Goal: Task Accomplishment & Management: Complete application form

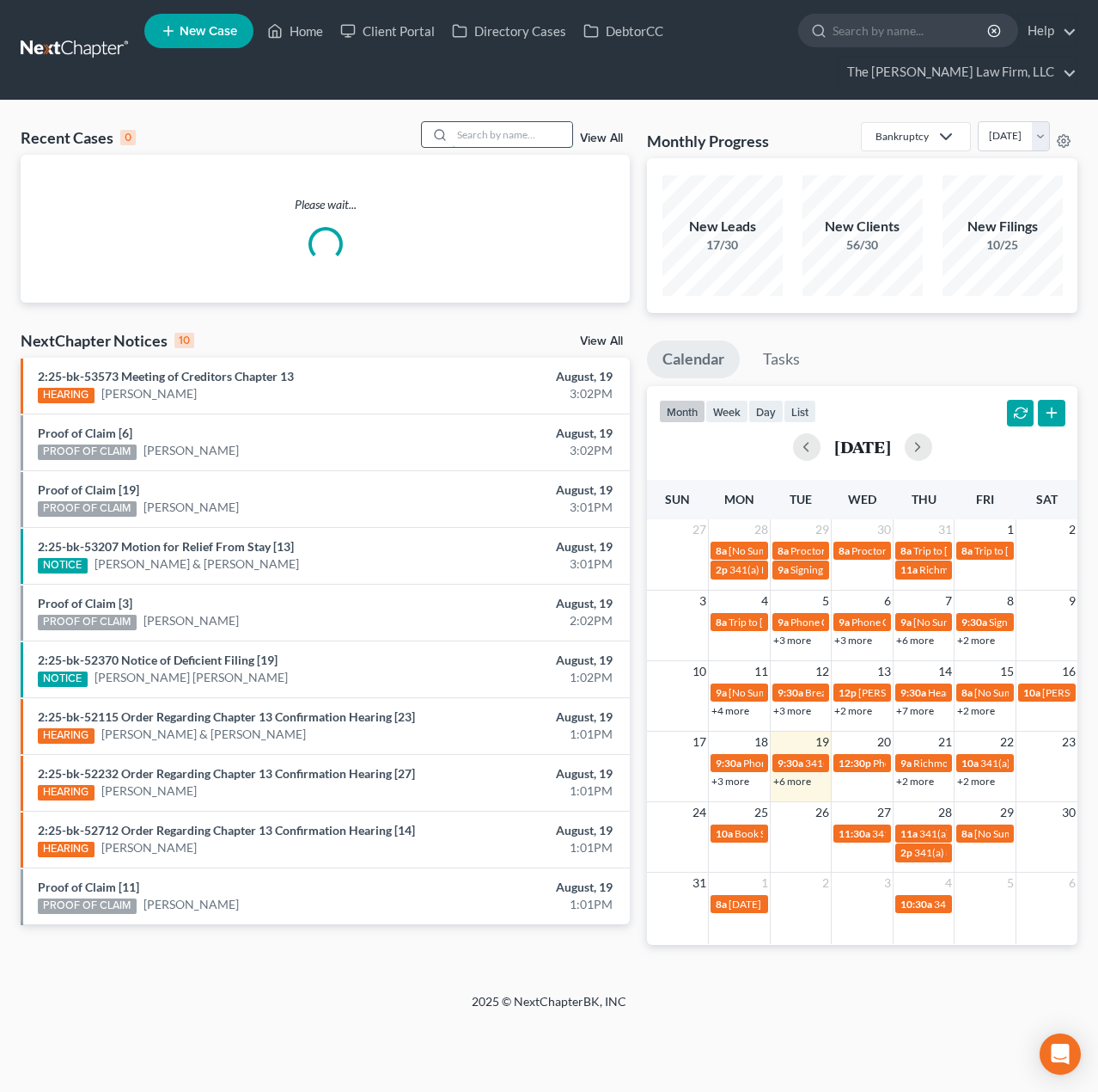
click at [522, 143] on input "search" at bounding box center [512, 133] width 121 height 25
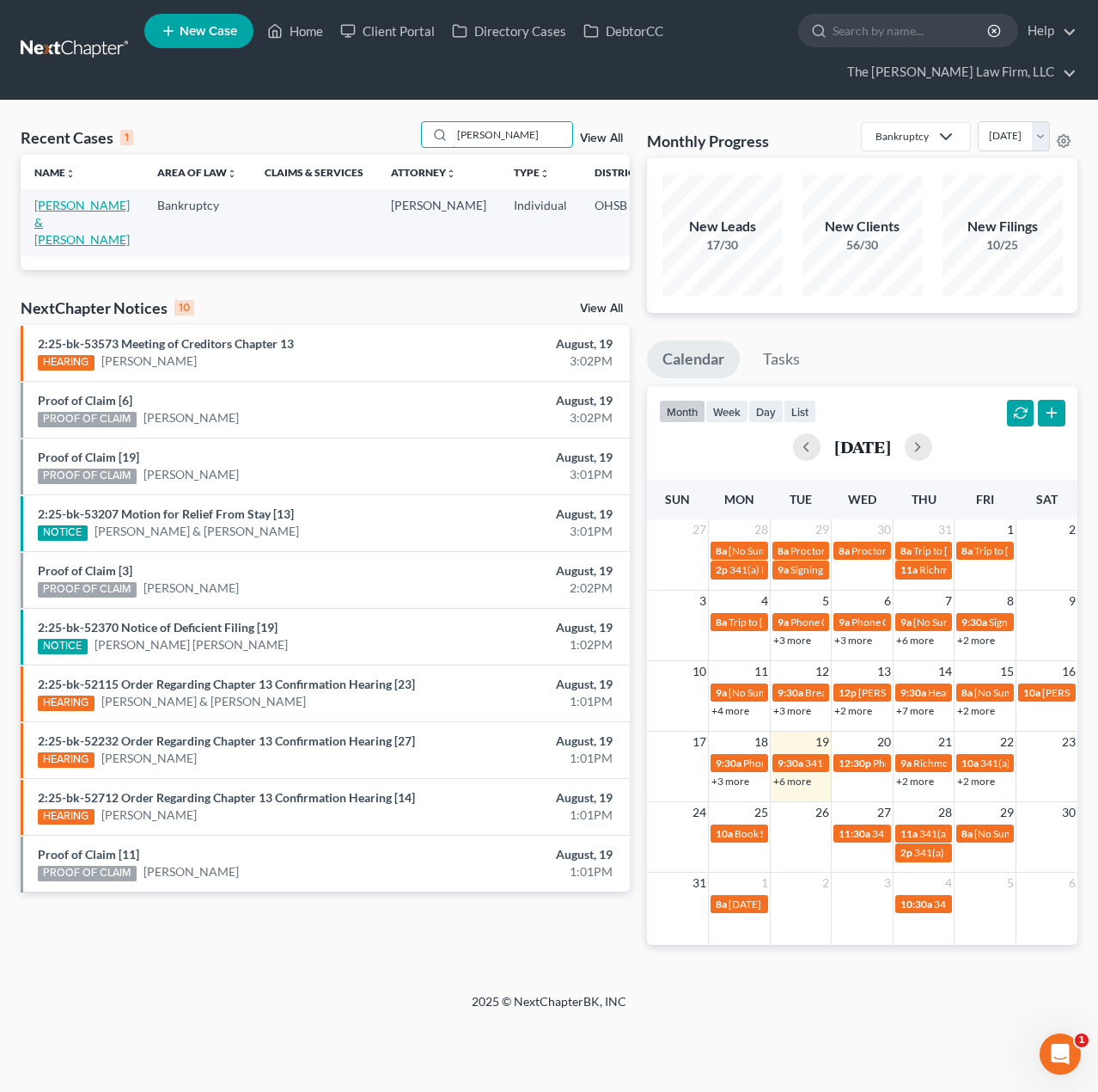
type input "hines"
click at [64, 232] on link "[PERSON_NAME] & [PERSON_NAME]" at bounding box center [82, 222] width 95 height 49
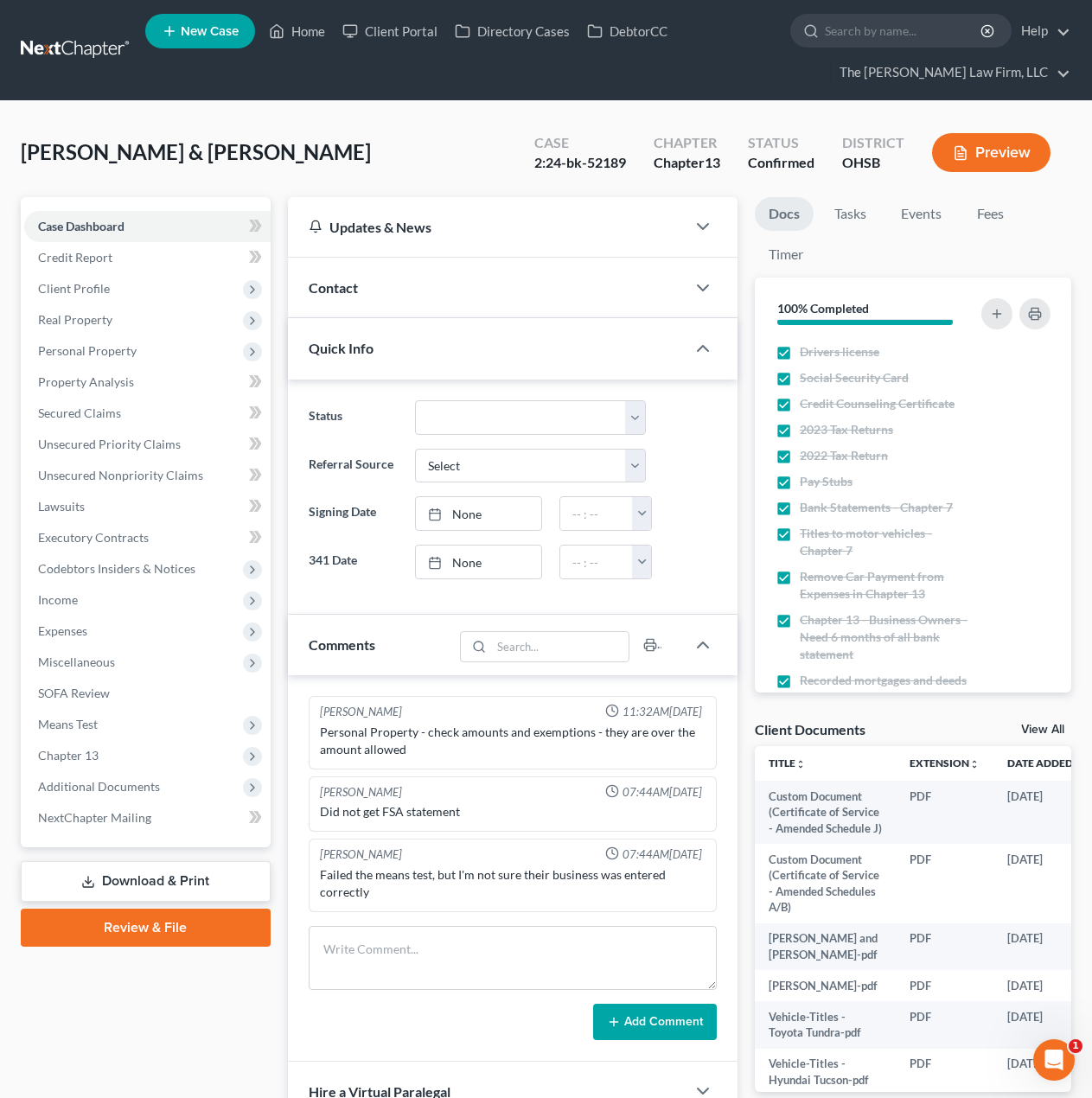
scroll to position [1047, 0]
click at [89, 626] on span "Expenses" at bounding box center [148, 631] width 247 height 31
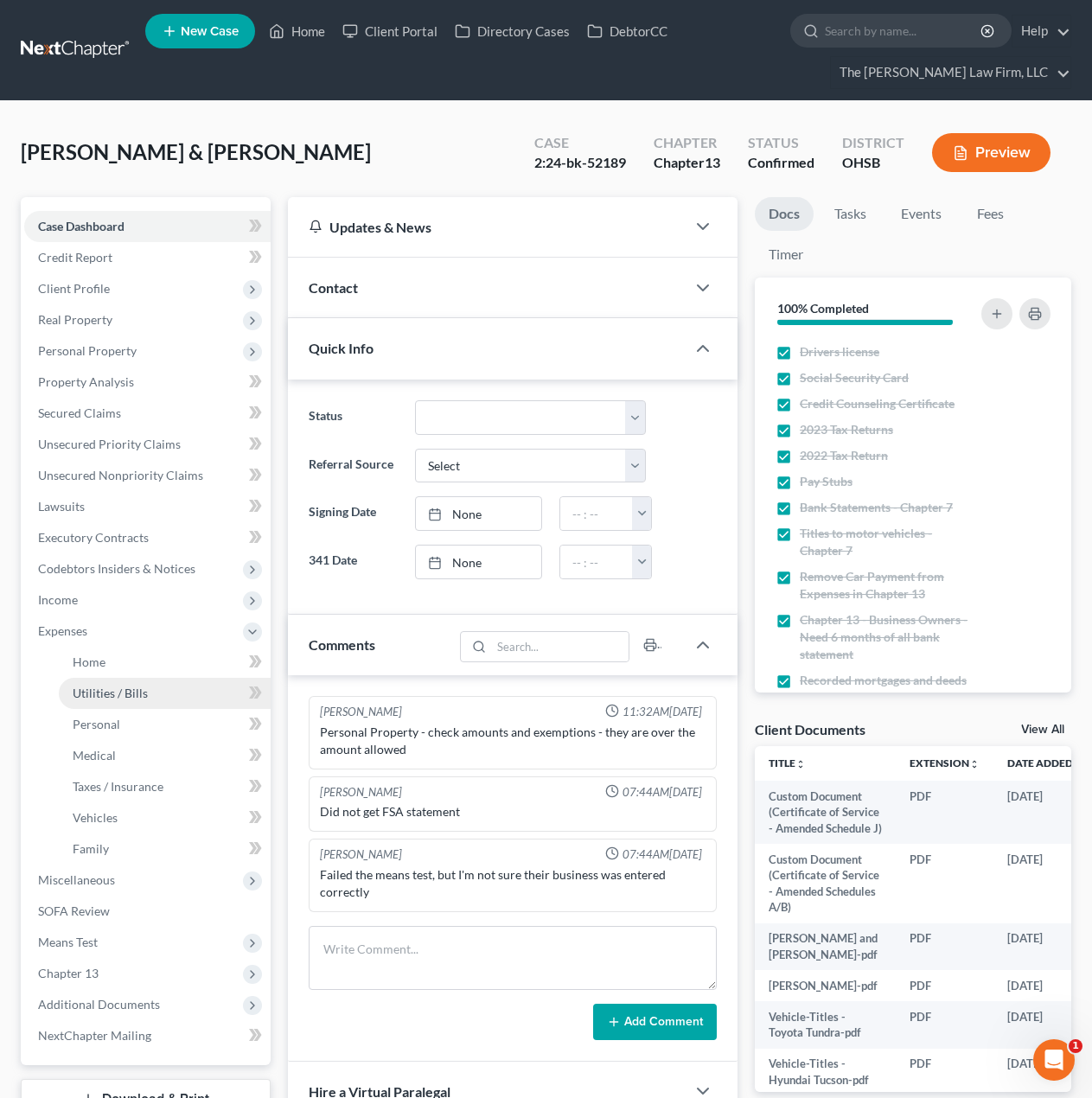
click at [96, 690] on span "Utilities / Bills" at bounding box center [110, 693] width 75 height 15
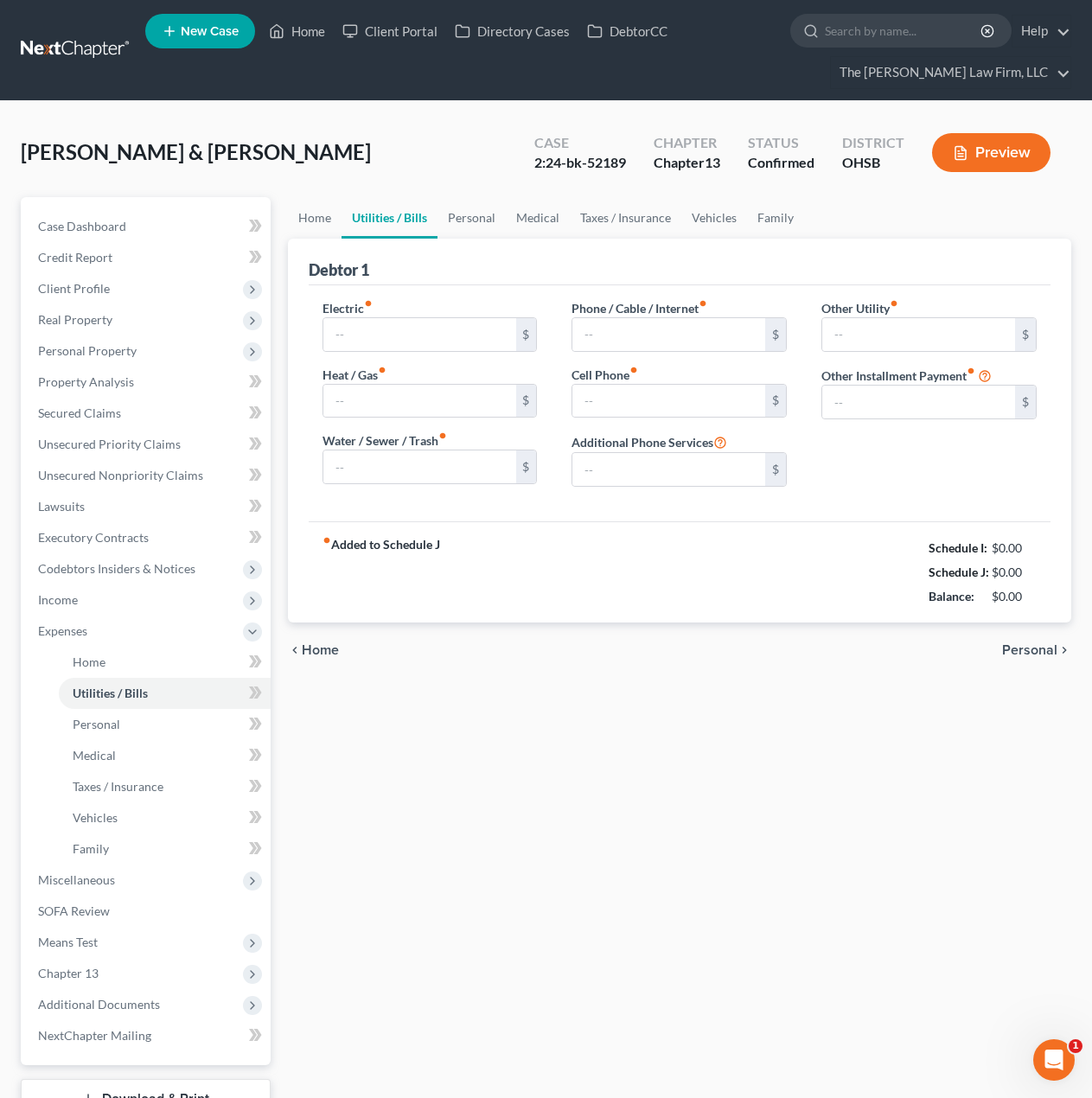
type input "215.00"
type input "71.00"
type input "75.00"
type input "235.00"
type input "325.00"
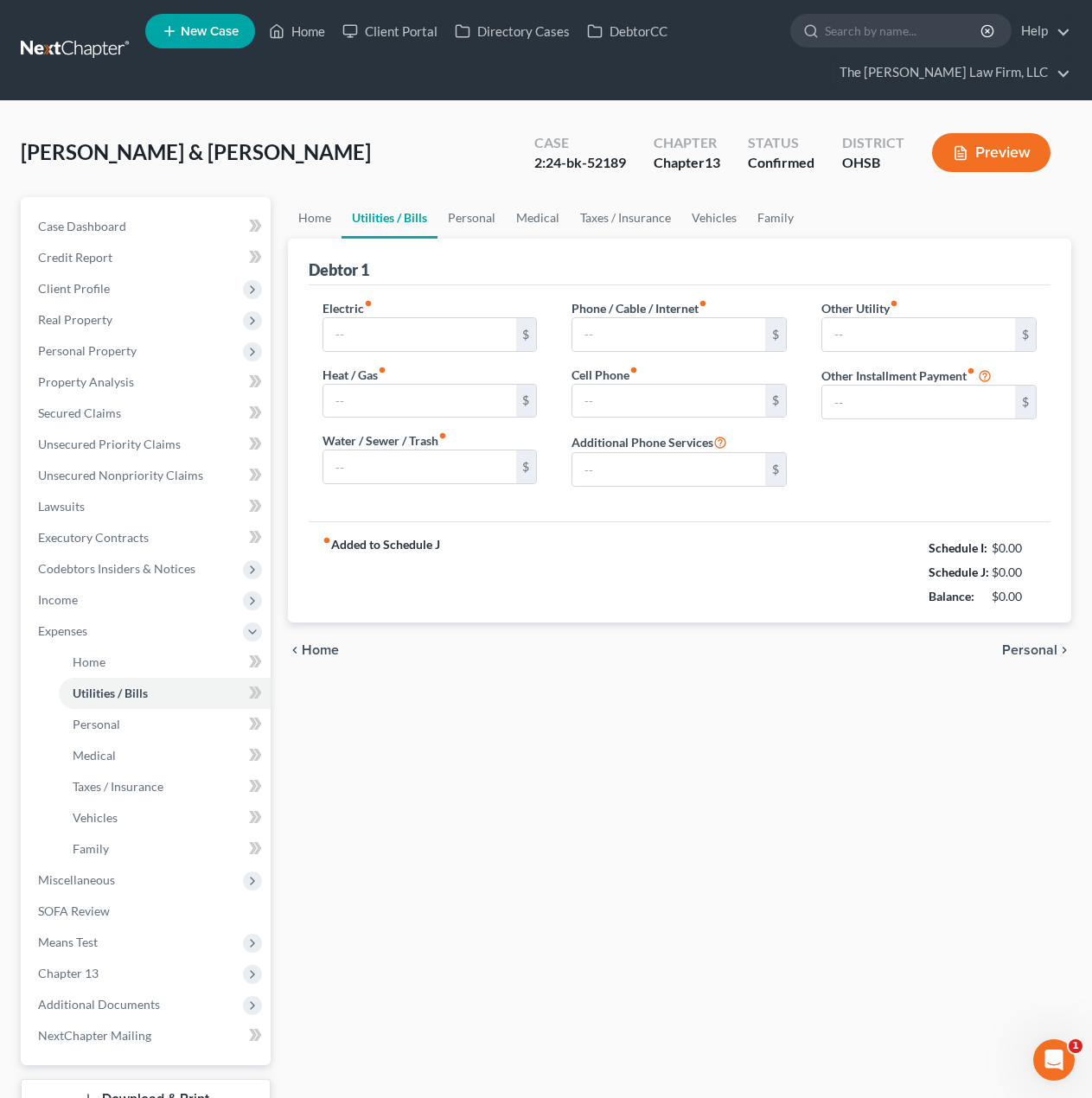
type input "0.00"
click at [773, 207] on link "Family" at bounding box center [775, 217] width 58 height 41
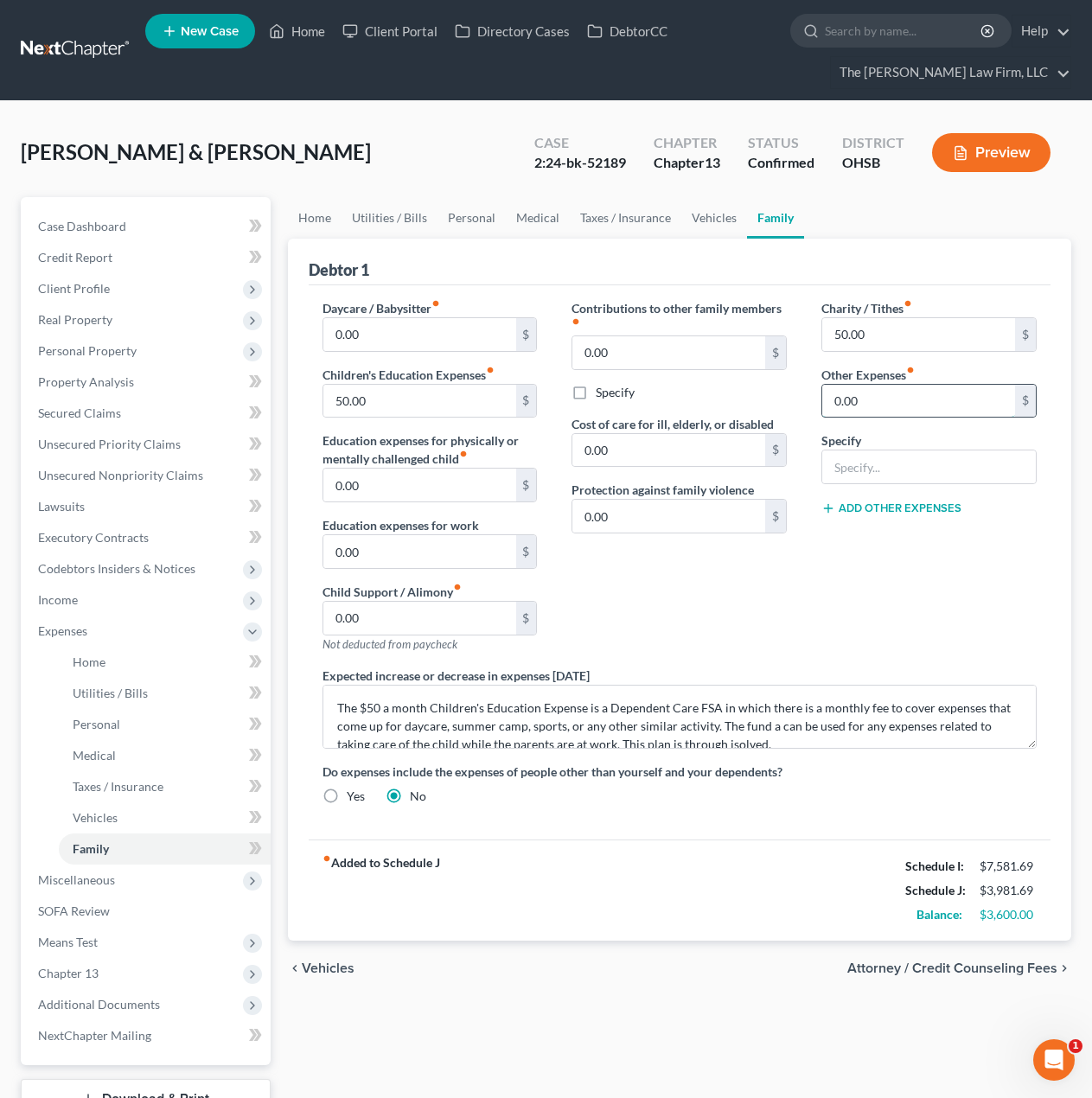
click at [913, 401] on input "0.00" at bounding box center [919, 401] width 193 height 33
type input "52.08"
click at [917, 453] on input "text" at bounding box center [929, 466] width 214 height 33
type input "I"
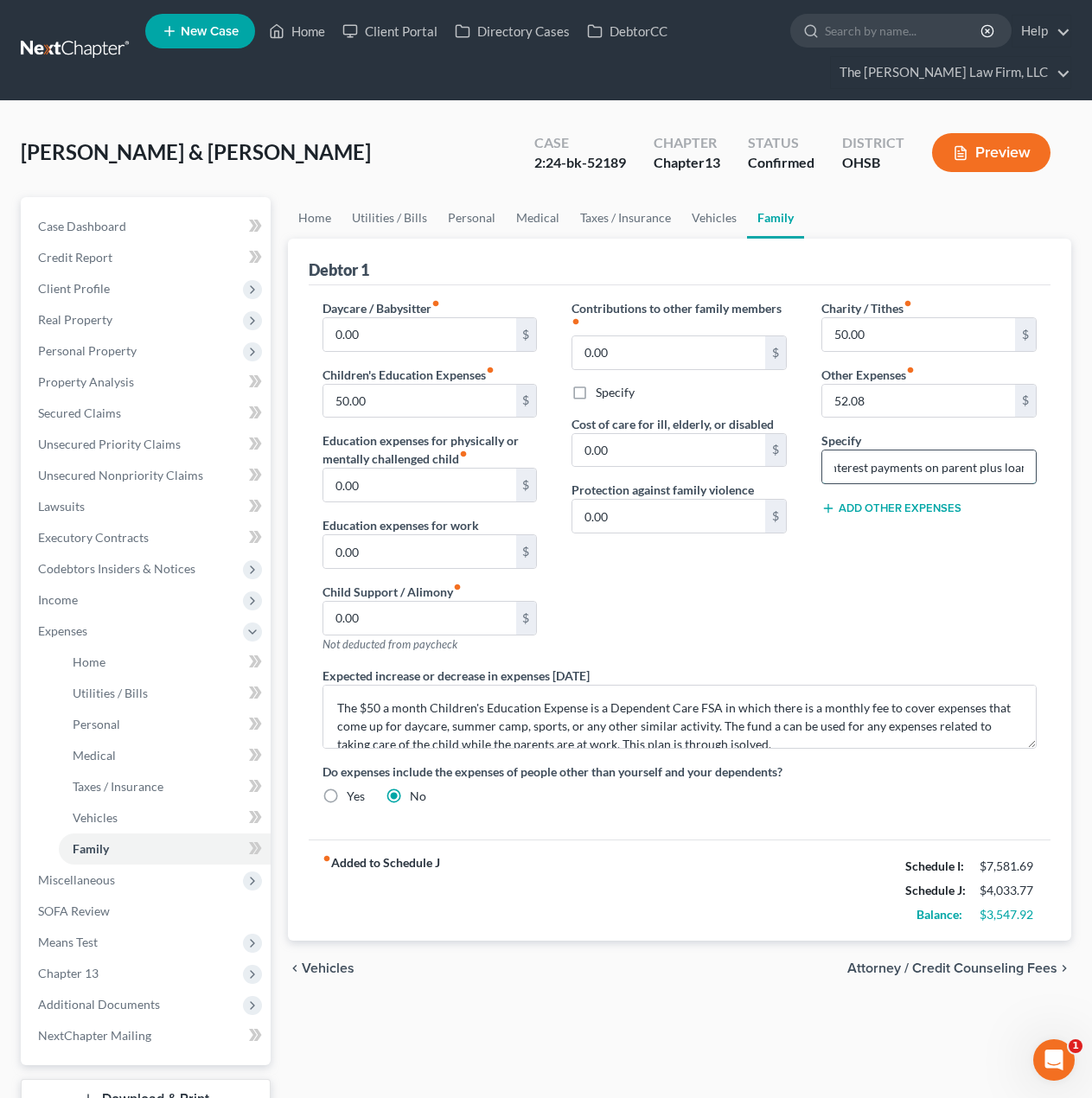
scroll to position [0, 61]
type input "Monthly interest payments on parent plus loan."
click at [824, 598] on div "Charity / Tithes fiber_manual_record 50.00 $ Other Expenses fiber_manual_record…" at bounding box center [929, 483] width 250 height 367
click at [445, 225] on link "Personal" at bounding box center [471, 217] width 68 height 41
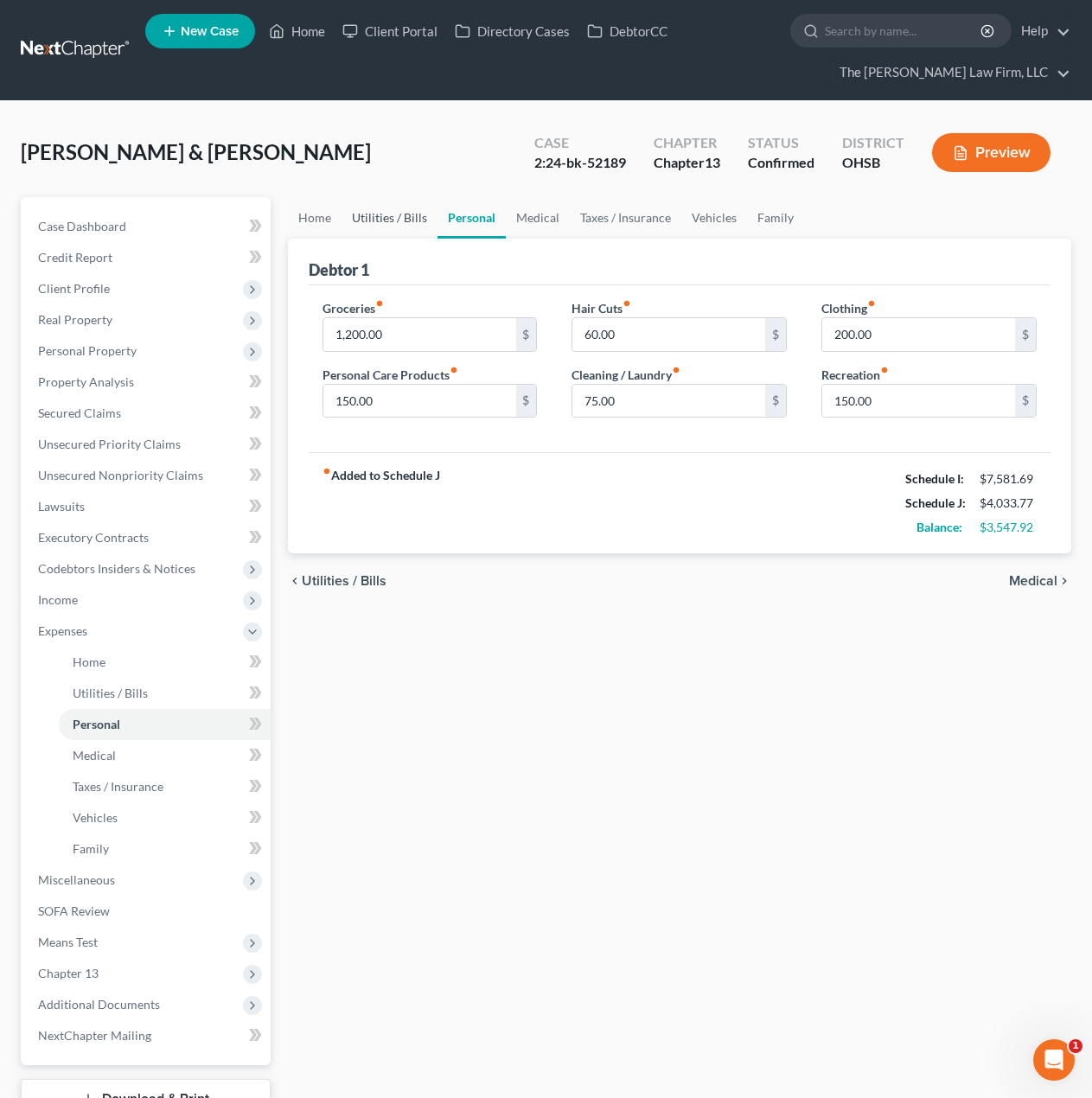
click at [402, 214] on link "Utilities / Bills" at bounding box center [389, 217] width 96 height 41
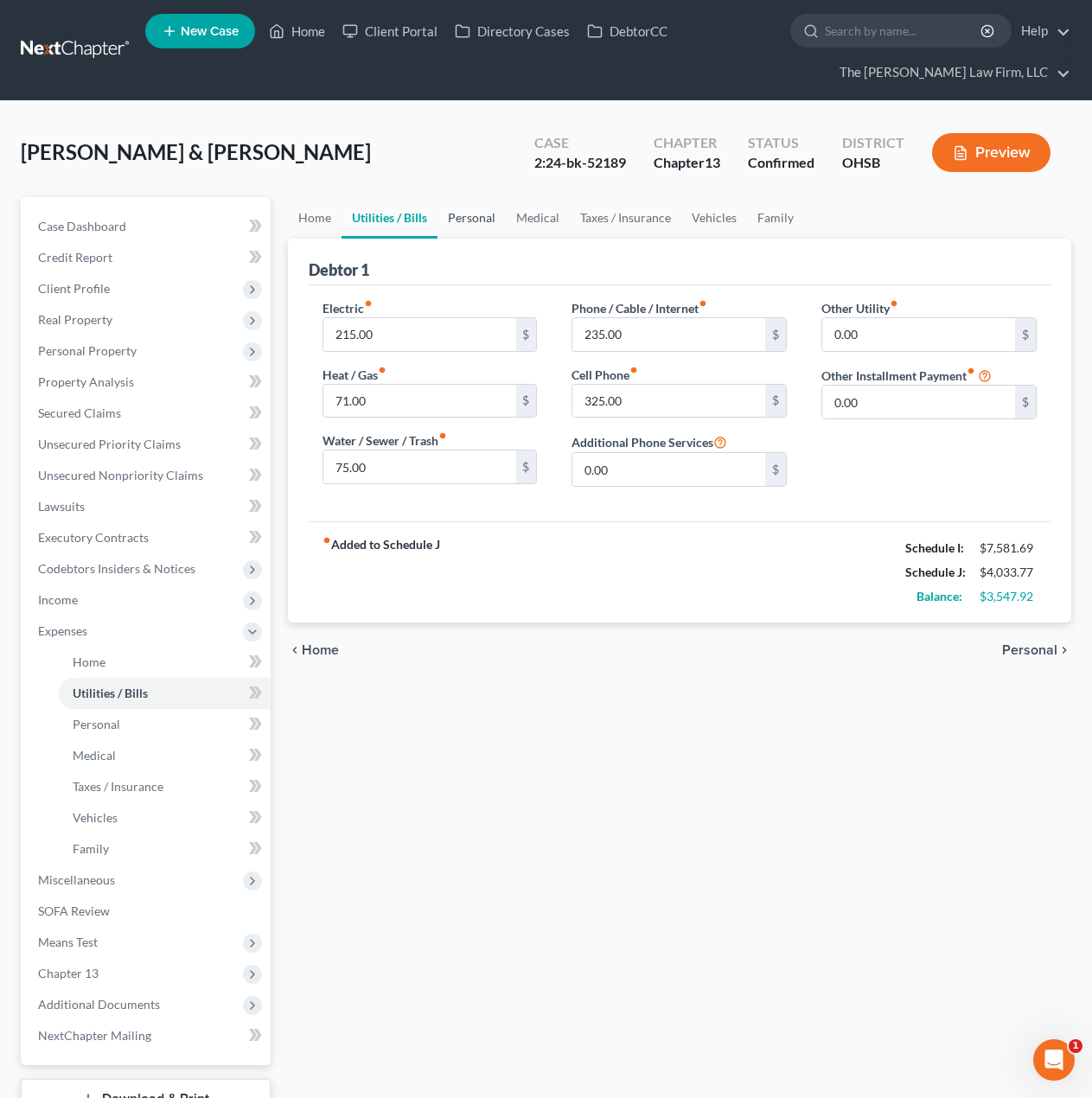
click at [466, 217] on link "Personal" at bounding box center [471, 217] width 68 height 41
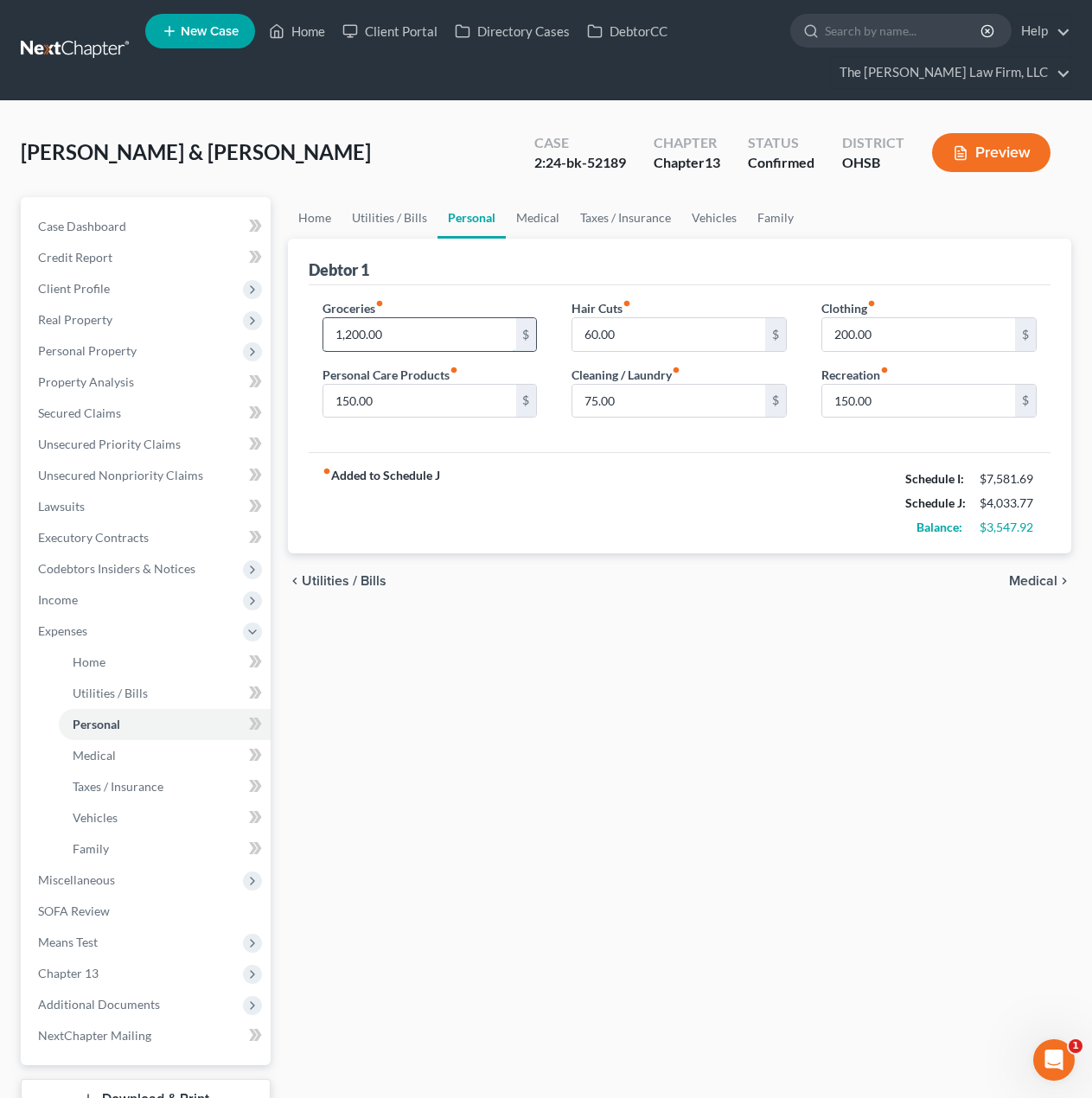
click at [429, 332] on input "1,200.00" at bounding box center [419, 335] width 193 height 33
type input "1,150"
click at [394, 215] on link "Utilities / Bills" at bounding box center [389, 217] width 96 height 41
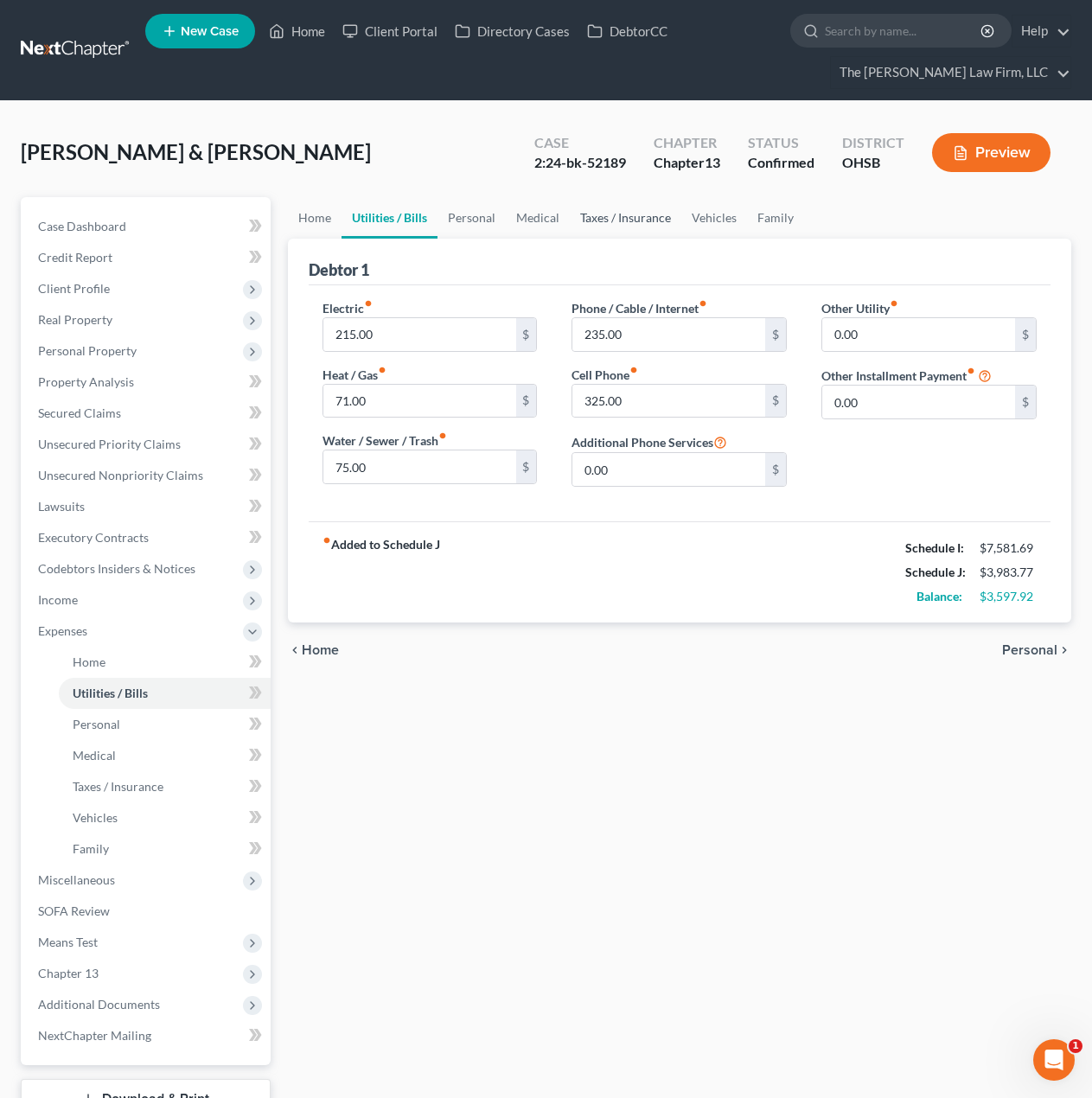
click at [633, 223] on link "Taxes / Insurance" at bounding box center [625, 217] width 111 height 41
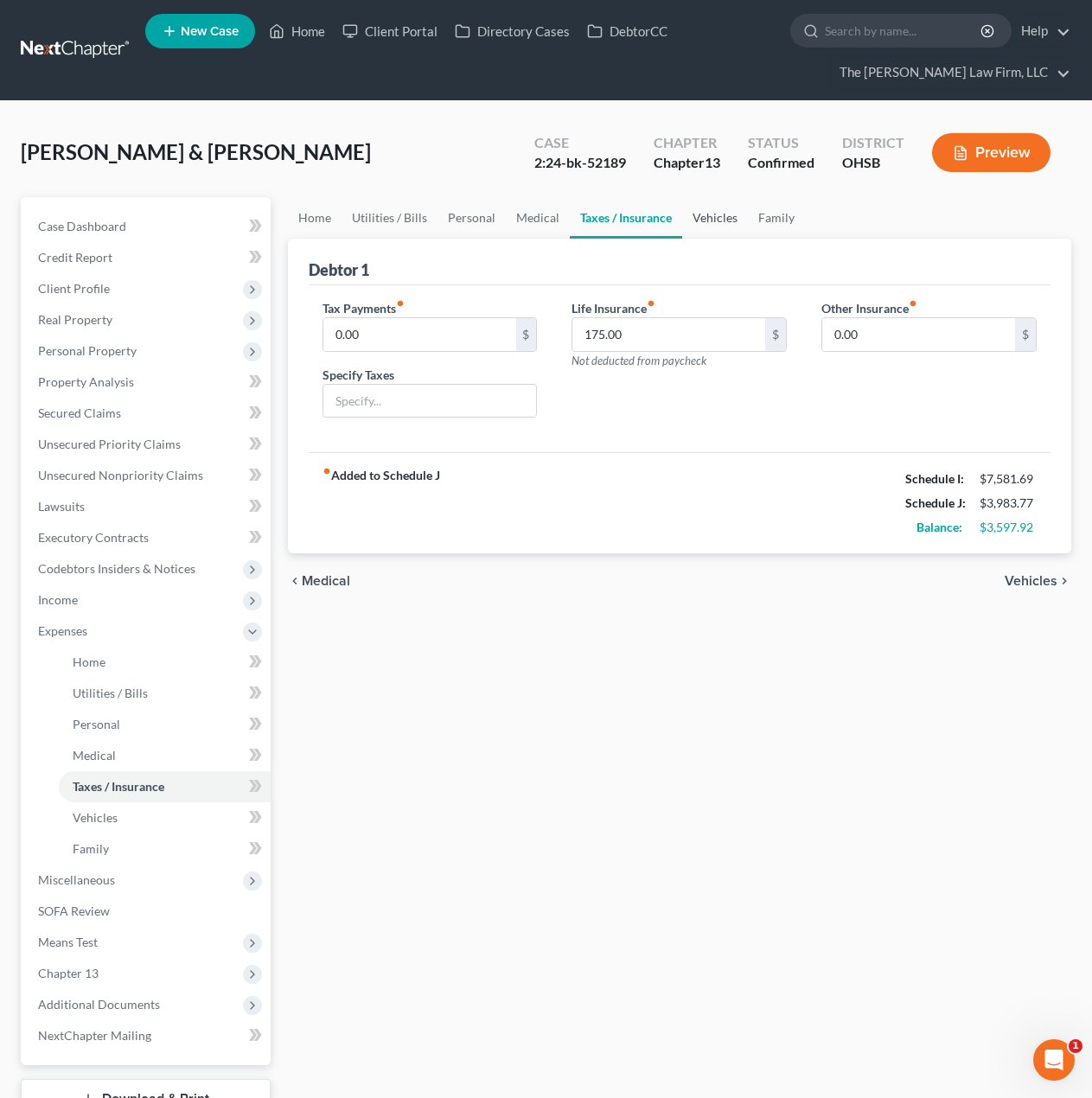
click at [691, 221] on link "Vehicles" at bounding box center [715, 217] width 66 height 41
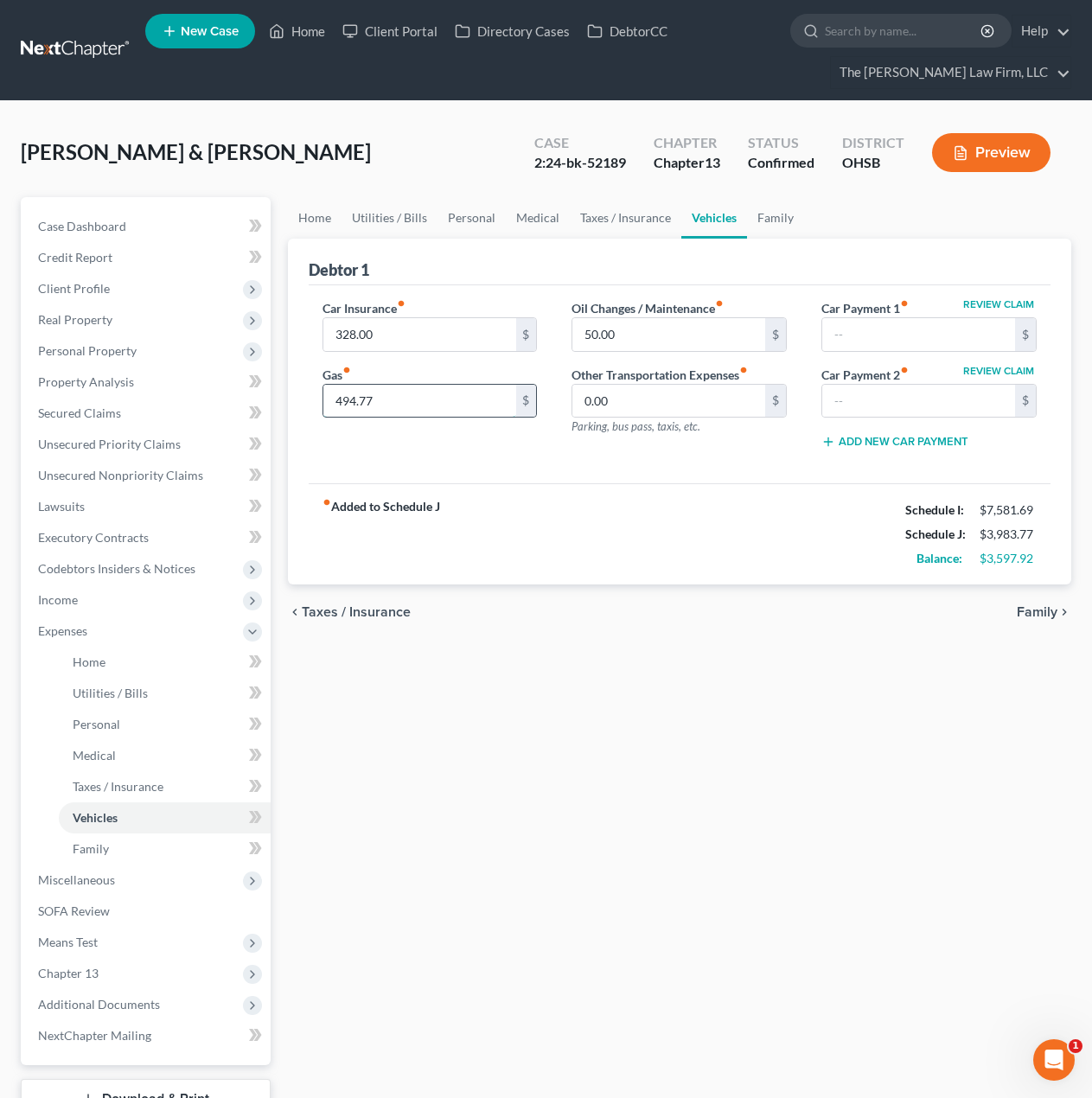
click at [406, 400] on input "494.77" at bounding box center [419, 401] width 193 height 33
click at [360, 409] on input "494.77" at bounding box center [419, 401] width 193 height 33
click at [356, 402] on input "494.77" at bounding box center [419, 401] width 193 height 33
click at [353, 402] on input "494.77" at bounding box center [419, 401] width 193 height 33
click at [373, 400] on input "491.77" at bounding box center [419, 401] width 193 height 33
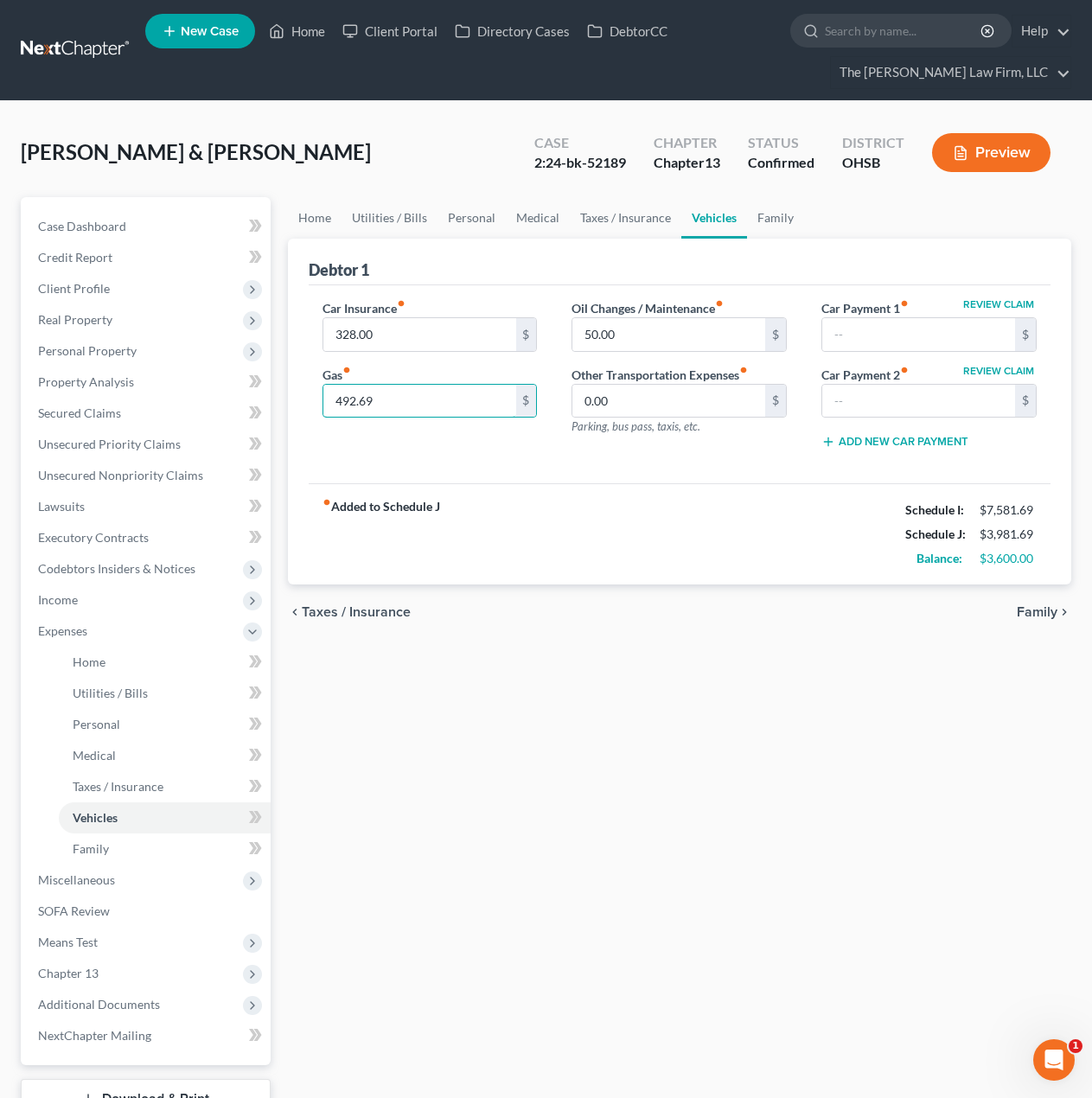
type input "492.69"
click at [433, 476] on div "Car Insurance fiber_manual_record 328.00 $ Gas fiber_manual_record 492.69 $ Oil…" at bounding box center [679, 385] width 742 height 199
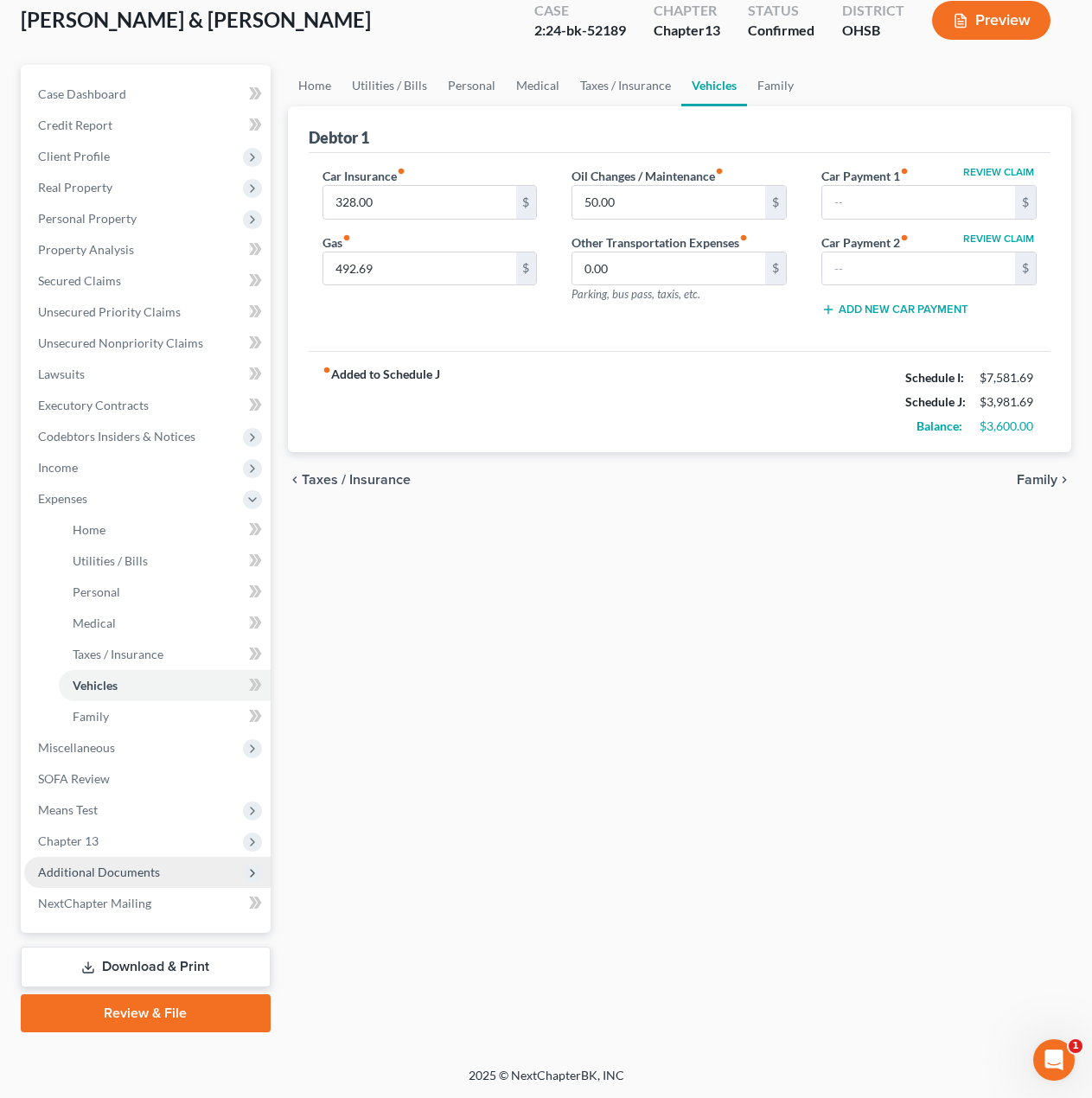
click at [145, 878] on span "Additional Documents" at bounding box center [100, 872] width 122 height 15
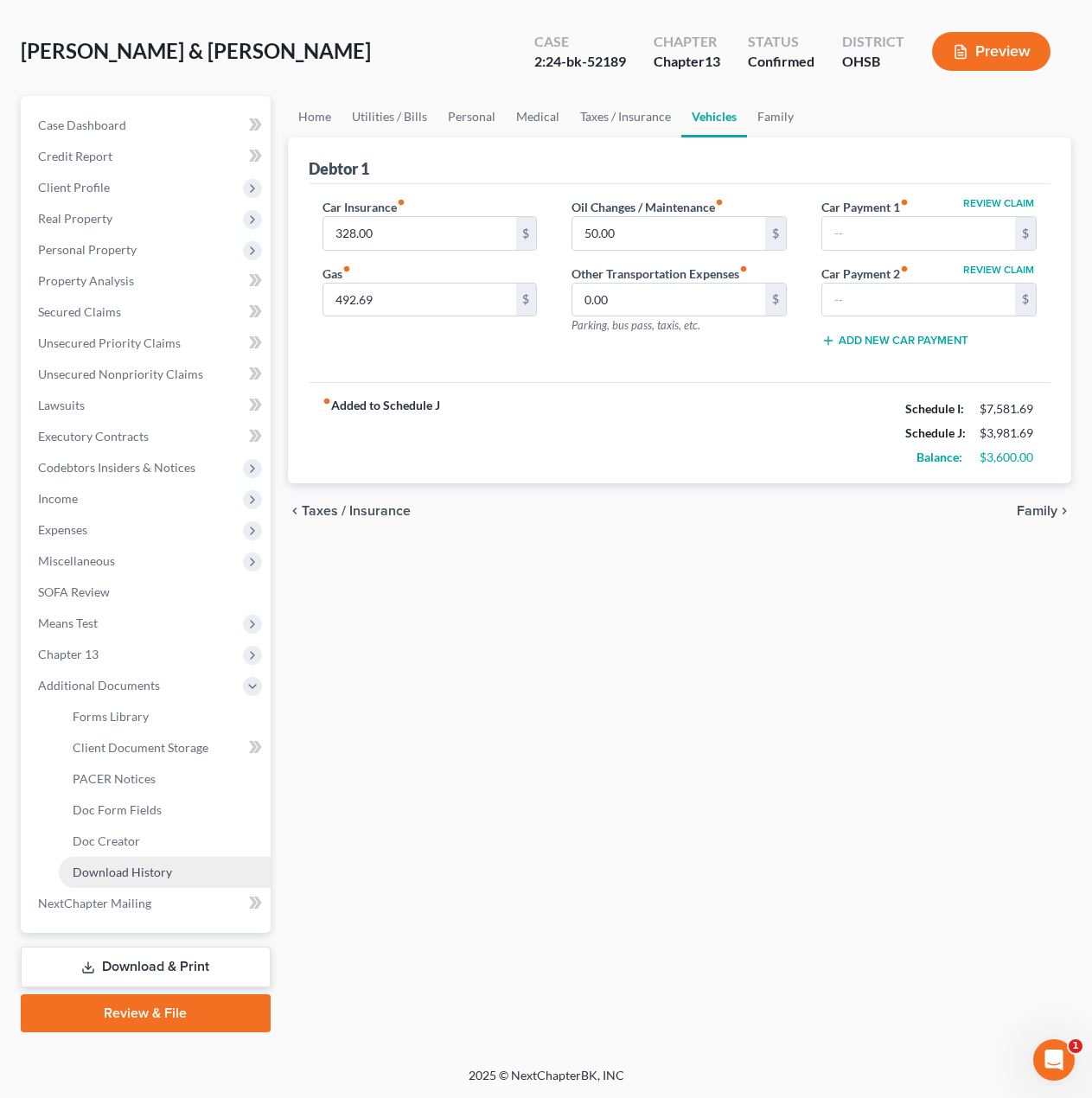
scroll to position [101, 0]
click at [142, 752] on span "Client Document Storage" at bounding box center [141, 748] width 136 height 15
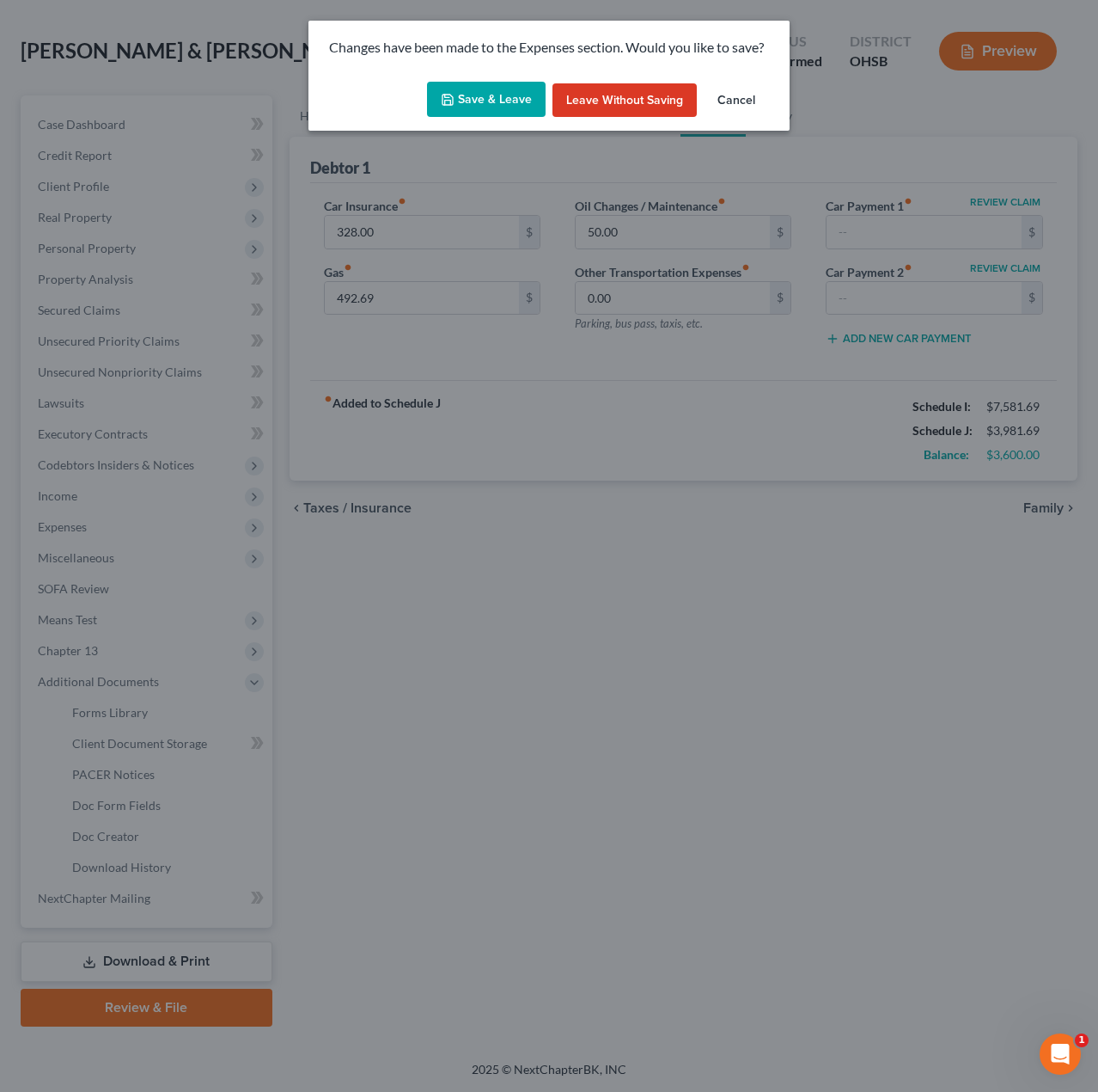
click at [480, 97] on button "Save & Leave" at bounding box center [486, 100] width 119 height 36
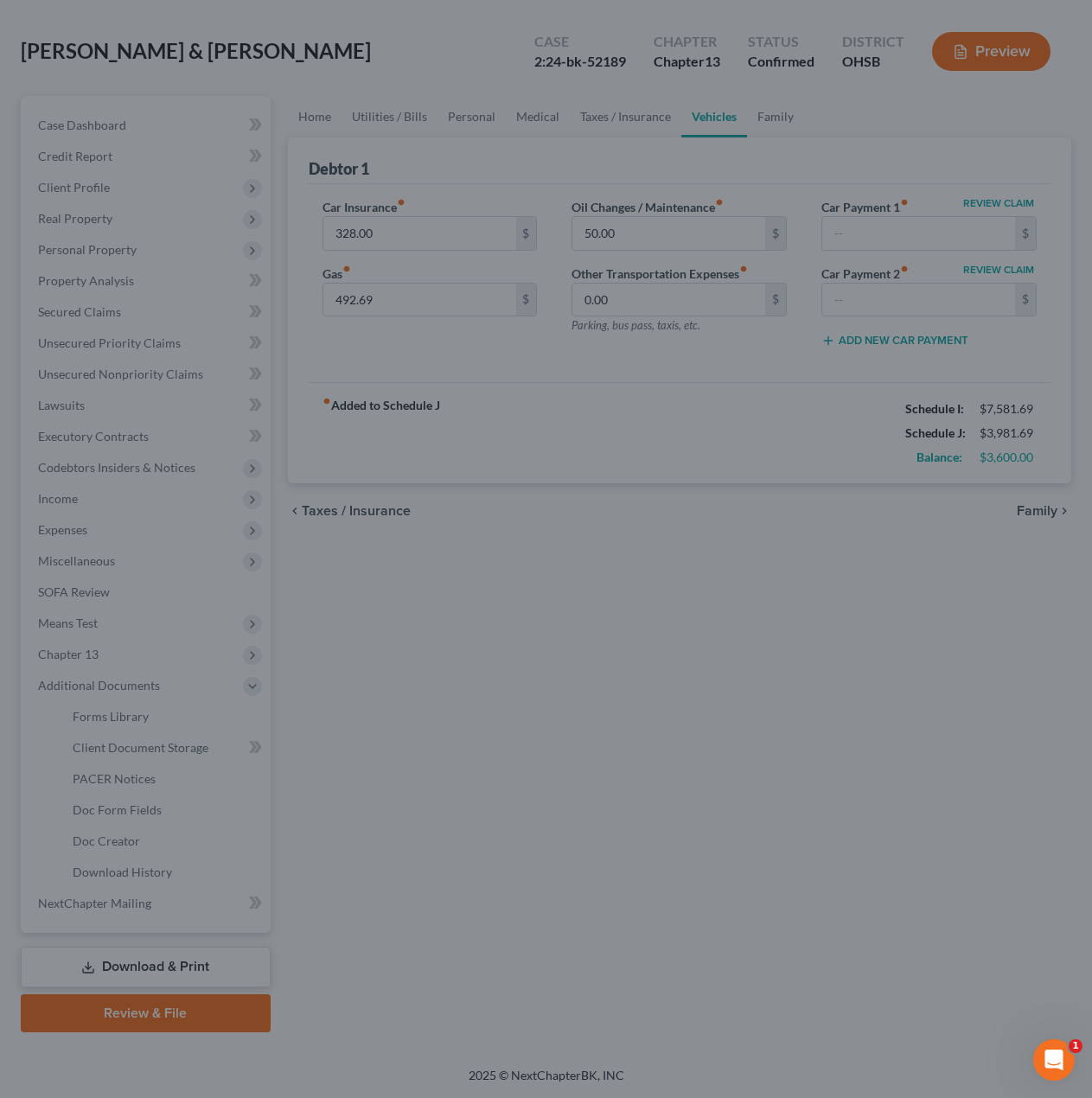
select select "52"
select select "61"
select select "7"
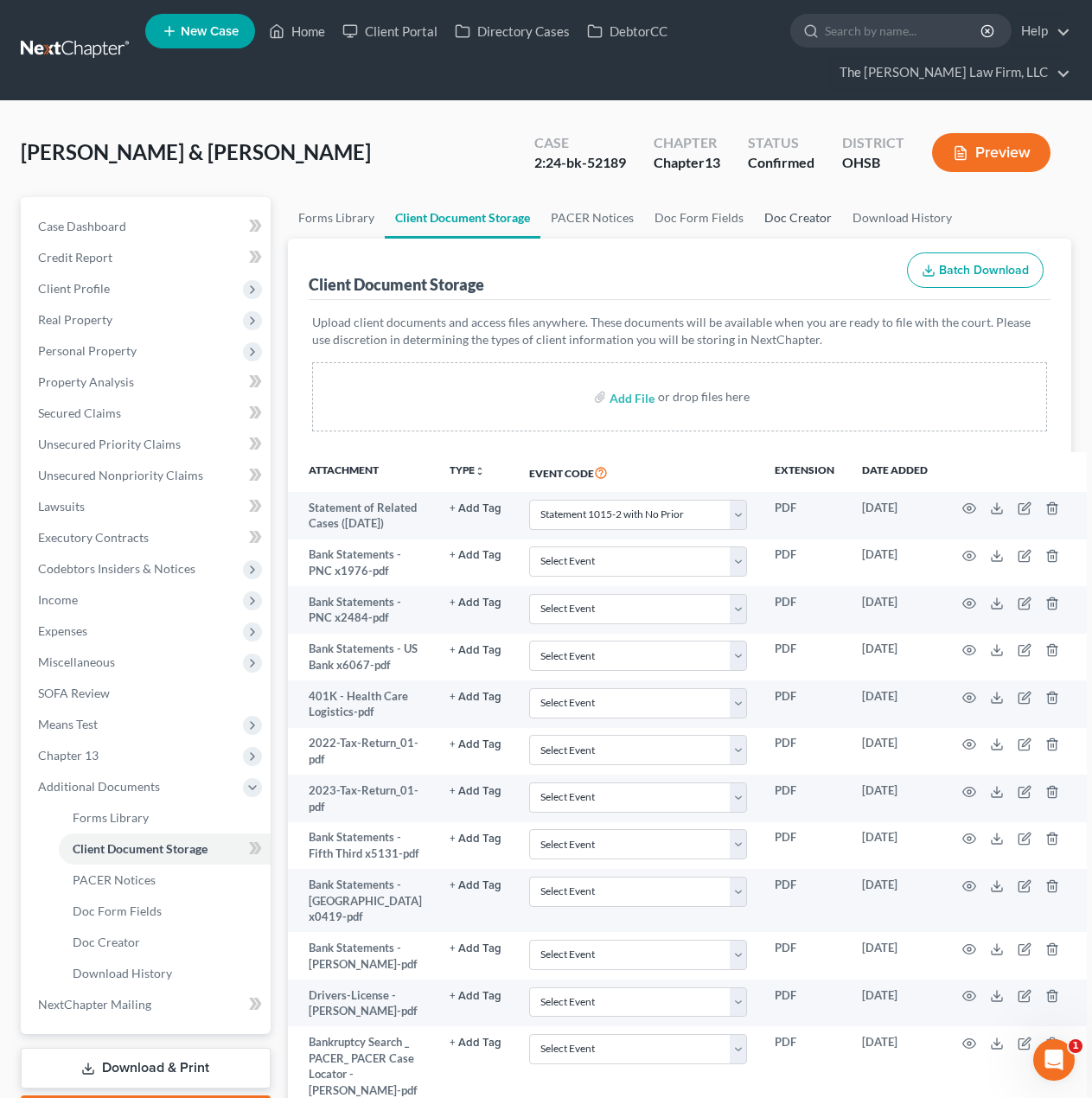
click at [793, 213] on link "Doc Creator" at bounding box center [798, 217] width 89 height 41
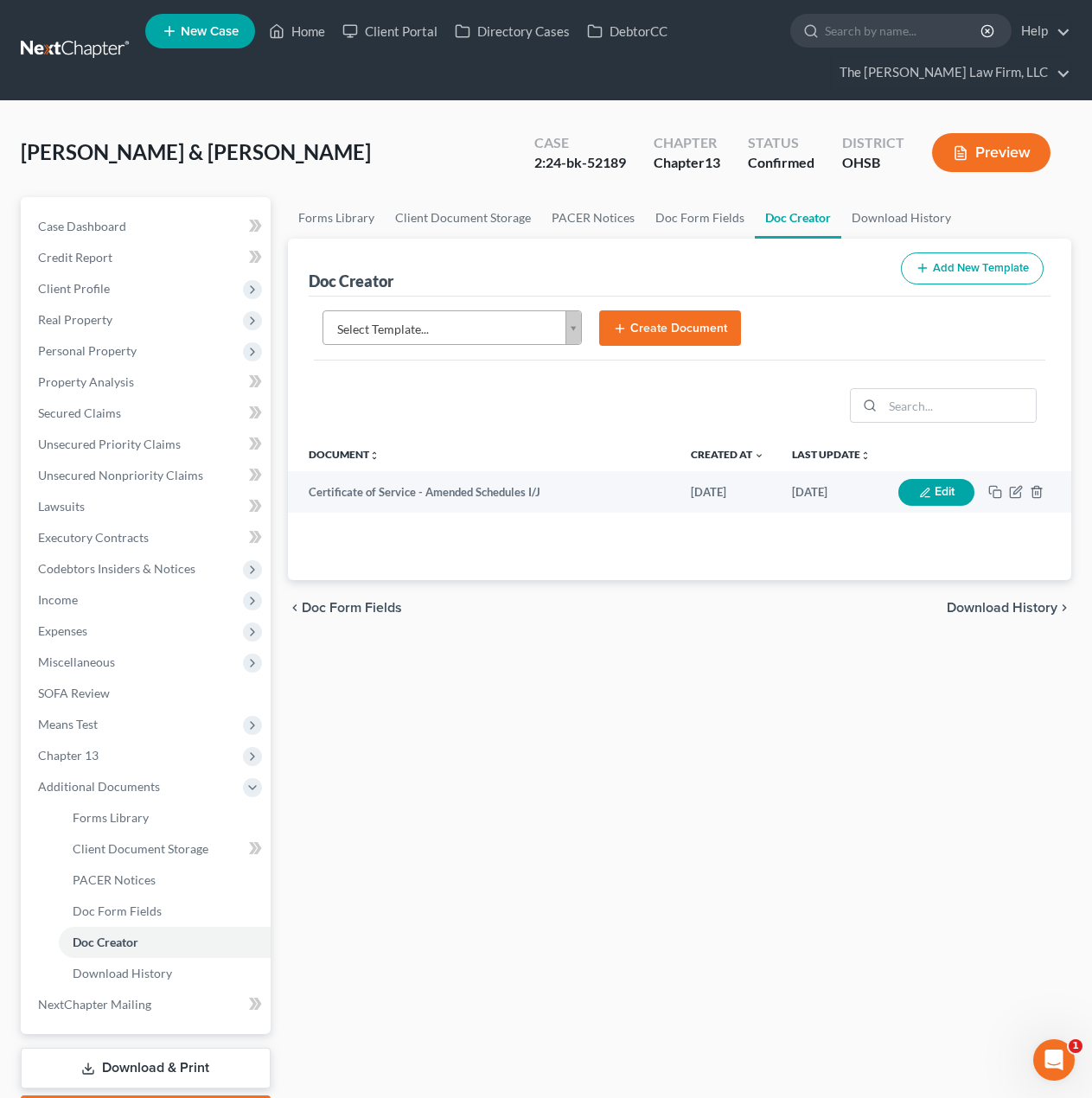
click at [439, 333] on body "Home New Case Client Portal Directory Cases DebtorCC The Jones Law Firm, LLC mk…" at bounding box center [546, 600] width 1092 height 1199
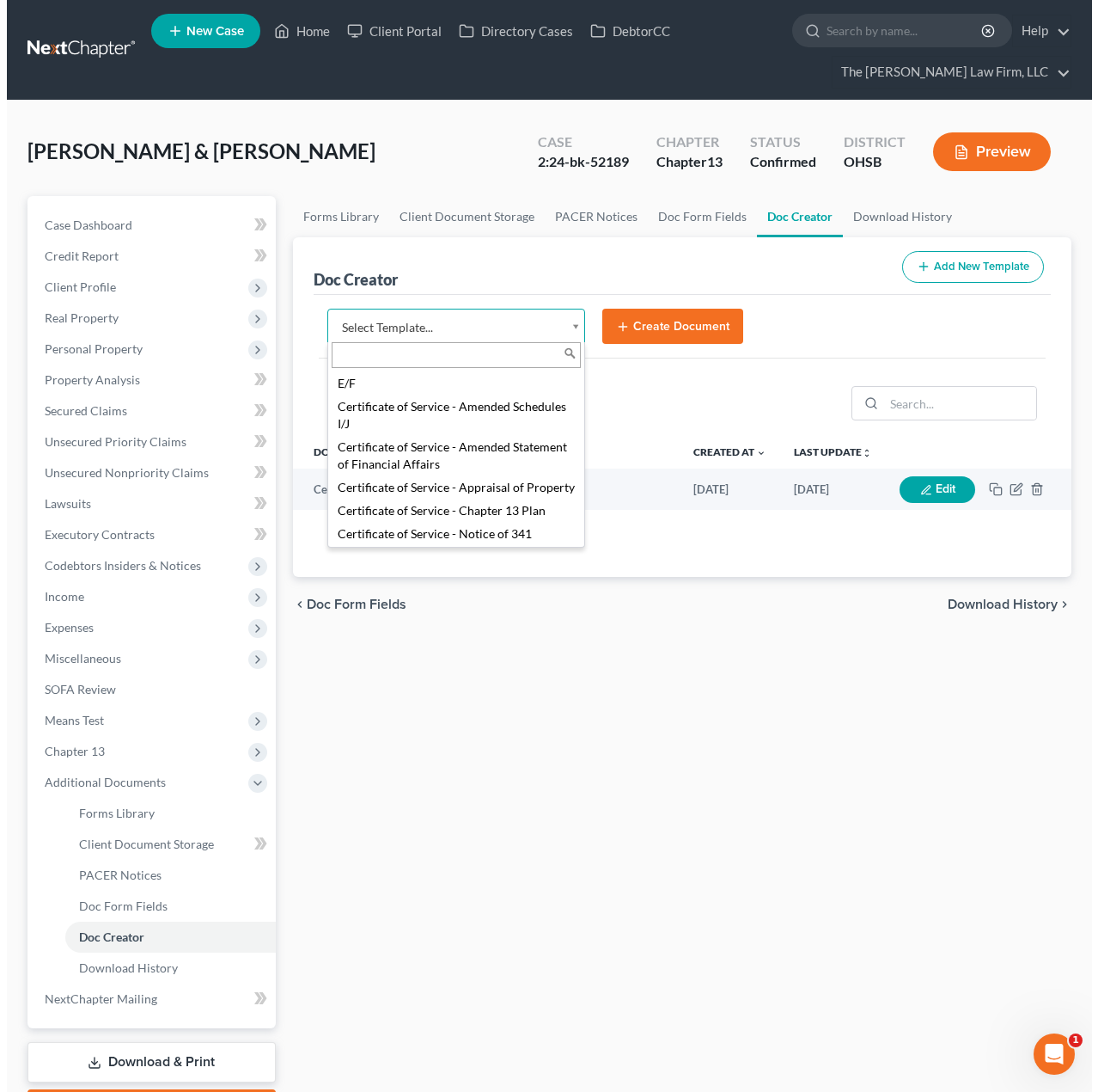
scroll to position [574, 0]
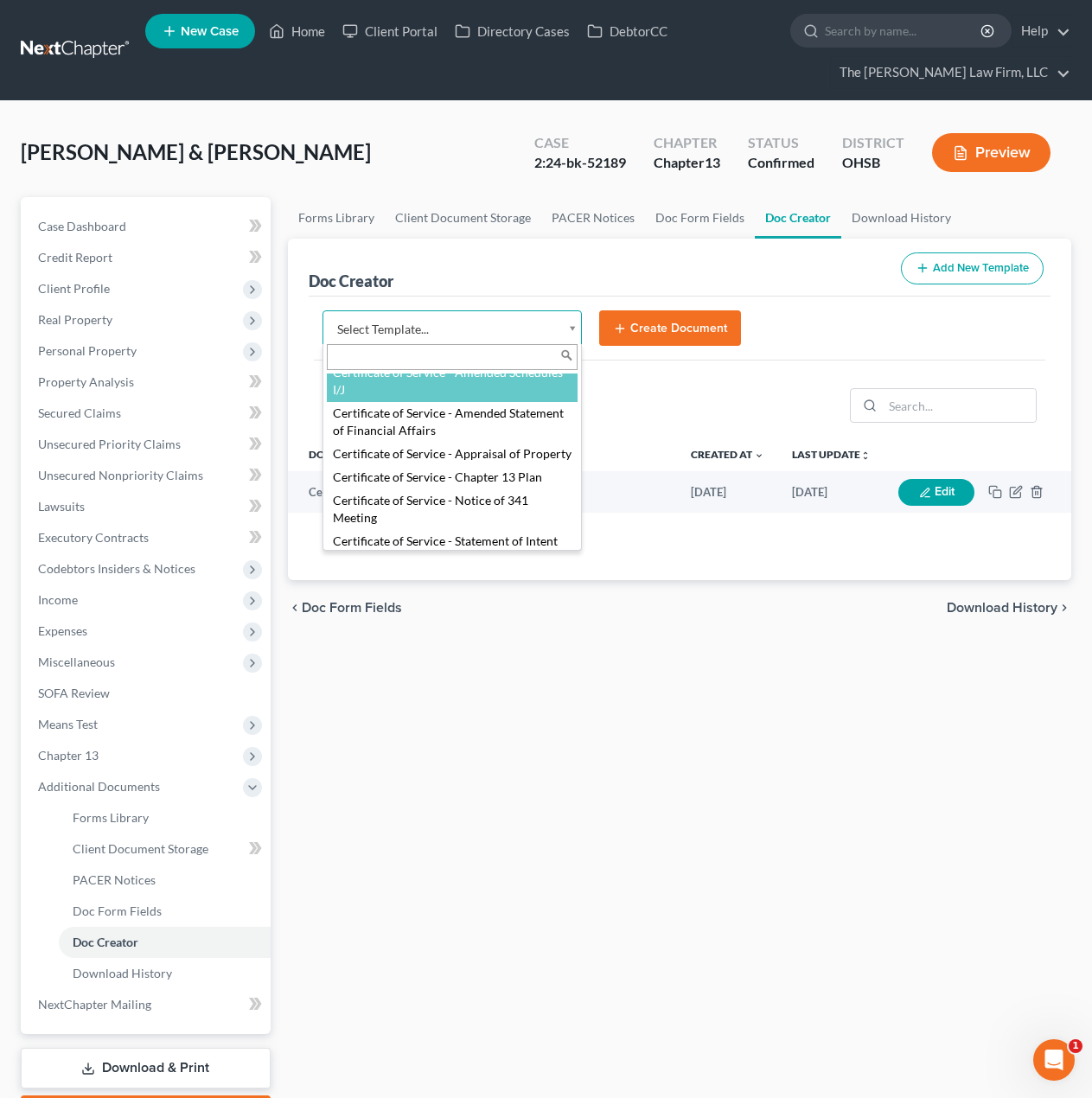
select select "107098"
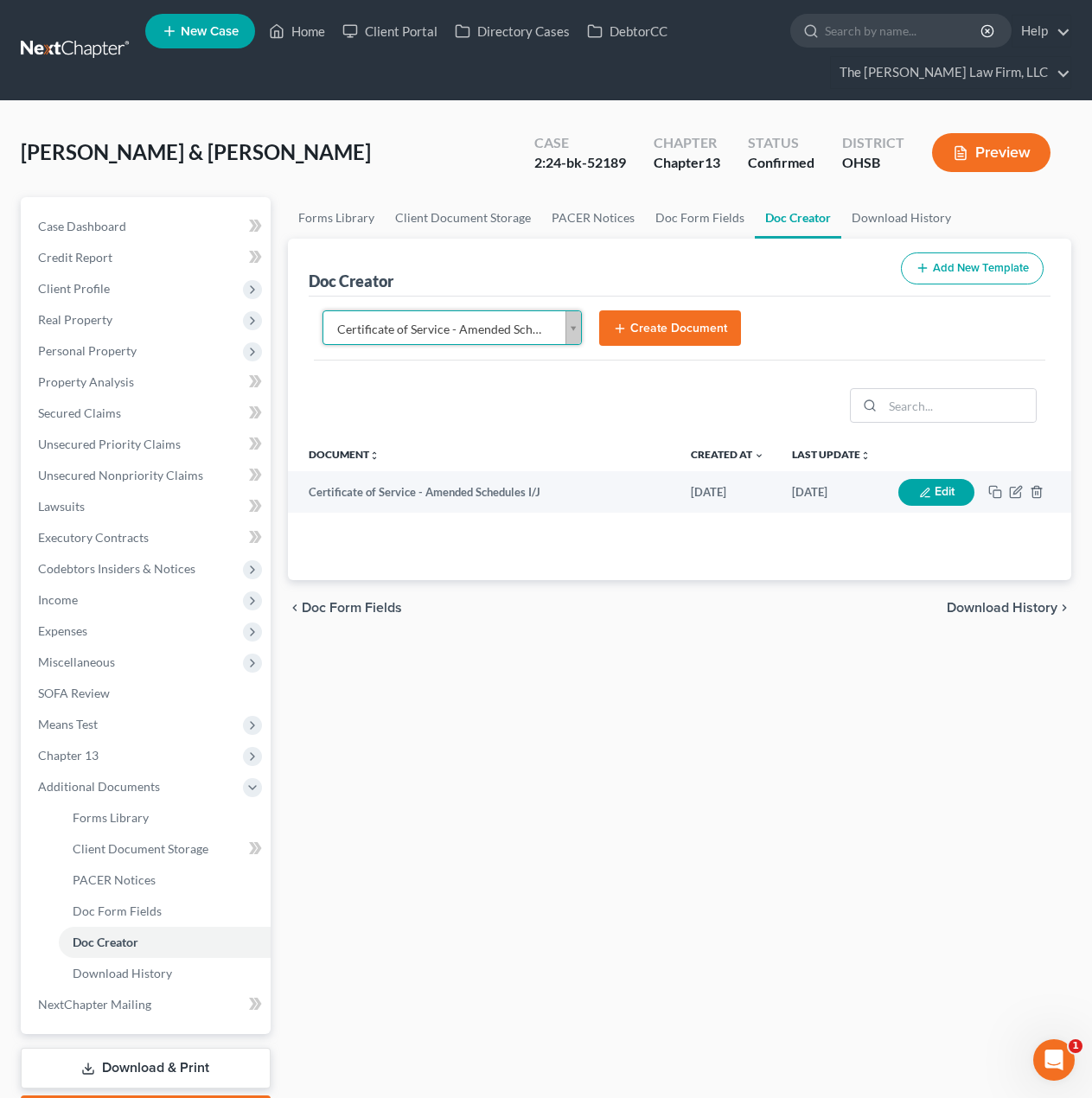
click at [659, 335] on button "Create Document" at bounding box center [669, 329] width 142 height 37
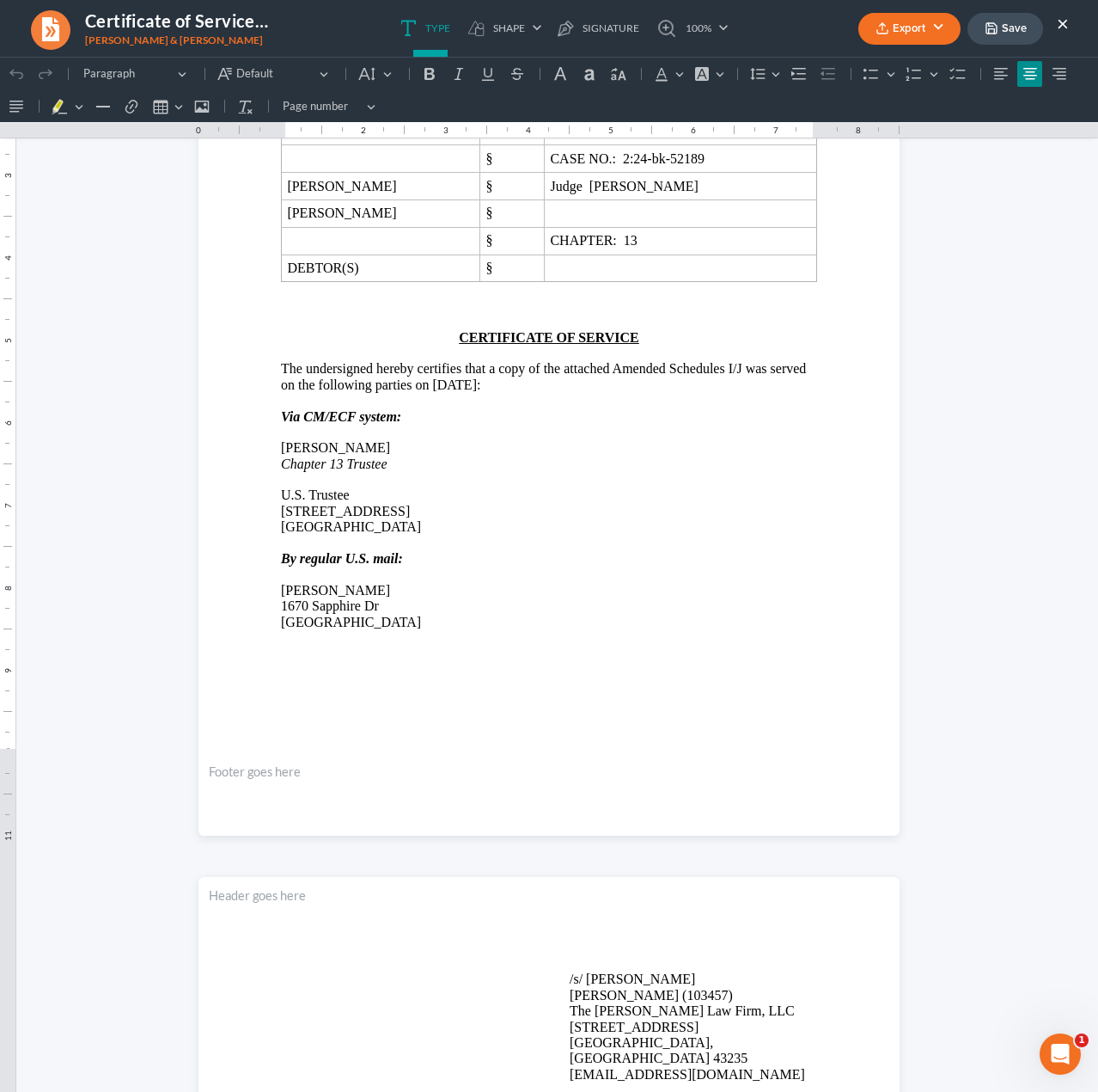
scroll to position [286, 0]
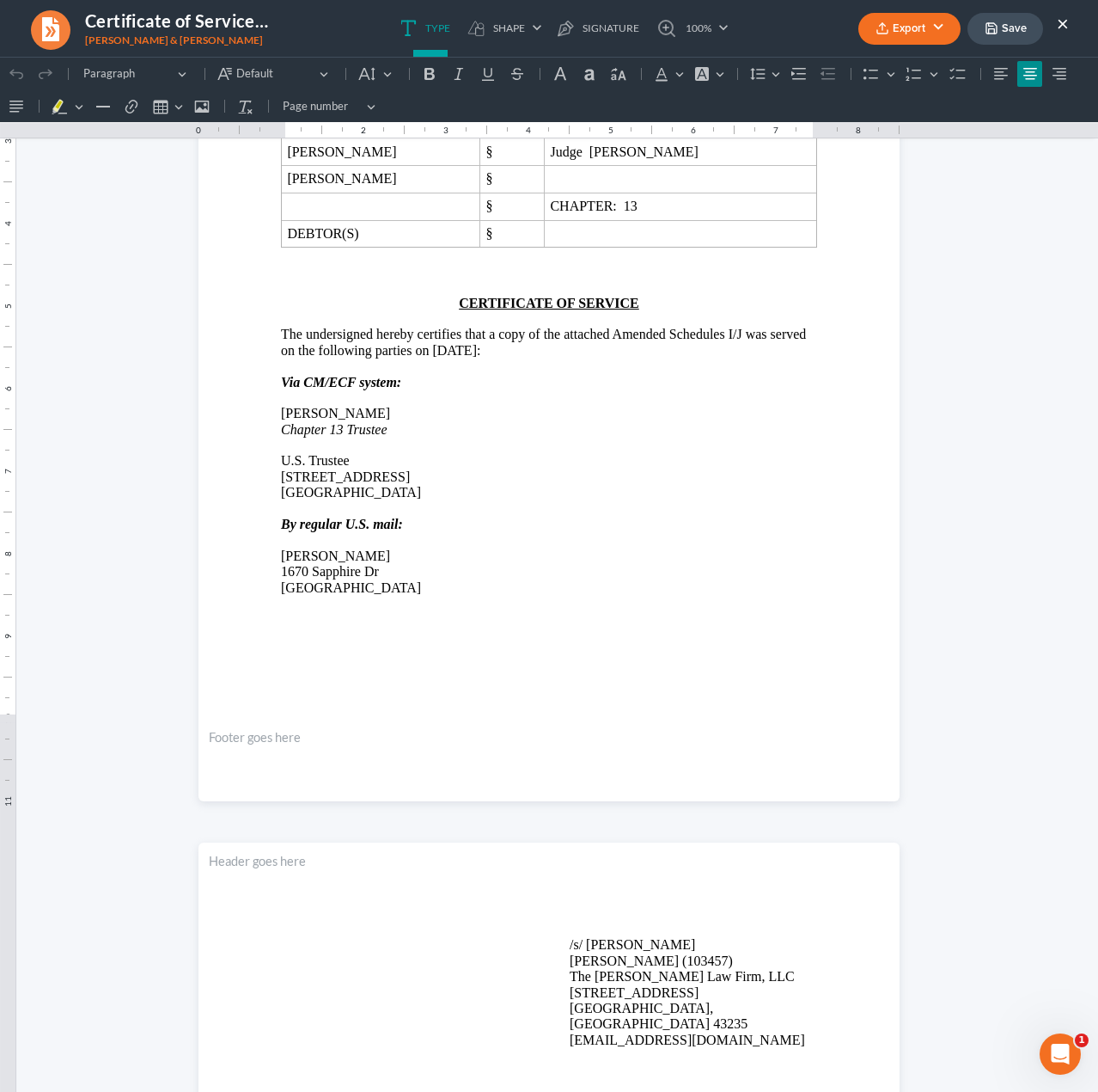
click at [333, 553] on p "Elizabeth Hines" at bounding box center [549, 556] width 536 height 15
click at [603, 942] on p "/s/ Michael Kraig Michael Kraig (103457) The Jones Law Firm, LLC 134 Northwoods…" at bounding box center [693, 992] width 248 height 111
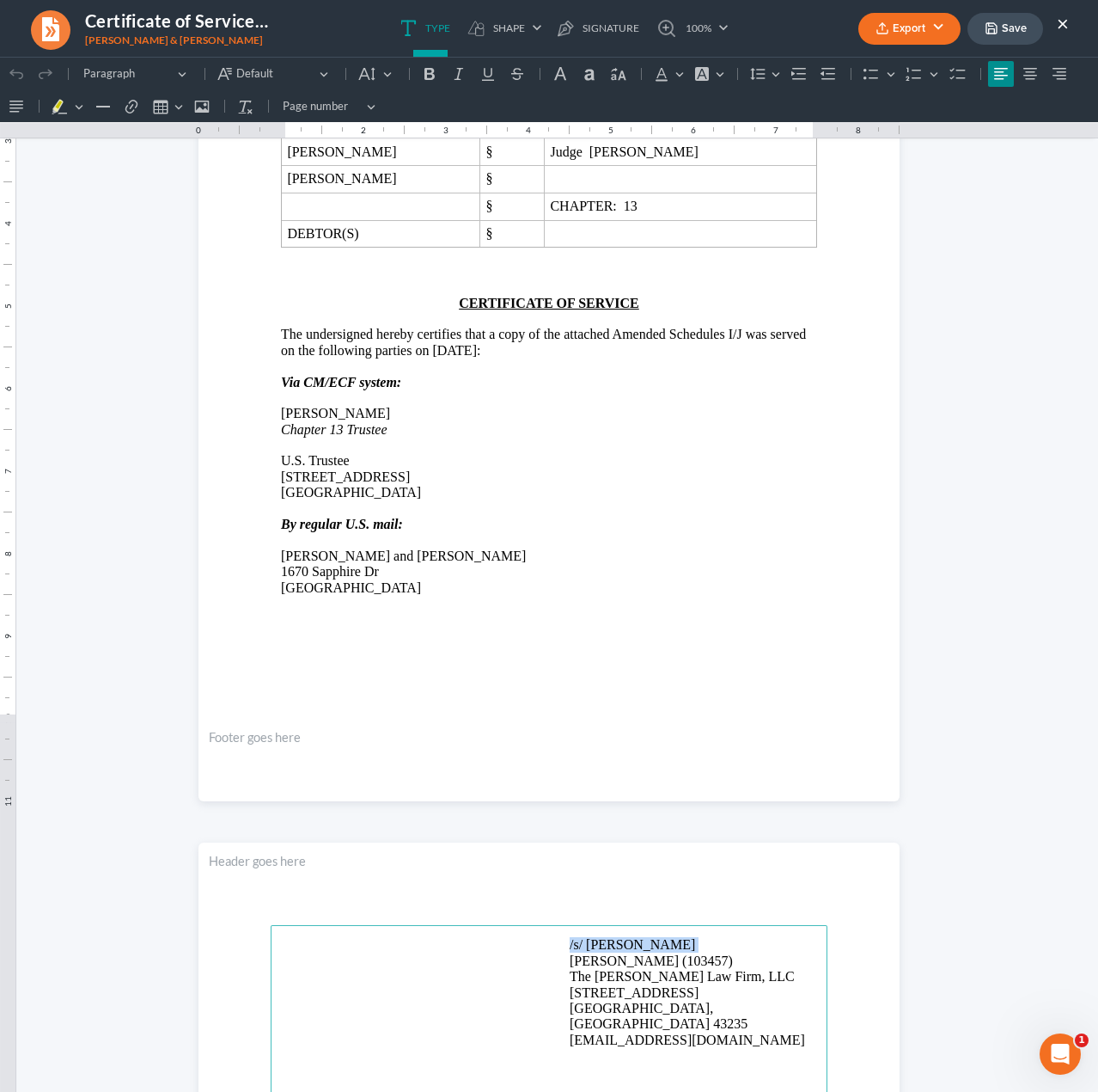
click at [603, 942] on p "/s/ Michael Kraig Michael Kraig (103457) The Jones Law Firm, LLC 134 Northwoods…" at bounding box center [693, 992] width 248 height 111
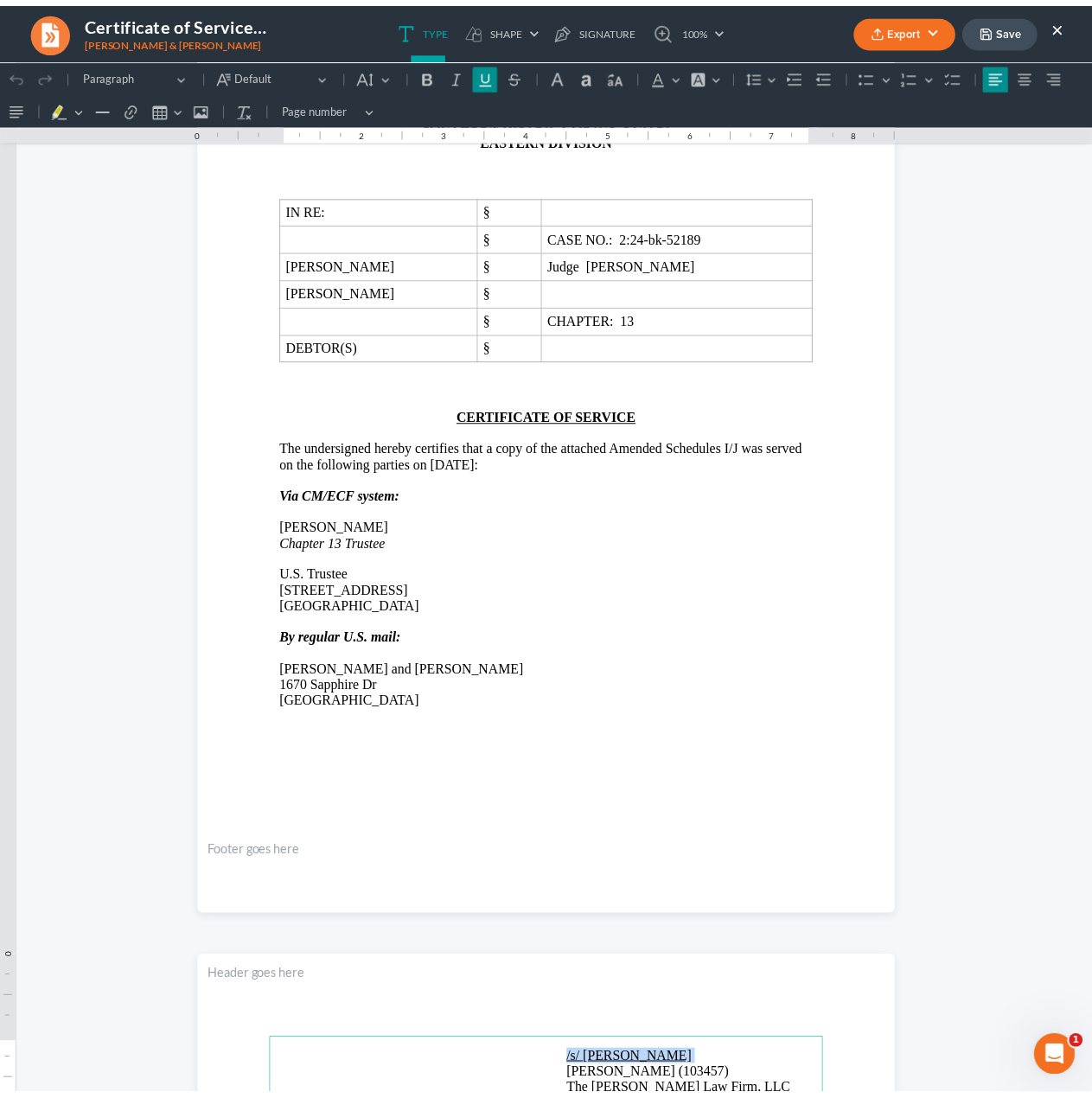
scroll to position [0, 0]
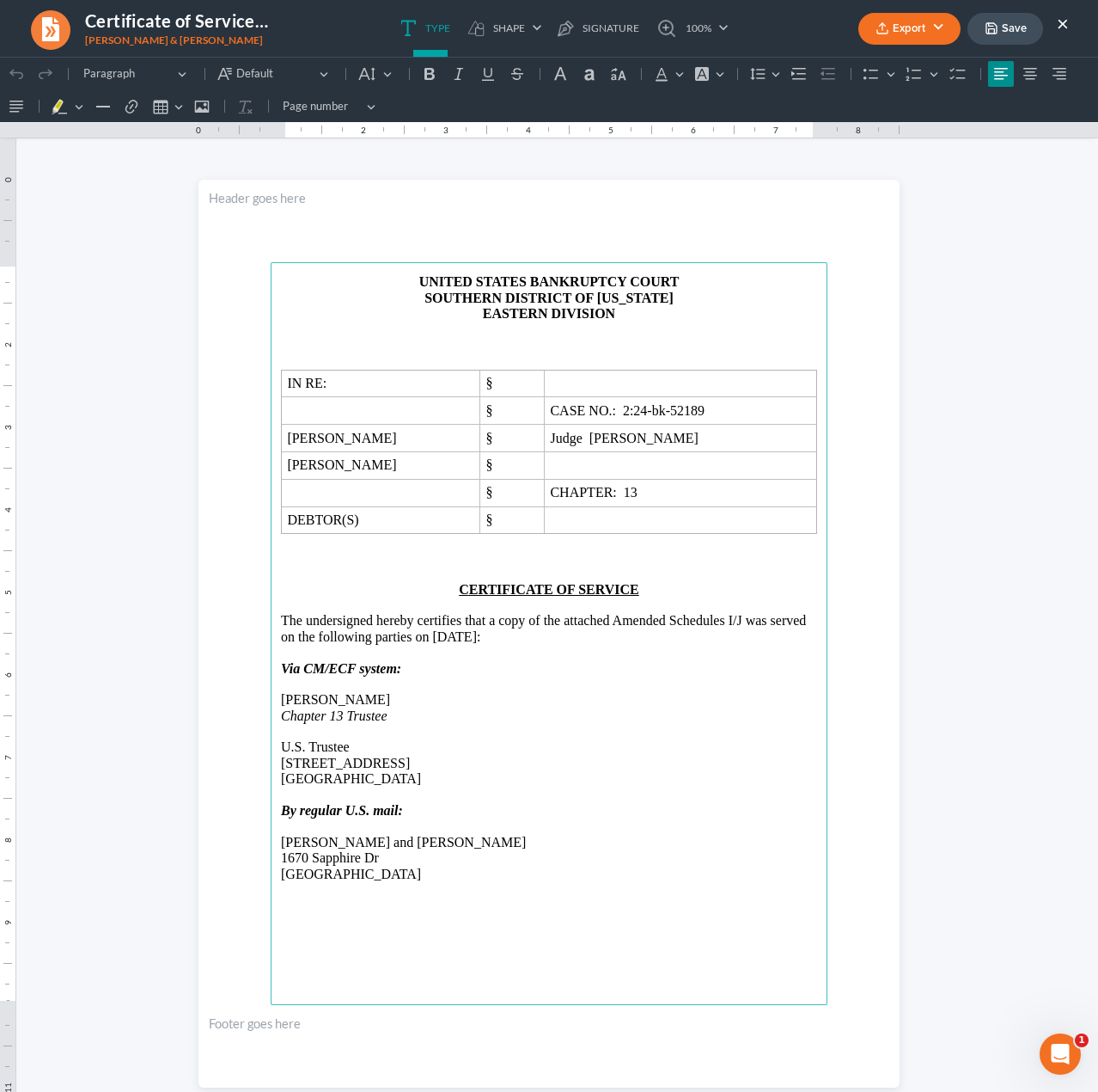
click html "1.00 10.00 0 1 1 2 2 3 3 4 4 5 5 6 6 7 7 8 8 9 9 10 10 11 11 Undo (Ctrl+Z) Undo…"
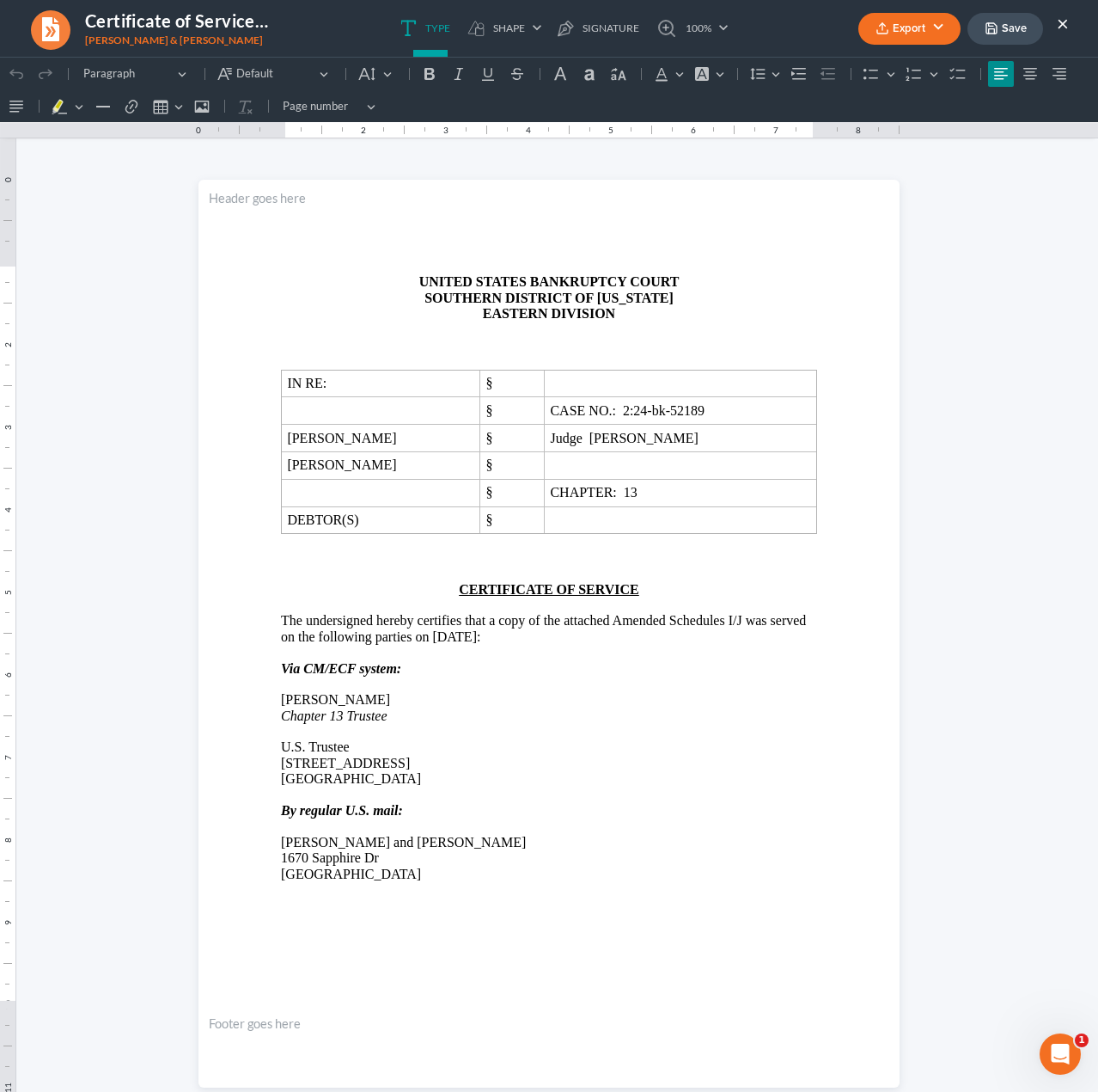
click at [925, 23] on button "Export" at bounding box center [909, 28] width 103 height 32
click at [905, 132] on link "Client Doc Storage" at bounding box center [907, 126] width 133 height 29
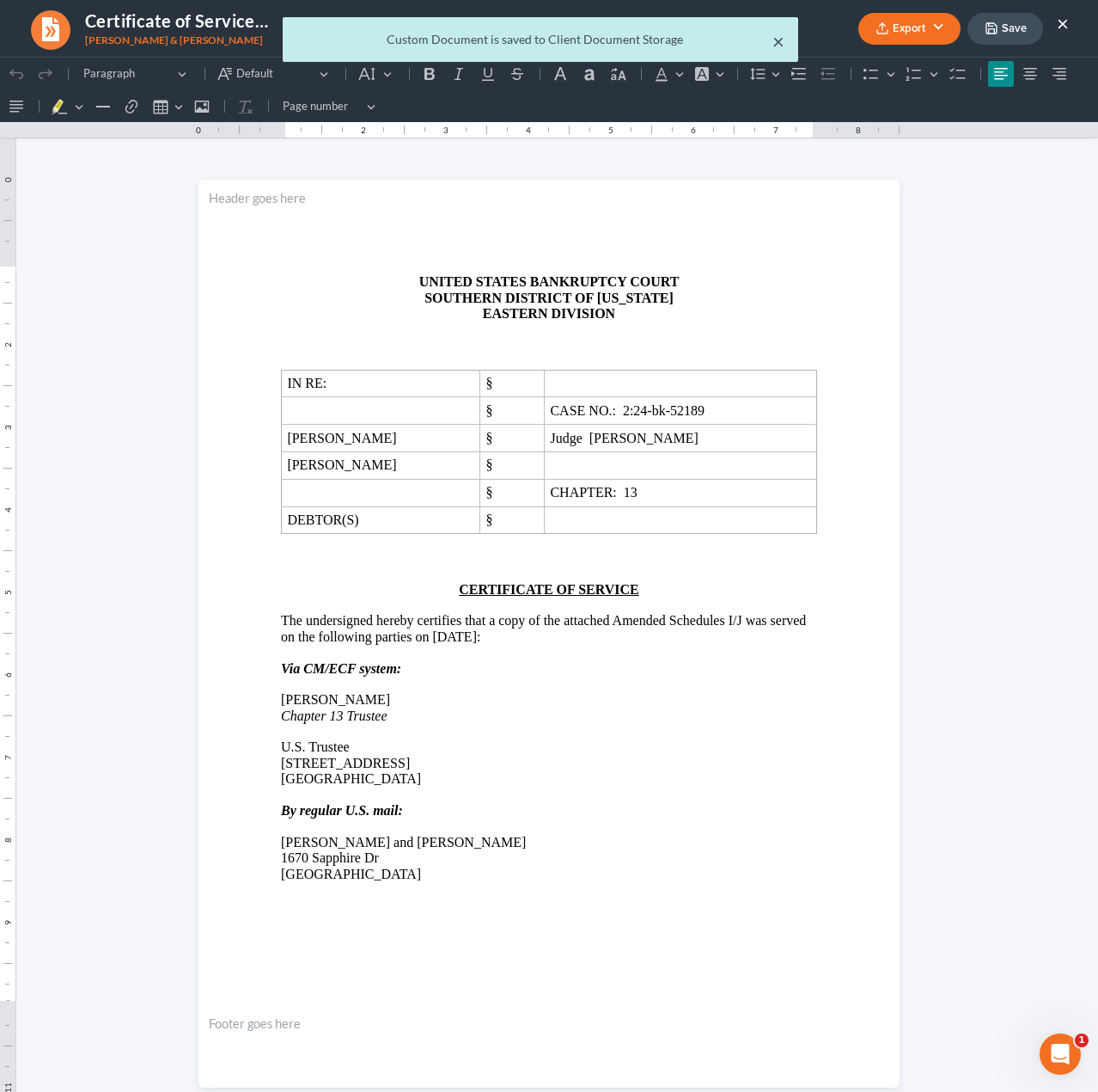
click at [780, 39] on button "×" at bounding box center [778, 41] width 12 height 21
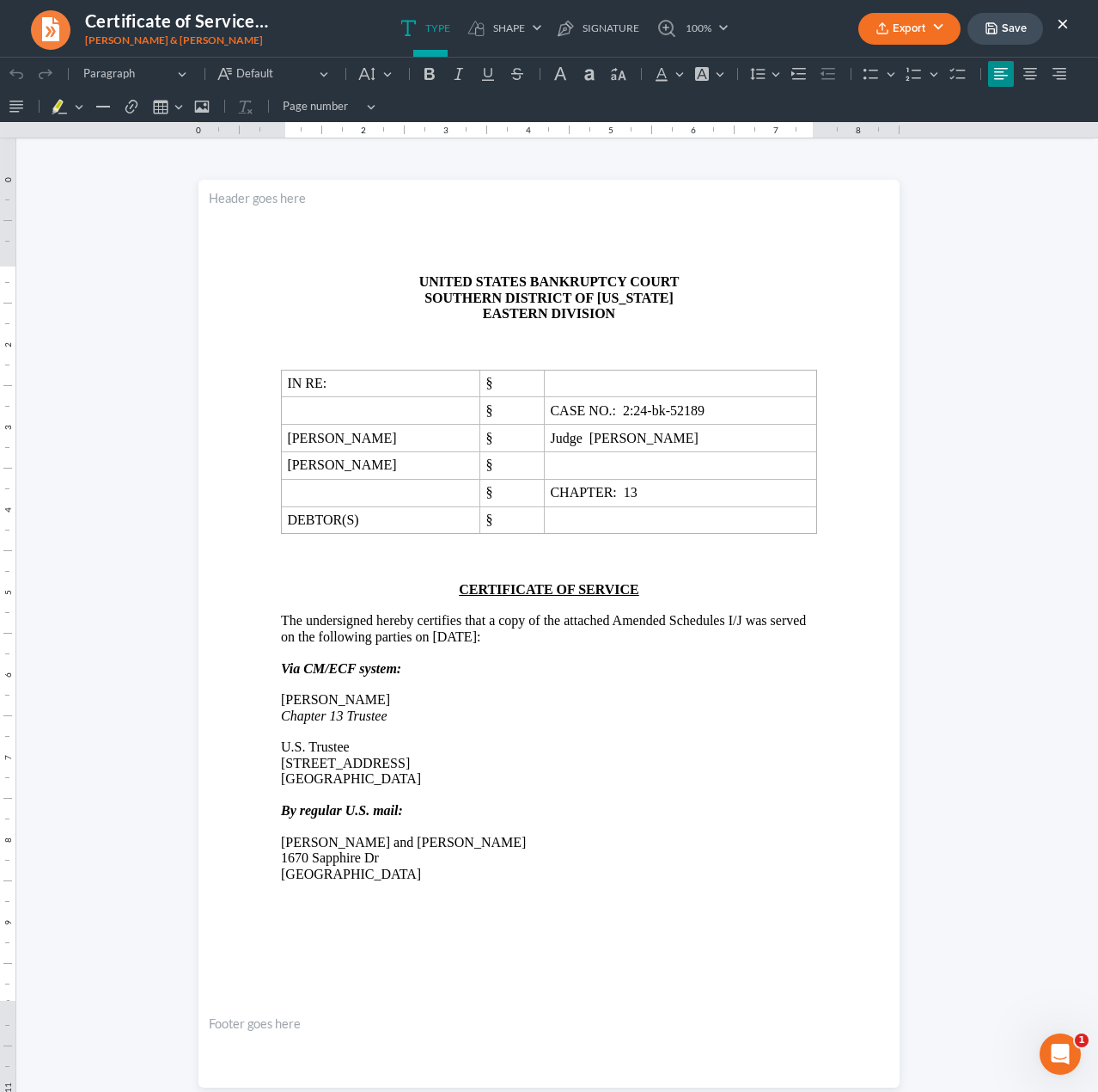
click at [1065, 26] on button "×" at bounding box center [1063, 23] width 12 height 21
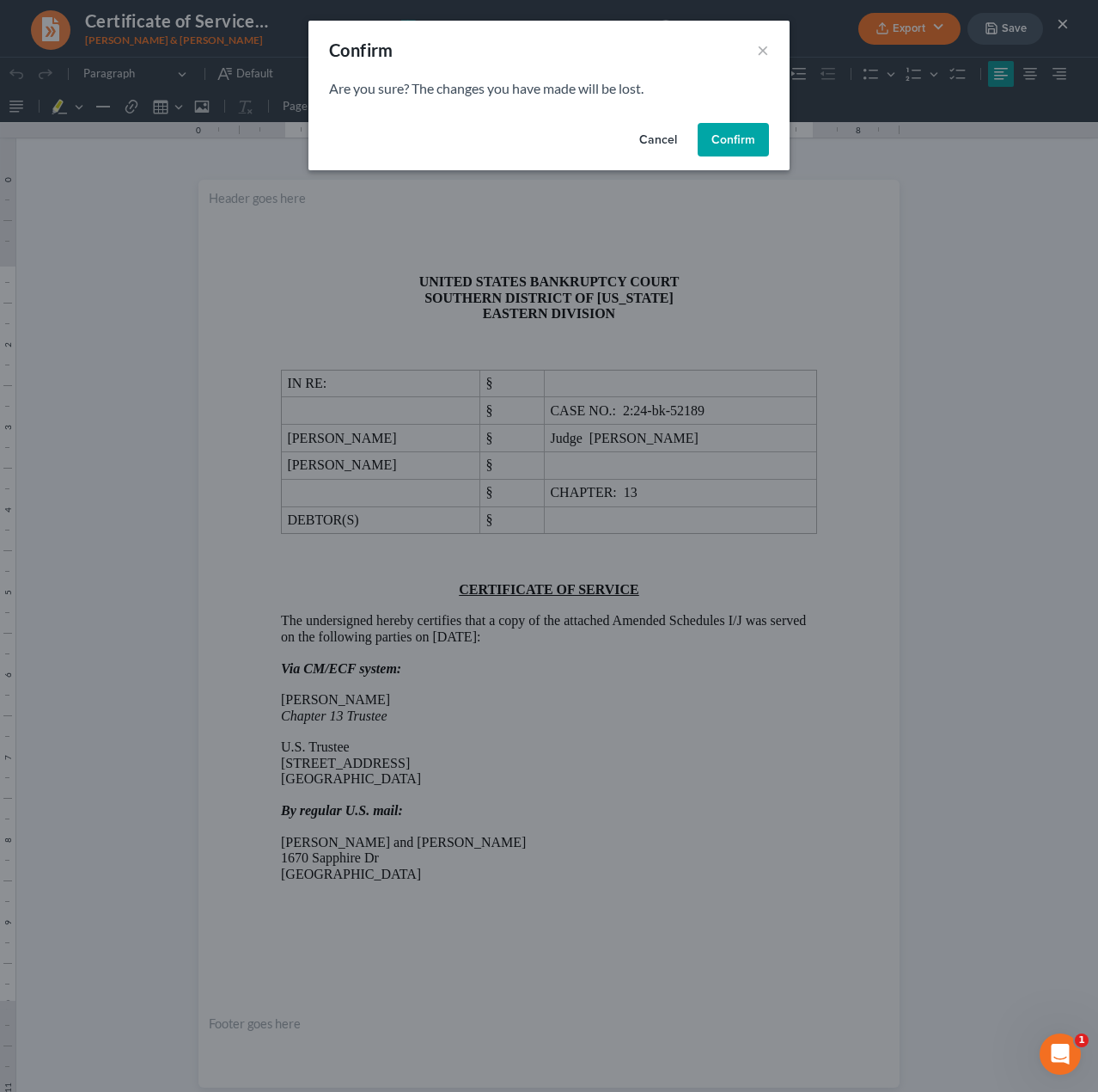
click at [727, 152] on button "Confirm" at bounding box center [733, 140] width 72 height 34
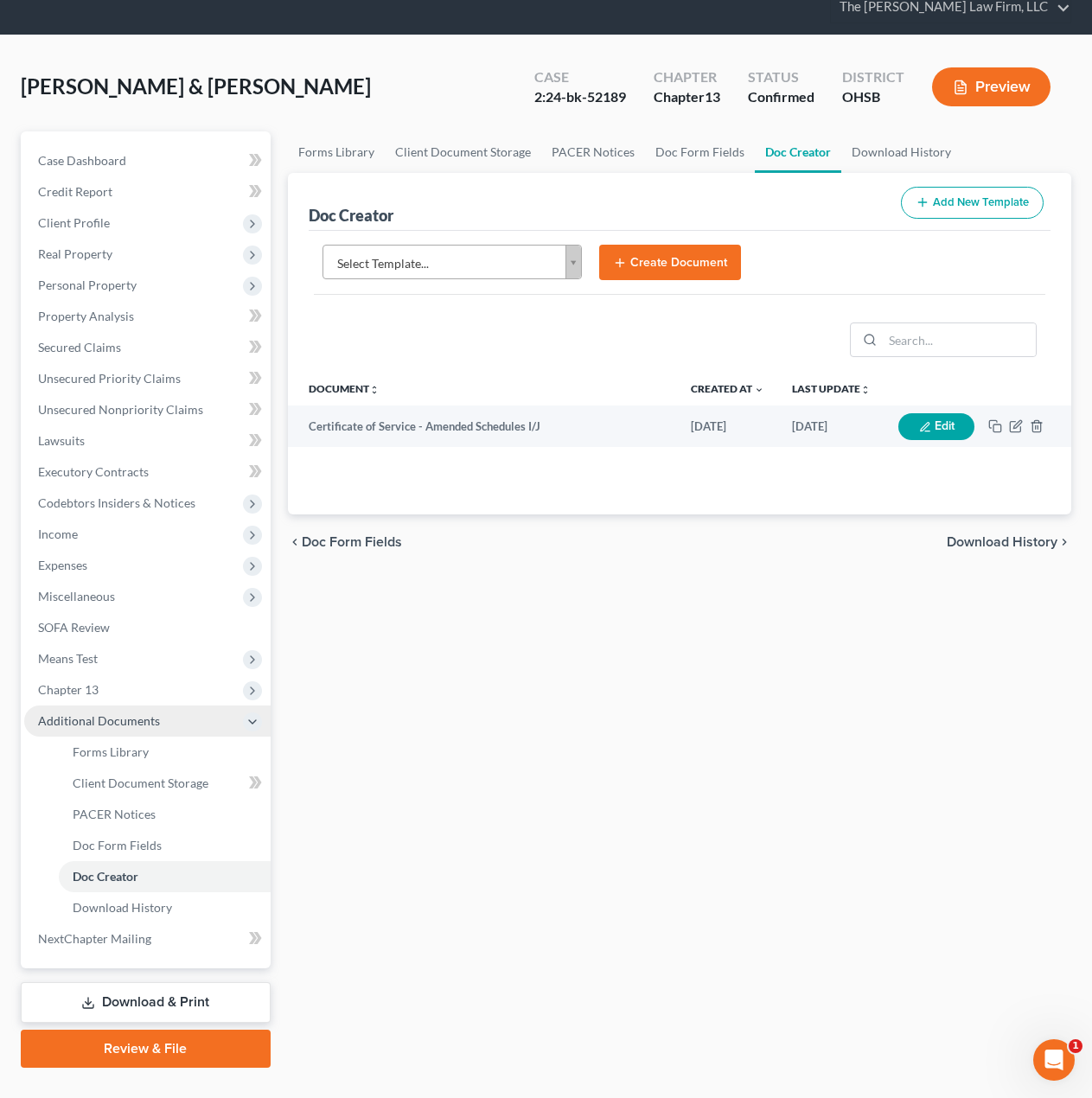
scroll to position [101, 0]
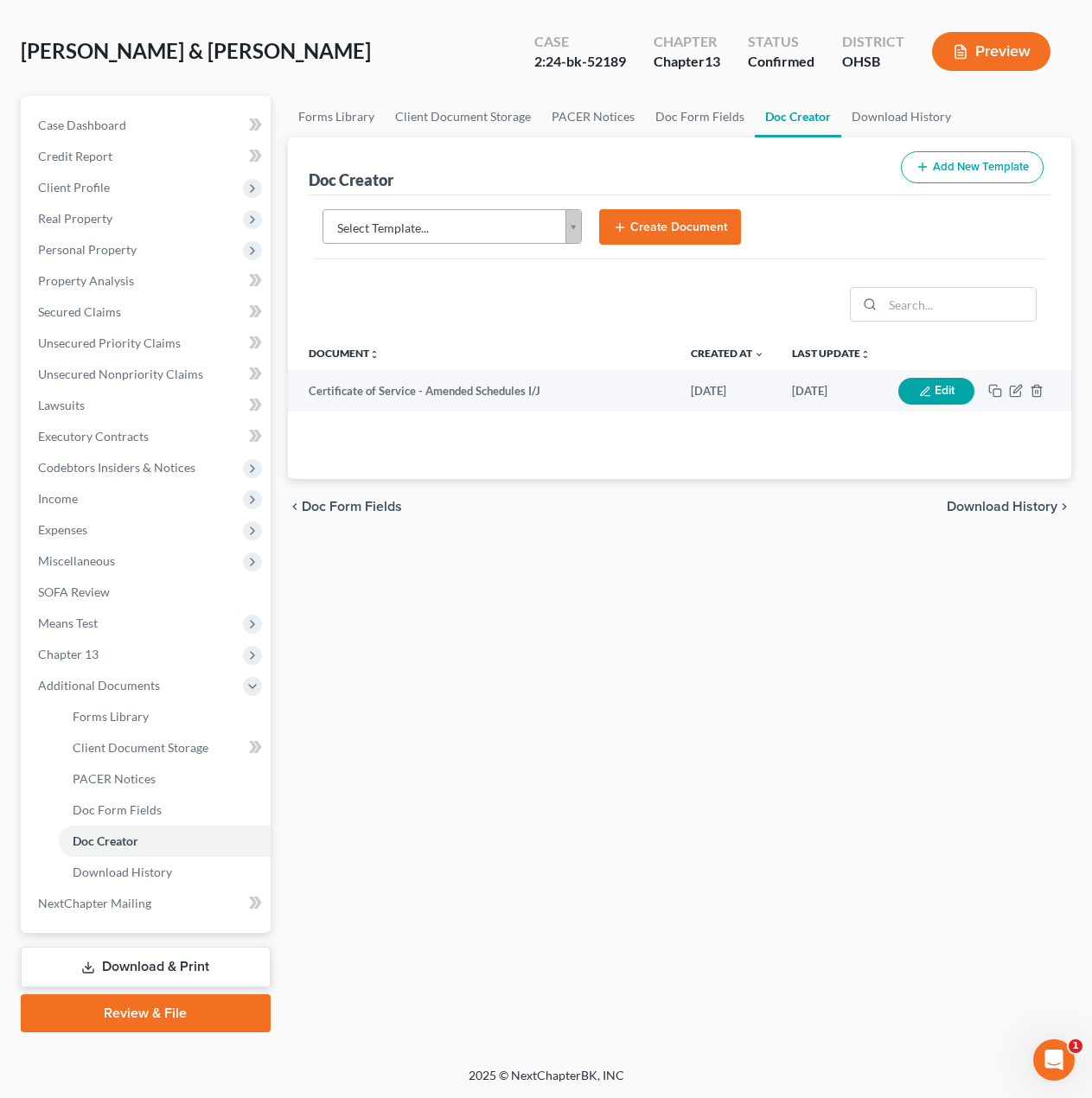
click at [110, 1015] on link "Review & File" at bounding box center [146, 1013] width 250 height 38
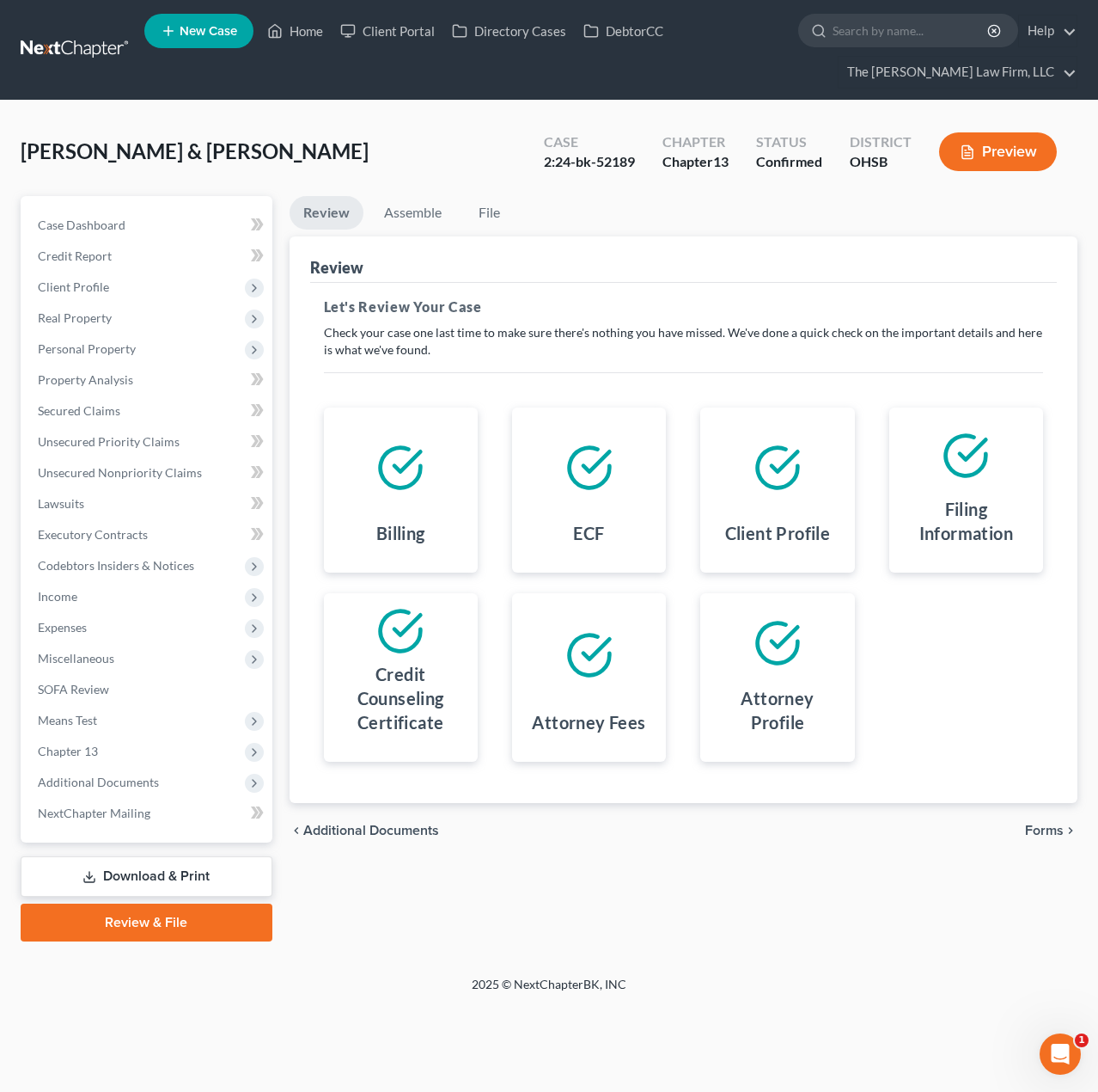
click at [1028, 833] on span "Forms" at bounding box center [1044, 830] width 39 height 14
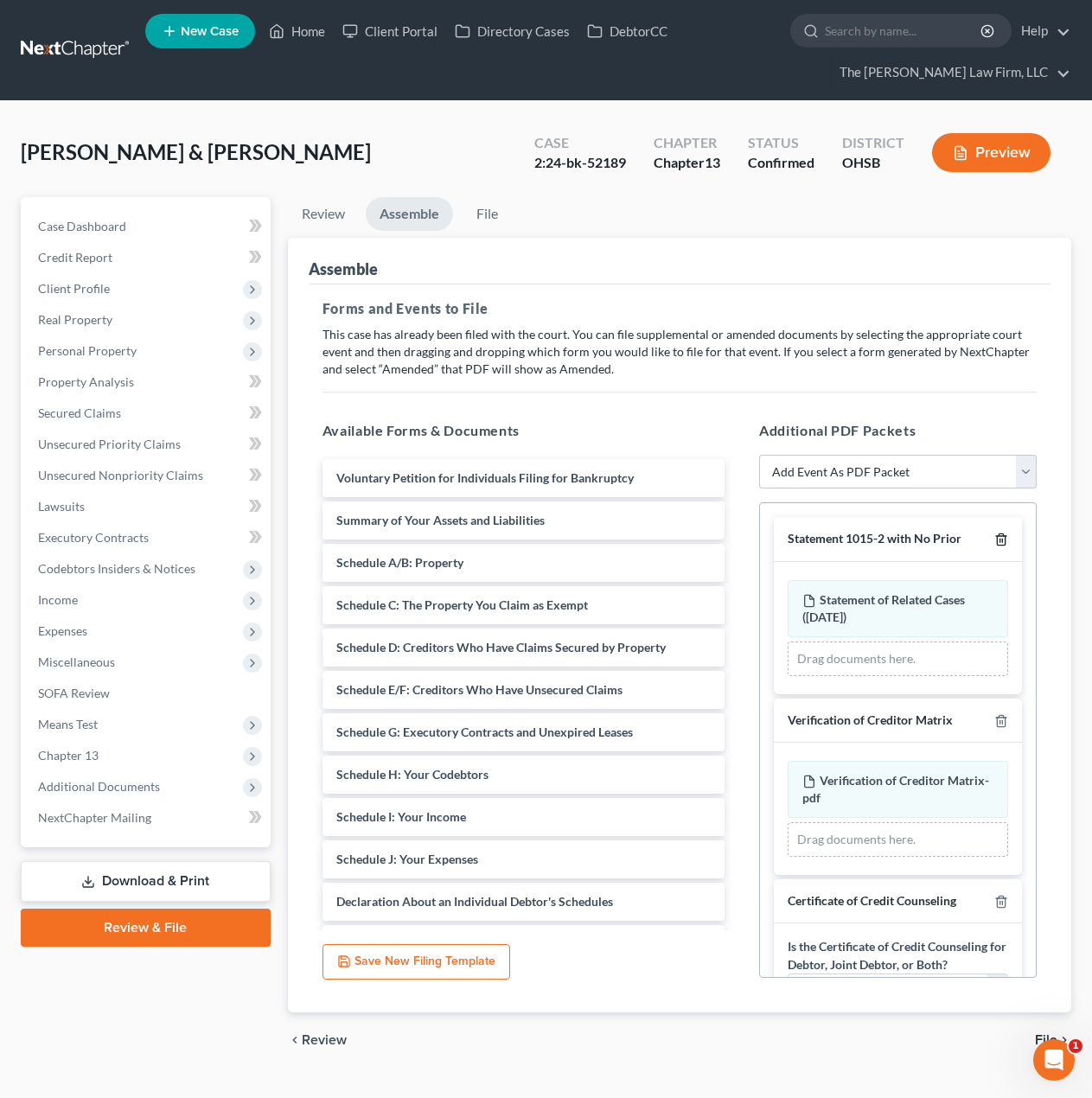
click at [994, 533] on icon "button" at bounding box center [1001, 539] width 14 height 14
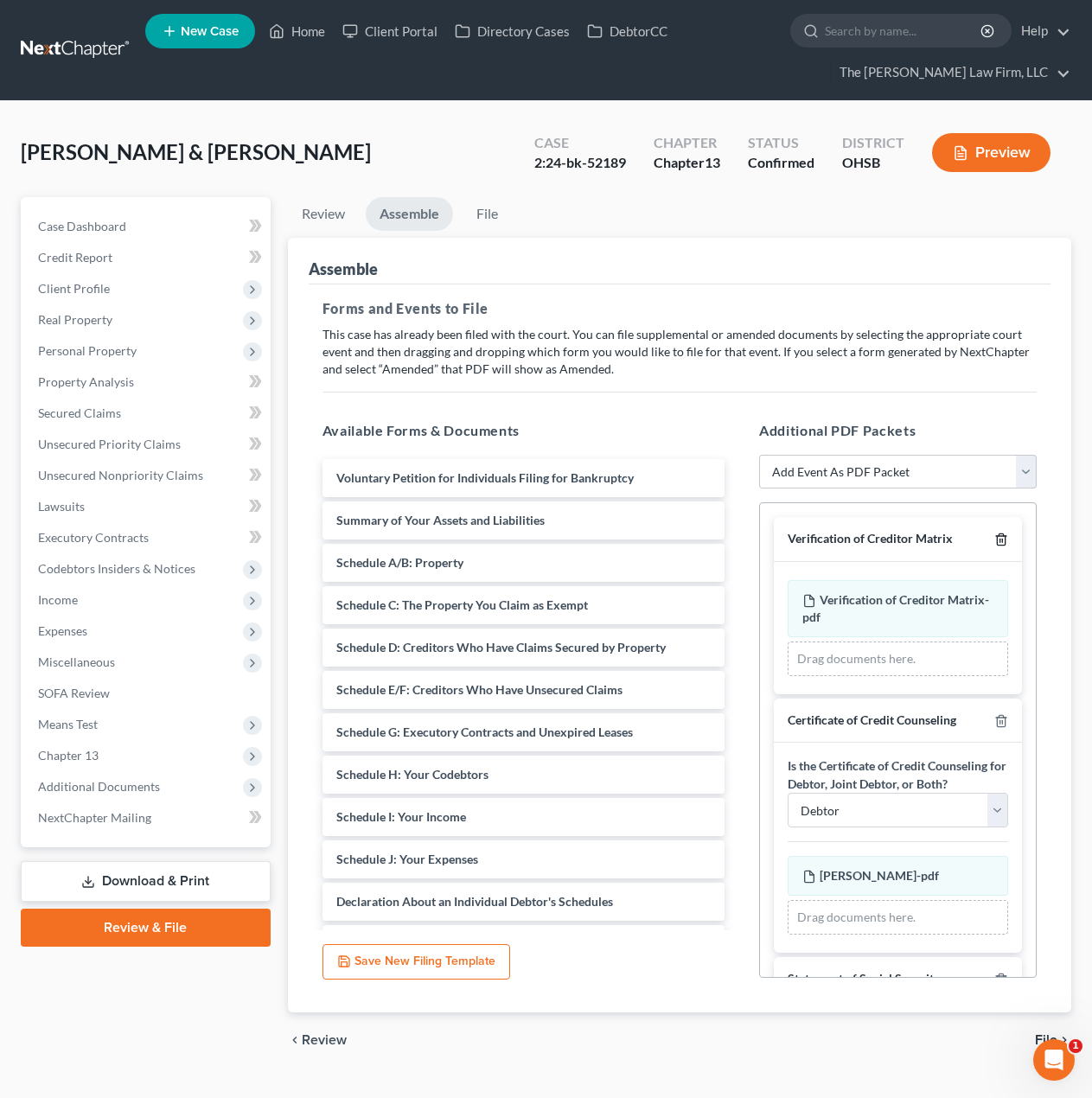
click at [997, 540] on icon "button" at bounding box center [1001, 539] width 8 height 11
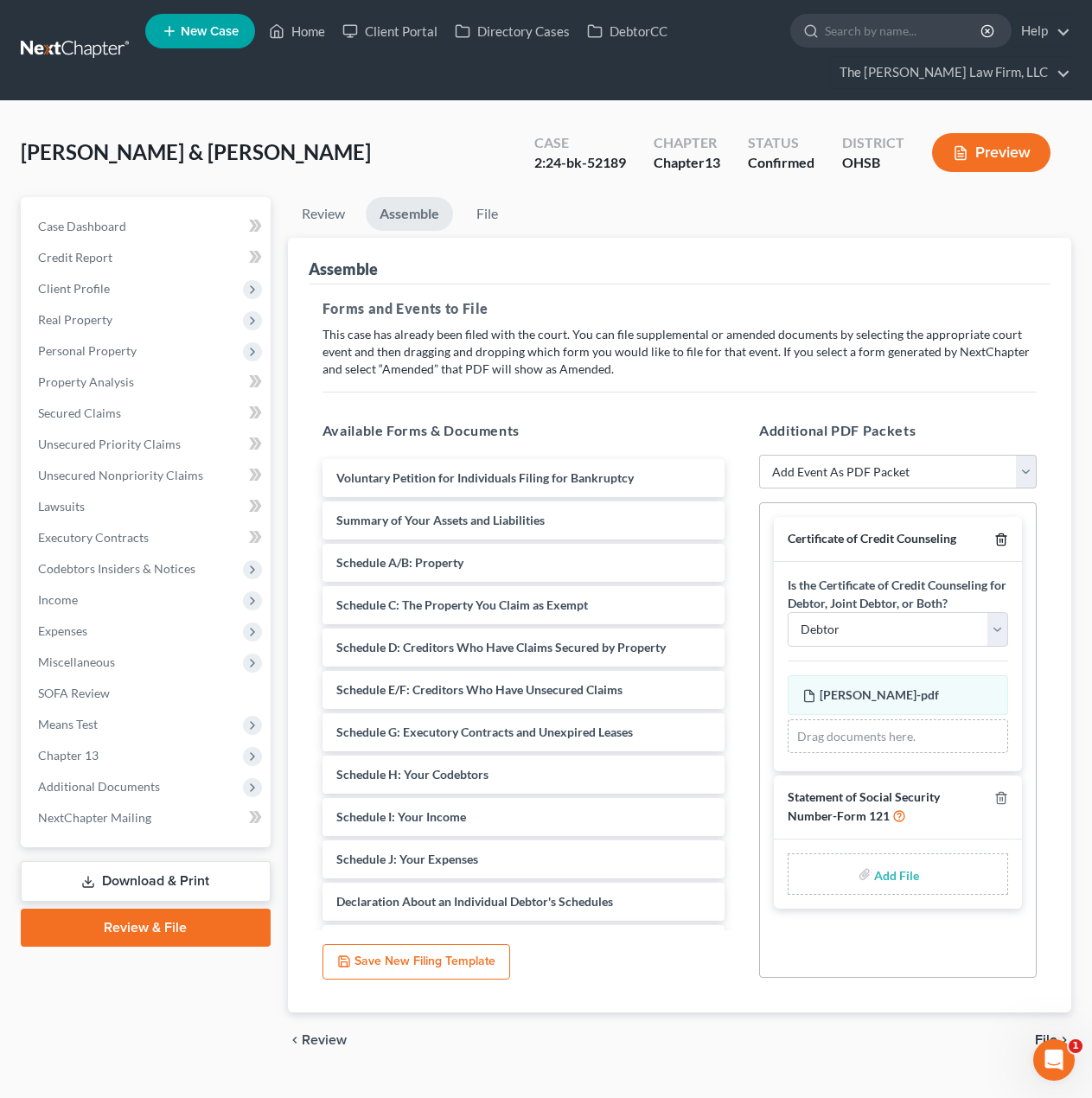
click at [1001, 540] on line "button" at bounding box center [1001, 541] width 0 height 4
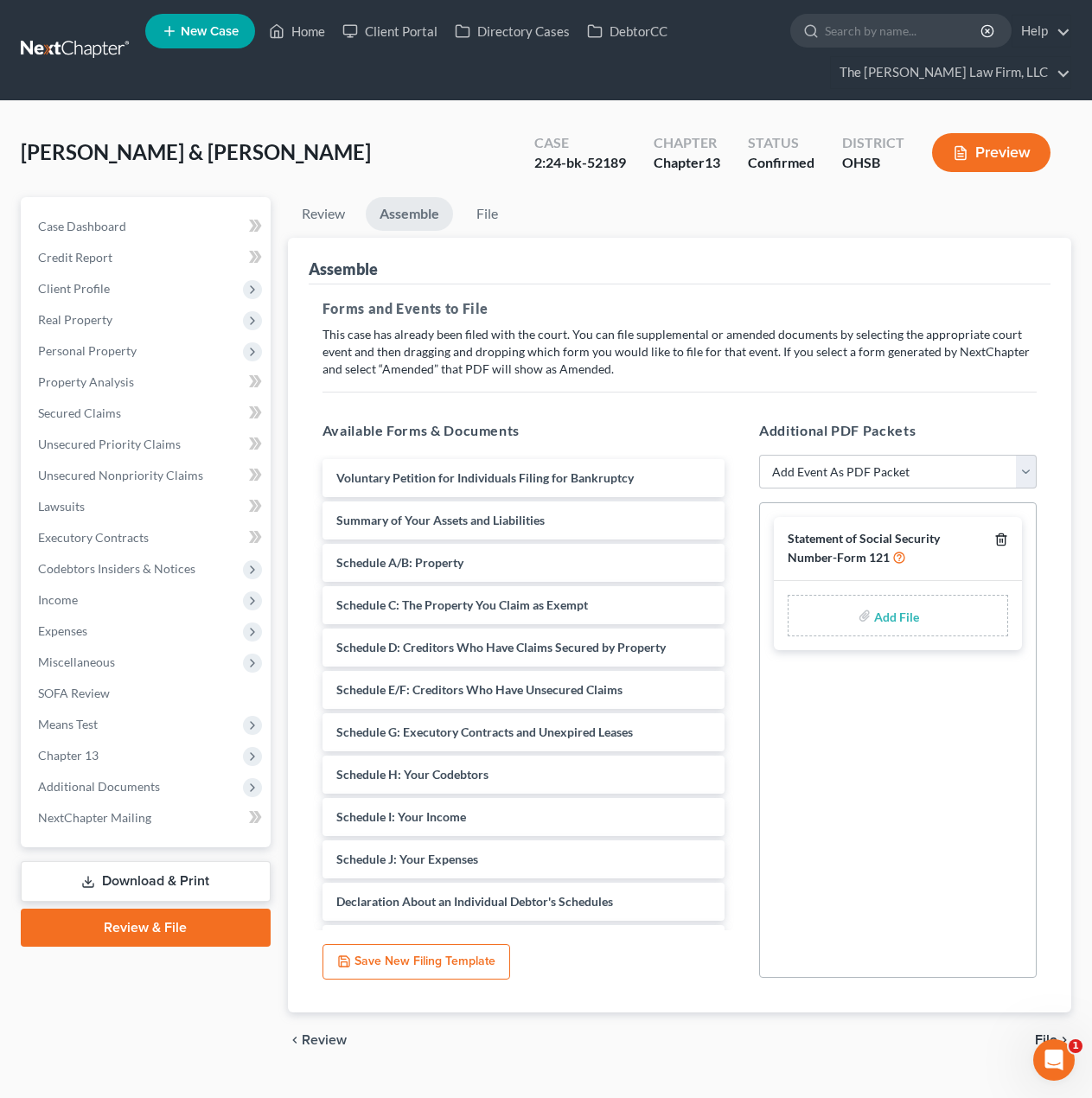
click at [1001, 540] on line "button" at bounding box center [1001, 541] width 0 height 4
click at [912, 473] on select "Add Event As PDF Packet 20 Largest Unsecured Creditors Amended Document Amended…" at bounding box center [898, 472] width 278 height 35
select select "3"
click at [759, 455] on select "Add Event As PDF Packet 20 Largest Unsecured Creditors Amended Document Amended…" at bounding box center [898, 472] width 278 height 35
select select
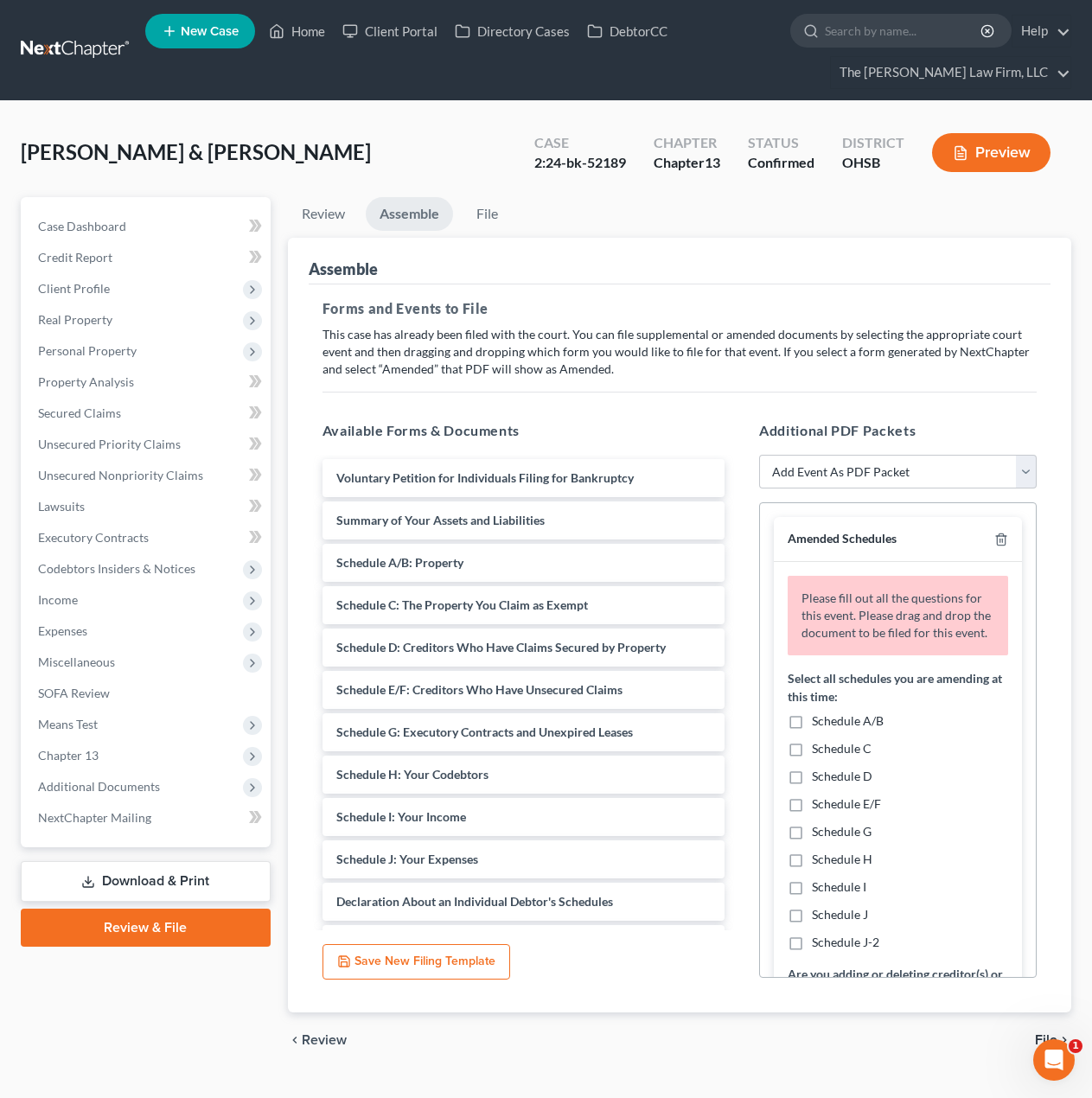
click at [835, 894] on span "Schedule I" at bounding box center [839, 886] width 55 height 15
click at [830, 889] on input "Schedule I" at bounding box center [824, 884] width 11 height 11
checkbox input "true"
click at [829, 922] on span "Schedule J" at bounding box center [840, 914] width 57 height 15
click at [829, 917] on input "Schedule J" at bounding box center [824, 911] width 11 height 11
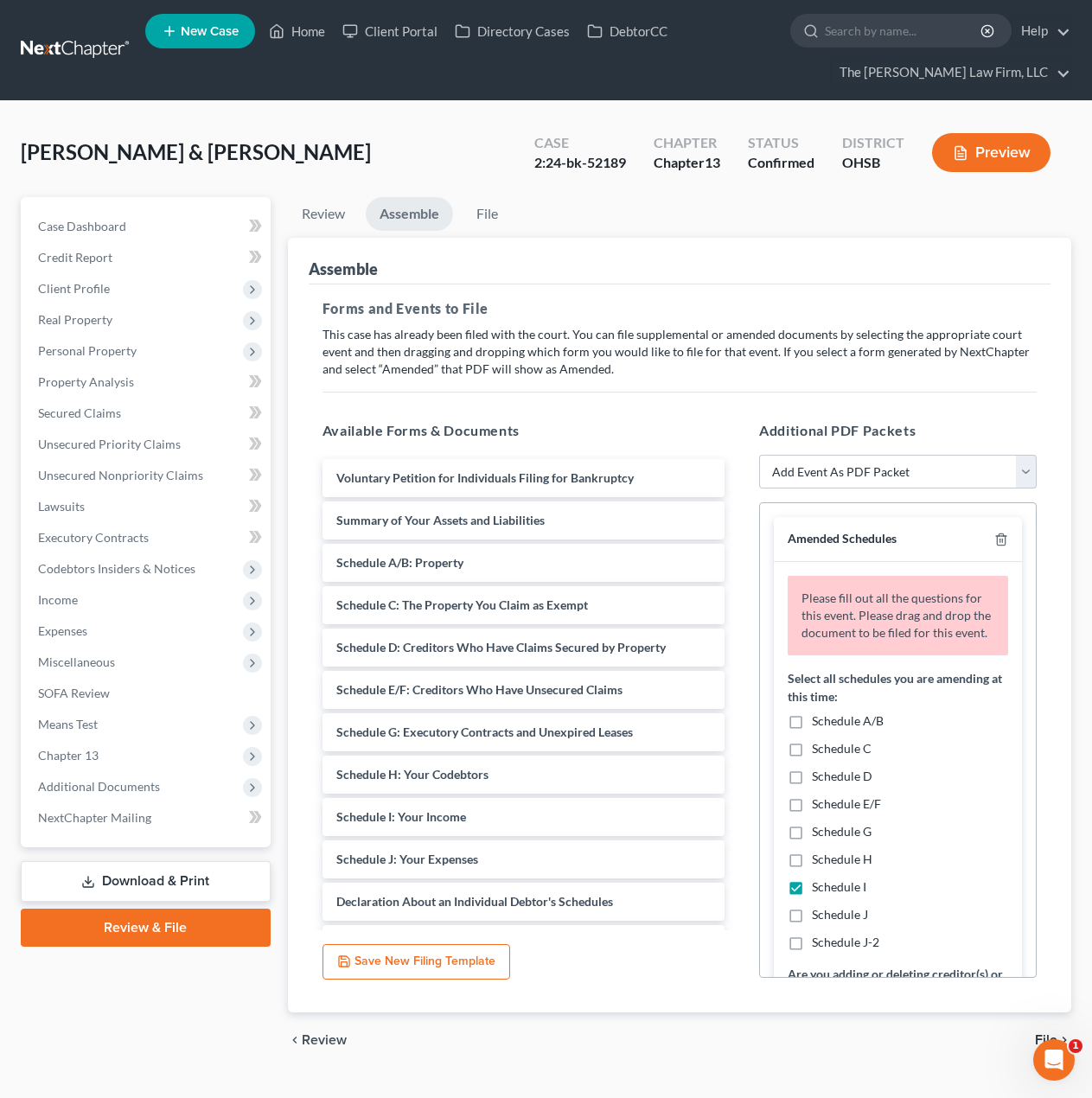
checkbox input "true"
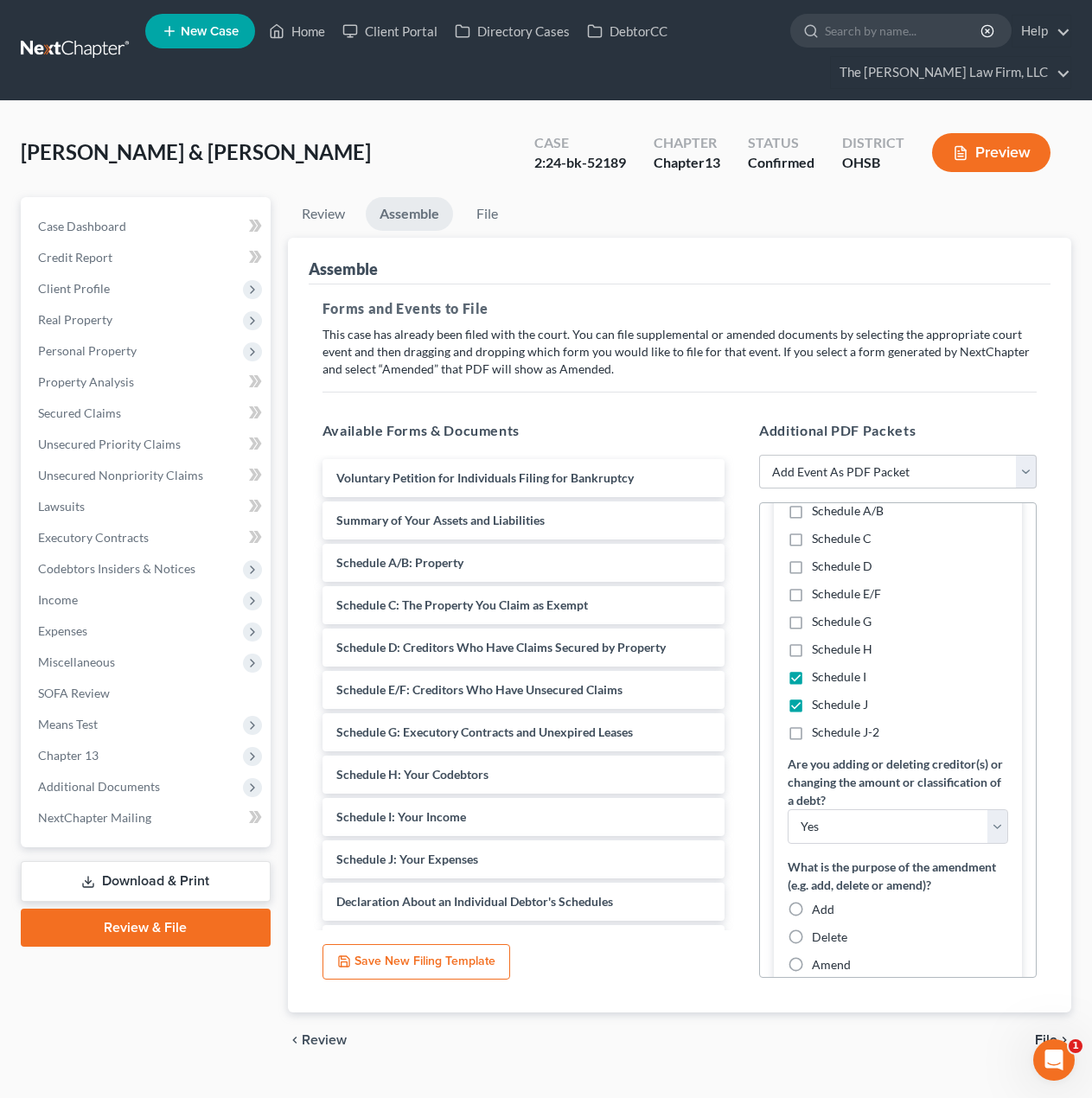
scroll to position [288, 0]
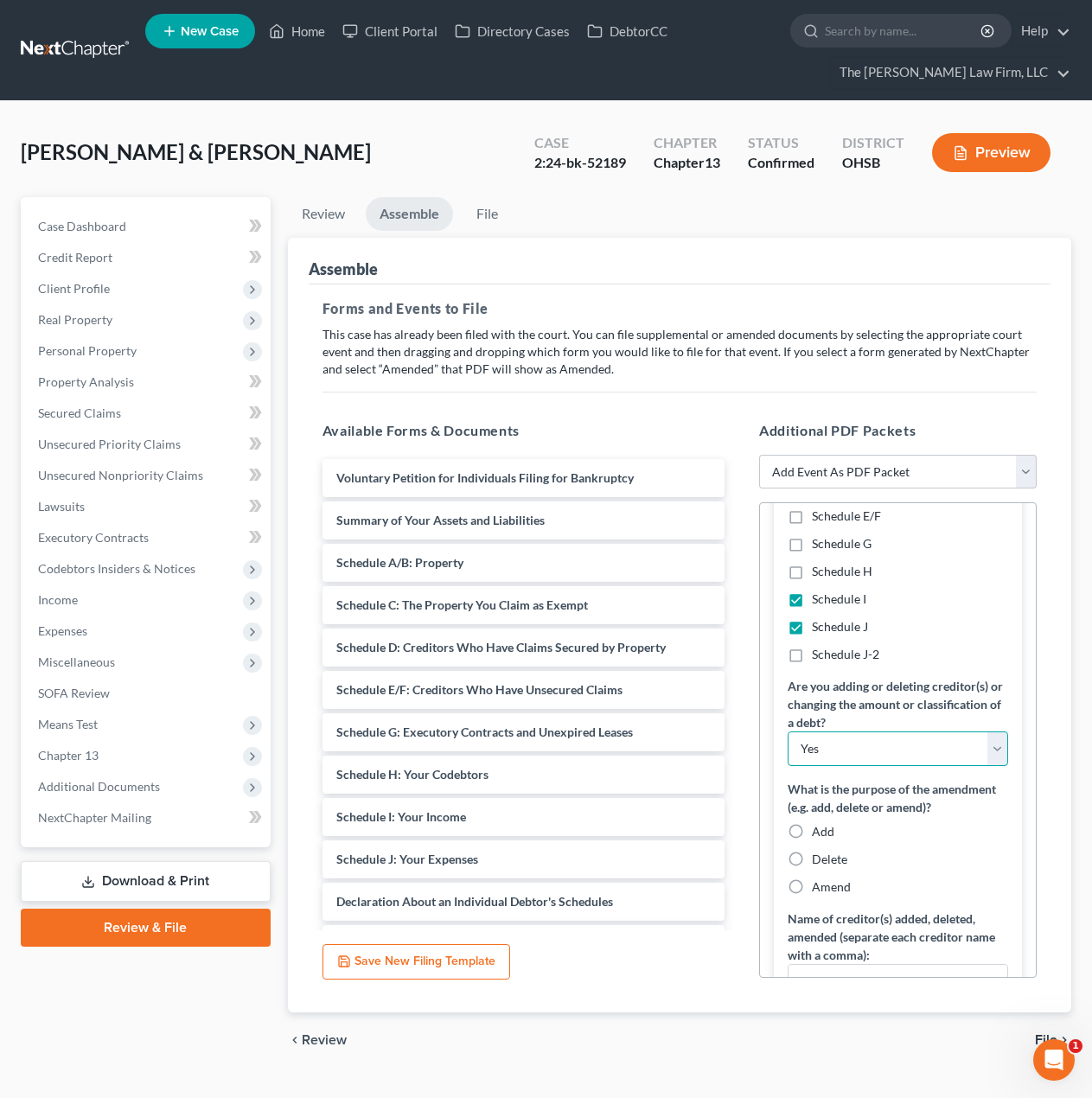
click at [858, 766] on select "Yes No" at bounding box center [898, 748] width 220 height 35
select select "1"
click at [788, 748] on select "Yes No" at bounding box center [898, 748] width 220 height 35
click at [825, 894] on span "Amend" at bounding box center [831, 886] width 39 height 15
click at [825, 889] on input "Amend" at bounding box center [824, 884] width 11 height 11
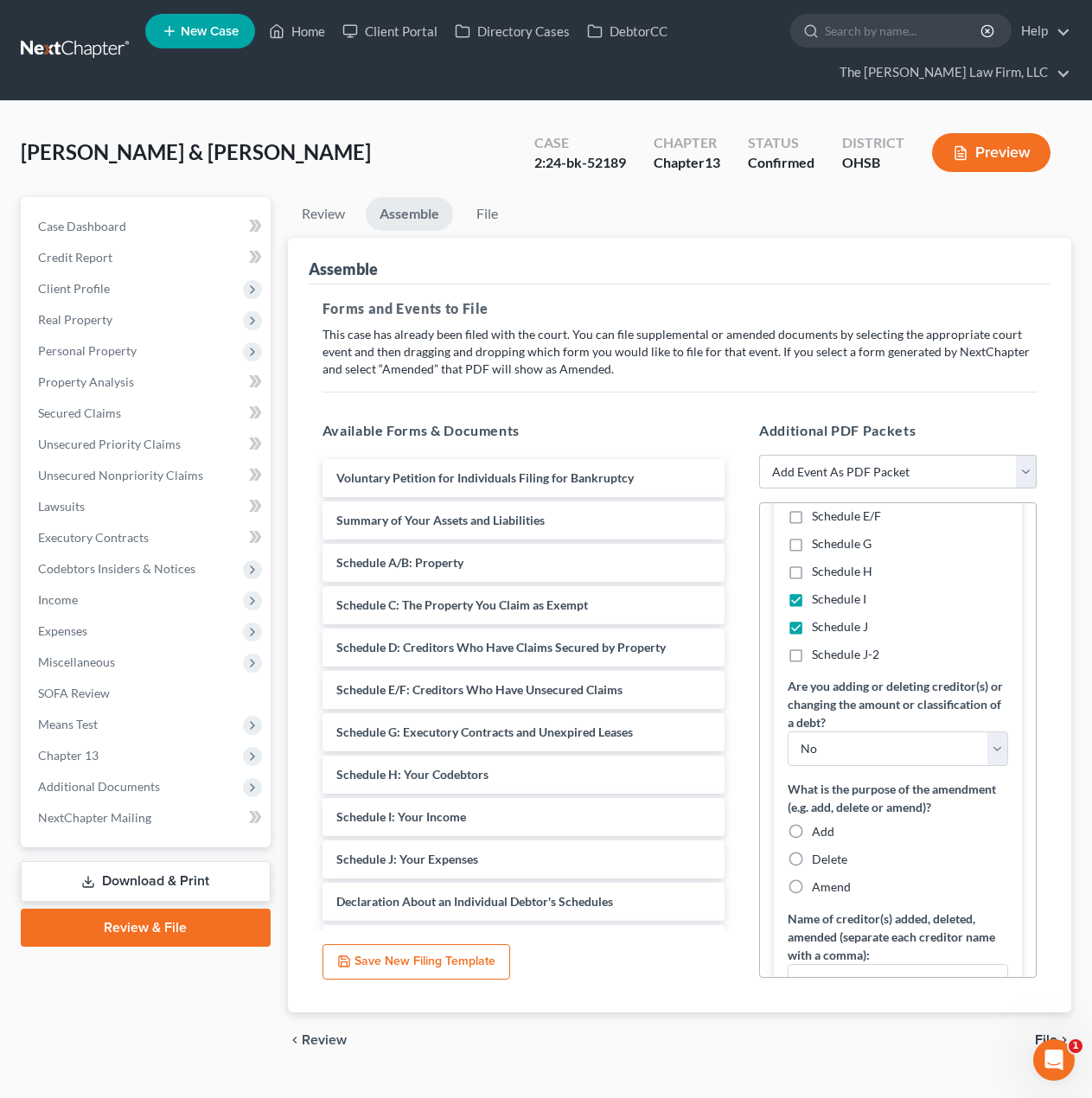
radio input "true"
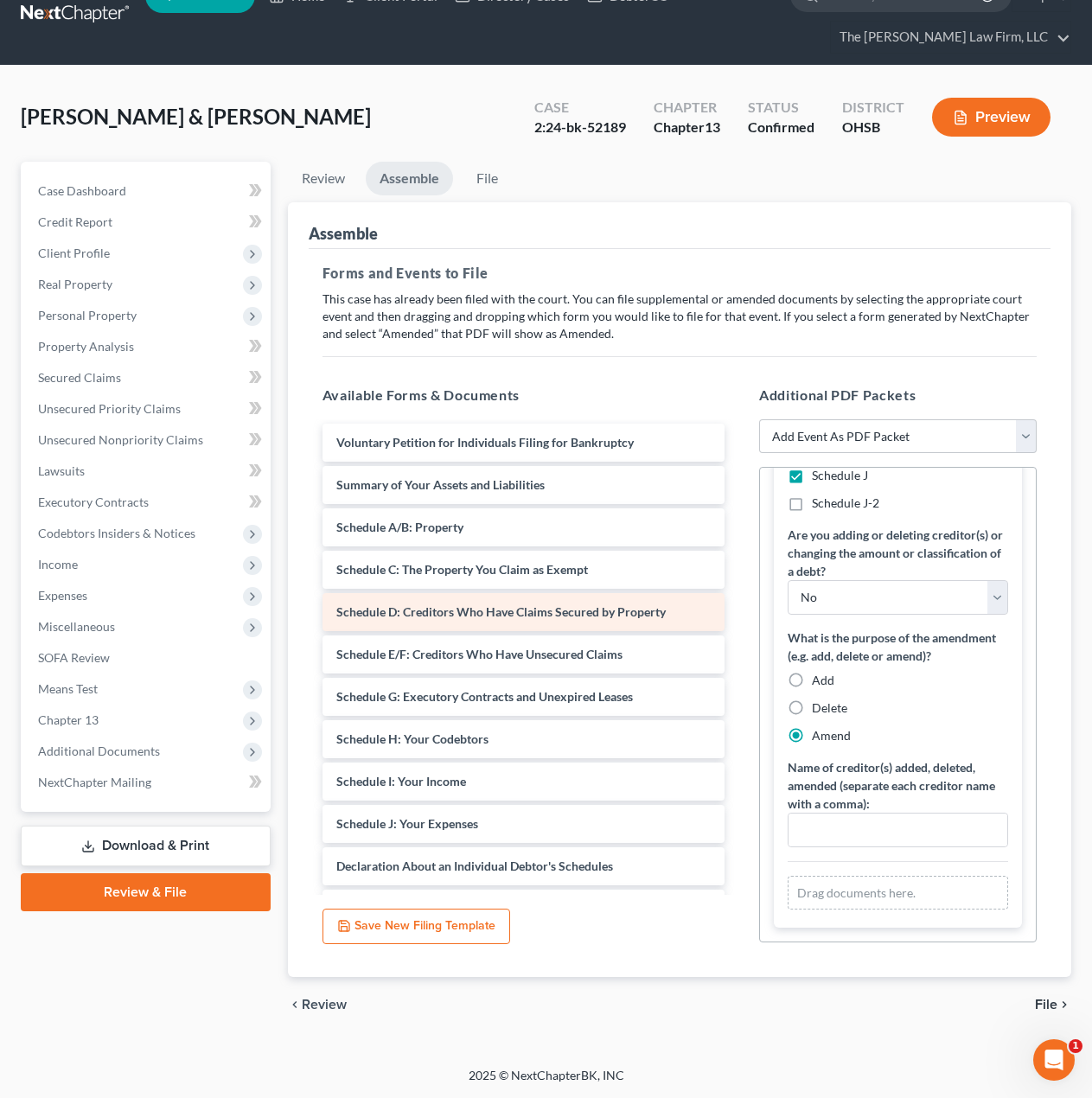
scroll to position [144, 0]
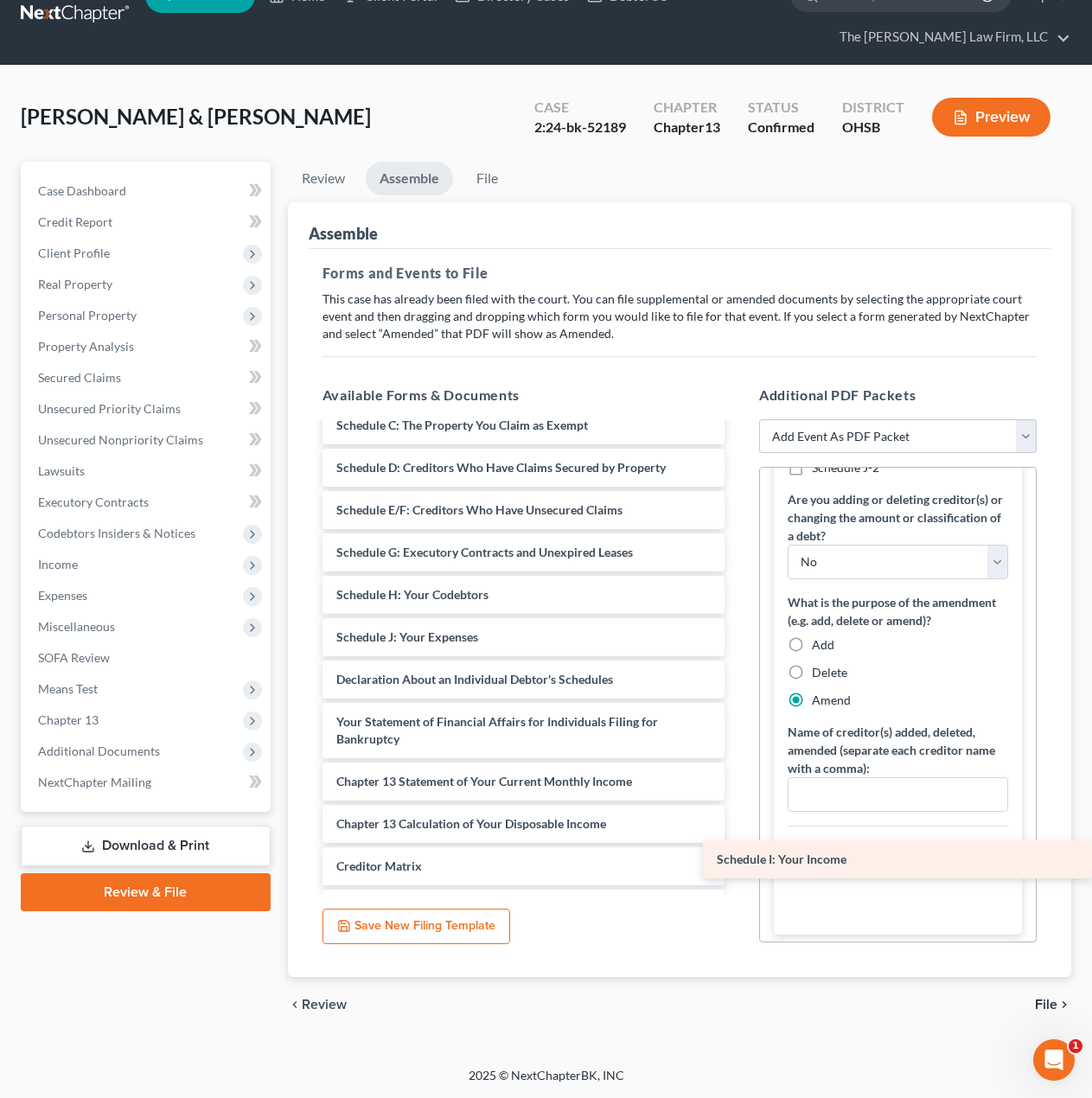
drag, startPoint x: 488, startPoint y: 643, endPoint x: 890, endPoint y: 865, distance: 459.2
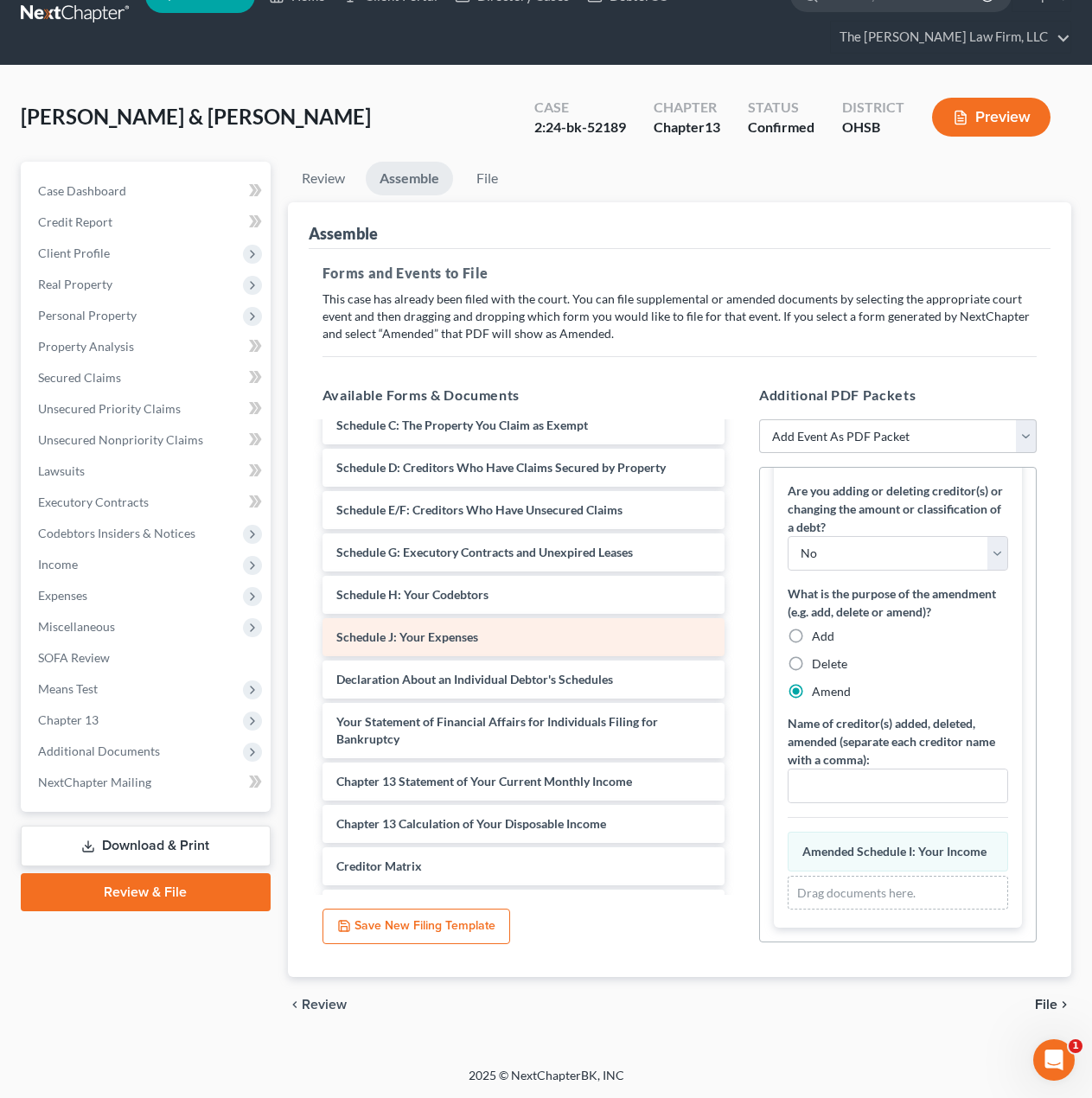
scroll to position [390, 0]
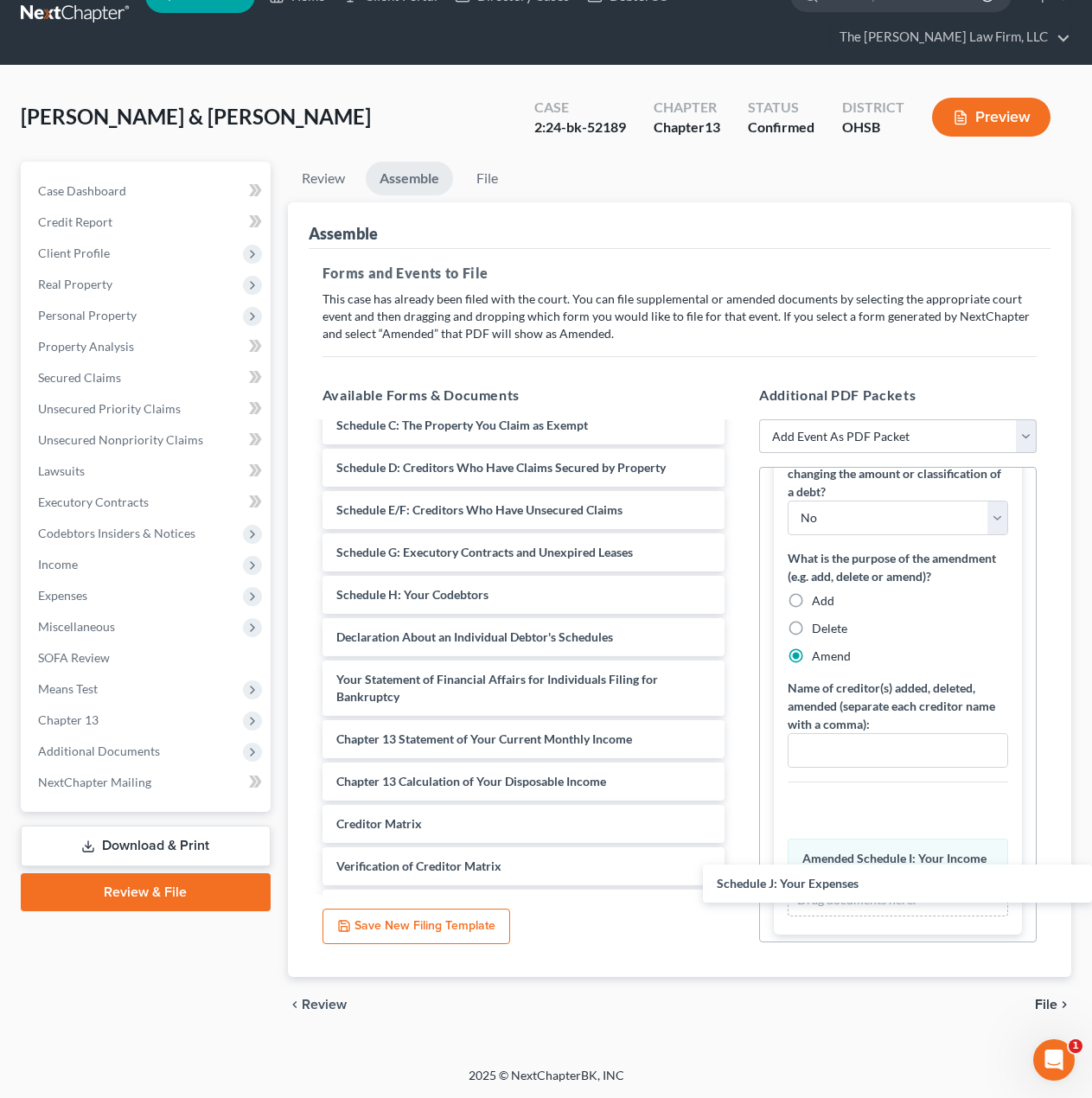
drag, startPoint x: 410, startPoint y: 634, endPoint x: 852, endPoint y: 878, distance: 504.9
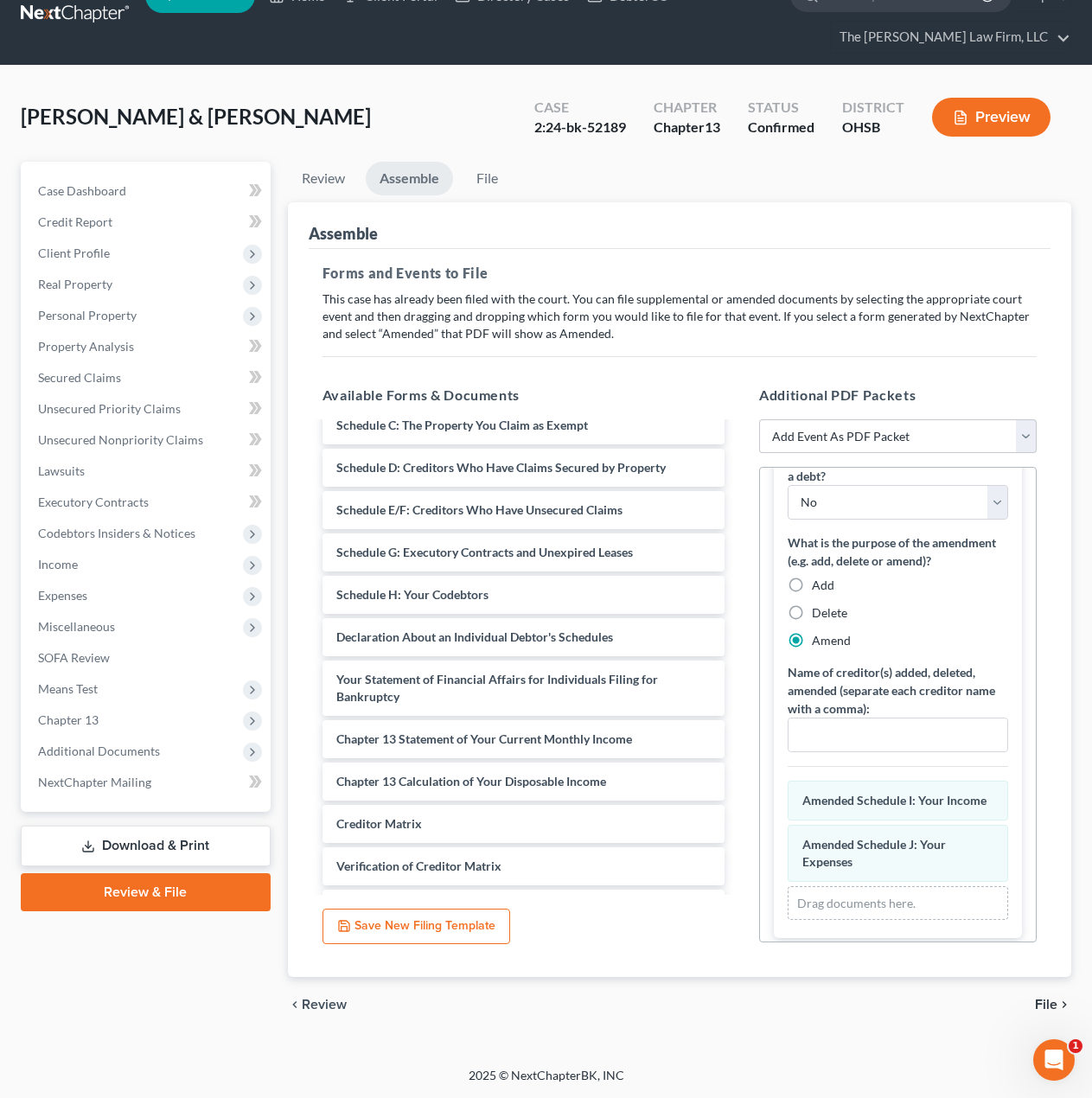
scroll to position [451, 0]
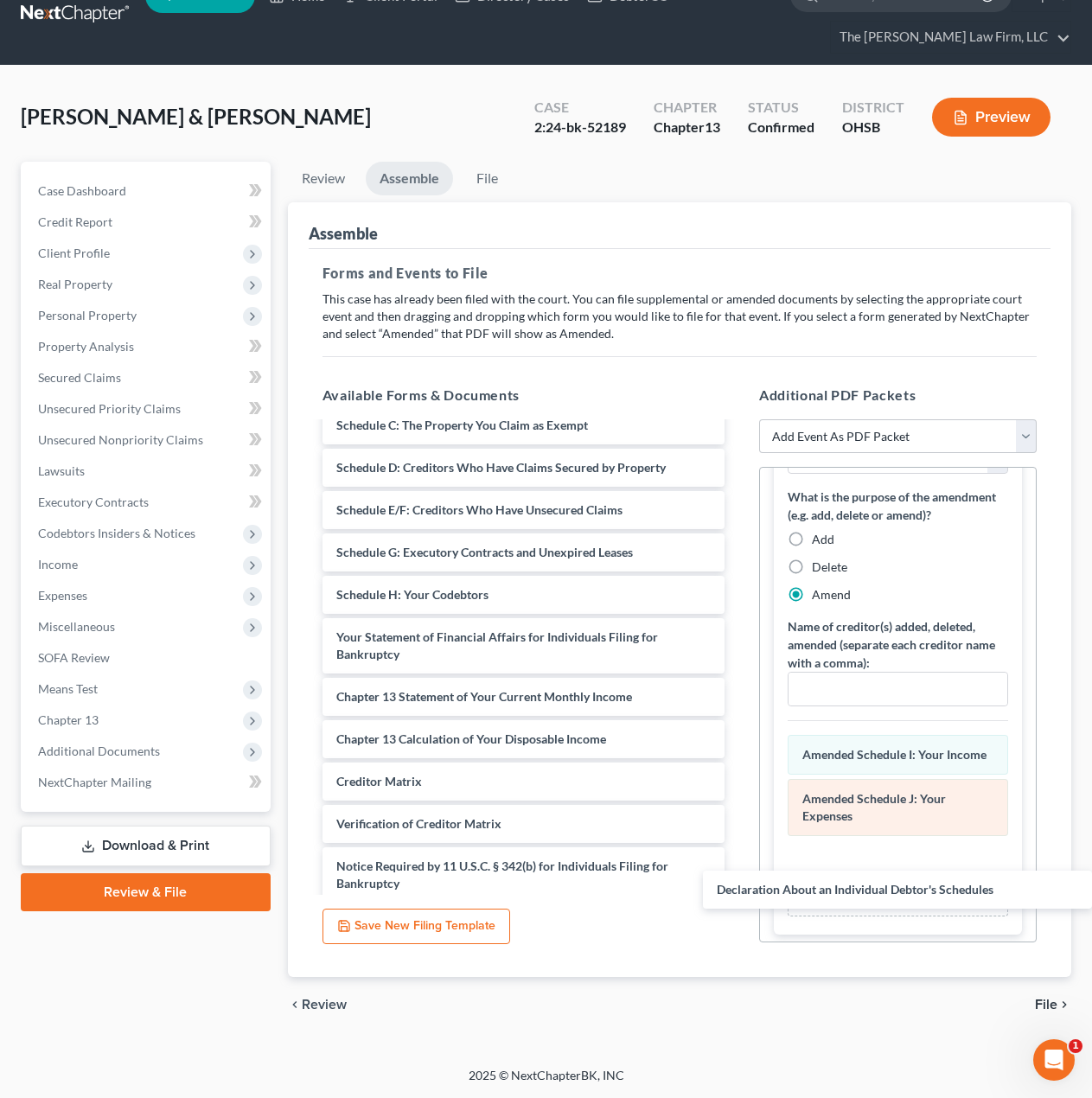
drag, startPoint x: 484, startPoint y: 641, endPoint x: 931, endPoint y: 868, distance: 501.3
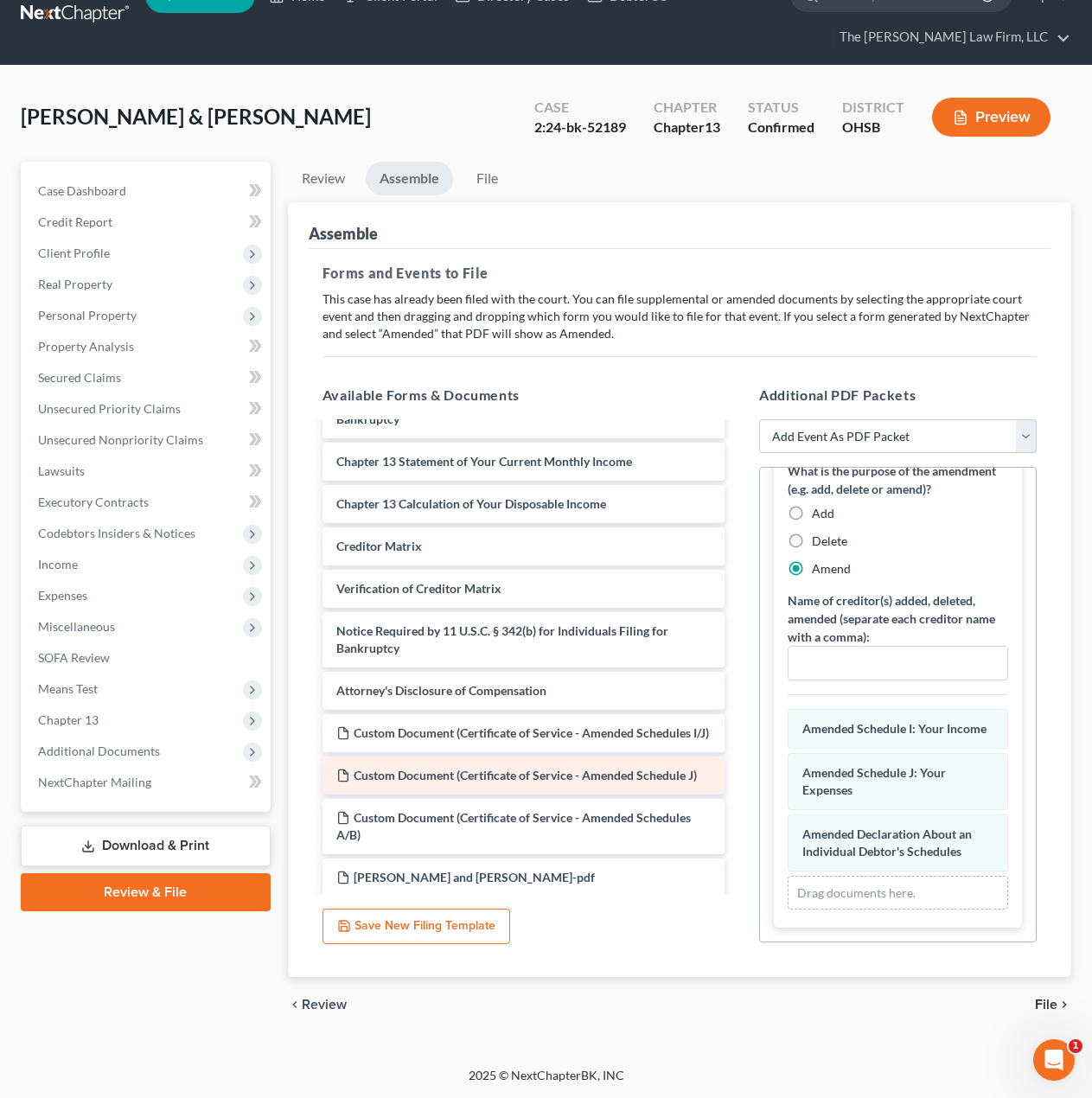
scroll to position [433, 0]
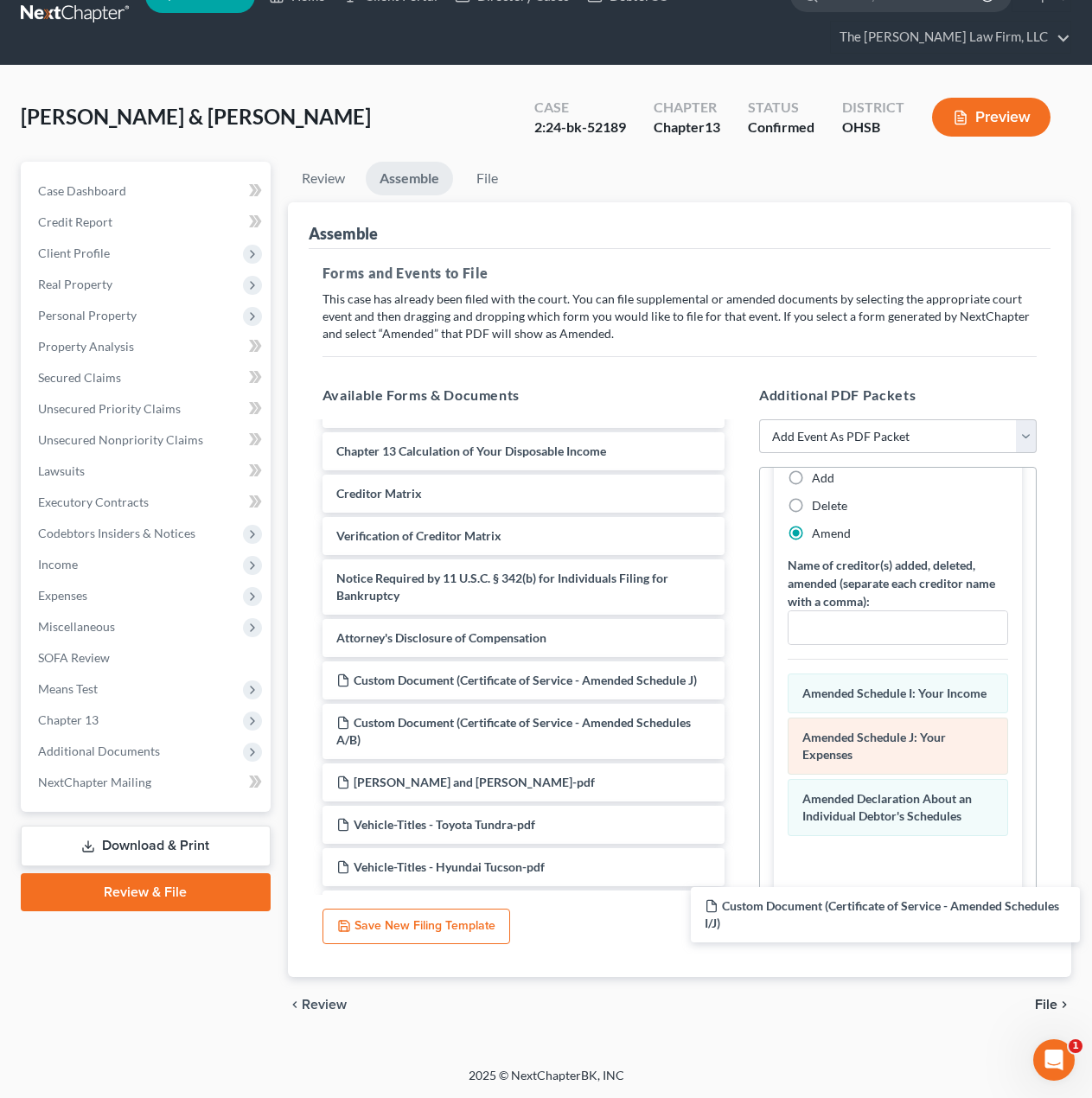
drag, startPoint x: 498, startPoint y: 696, endPoint x: 900, endPoint y: 776, distance: 409.9
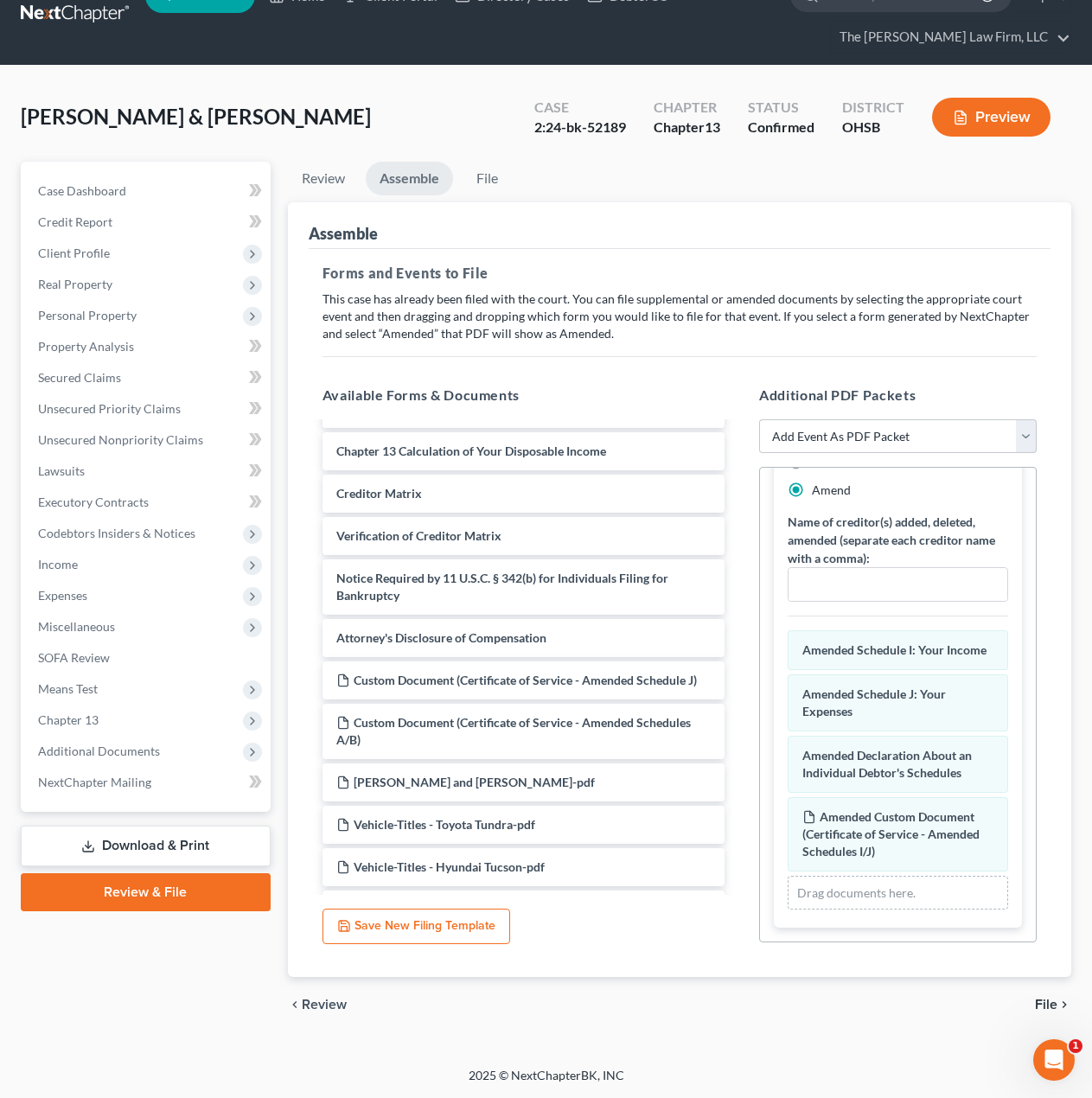
scroll to position [591, 0]
click at [1049, 994] on div "chevron_left Review File chevron_right" at bounding box center [679, 1004] width 783 height 56
click at [1049, 1001] on span "File" at bounding box center [1046, 1004] width 23 height 14
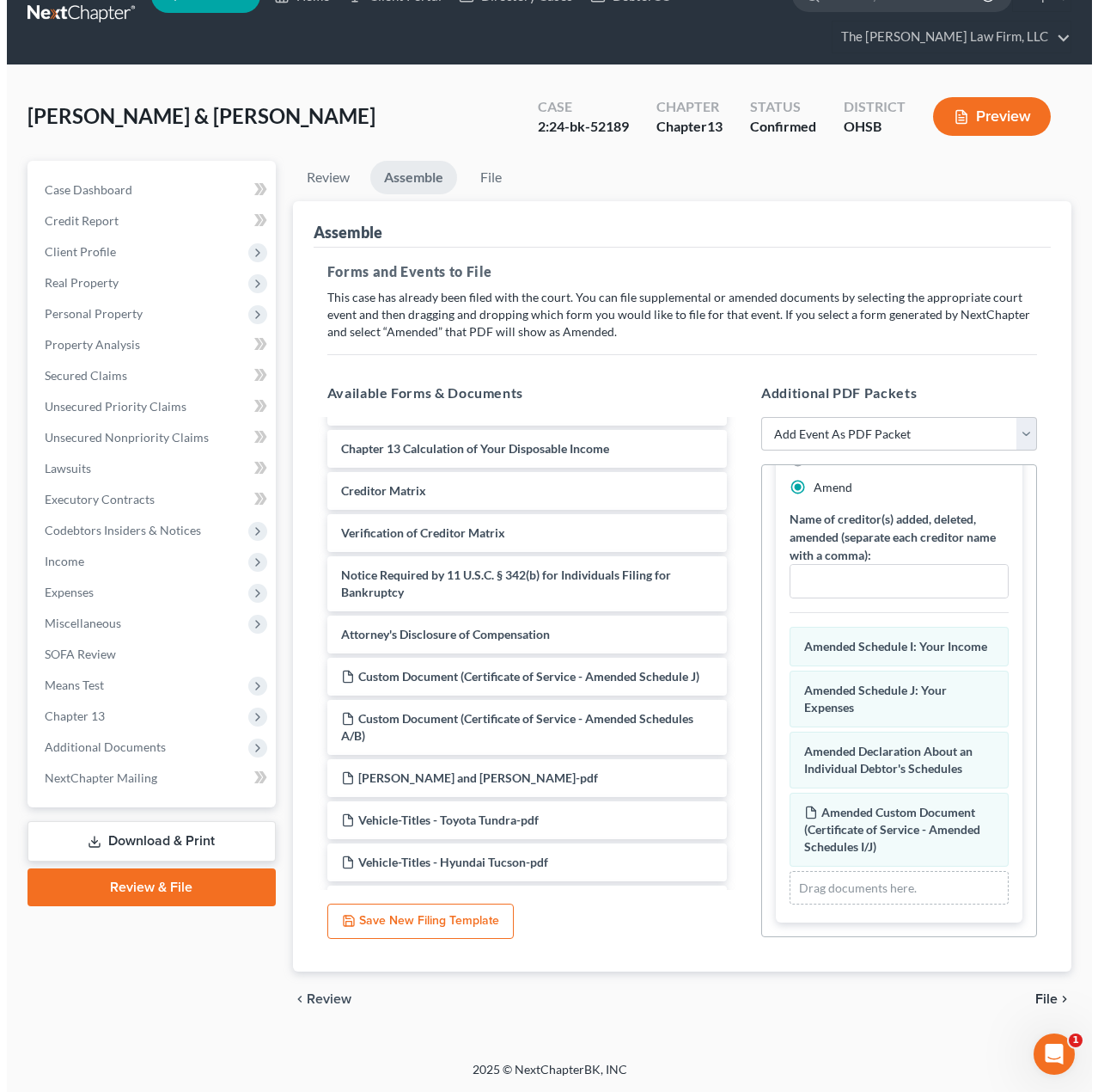
scroll to position [0, 0]
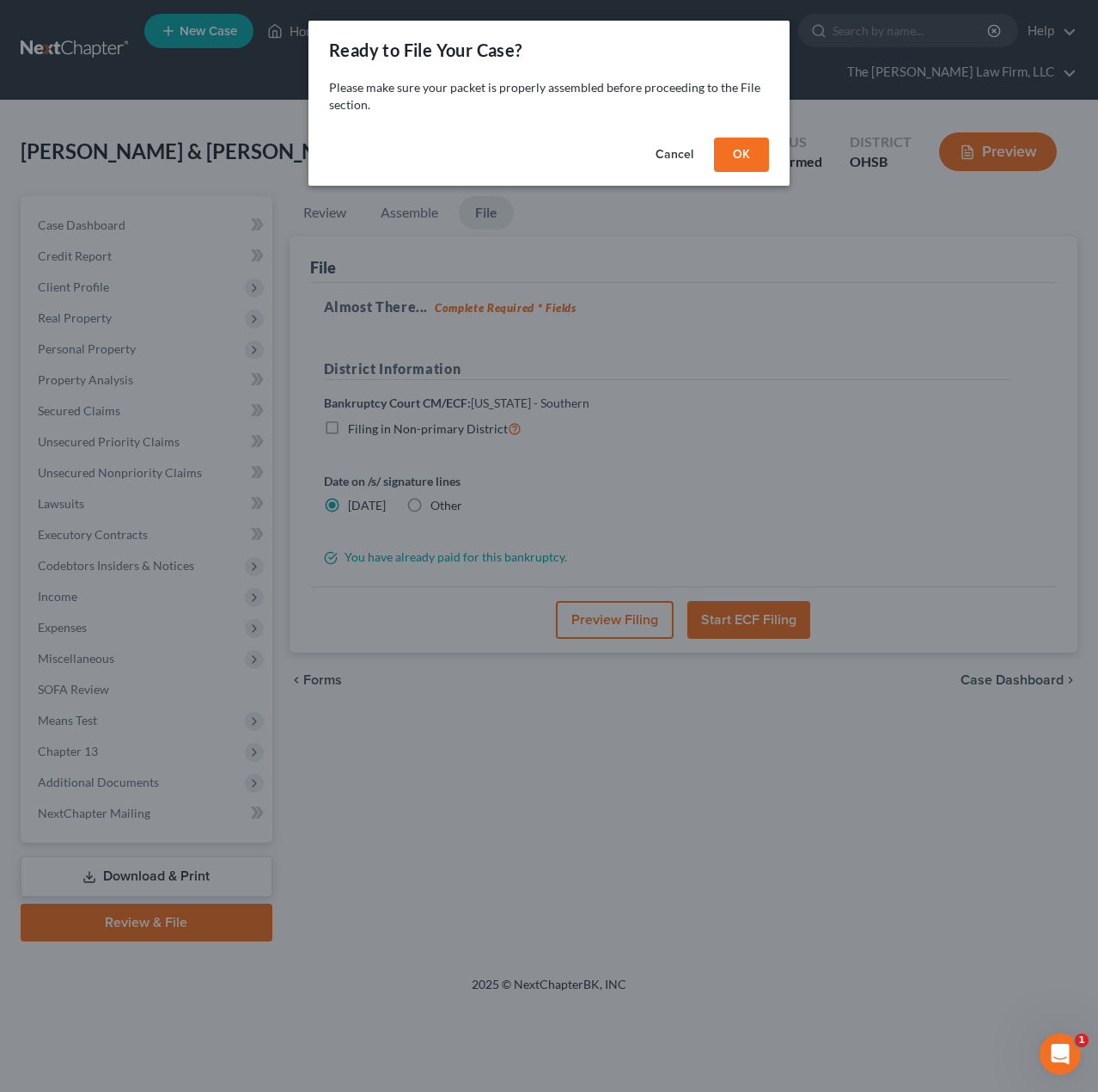
click at [751, 154] on button "OK" at bounding box center [741, 155] width 55 height 34
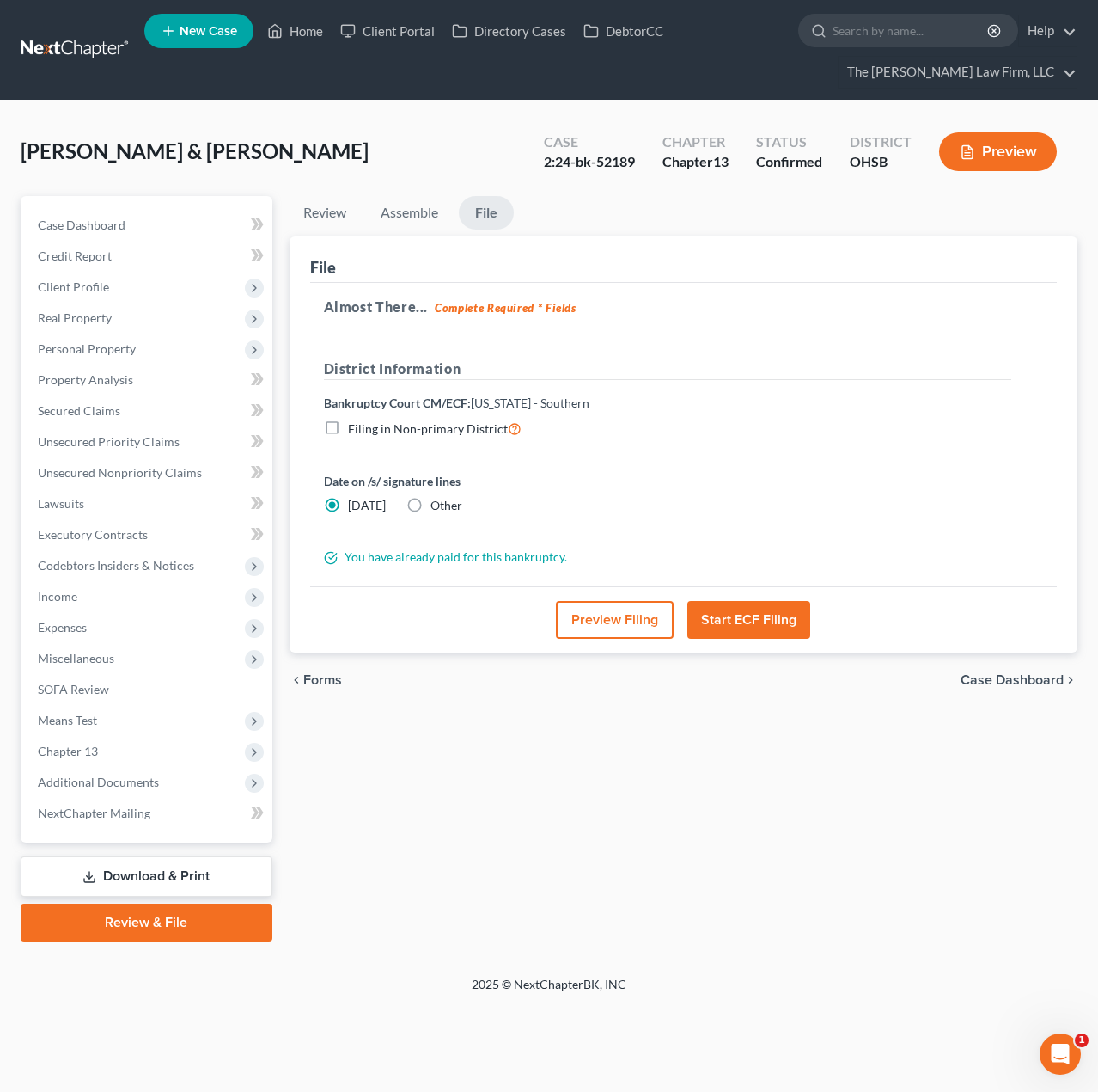
click at [620, 629] on button "Preview Filing" at bounding box center [615, 620] width 118 height 38
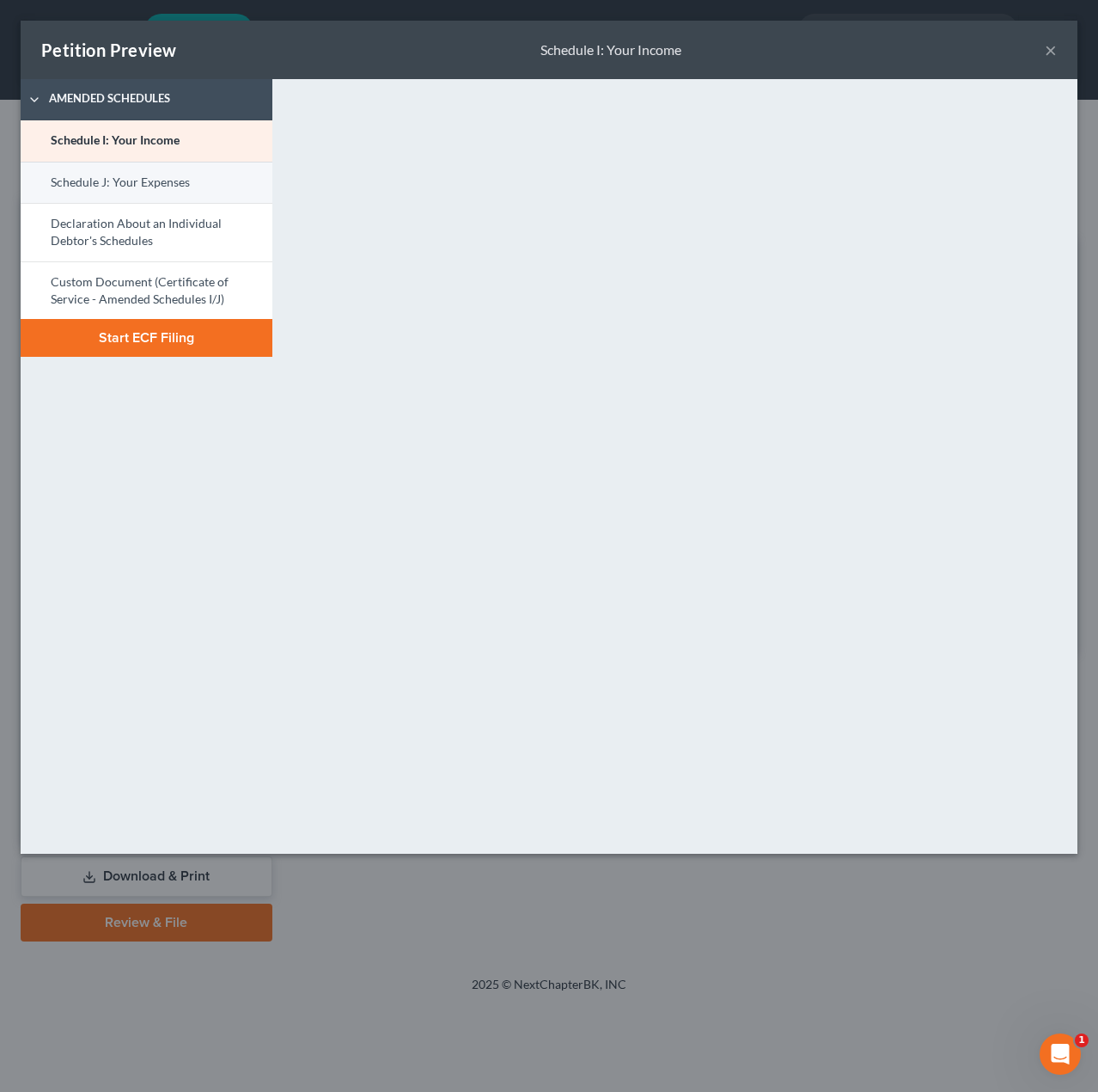
click at [176, 183] on link "Schedule J: Your Expenses" at bounding box center [146, 182] width 251 height 41
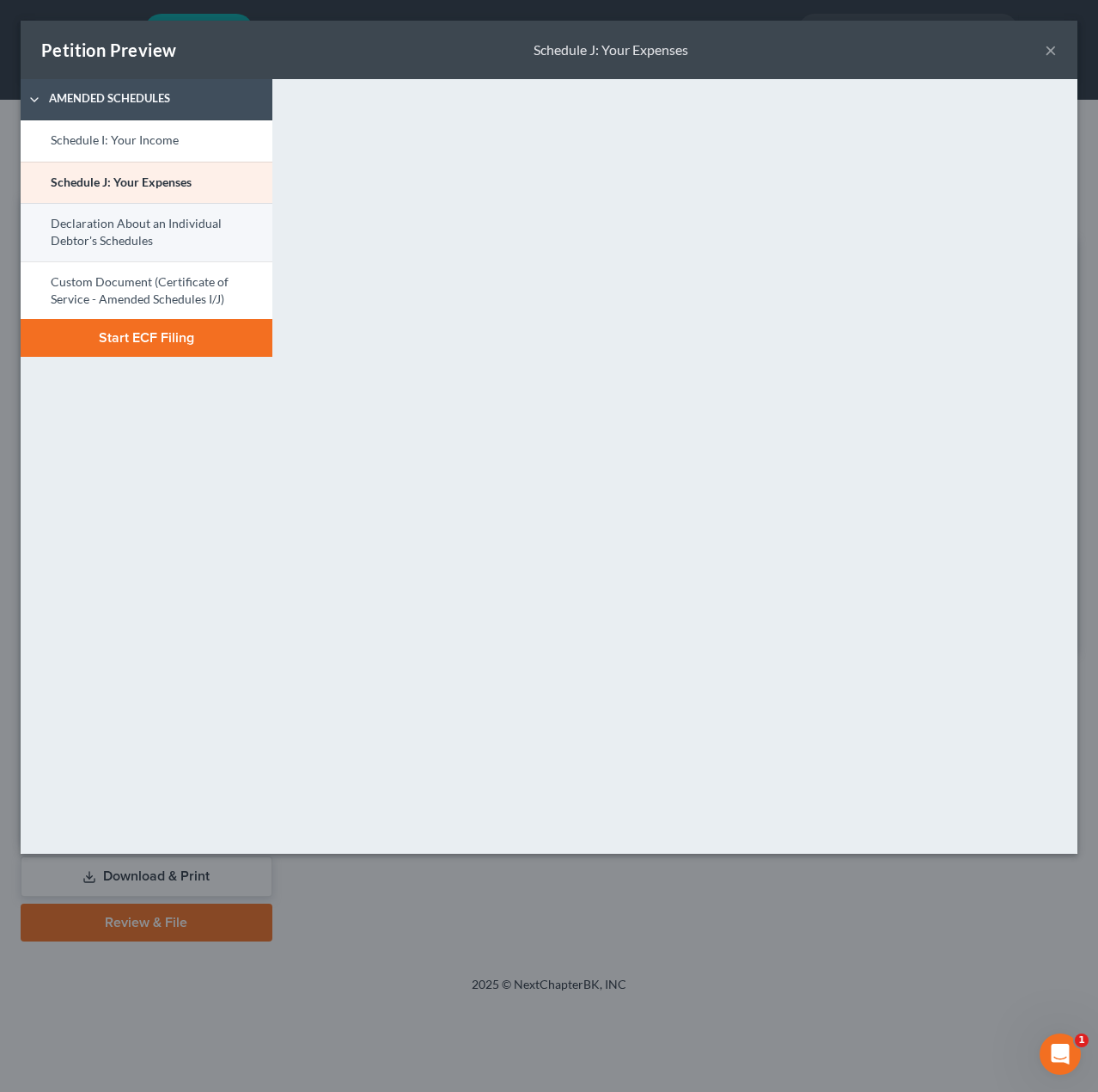
click at [149, 231] on link "Declaration About an Individual Debtor's Schedules" at bounding box center [146, 231] width 251 height 58
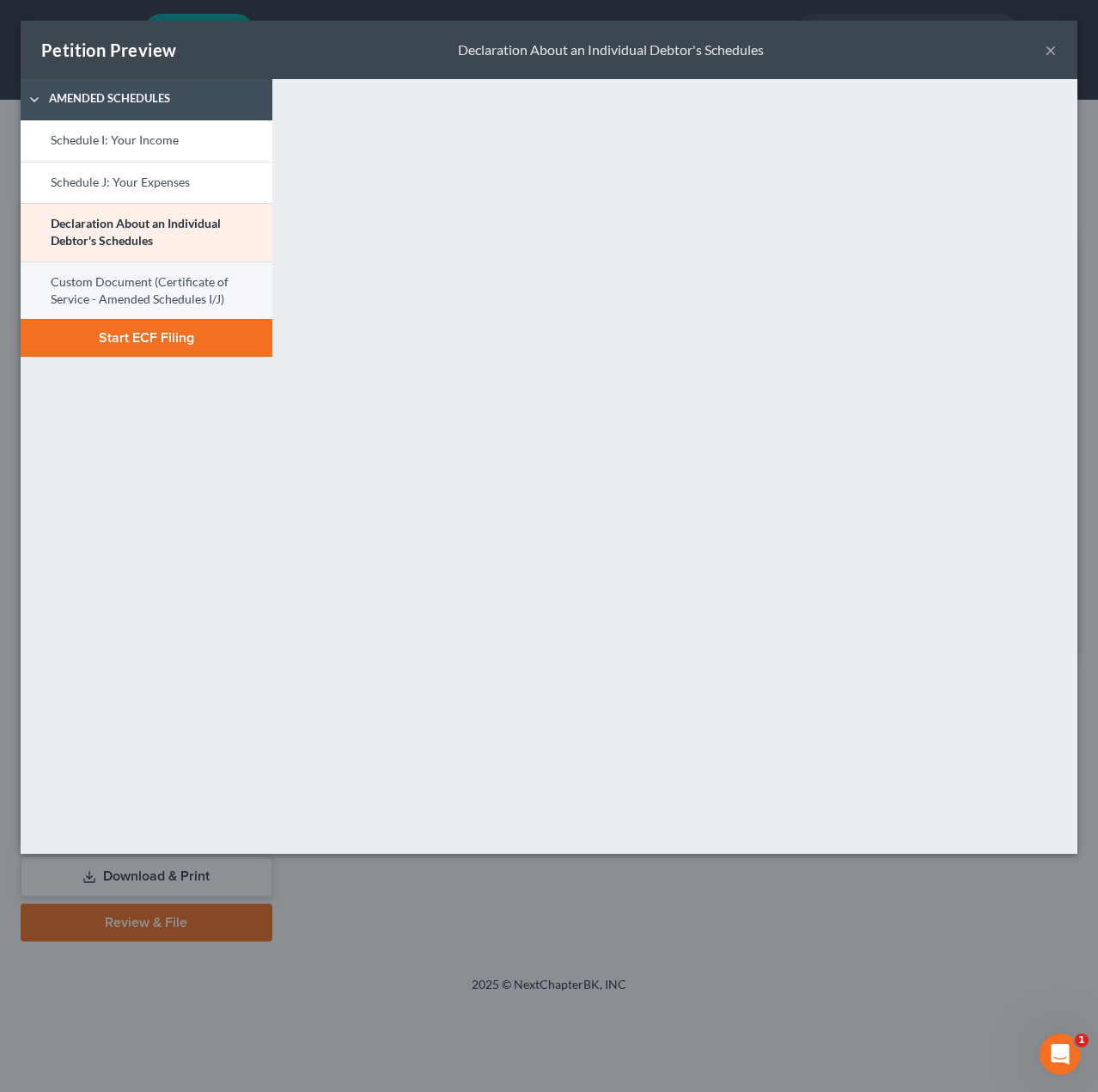
click at [128, 284] on link "Custom Document (Certificate of Service - Amended Schedules I/J)" at bounding box center [146, 290] width 251 height 58
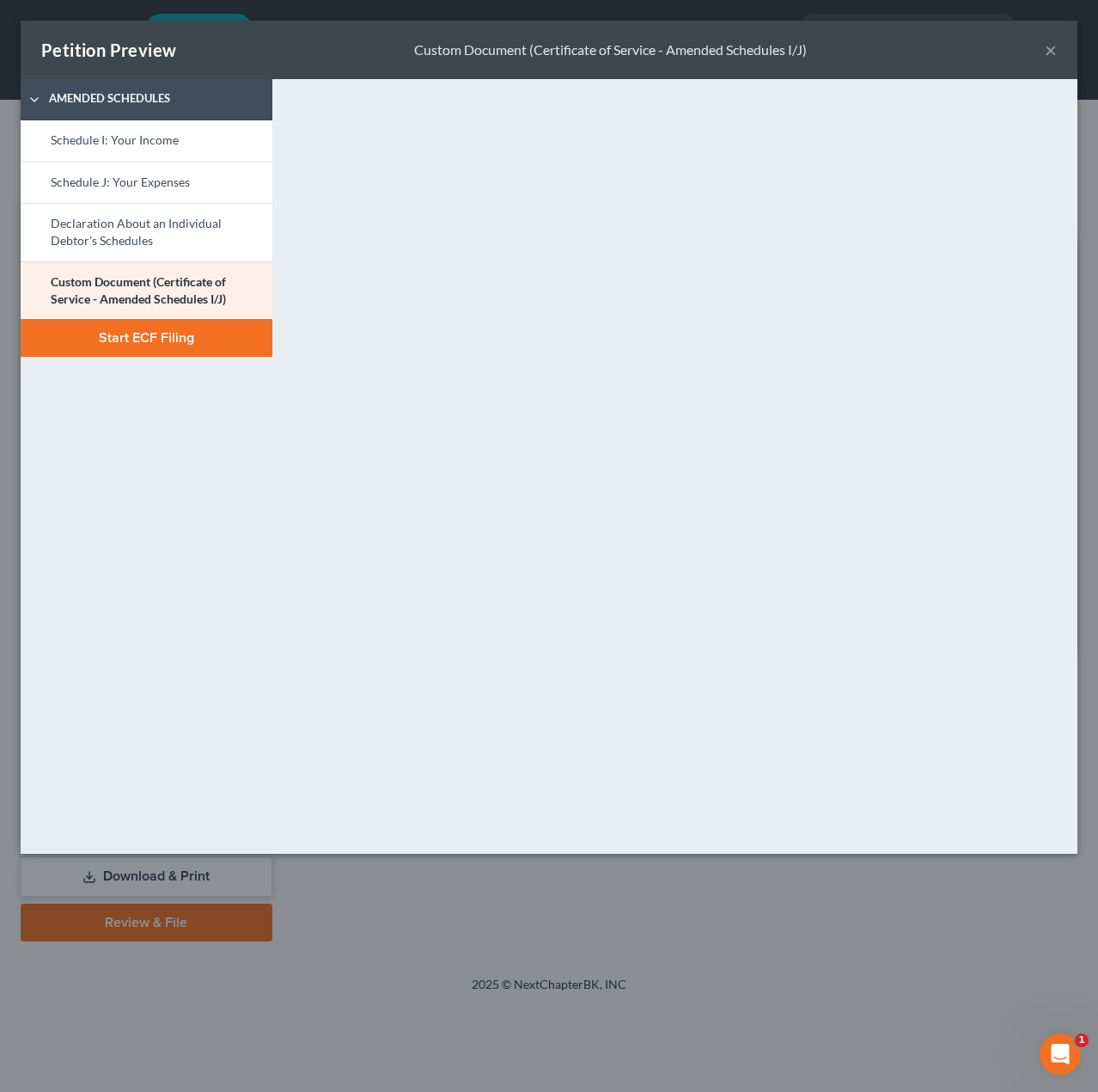
click at [175, 339] on button "Start ECF Filing" at bounding box center [146, 338] width 251 height 38
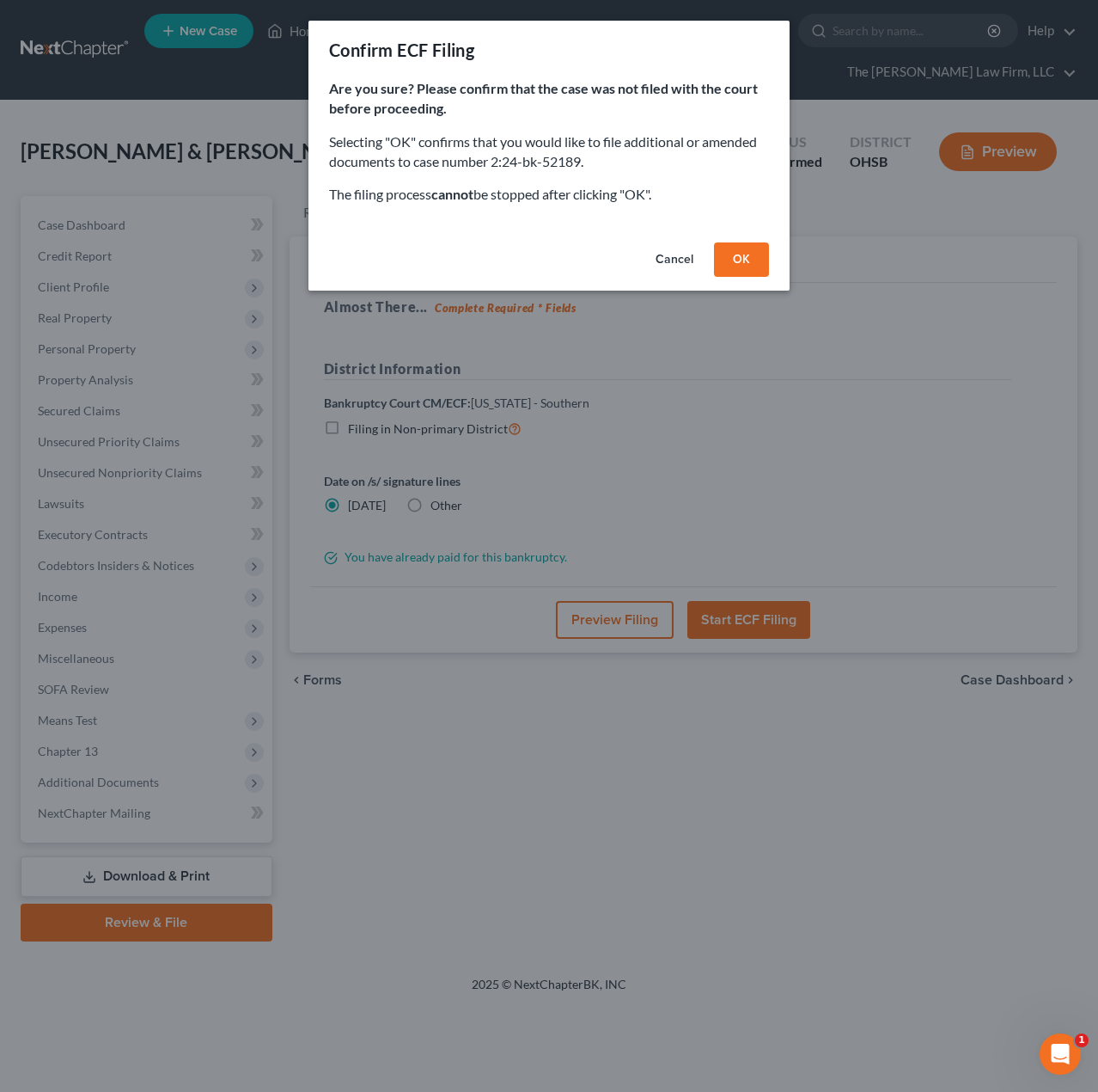
click at [754, 265] on button "OK" at bounding box center [741, 260] width 55 height 34
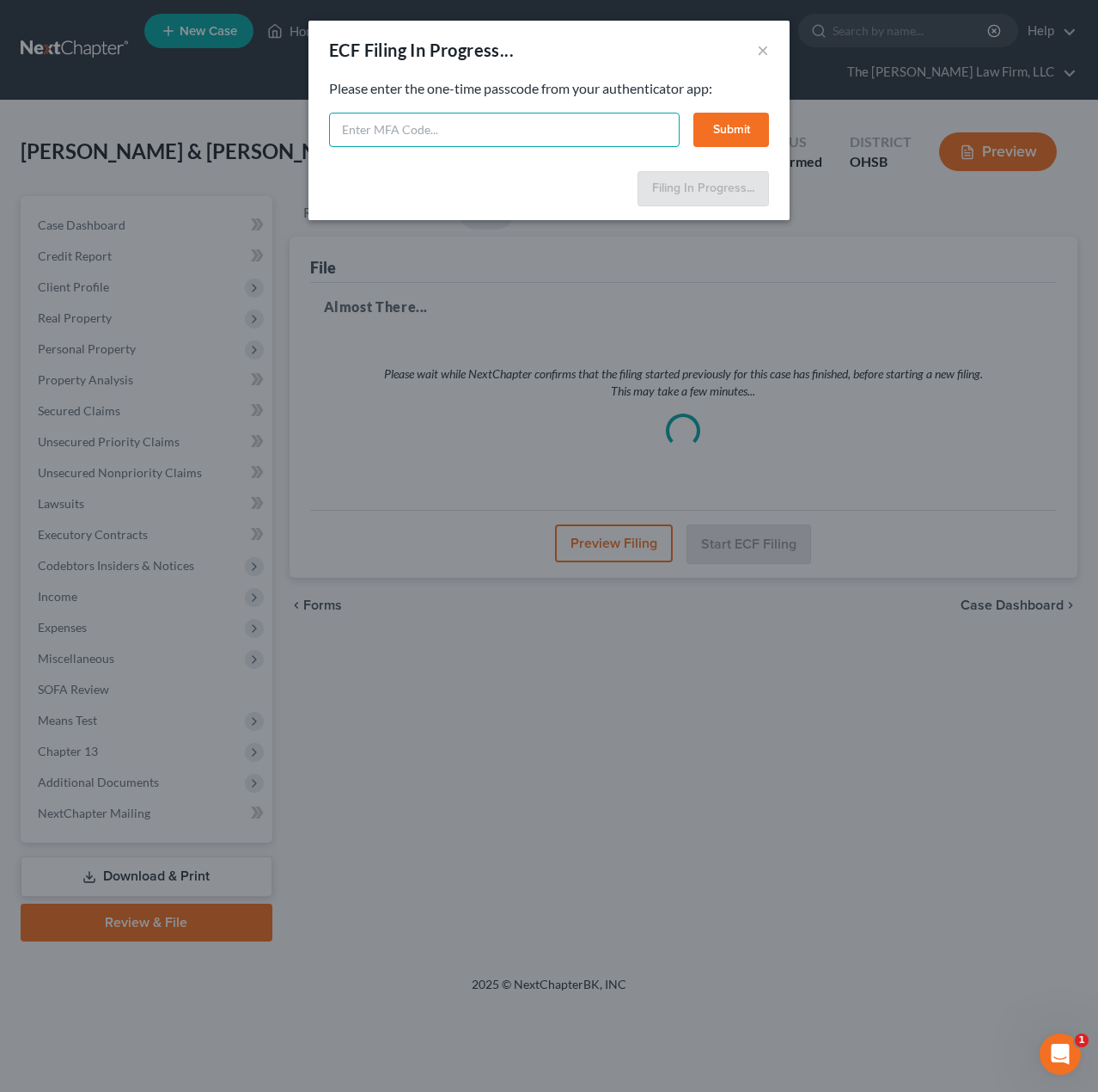
click at [511, 129] on input "text" at bounding box center [505, 130] width 350 height 34
type input "813538"
click at [740, 138] on button "Submit" at bounding box center [730, 130] width 75 height 34
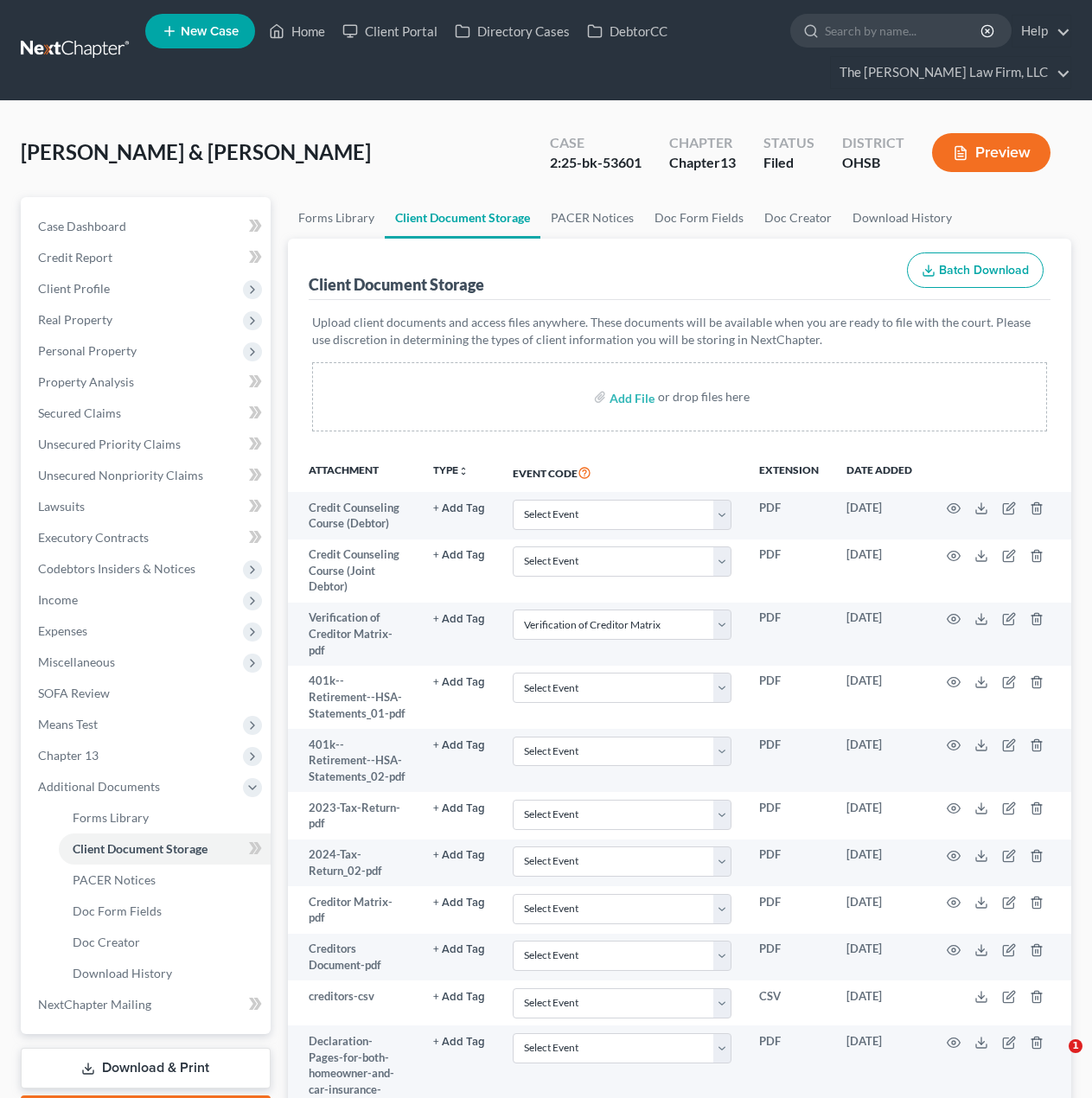
select select "61"
select select "53"
select select "7"
drag, startPoint x: 119, startPoint y: 282, endPoint x: 119, endPoint y: 294, distance: 12.0
click at [119, 282] on span "Client Profile" at bounding box center [148, 288] width 247 height 31
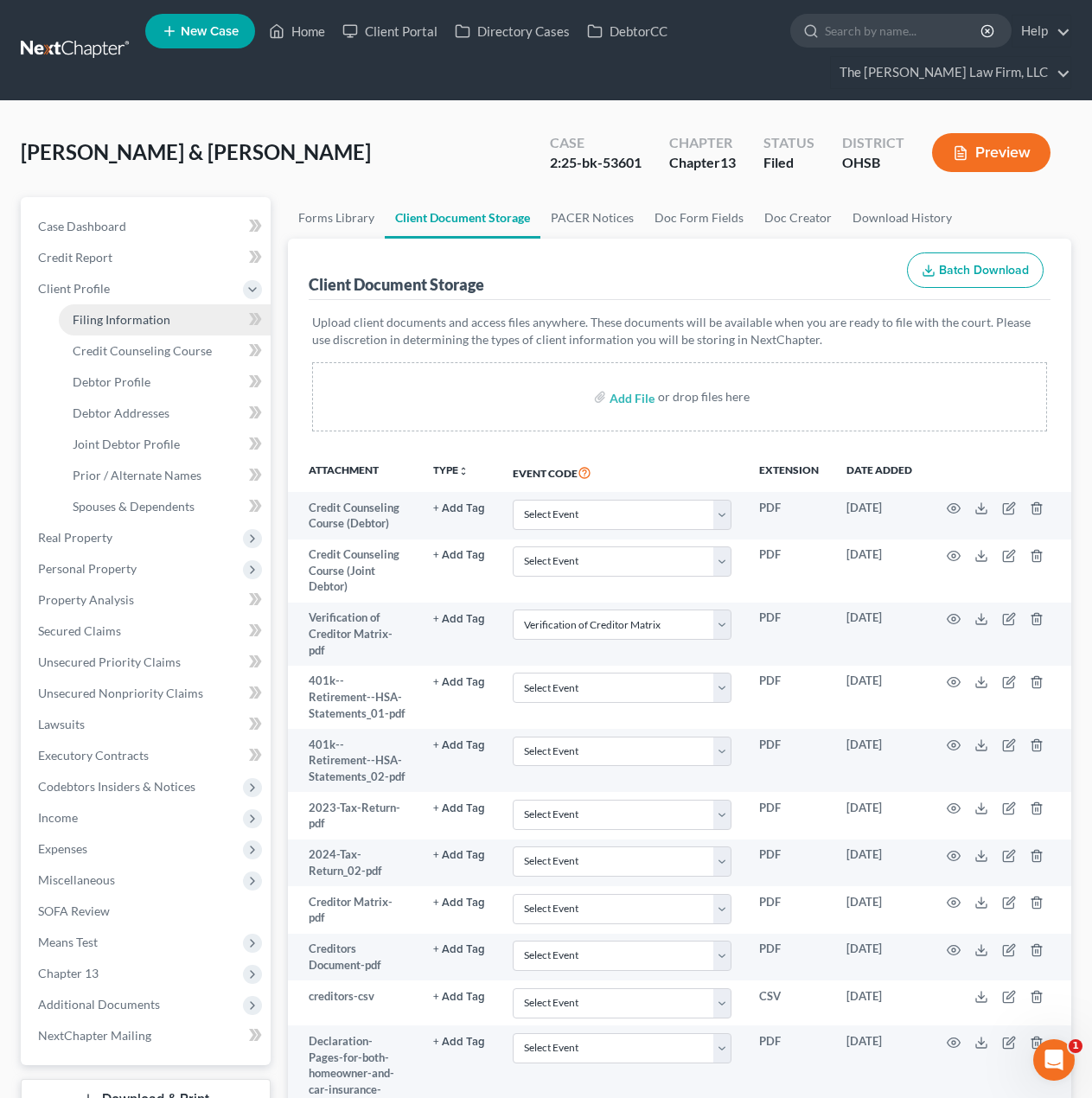
click at [119, 319] on span "Filing Information" at bounding box center [121, 319] width 98 height 15
select select "1"
select select "3"
select select "36"
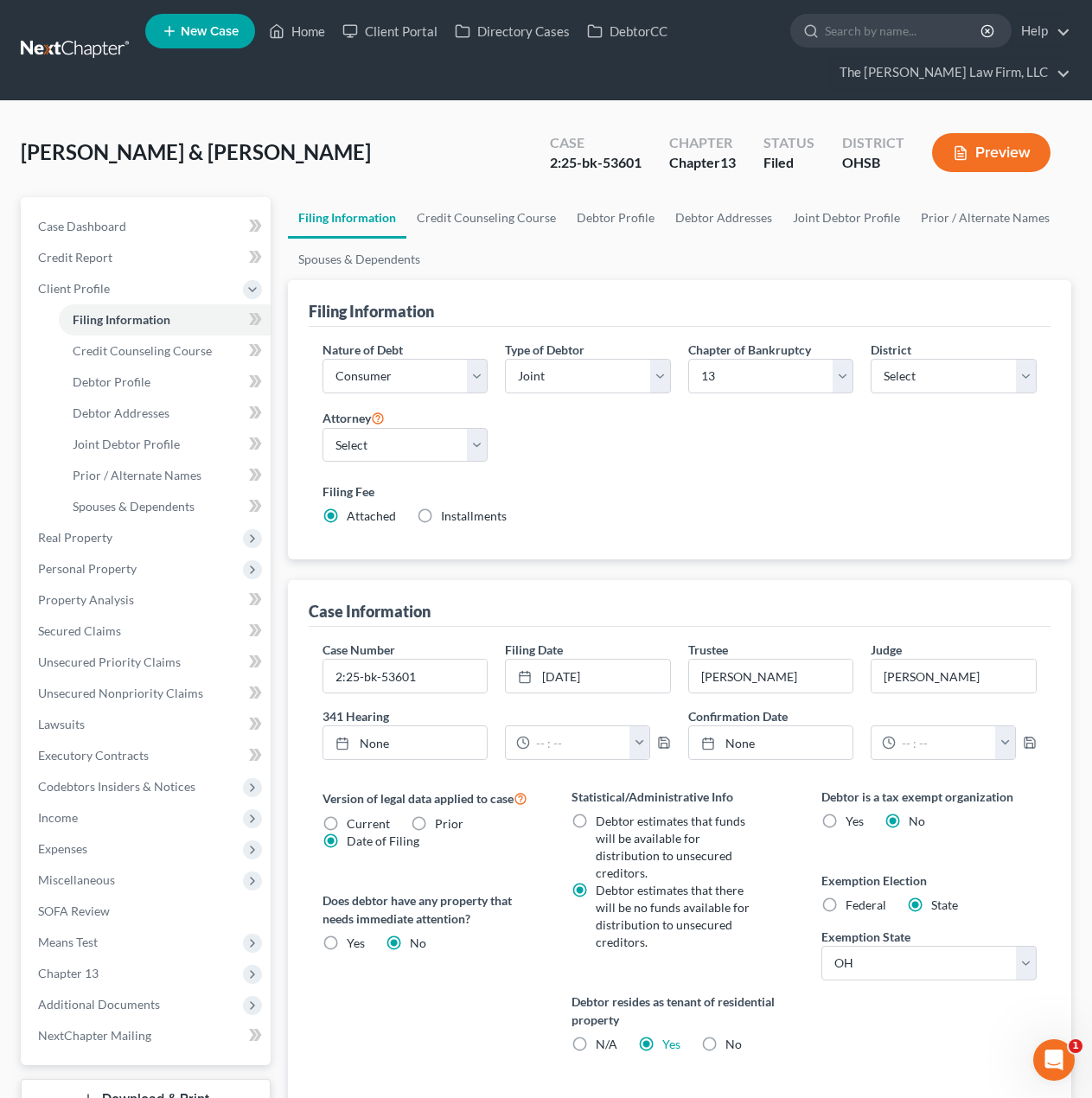
scroll to position [144, 0]
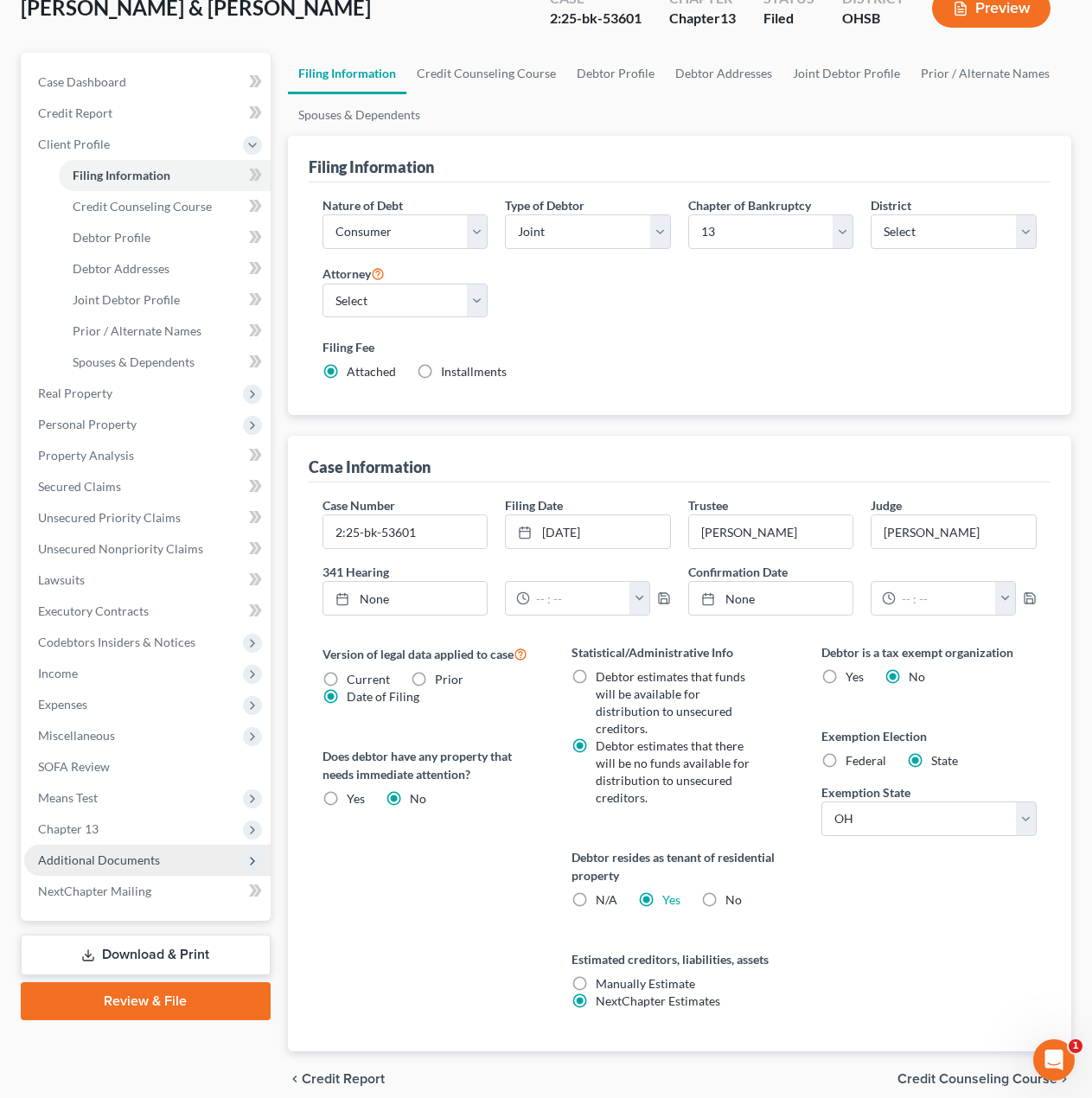
click at [141, 866] on span "Additional Documents" at bounding box center [100, 860] width 122 height 15
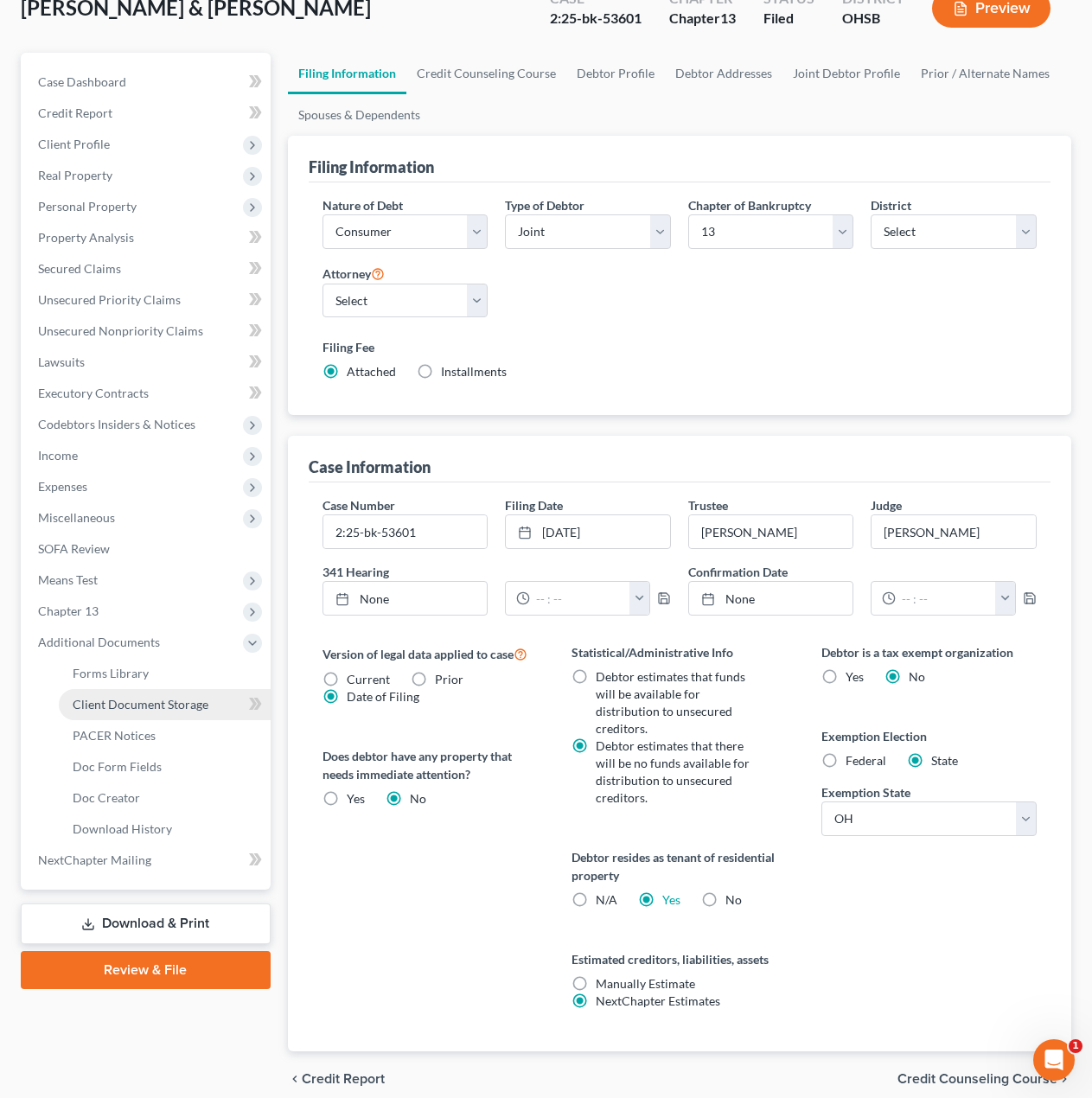
click at [148, 710] on span "Client Document Storage" at bounding box center [141, 704] width 136 height 15
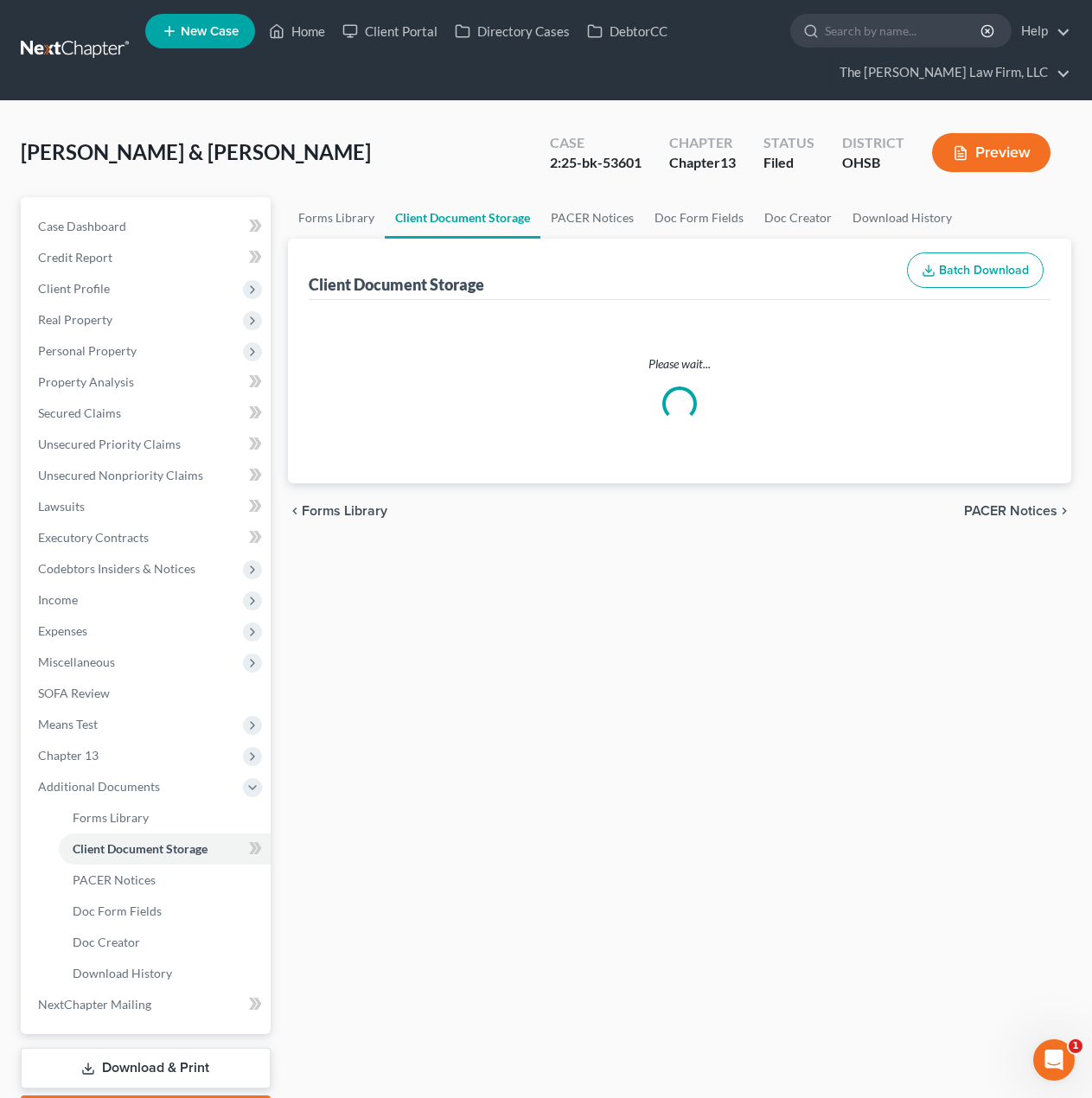
select select "61"
select select "53"
select select "7"
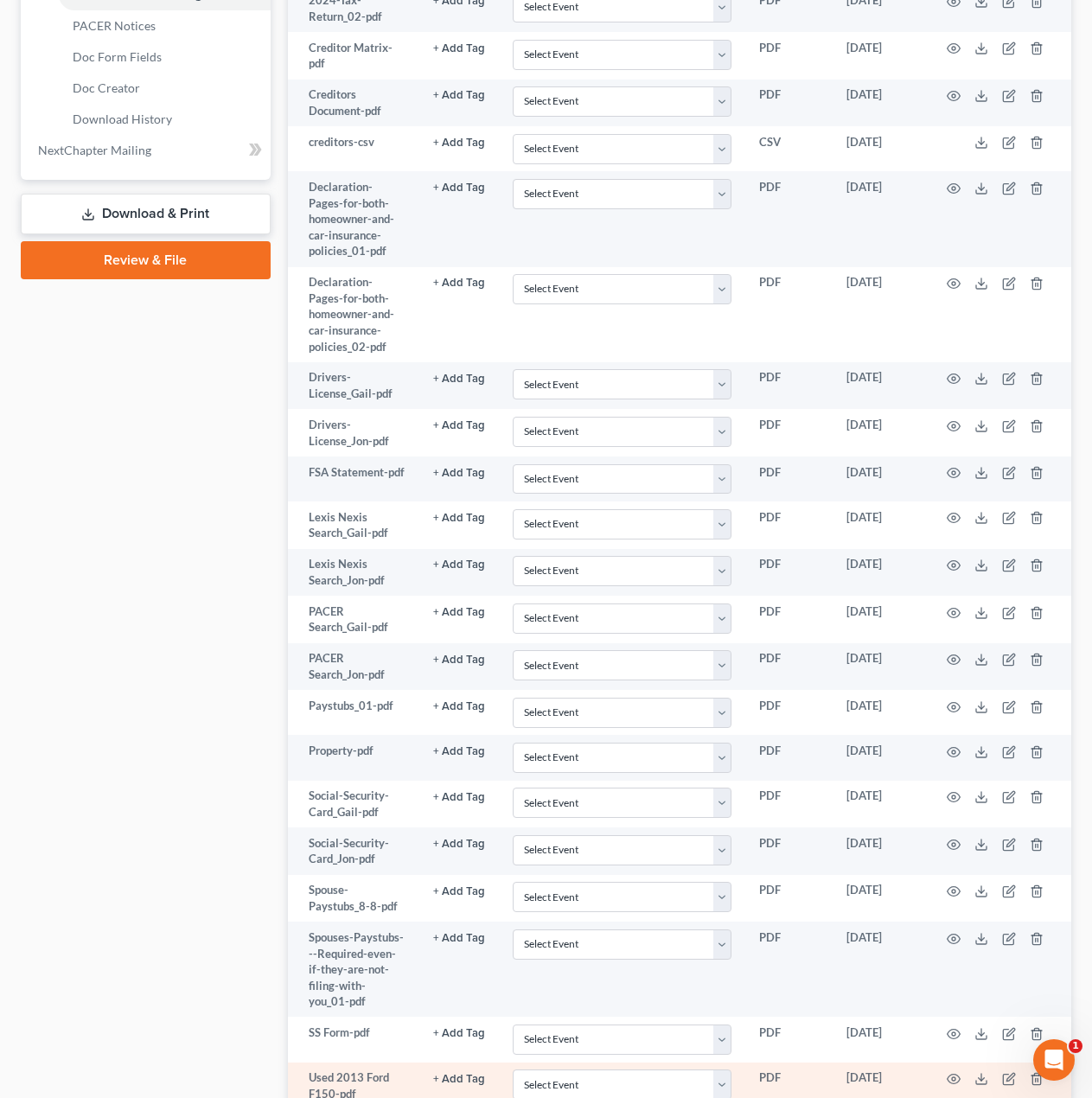
scroll to position [1300, 0]
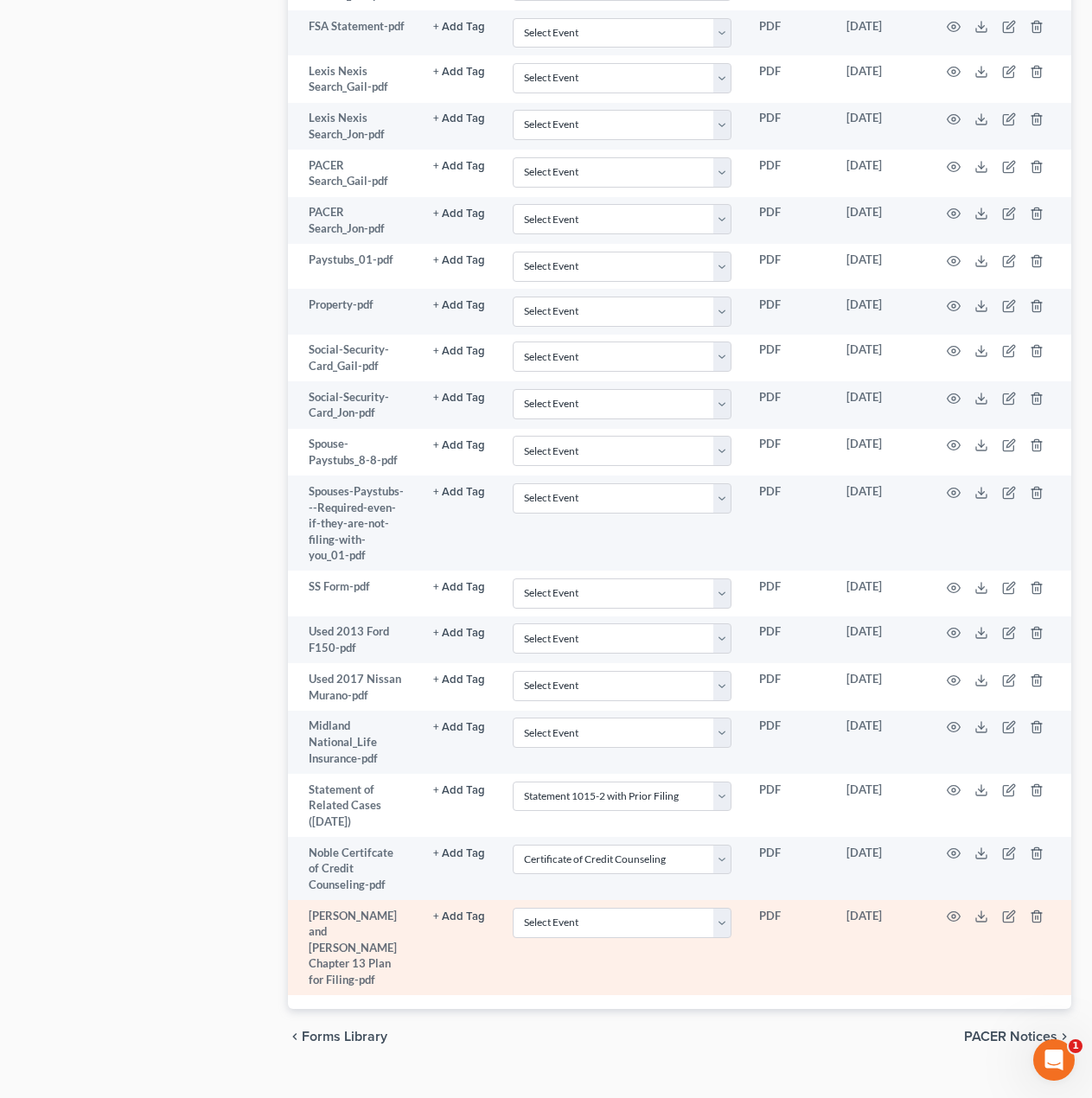
click at [961, 903] on td at bounding box center [998, 947] width 145 height 95
click at [959, 912] on icon "button" at bounding box center [954, 916] width 13 height 9
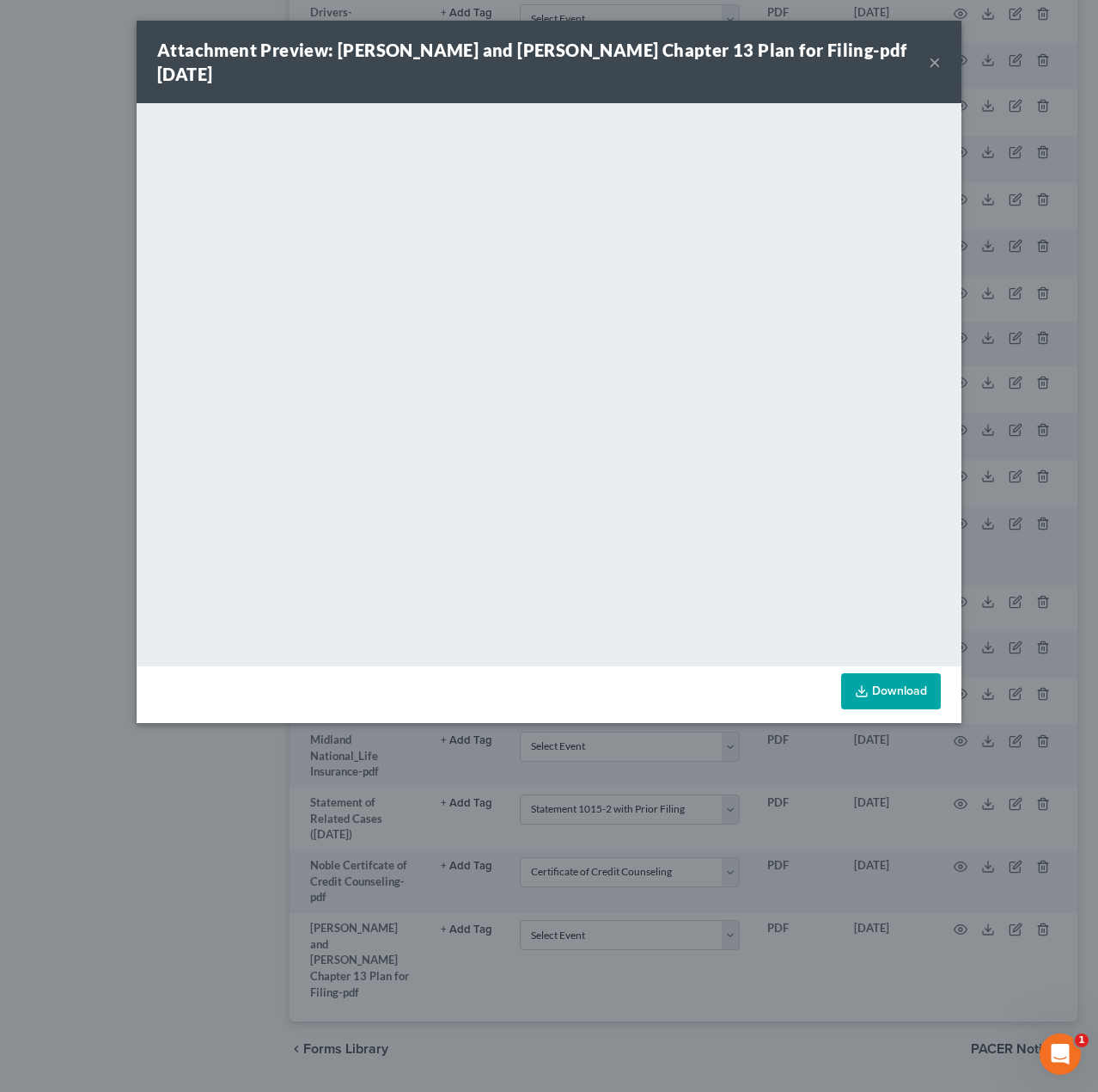
click at [935, 53] on button "×" at bounding box center [935, 62] width 12 height 21
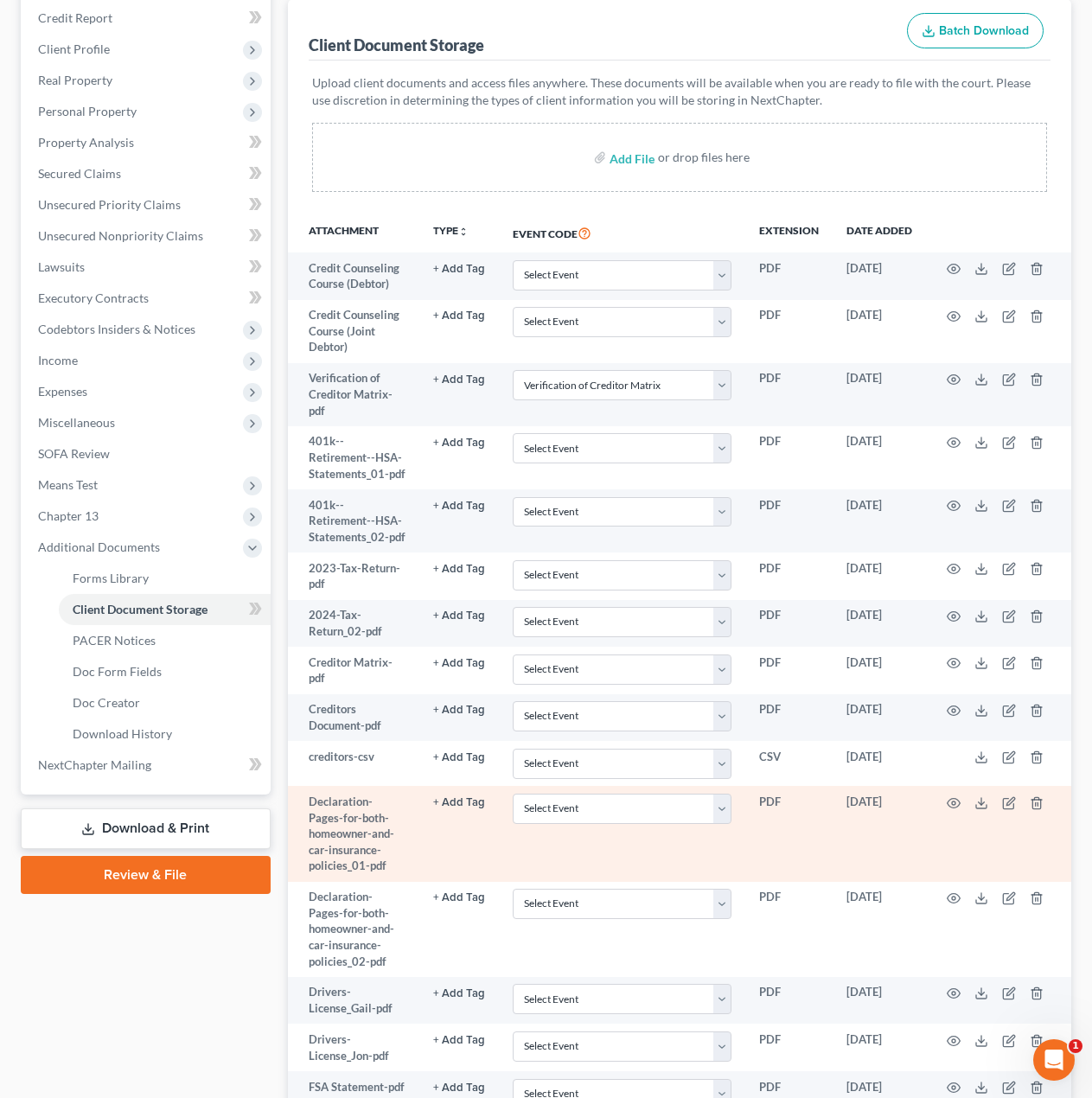
scroll to position [0, 0]
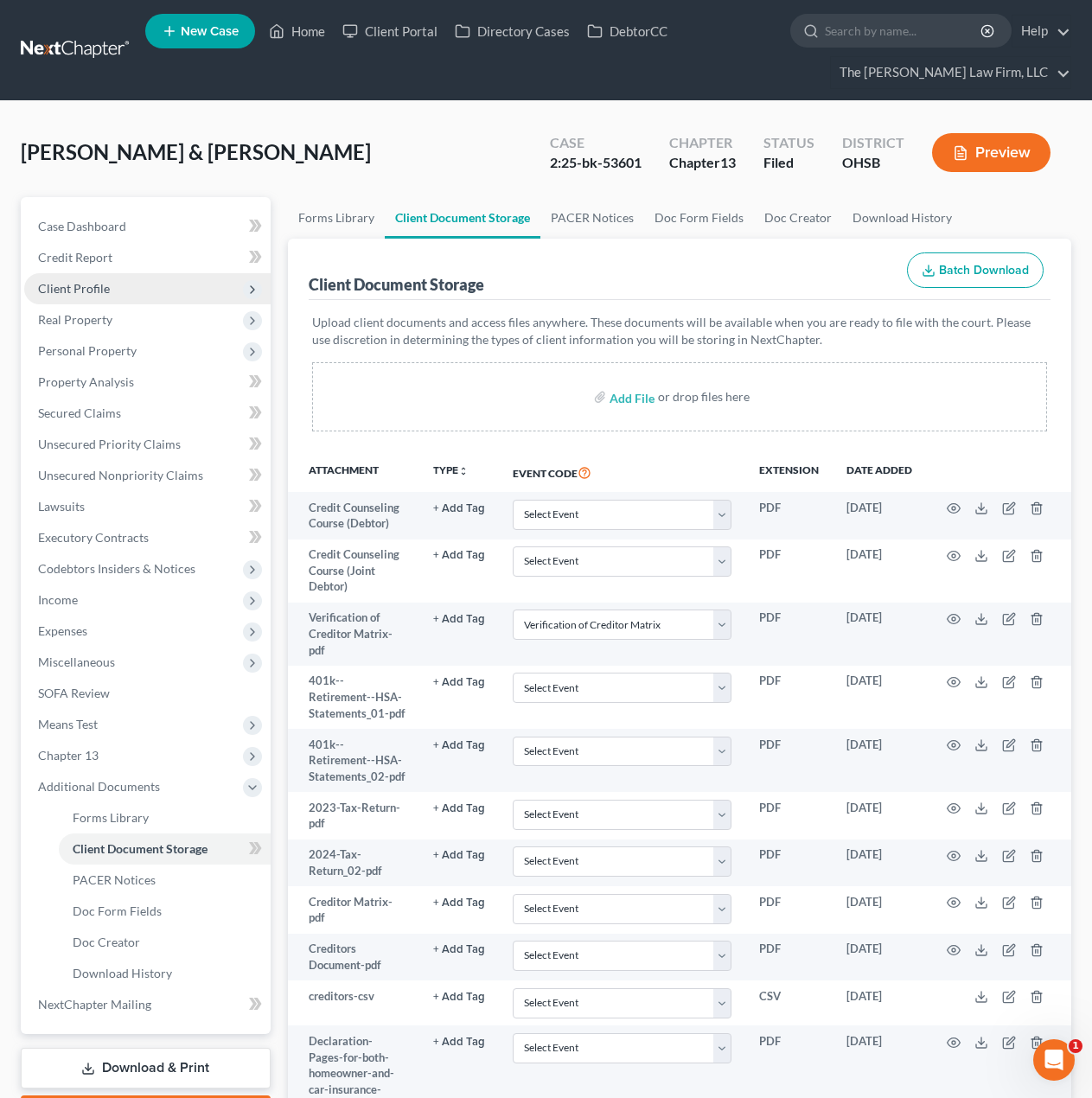
click at [88, 297] on span "Client Profile" at bounding box center [148, 288] width 247 height 31
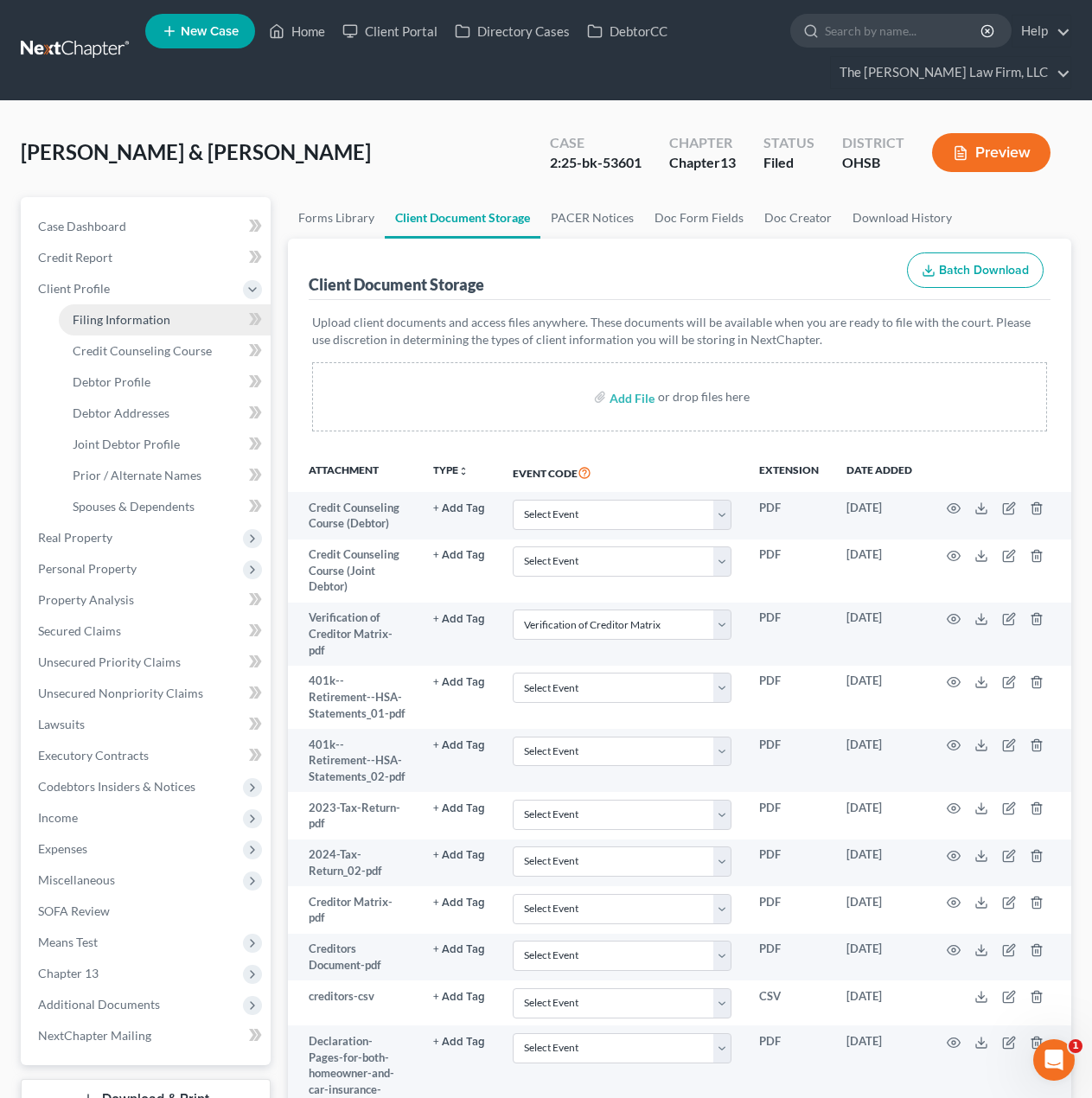
click at [107, 329] on link "Filing Information" at bounding box center [164, 319] width 212 height 31
select select "1"
select select "3"
select select "62"
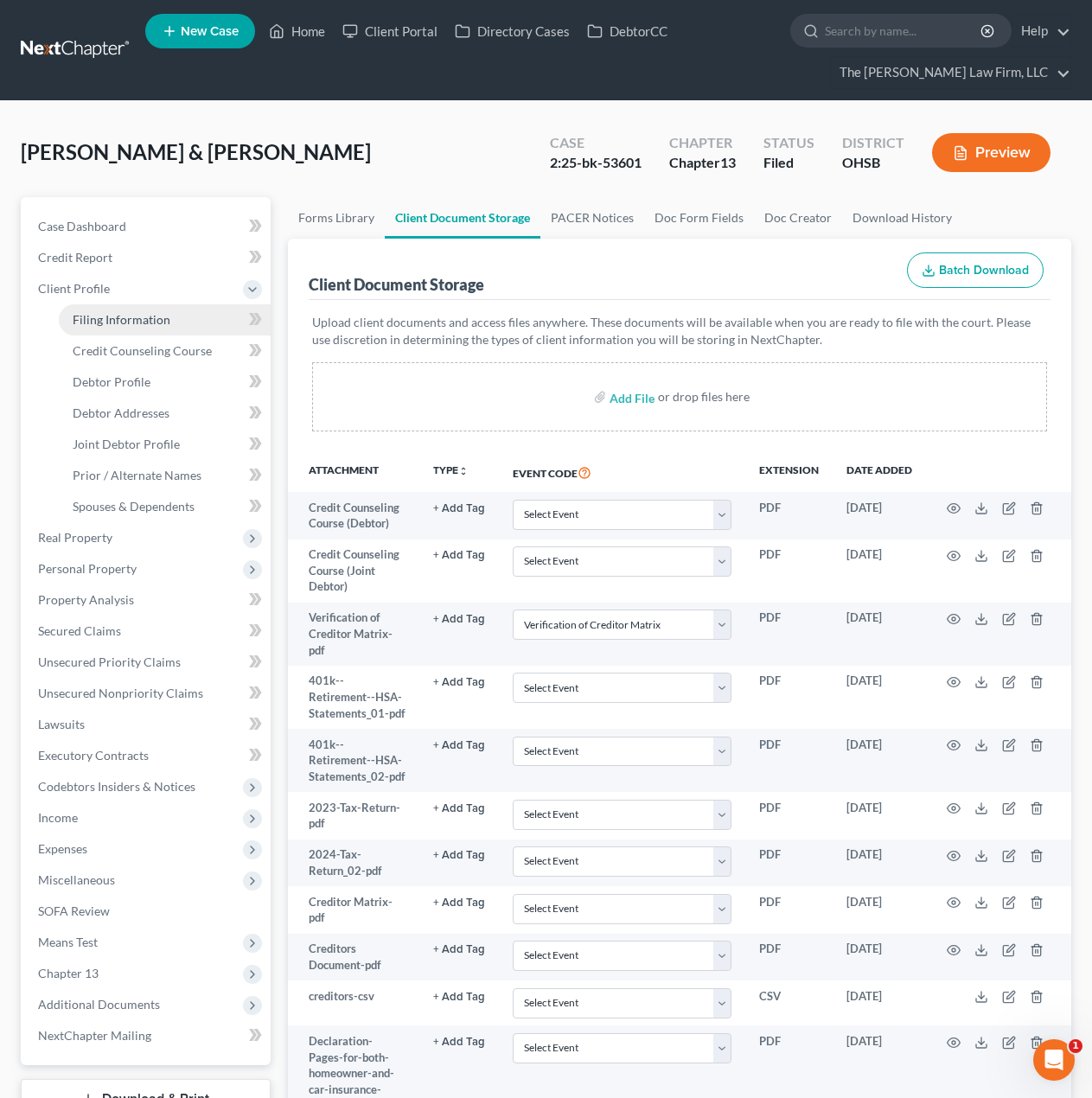
select select "2"
select select "36"
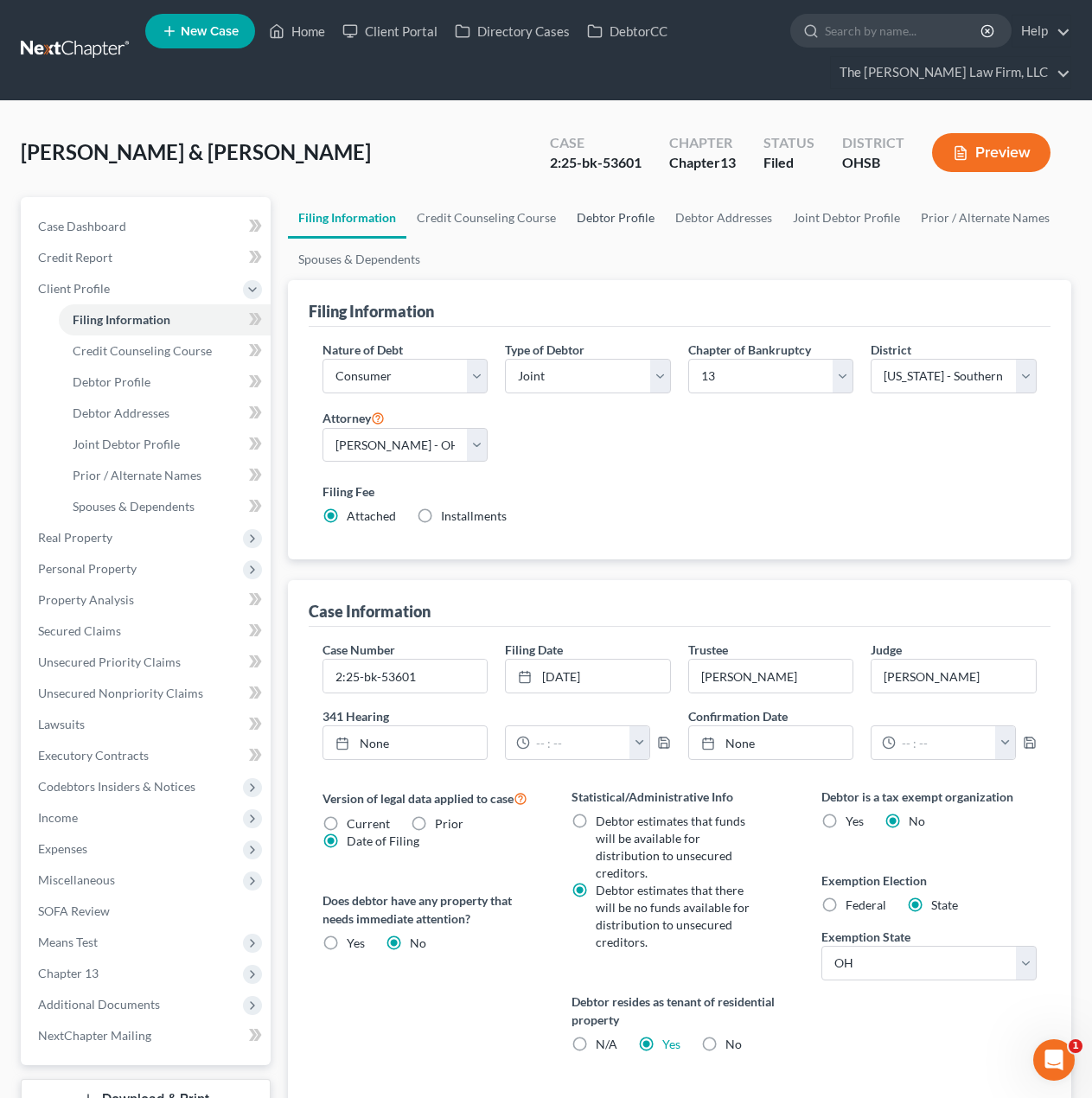
click at [583, 217] on link "Debtor Profile" at bounding box center [615, 217] width 99 height 41
select select "1"
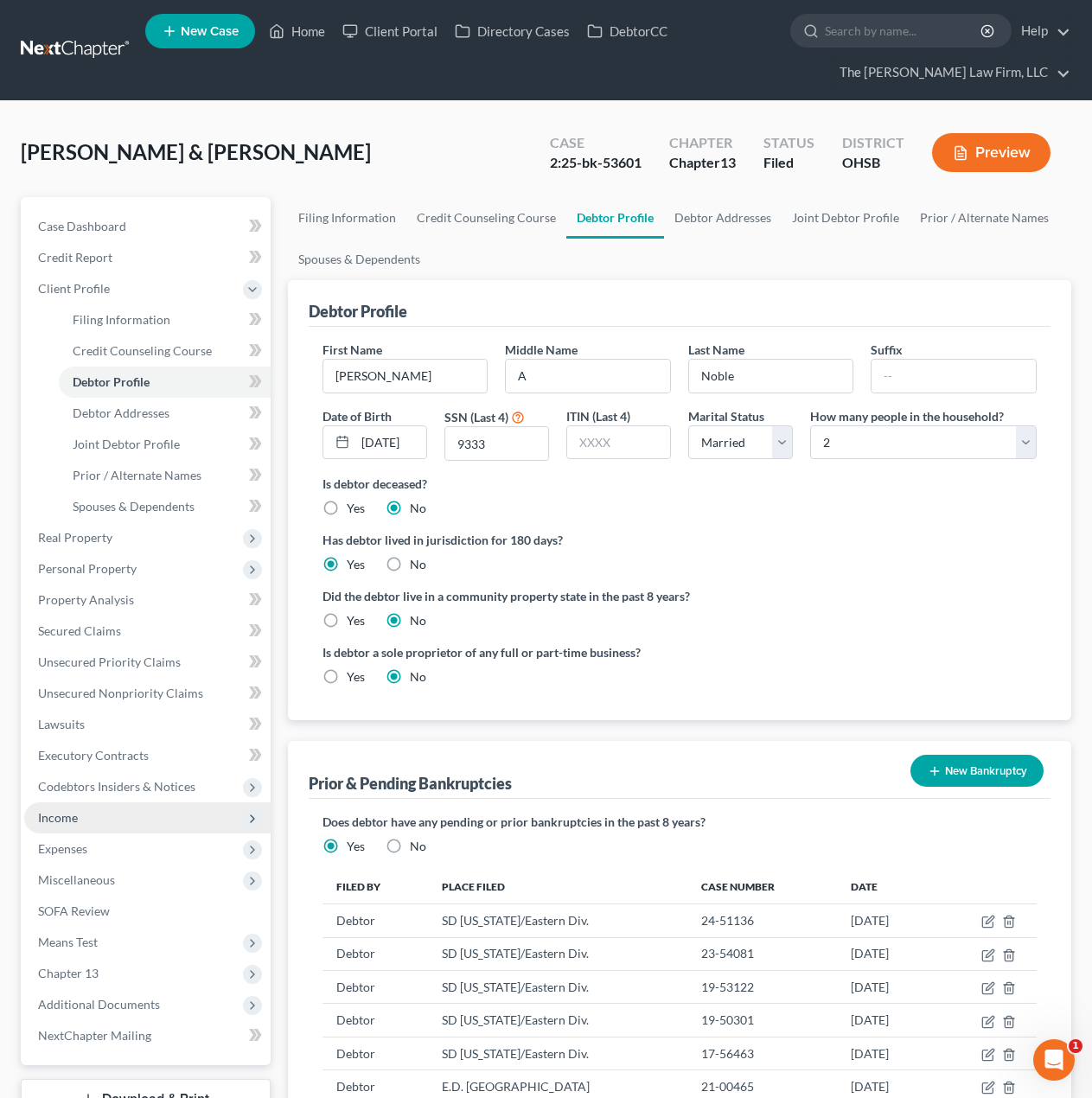
click at [95, 821] on span "Income" at bounding box center [148, 818] width 247 height 31
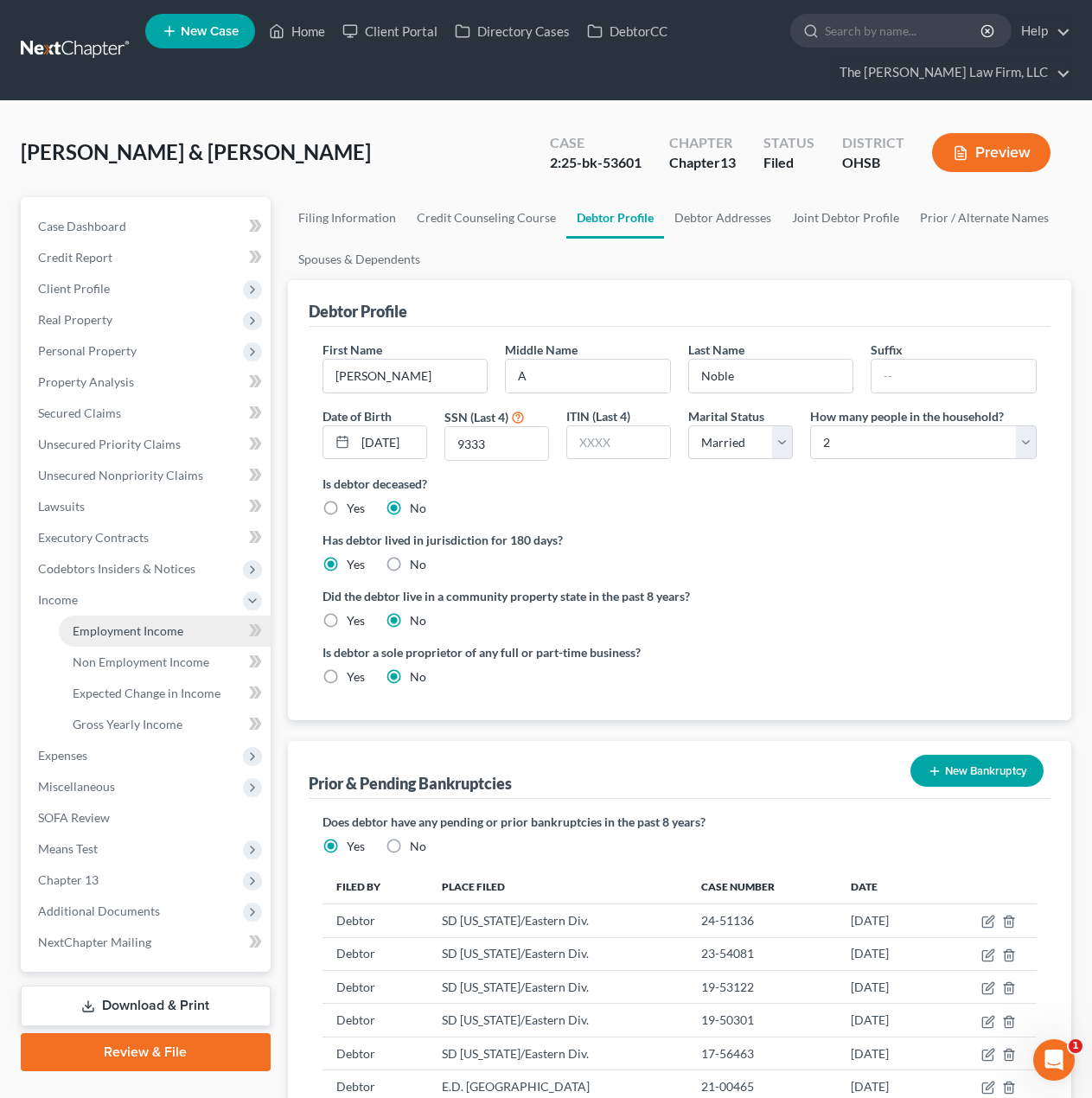
click at [135, 629] on span "Employment Income" at bounding box center [128, 631] width 110 height 15
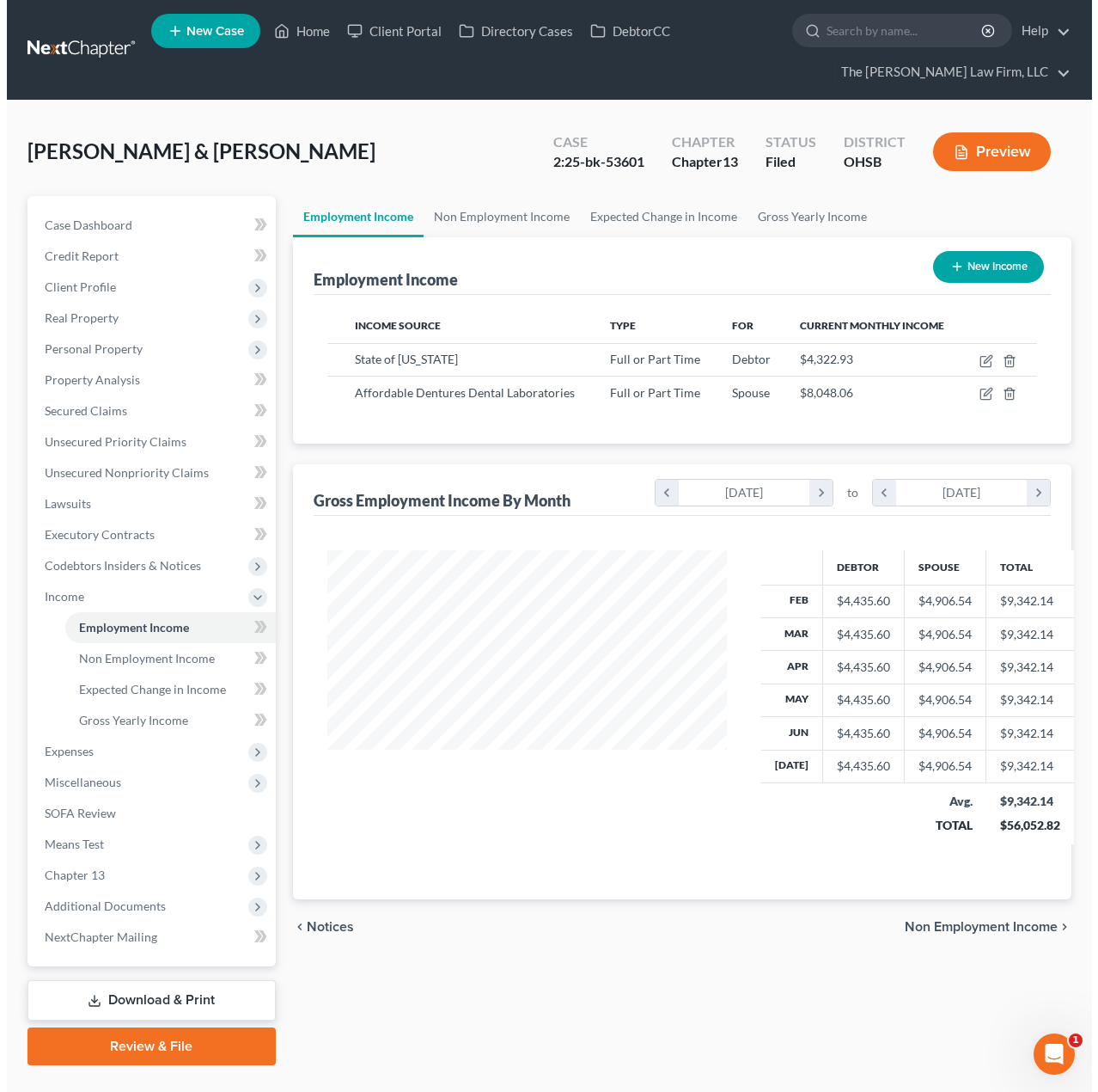
scroll to position [309, 435]
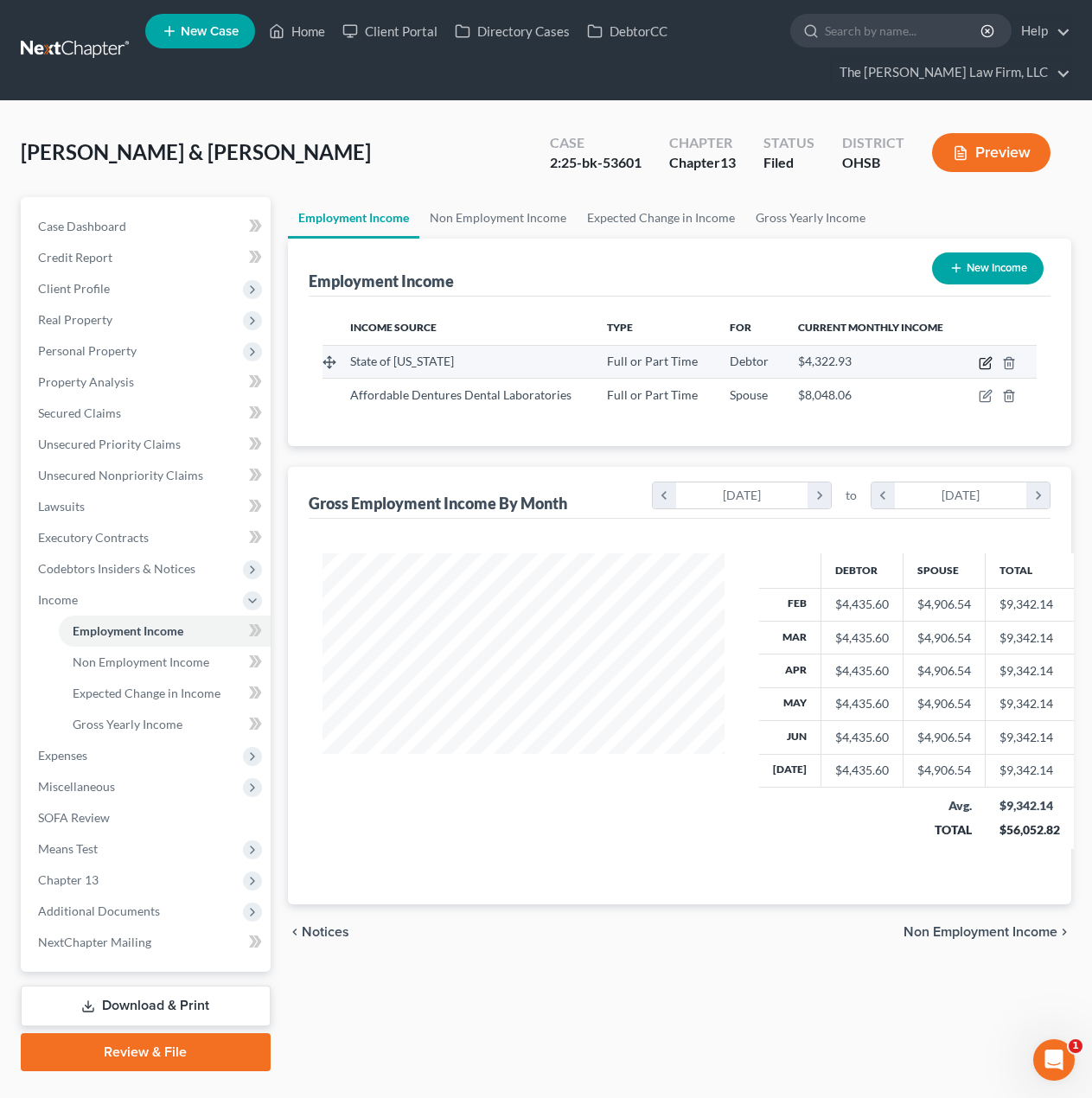
click at [988, 360] on icon "button" at bounding box center [987, 361] width 8 height 8
select select "0"
select select "36"
select select "2"
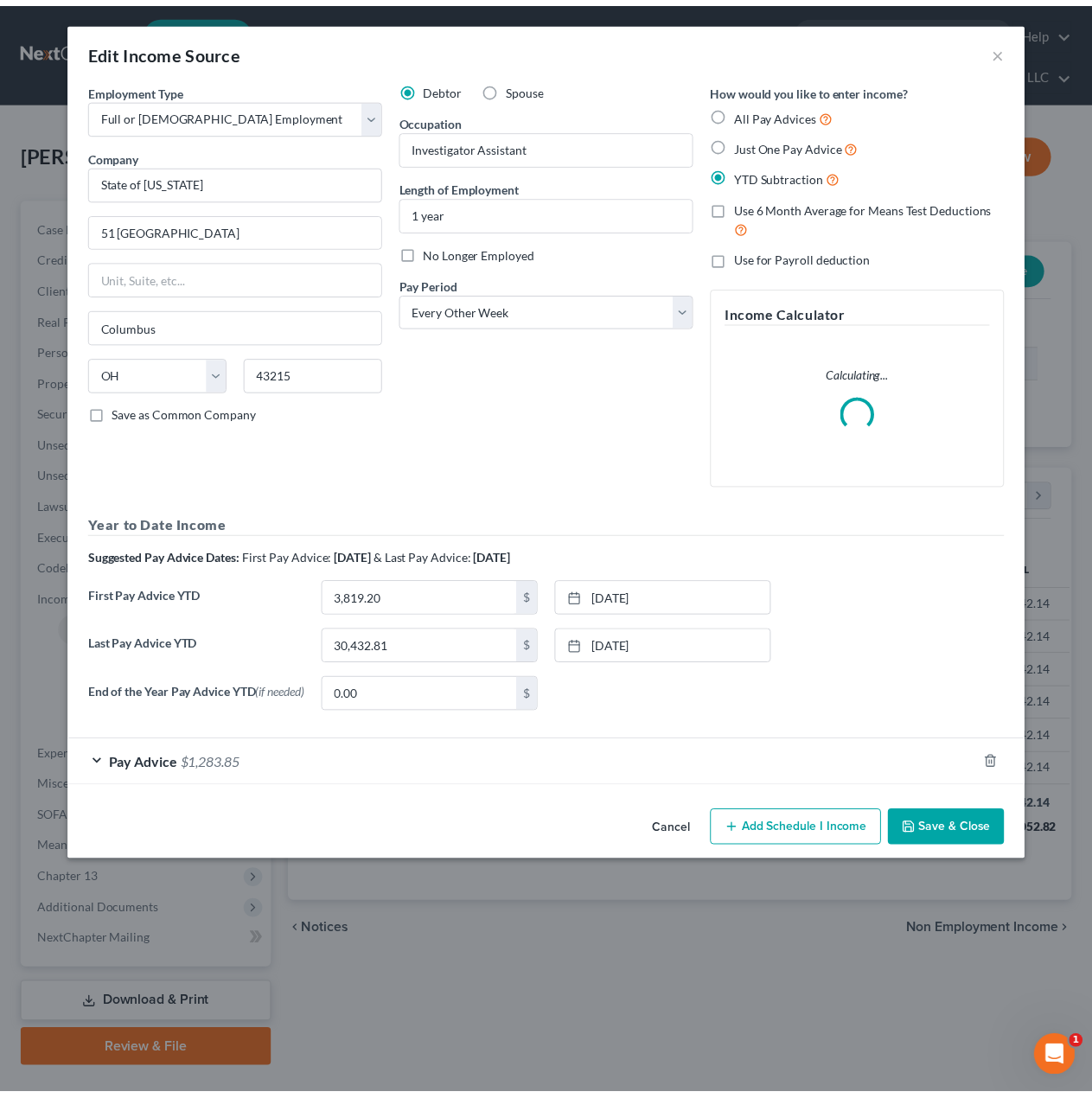
scroll to position [310, 443]
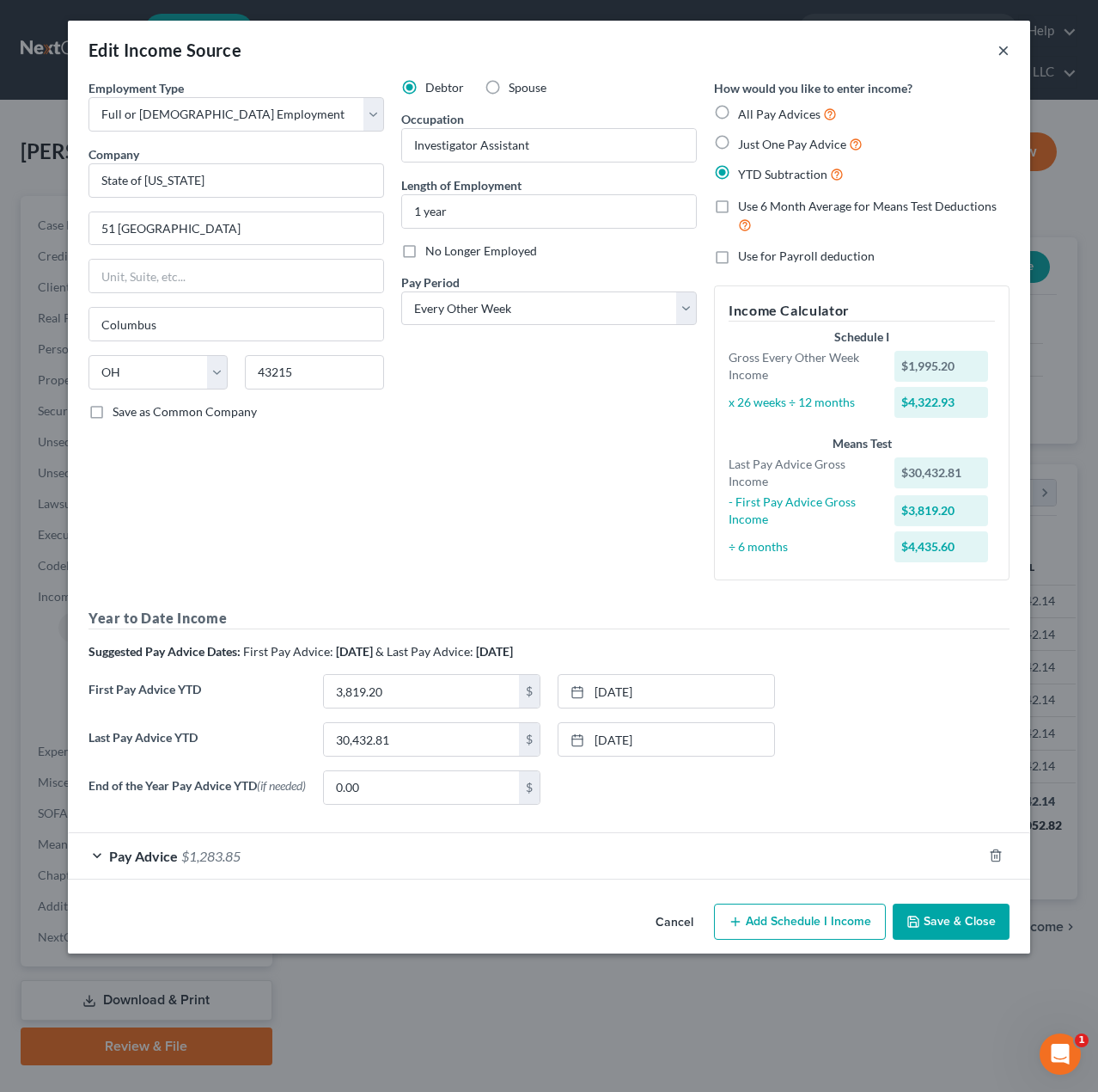
click at [998, 49] on button "×" at bounding box center [1004, 50] width 12 height 21
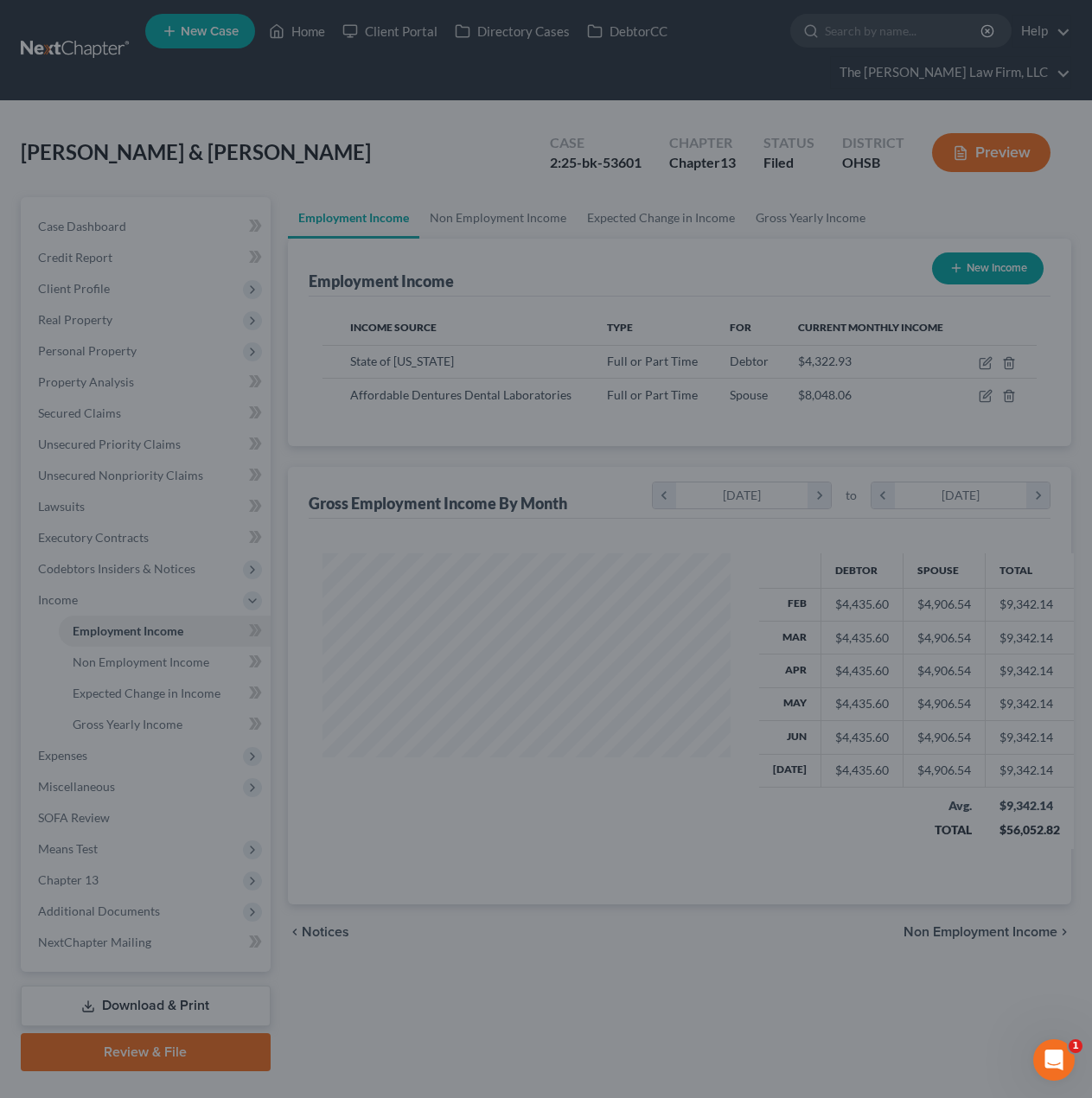
scroll to position [864061, 864241]
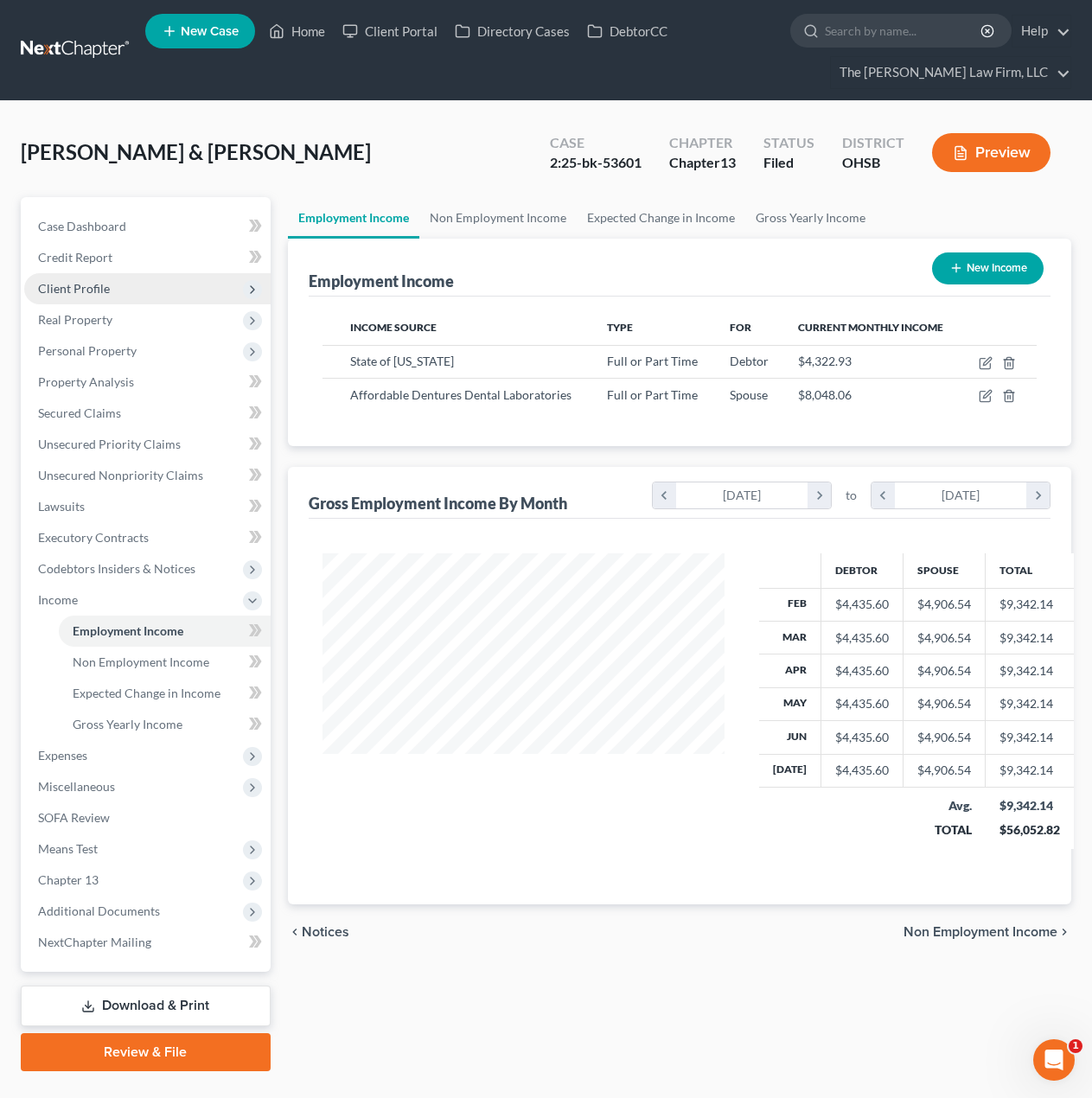
click at [122, 298] on span "Client Profile" at bounding box center [148, 288] width 247 height 31
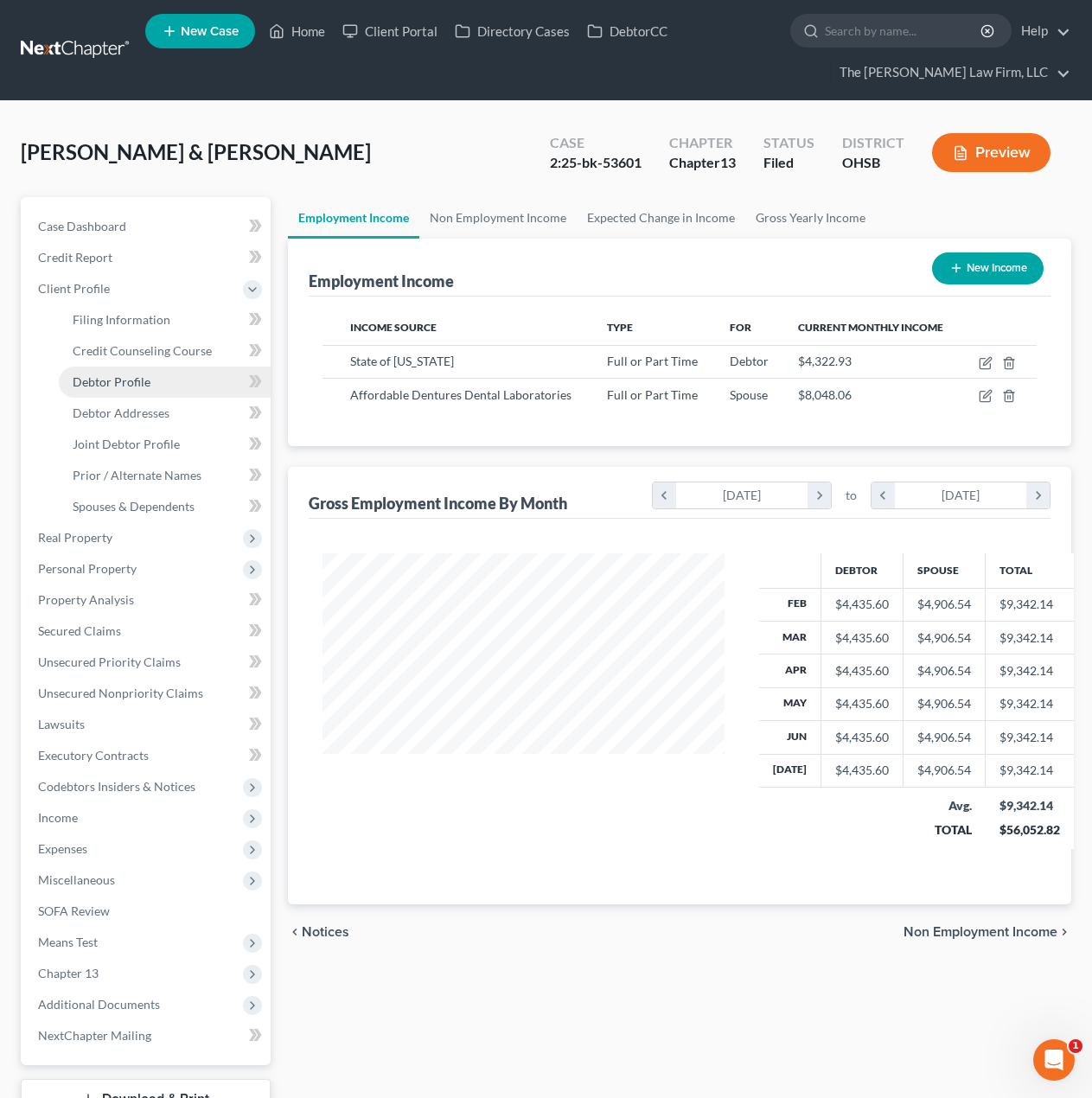
click at [127, 389] on link "Debtor Profile" at bounding box center [164, 382] width 212 height 31
select select "1"
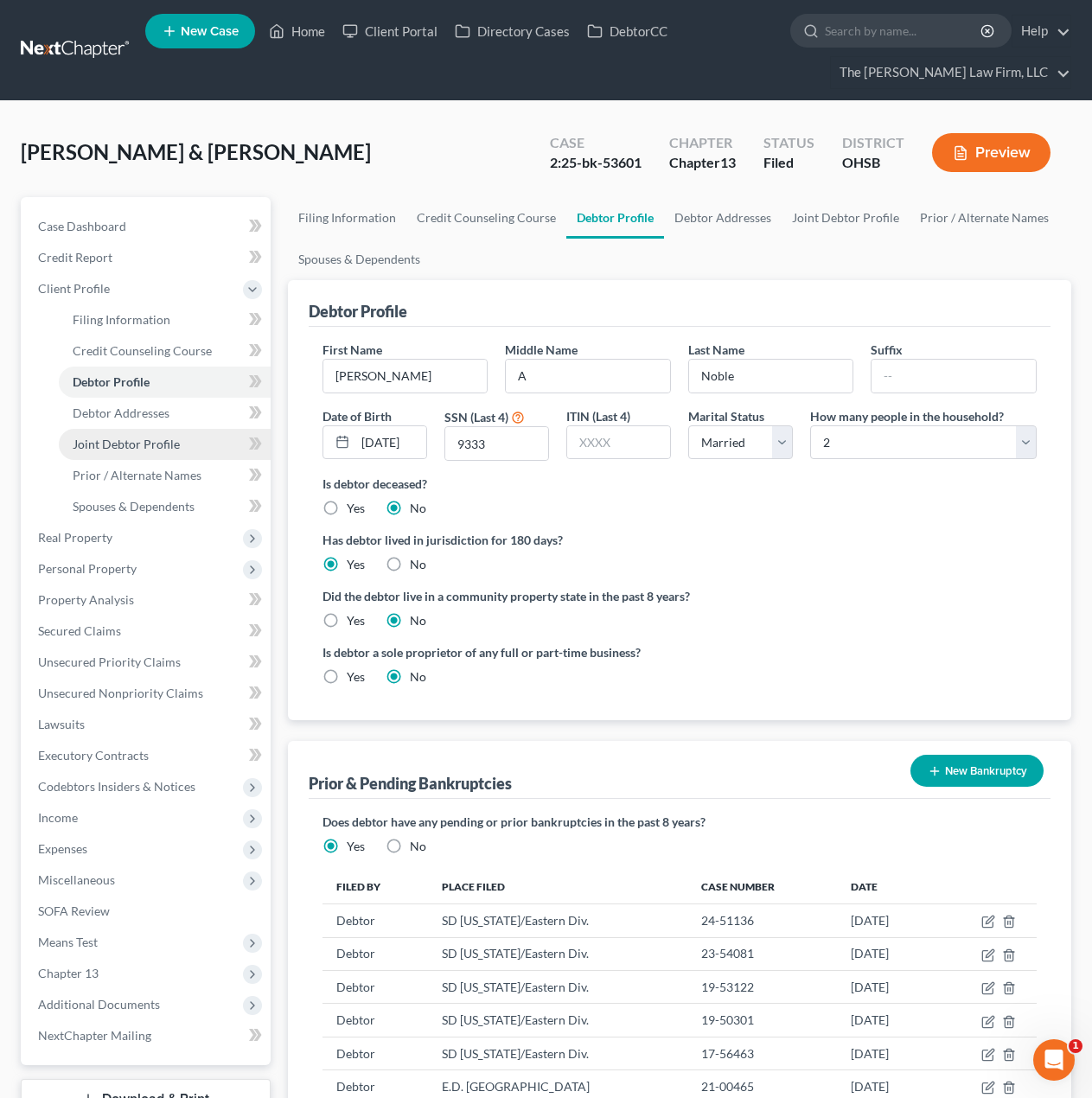
click at [116, 439] on span "Joint Debtor Profile" at bounding box center [126, 444] width 107 height 15
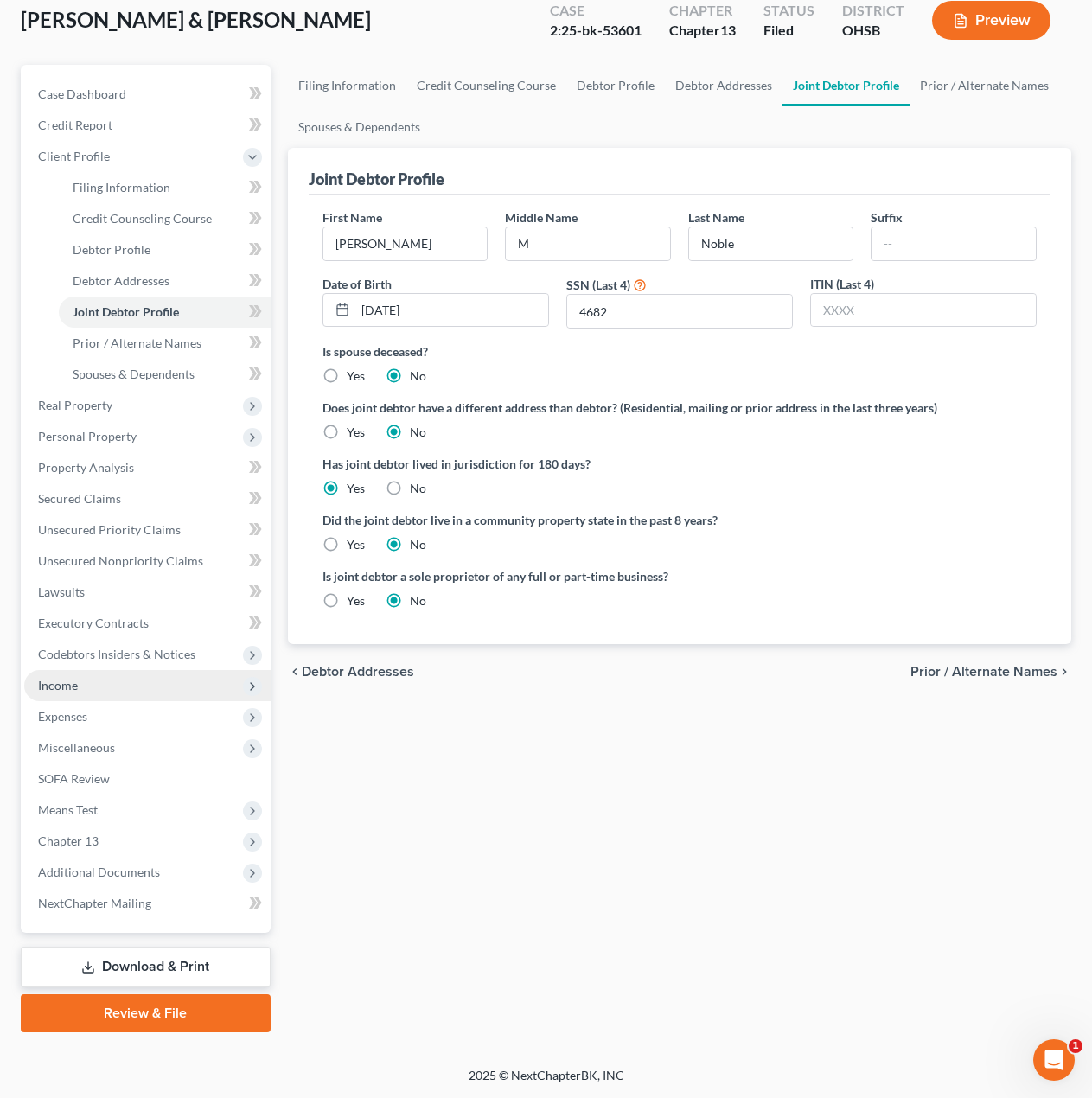
click at [33, 692] on span "Income" at bounding box center [148, 685] width 247 height 31
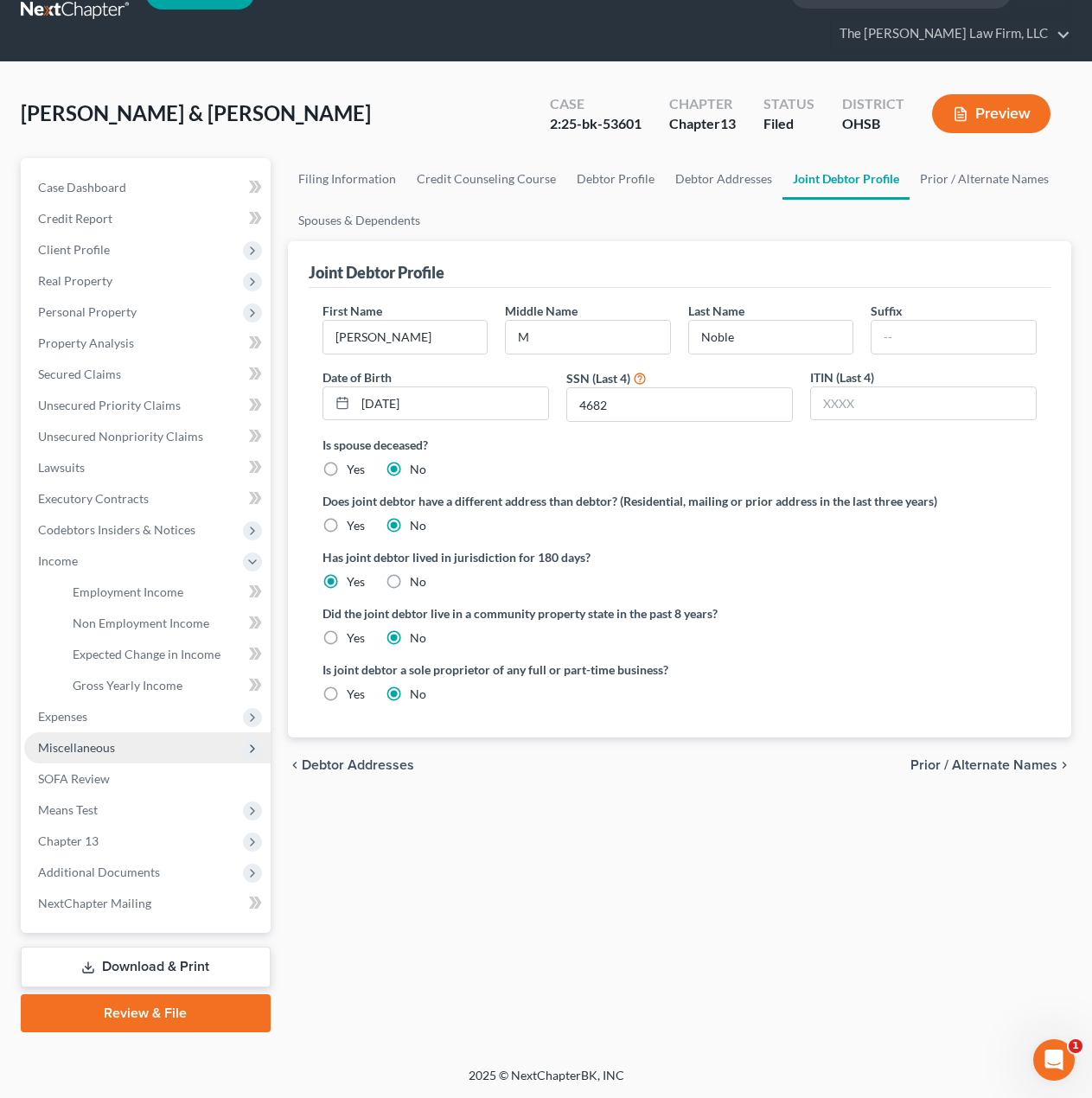
scroll to position [39, 0]
click at [142, 593] on span "Employment Income" at bounding box center [128, 591] width 110 height 15
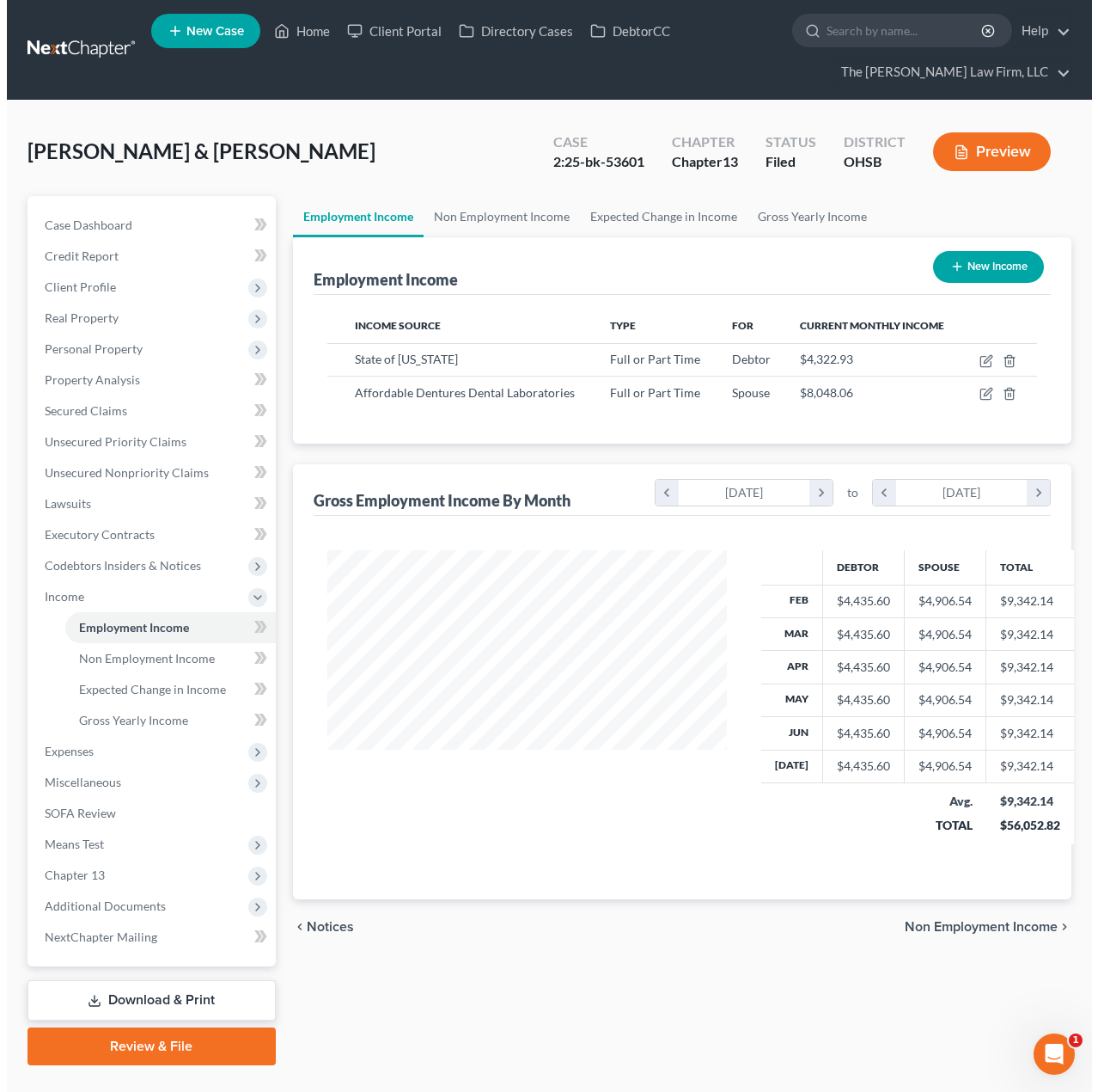
scroll to position [309, 435]
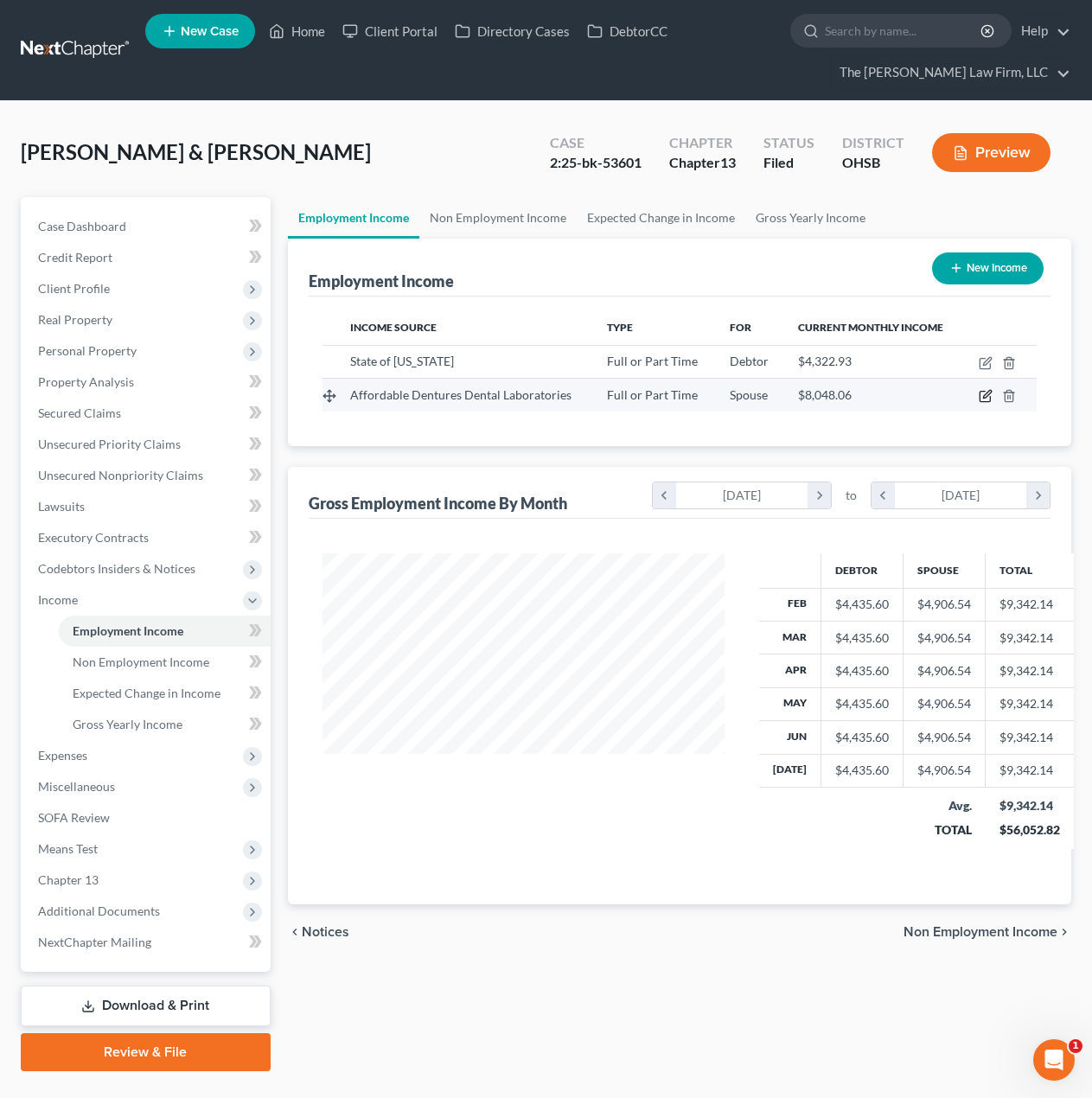
click at [982, 400] on icon "button" at bounding box center [985, 395] width 14 height 14
select select "0"
select select "28"
select select "2"
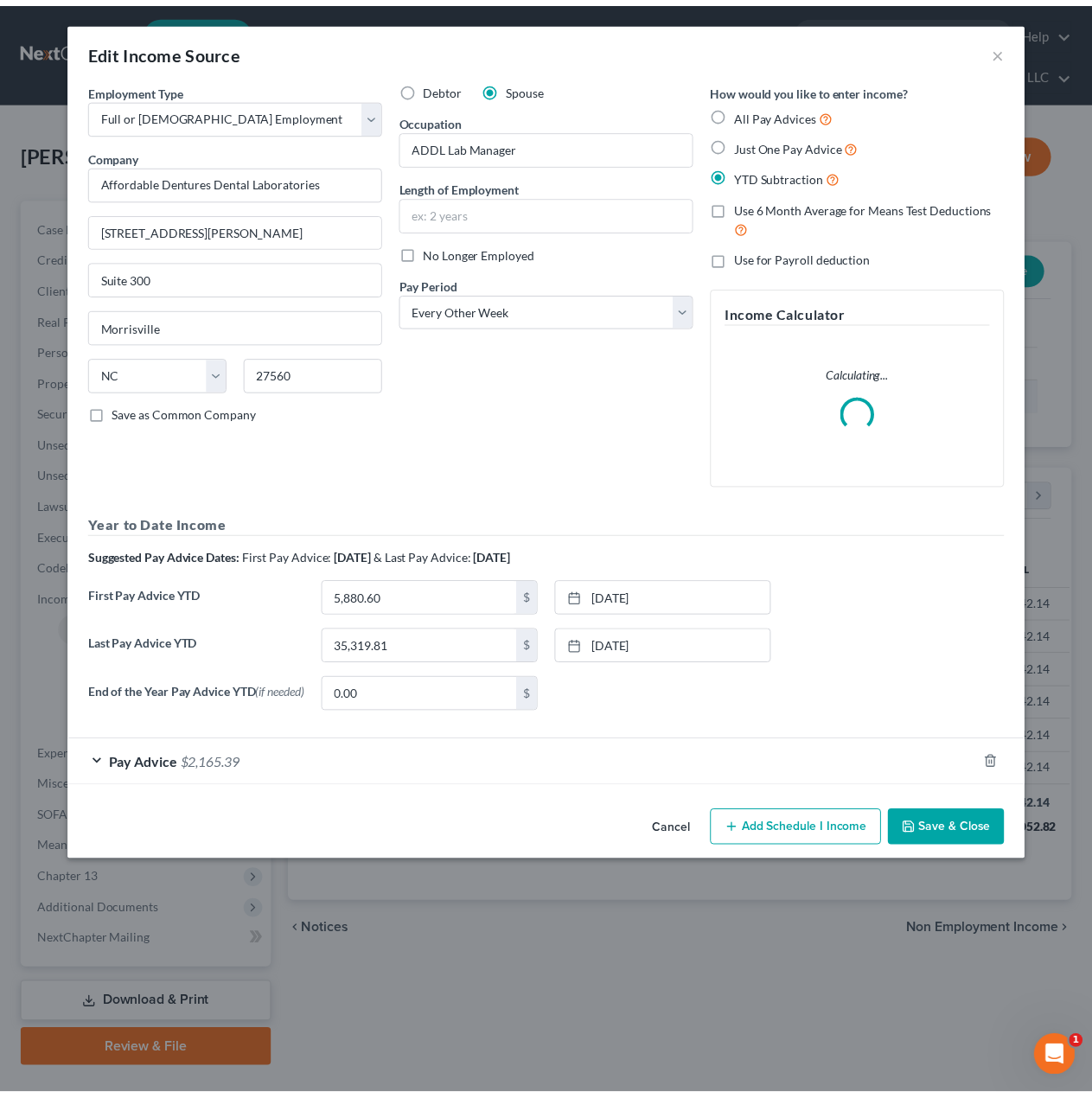
scroll to position [310, 443]
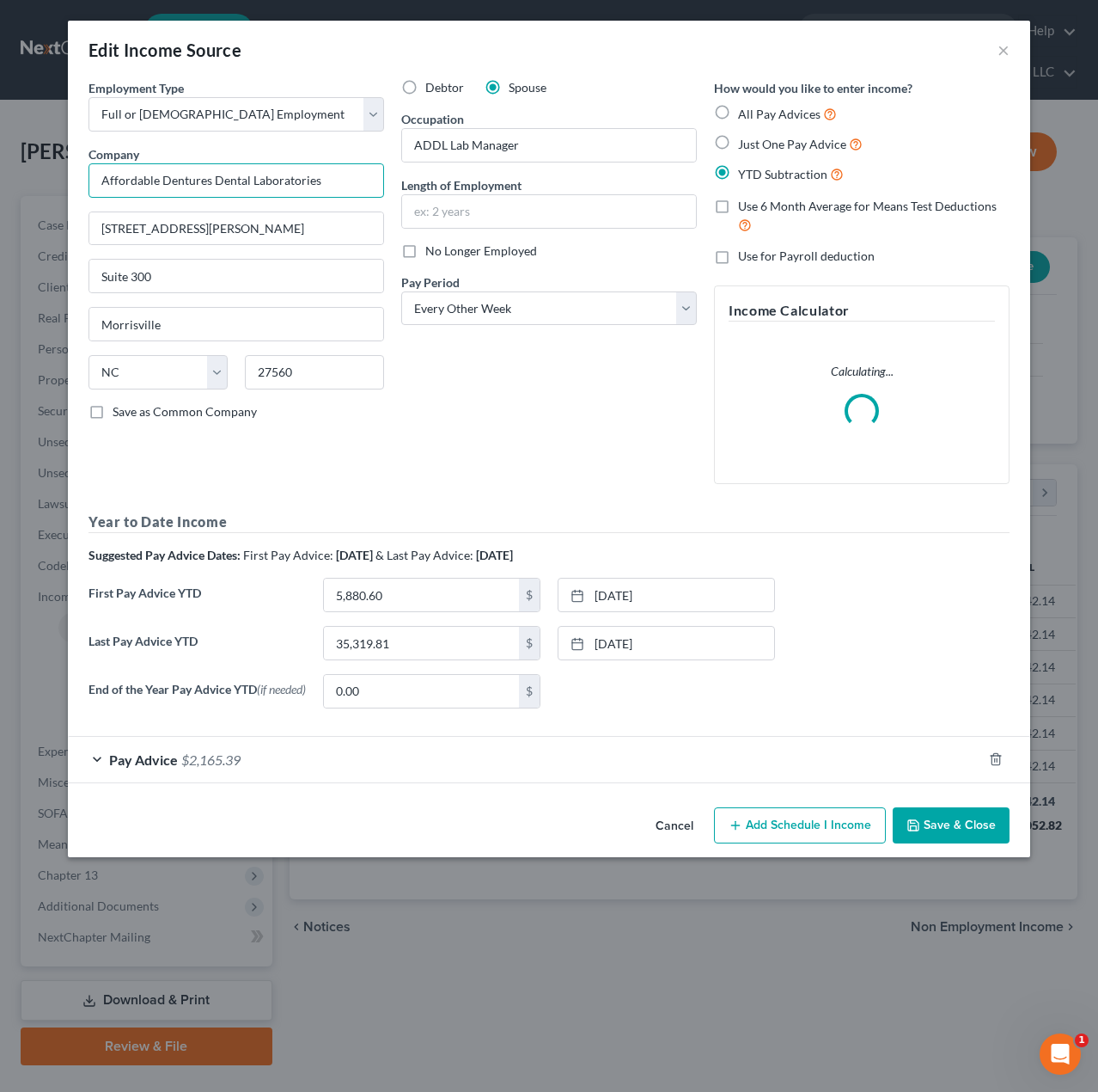
click at [330, 192] on input "Affordable Dentures Dental Laboratories" at bounding box center [237, 181] width 296 height 34
click at [330, 191] on input "Affordable Dentures Dental Laboratories" at bounding box center [237, 181] width 296 height 34
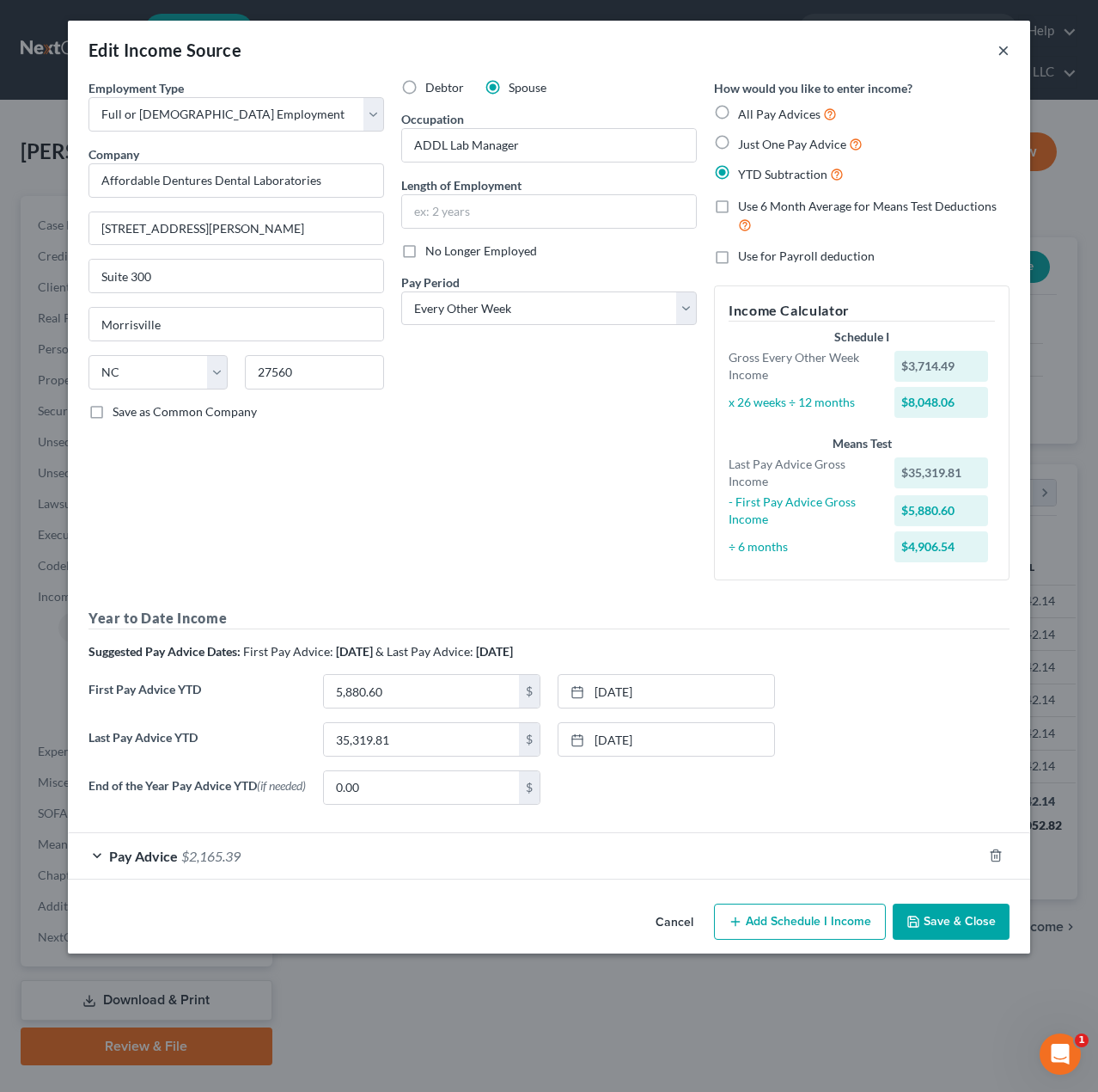
click at [1008, 51] on button "×" at bounding box center [1004, 50] width 12 height 21
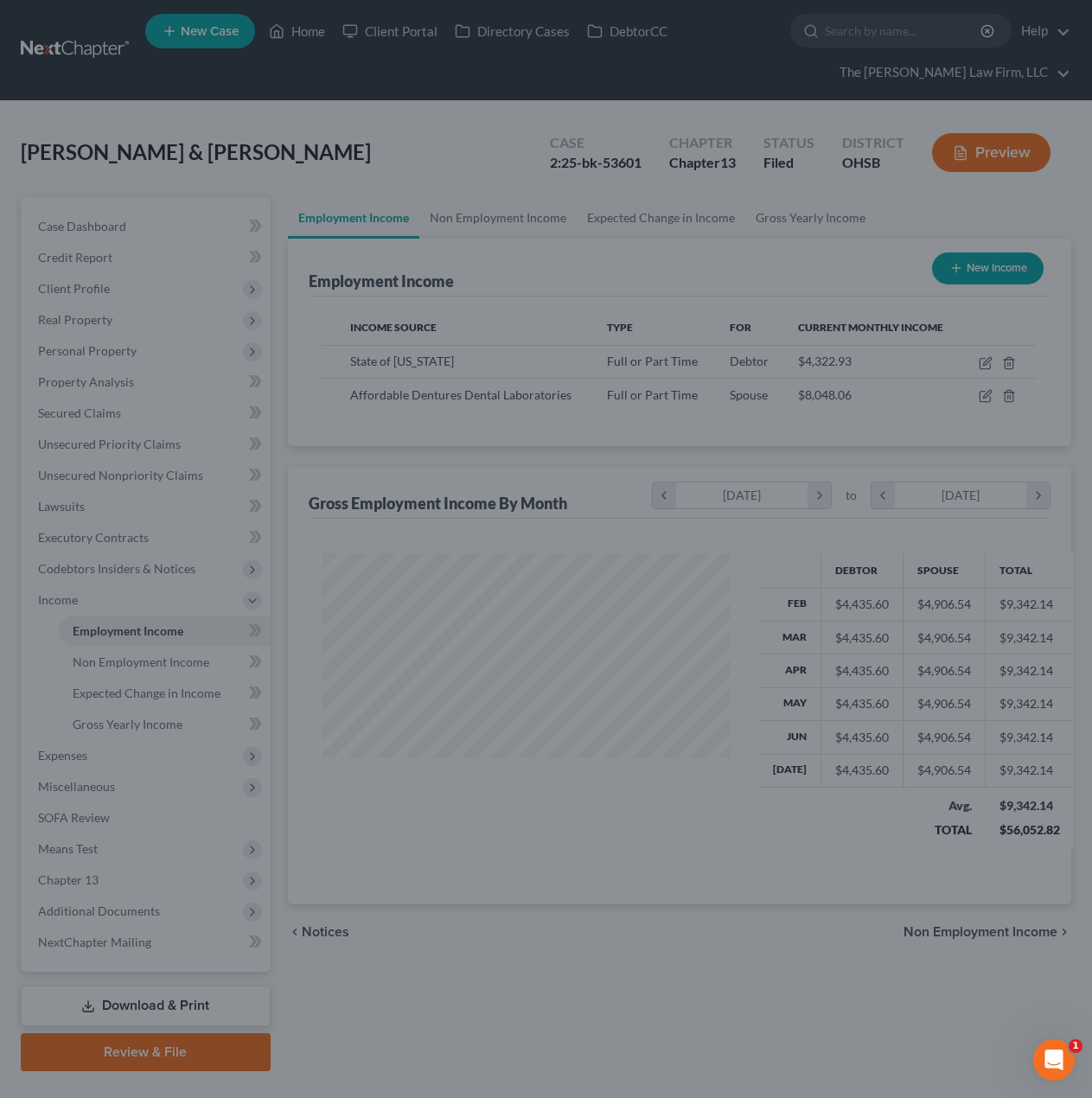
scroll to position [864061, 864241]
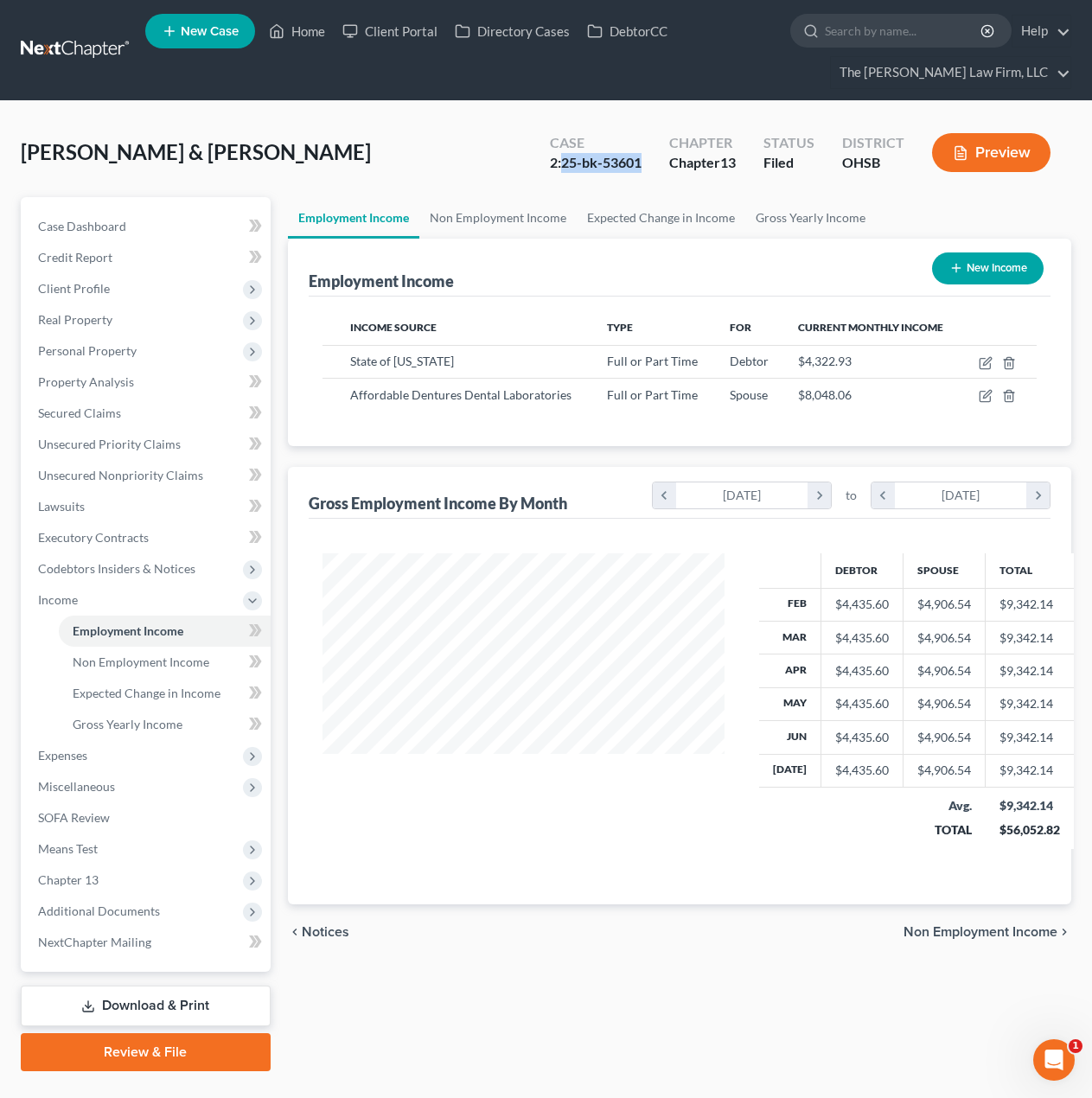
drag, startPoint x: 647, startPoint y: 161, endPoint x: 562, endPoint y: 164, distance: 85.1
click at [562, 164] on div "Case 2:25-bk-53601" at bounding box center [595, 154] width 120 height 51
copy div "25-bk-53601"
click at [581, 188] on div "Noble, Gail & Jonathan Upgraded Case 2:25-bk-53601 Chapter Chapter 13 Status Fi…" at bounding box center [546, 160] width 1051 height 75
click at [24, 39] on link at bounding box center [76, 50] width 110 height 31
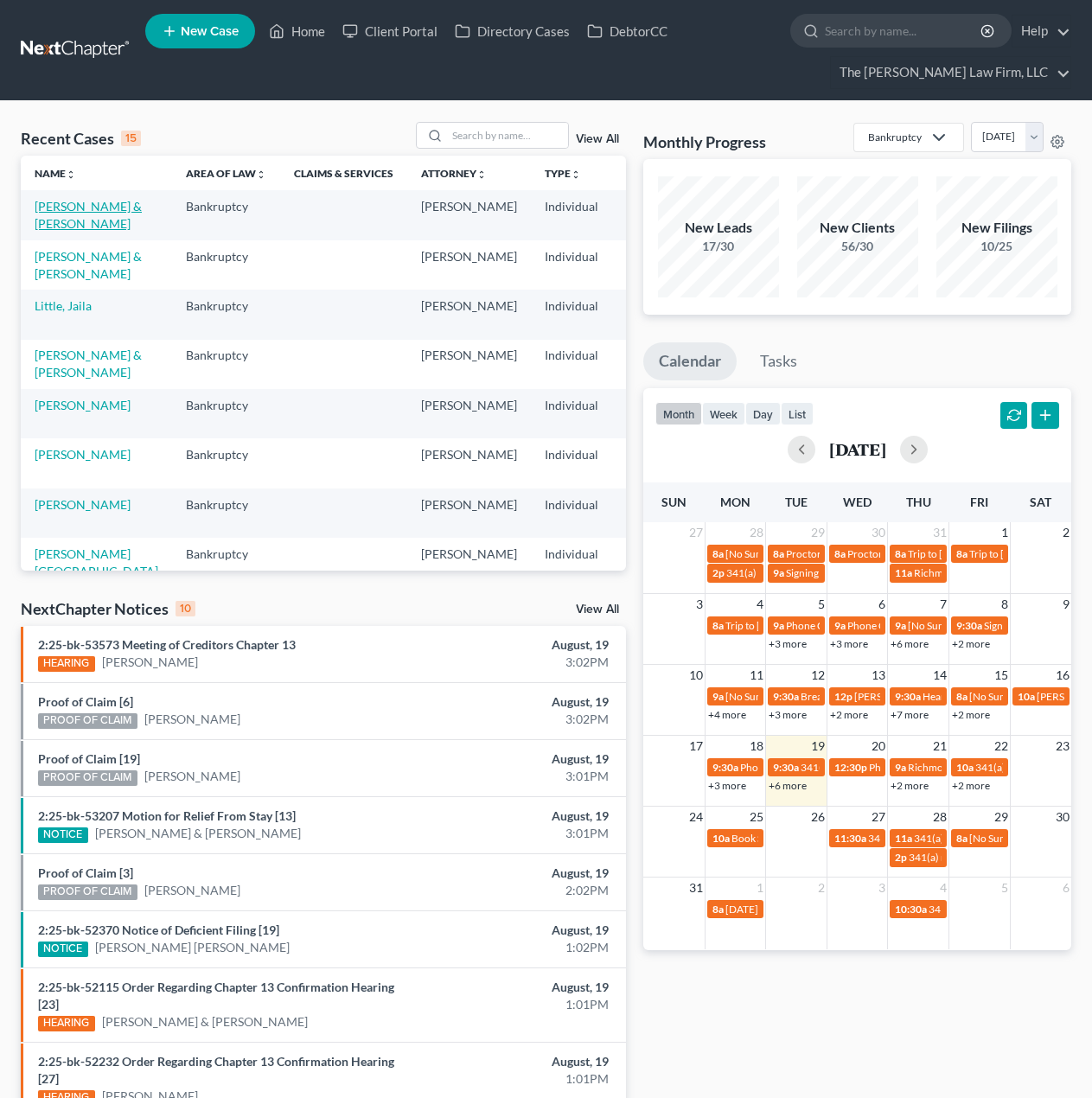
click at [63, 217] on link "[PERSON_NAME] & [PERSON_NAME]" at bounding box center [88, 214] width 107 height 32
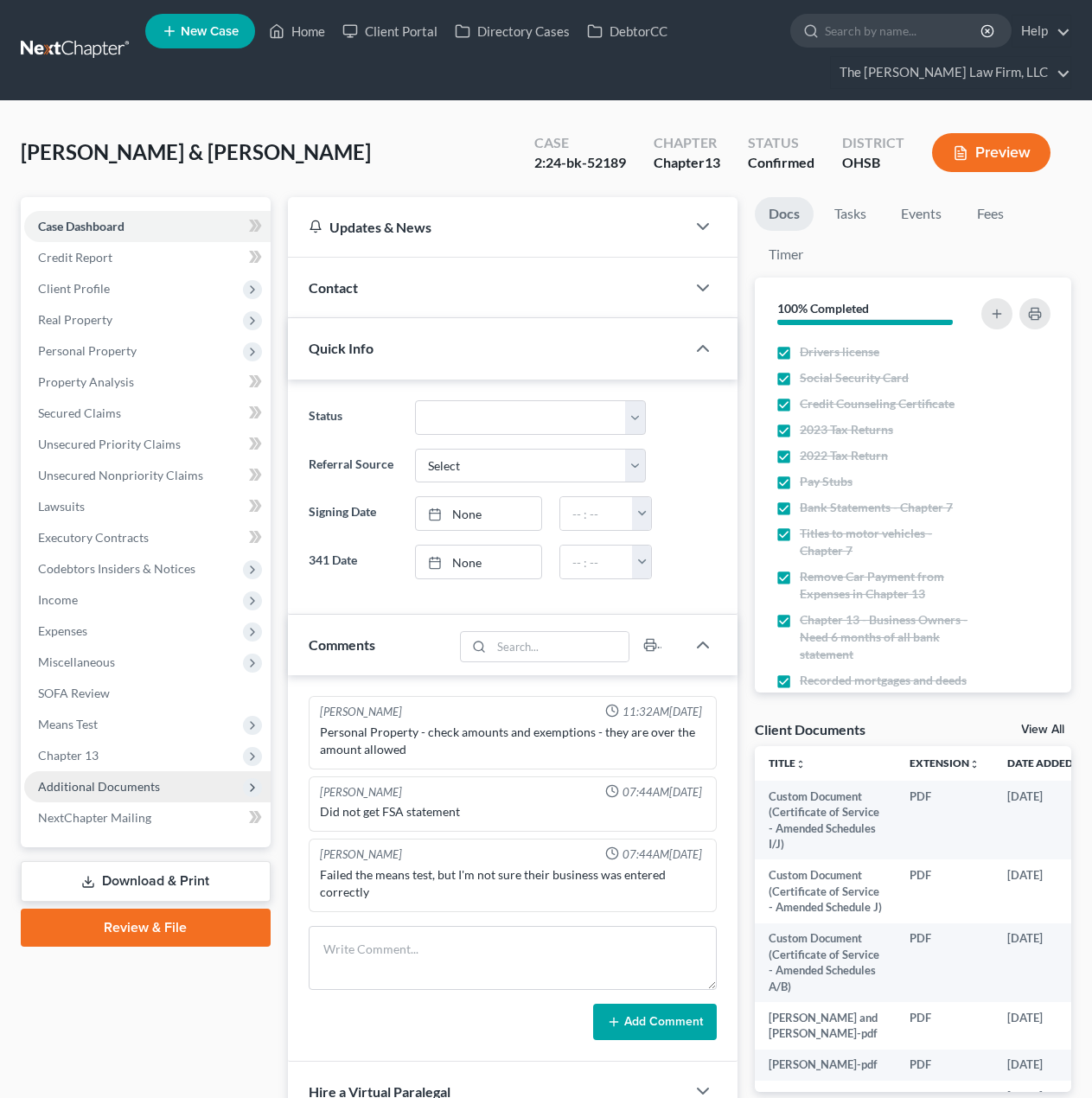
scroll to position [144, 0]
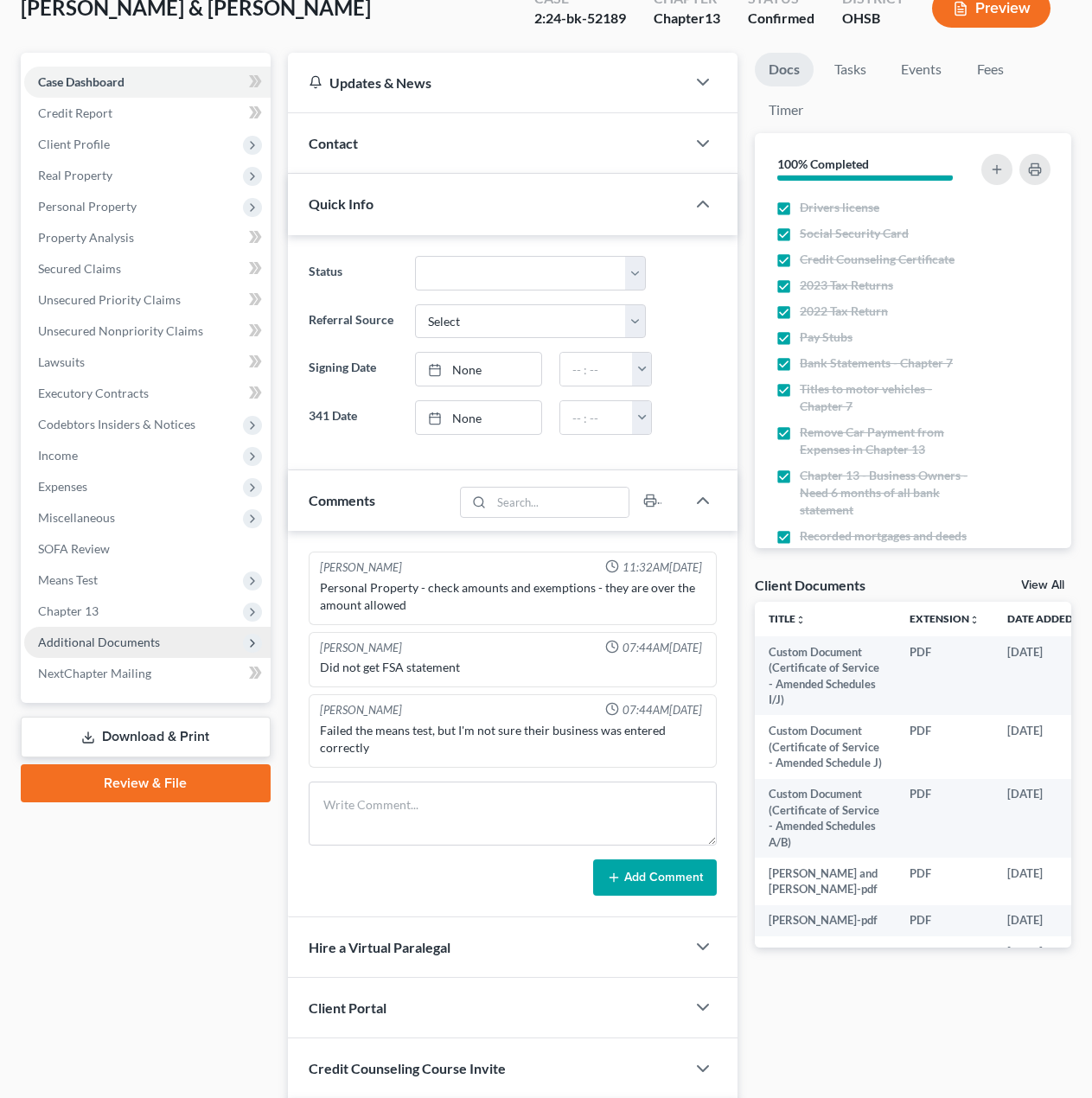
click at [107, 645] on span "Additional Documents" at bounding box center [100, 642] width 122 height 15
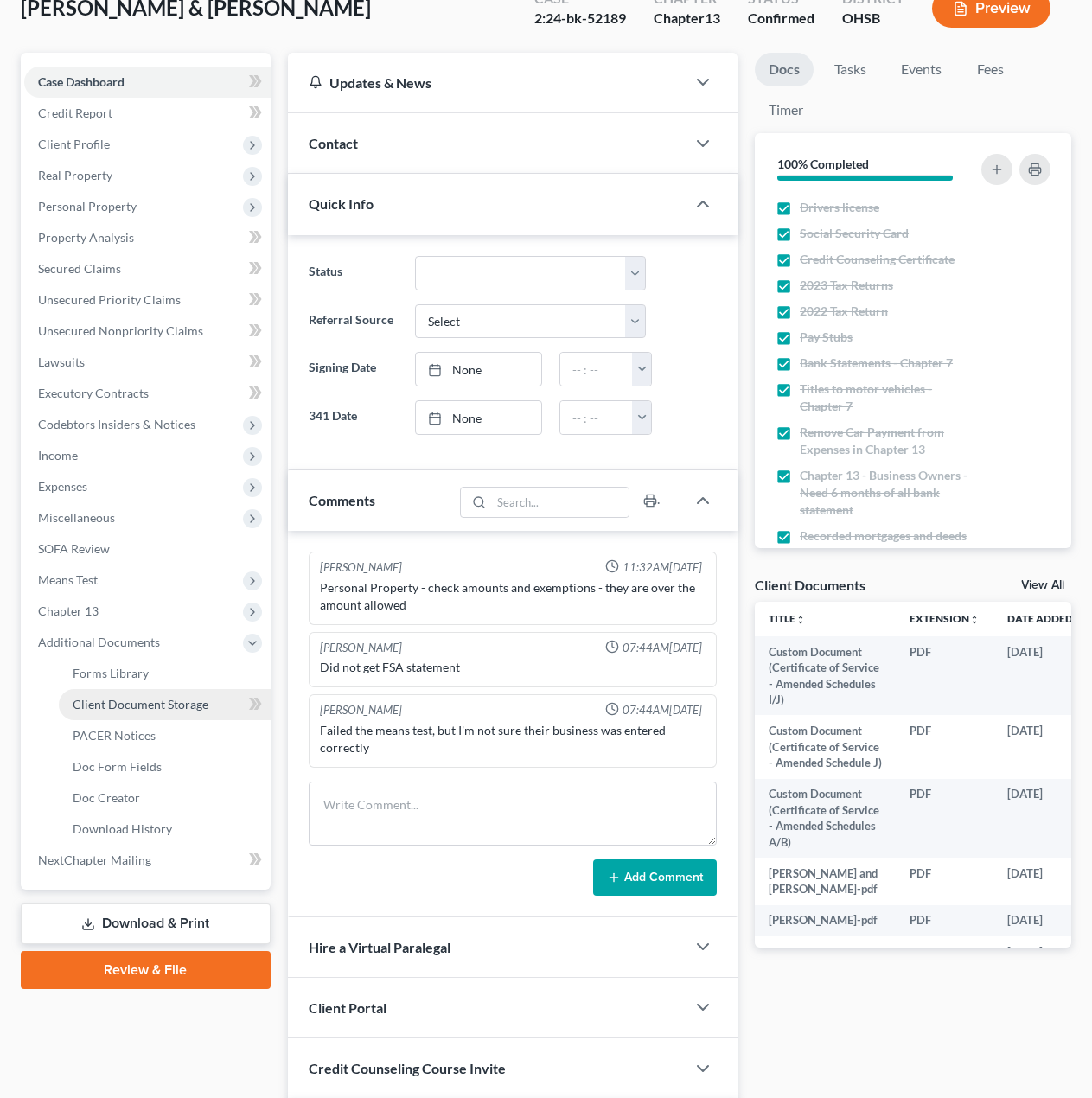
click at [128, 702] on span "Client Document Storage" at bounding box center [141, 704] width 136 height 15
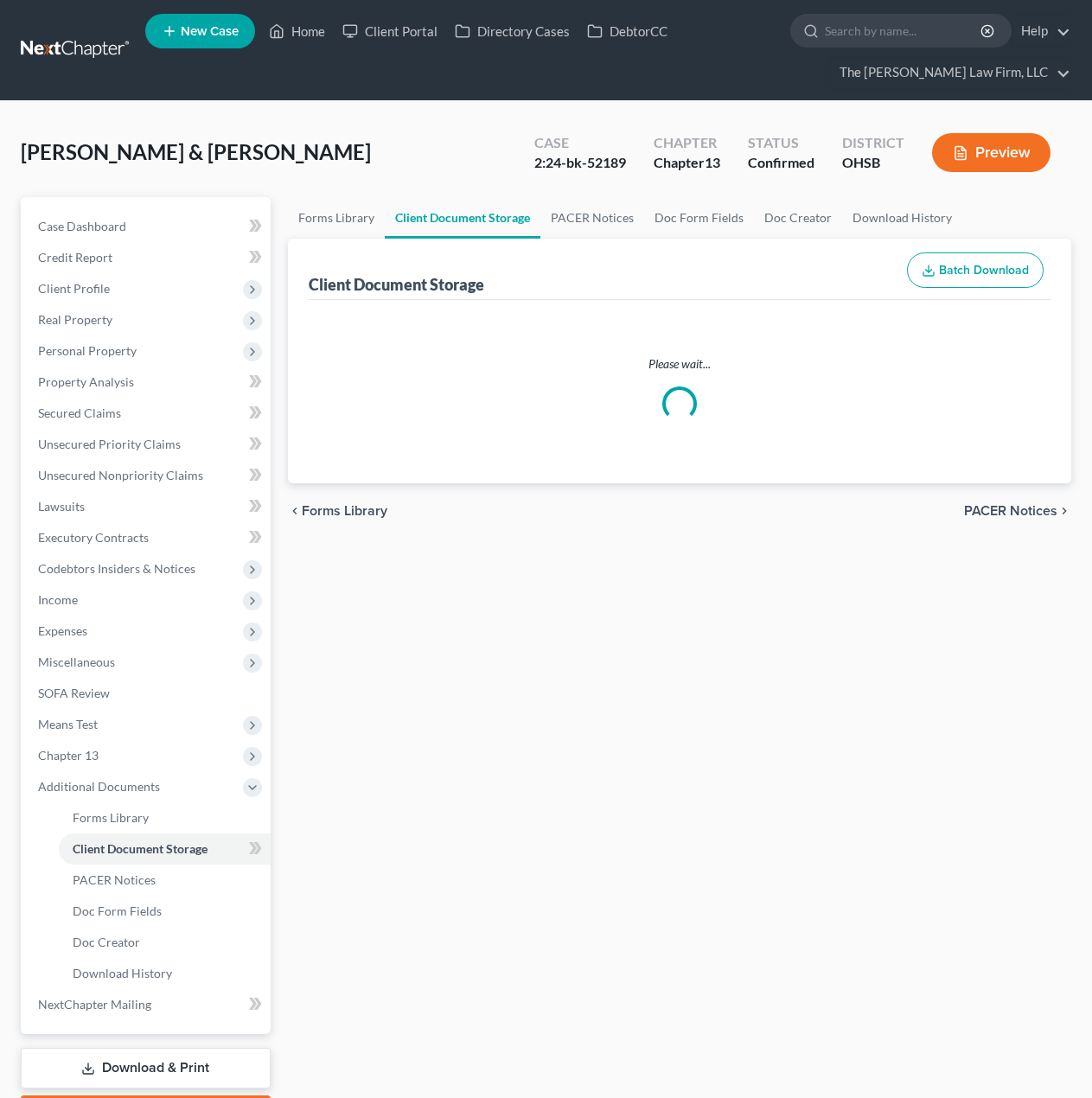
select select "52"
select select "61"
select select "7"
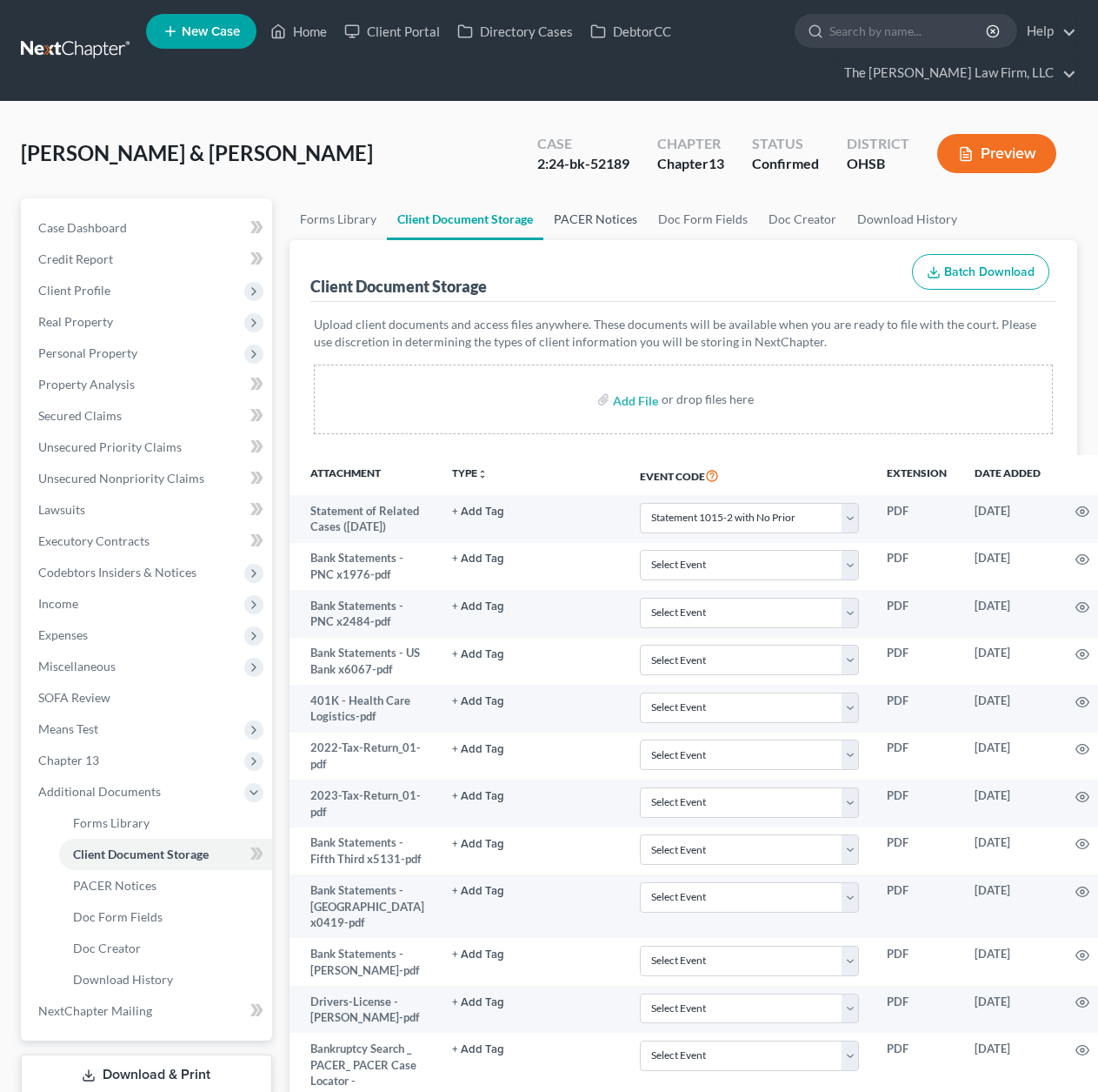
click at [597, 217] on link "PACER Notices" at bounding box center [596, 219] width 105 height 41
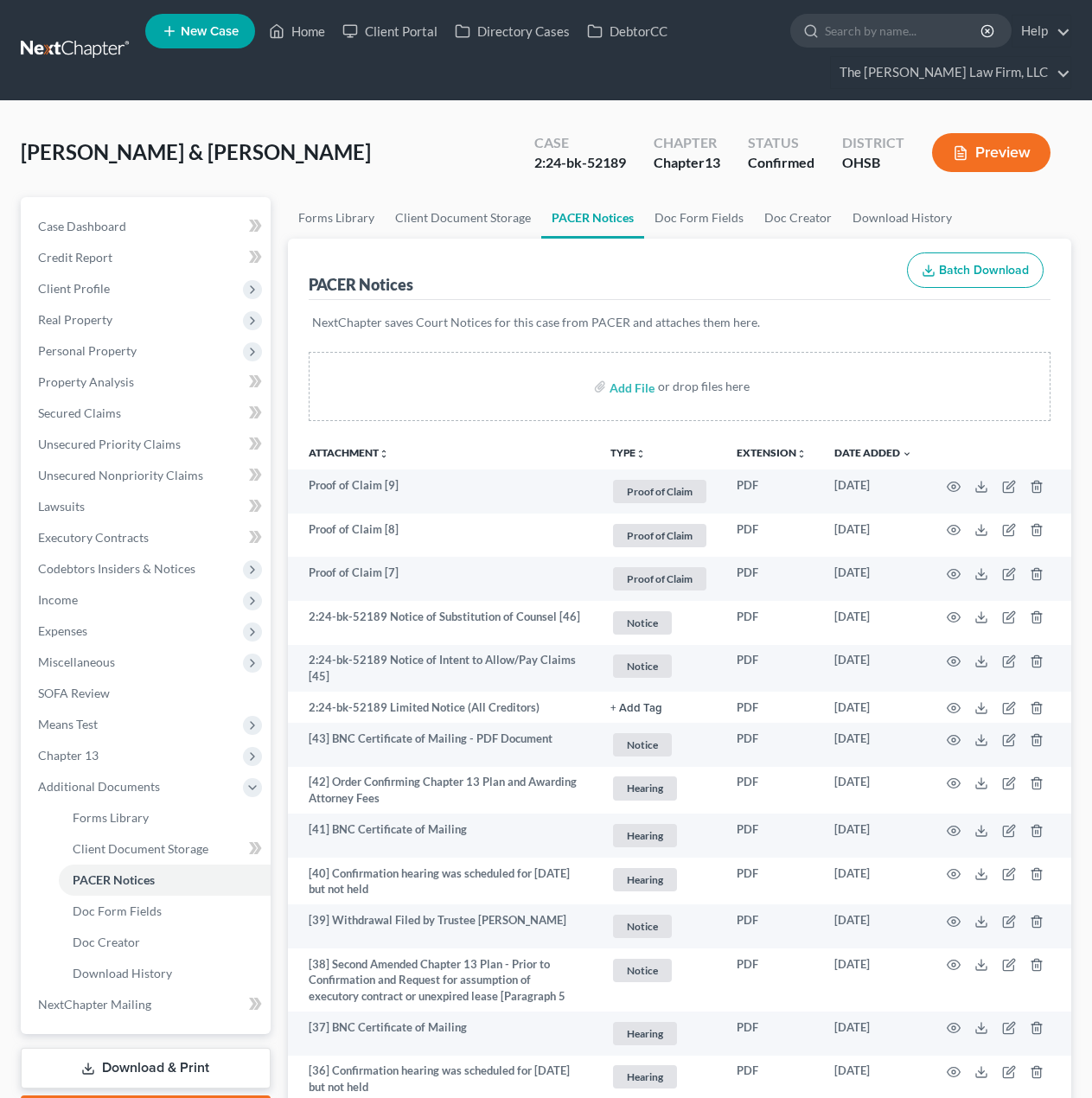
click at [39, 48] on link at bounding box center [76, 50] width 110 height 31
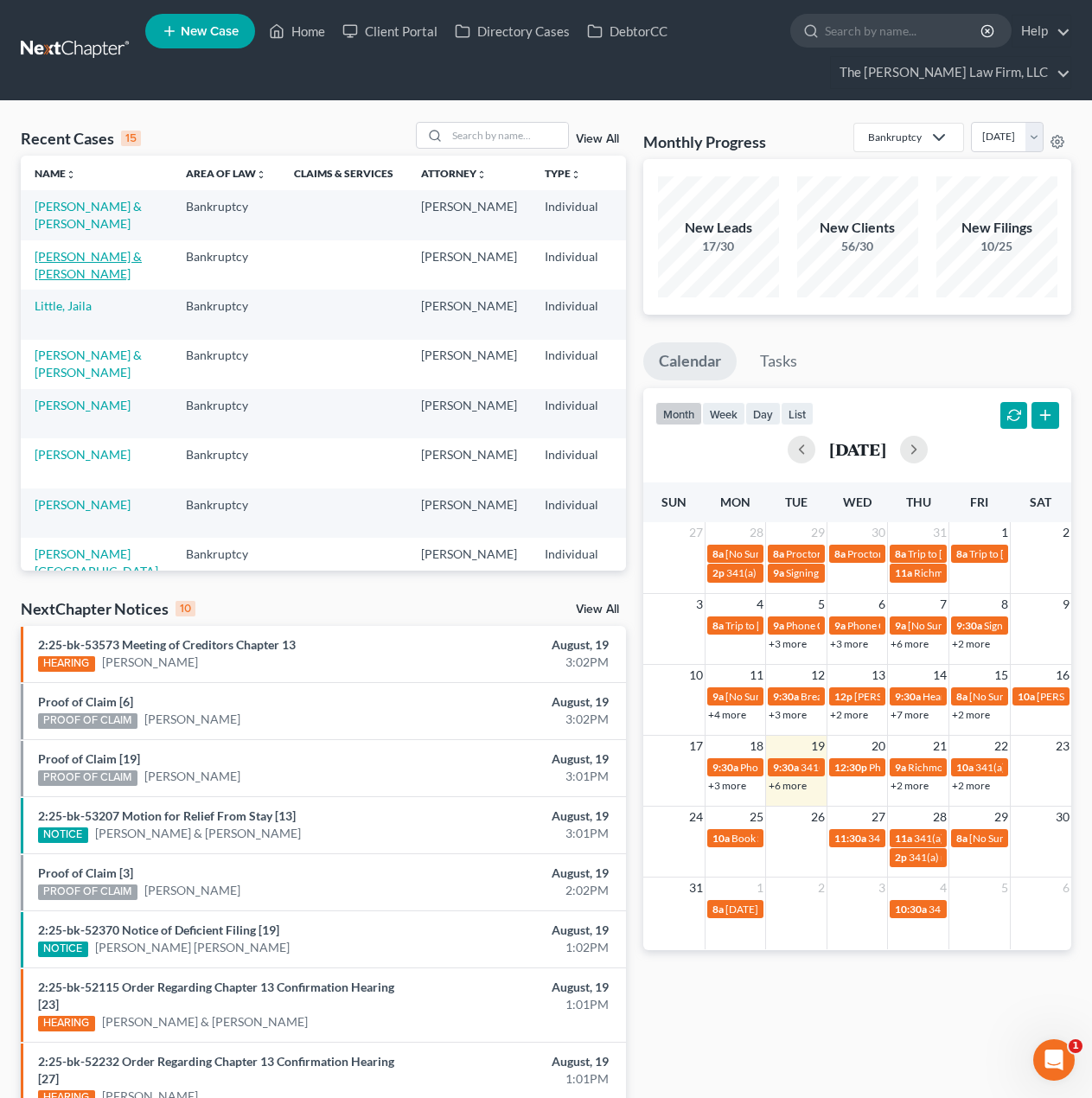
click at [57, 281] on link "[PERSON_NAME] & [PERSON_NAME]" at bounding box center [88, 265] width 107 height 32
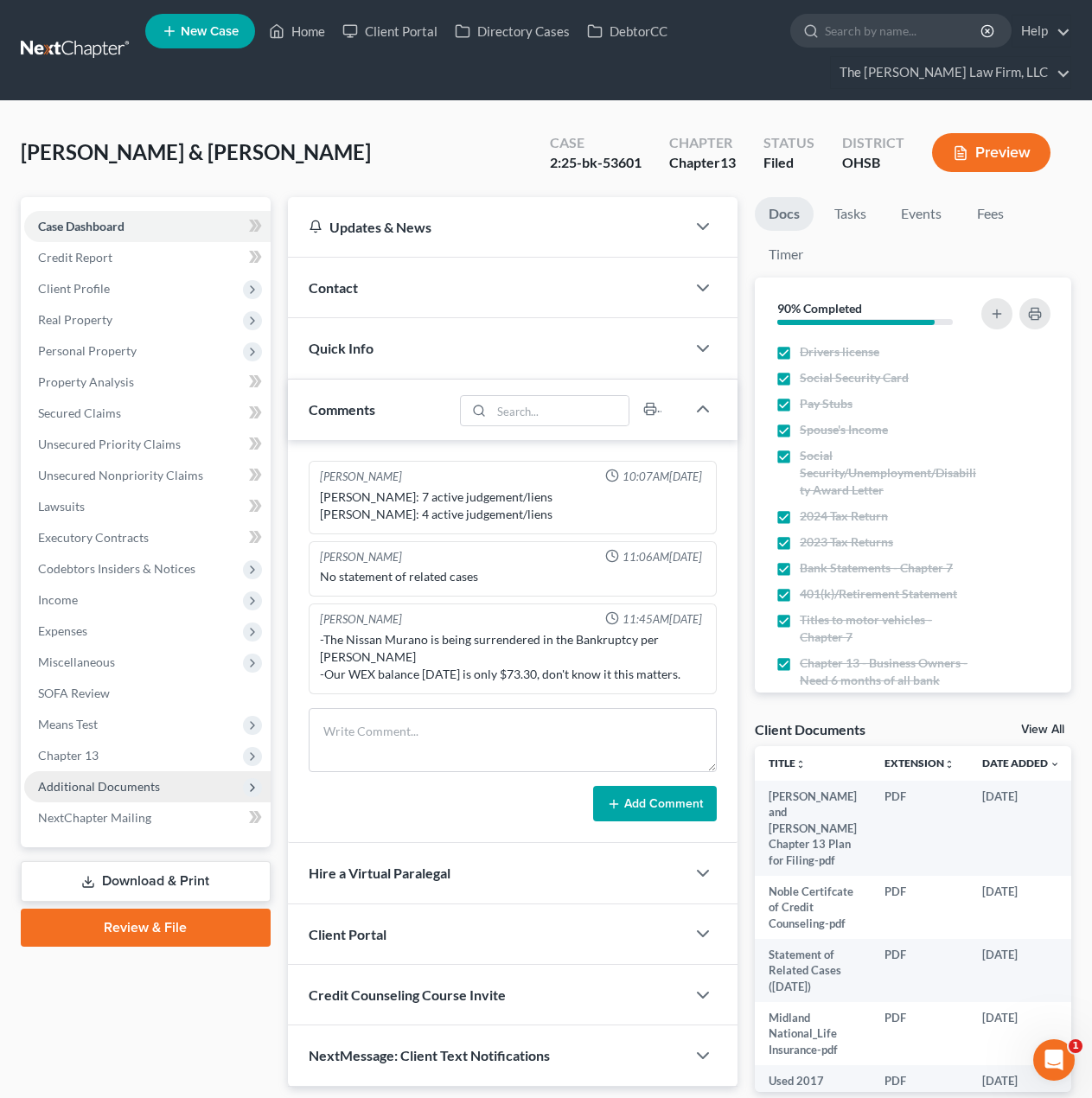
click at [128, 787] on span "Additional Documents" at bounding box center [100, 786] width 122 height 15
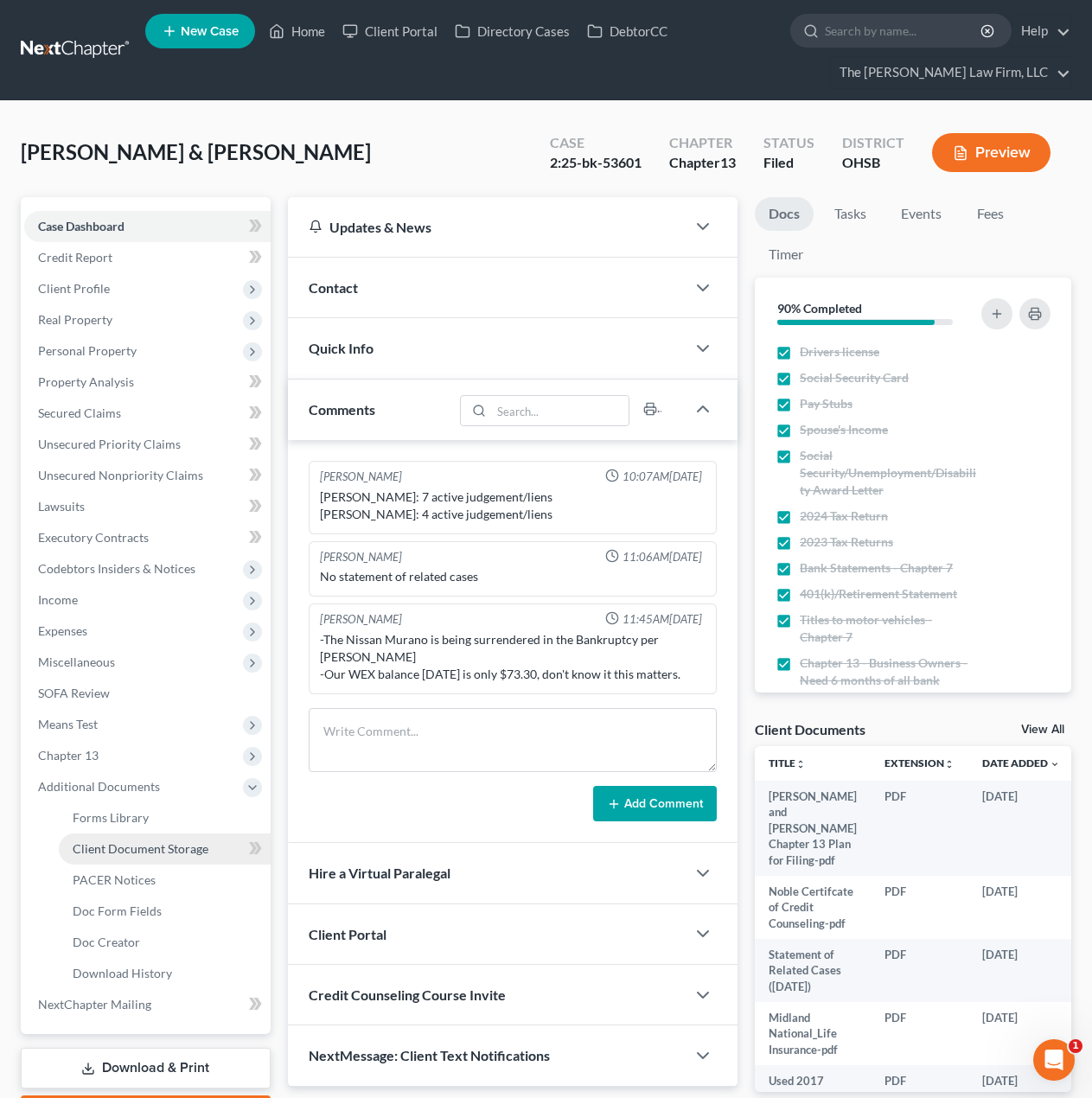
click at [139, 848] on span "Client Document Storage" at bounding box center [141, 848] width 136 height 15
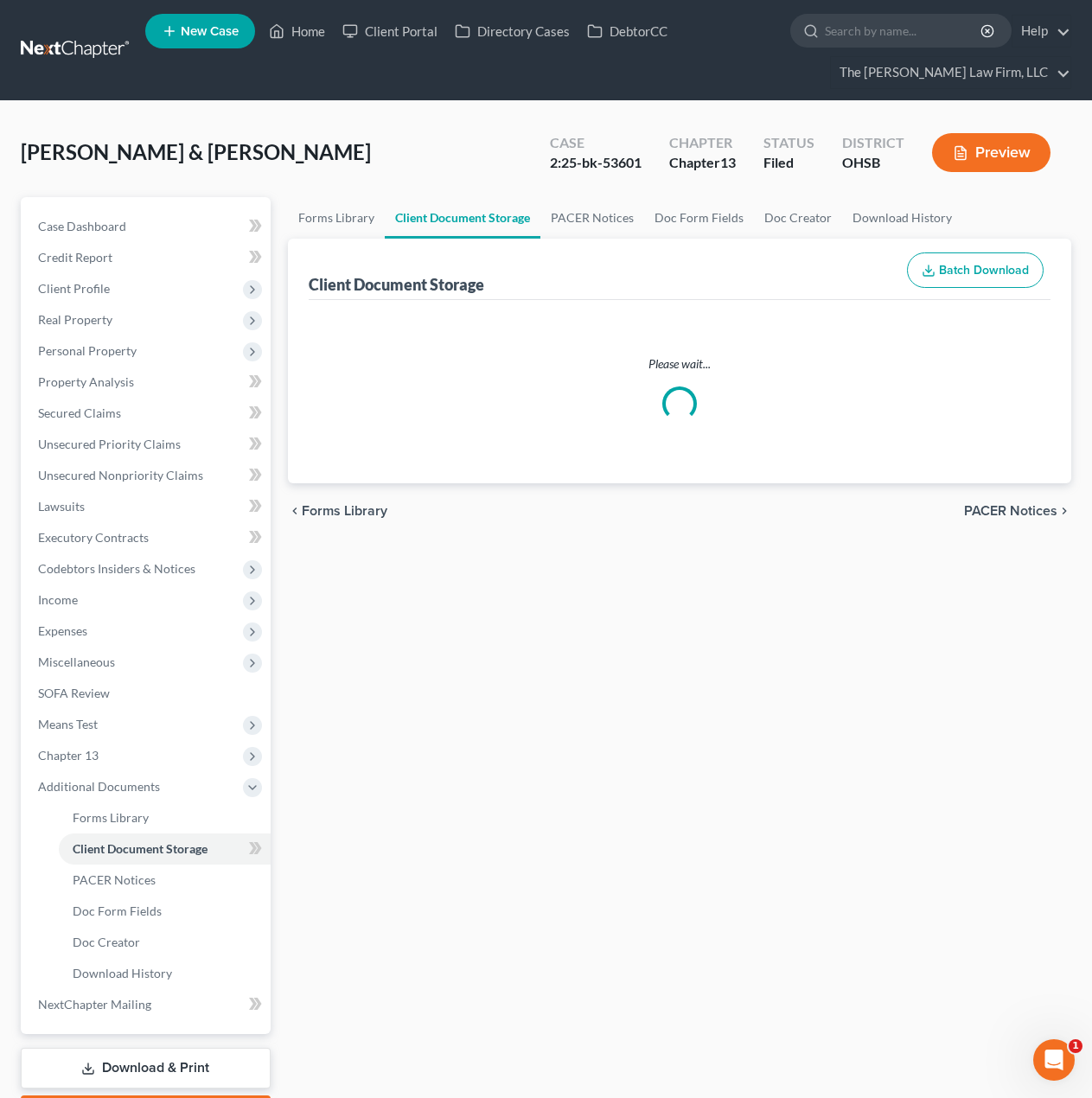
select select "61"
select select "53"
select select "7"
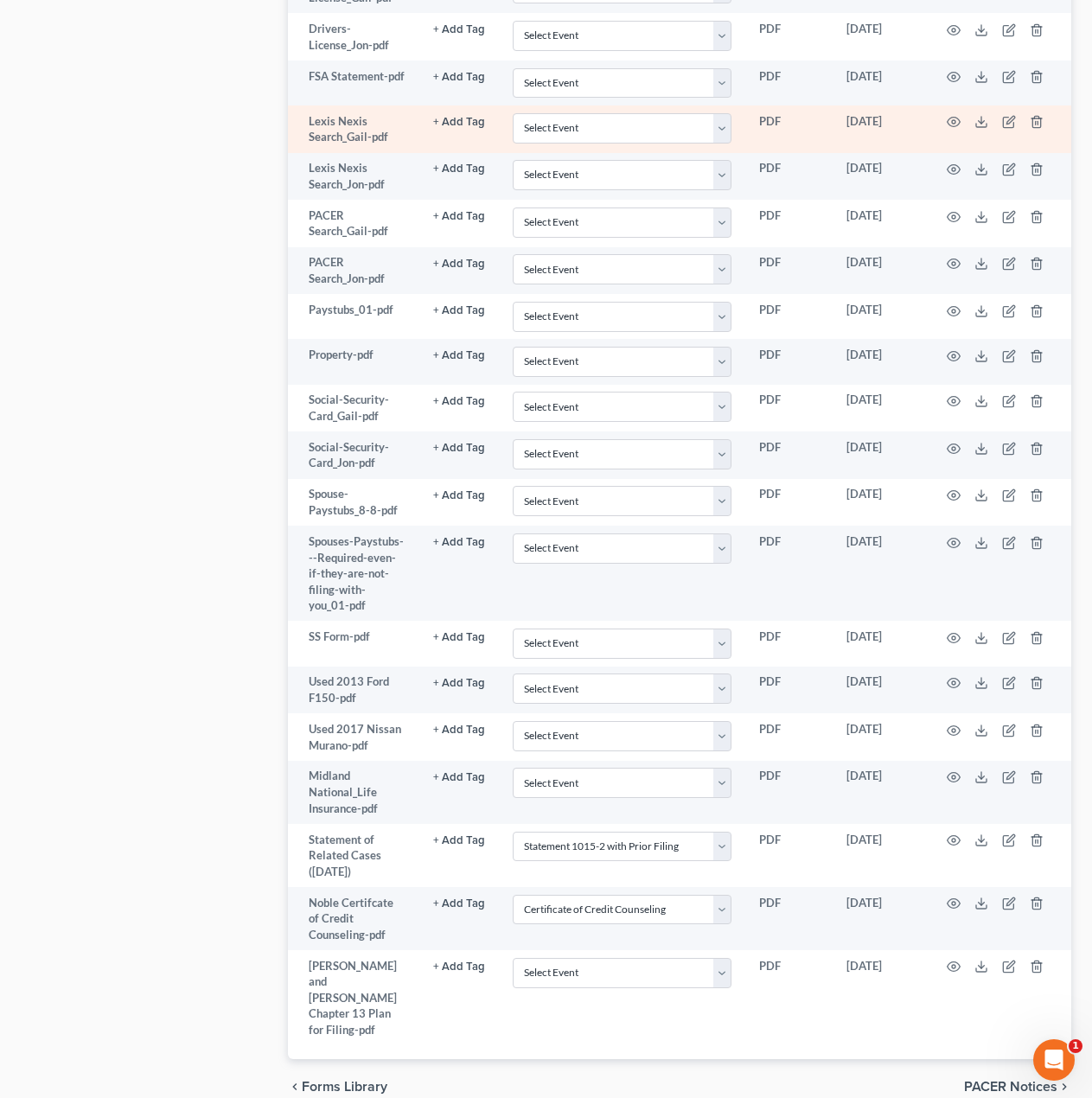
scroll to position [1300, 0]
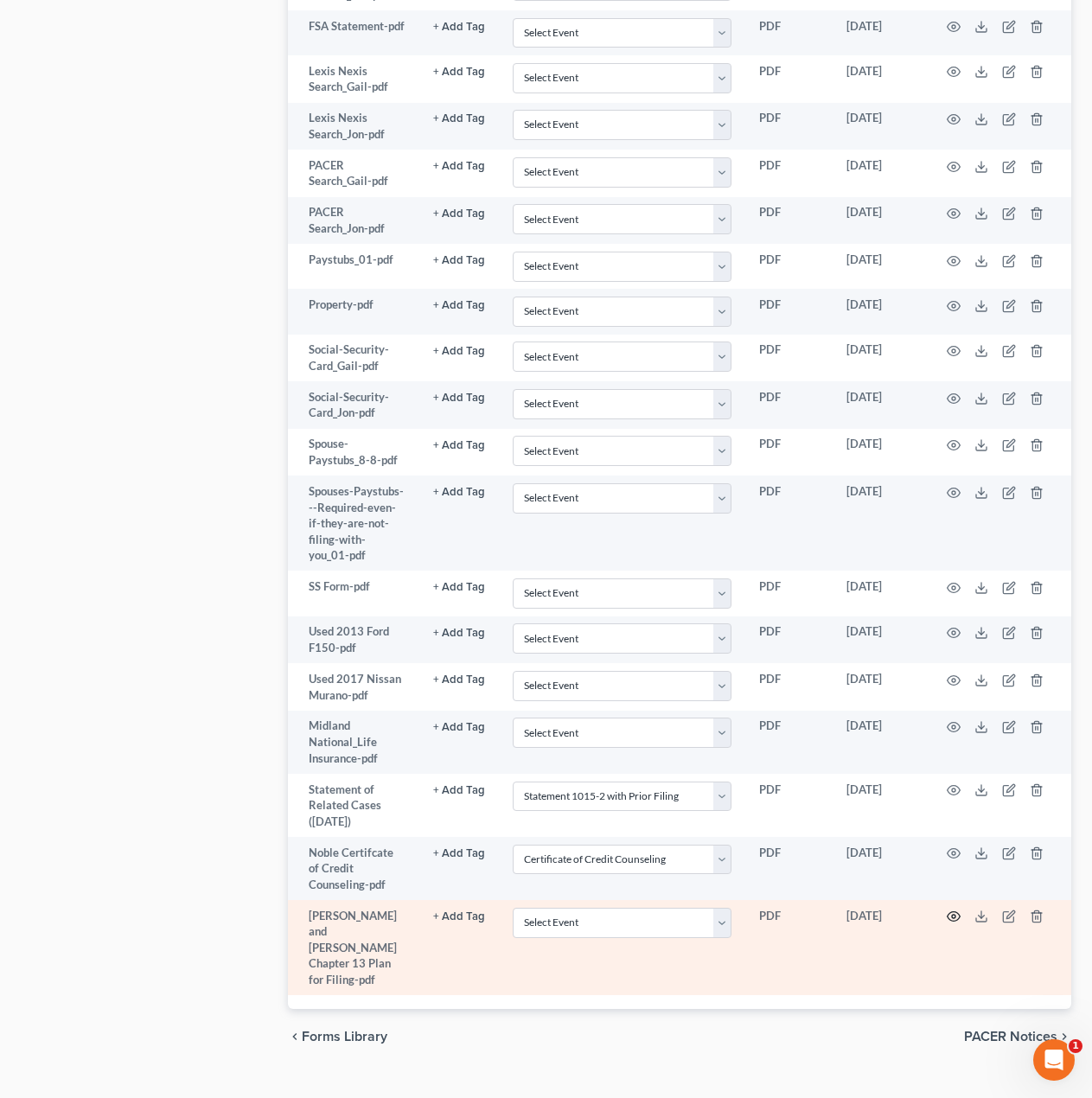
click at [955, 915] on circle "button" at bounding box center [954, 916] width 4 height 4
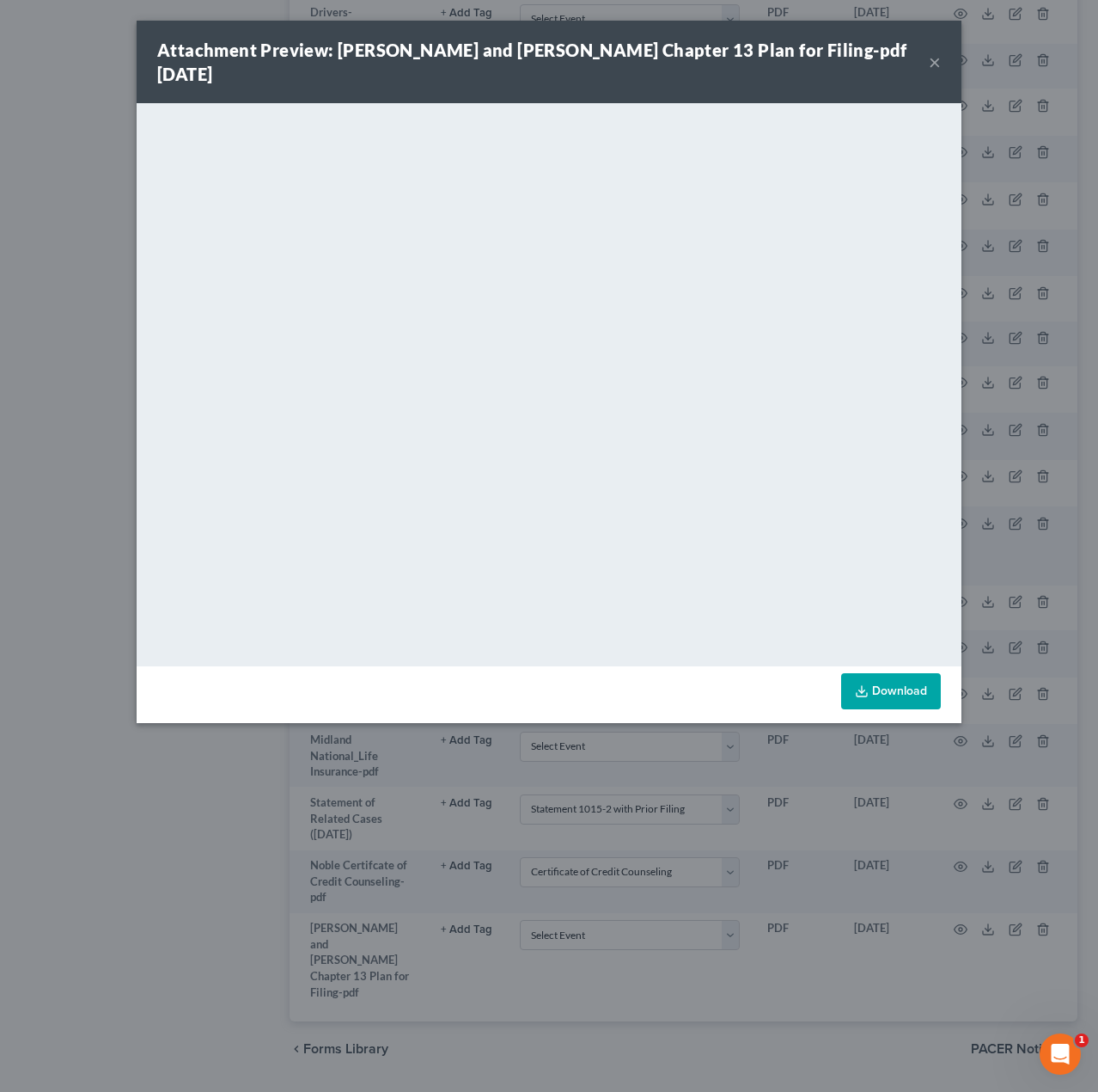
click at [937, 52] on button "×" at bounding box center [935, 62] width 12 height 21
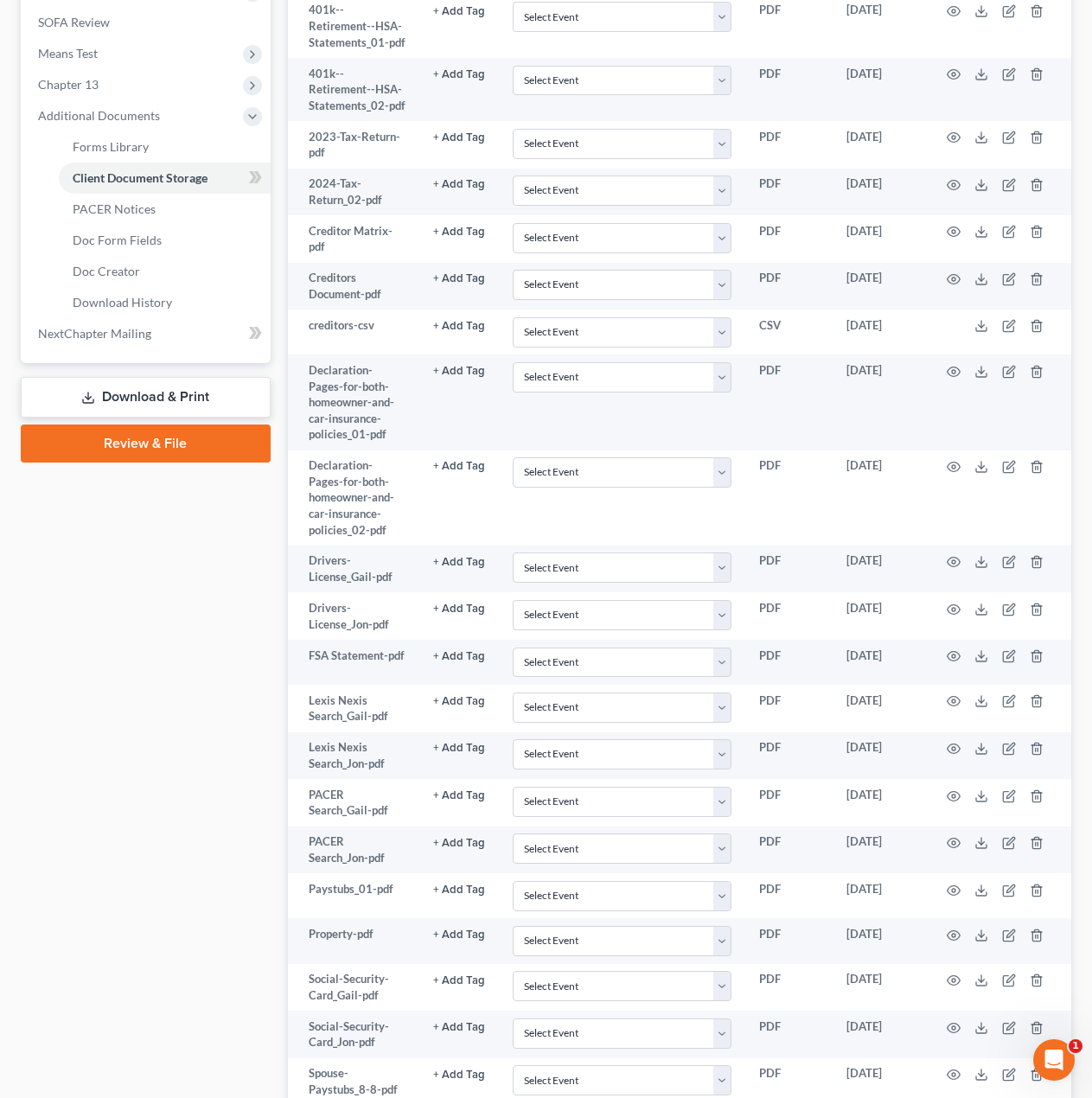
scroll to position [383, 0]
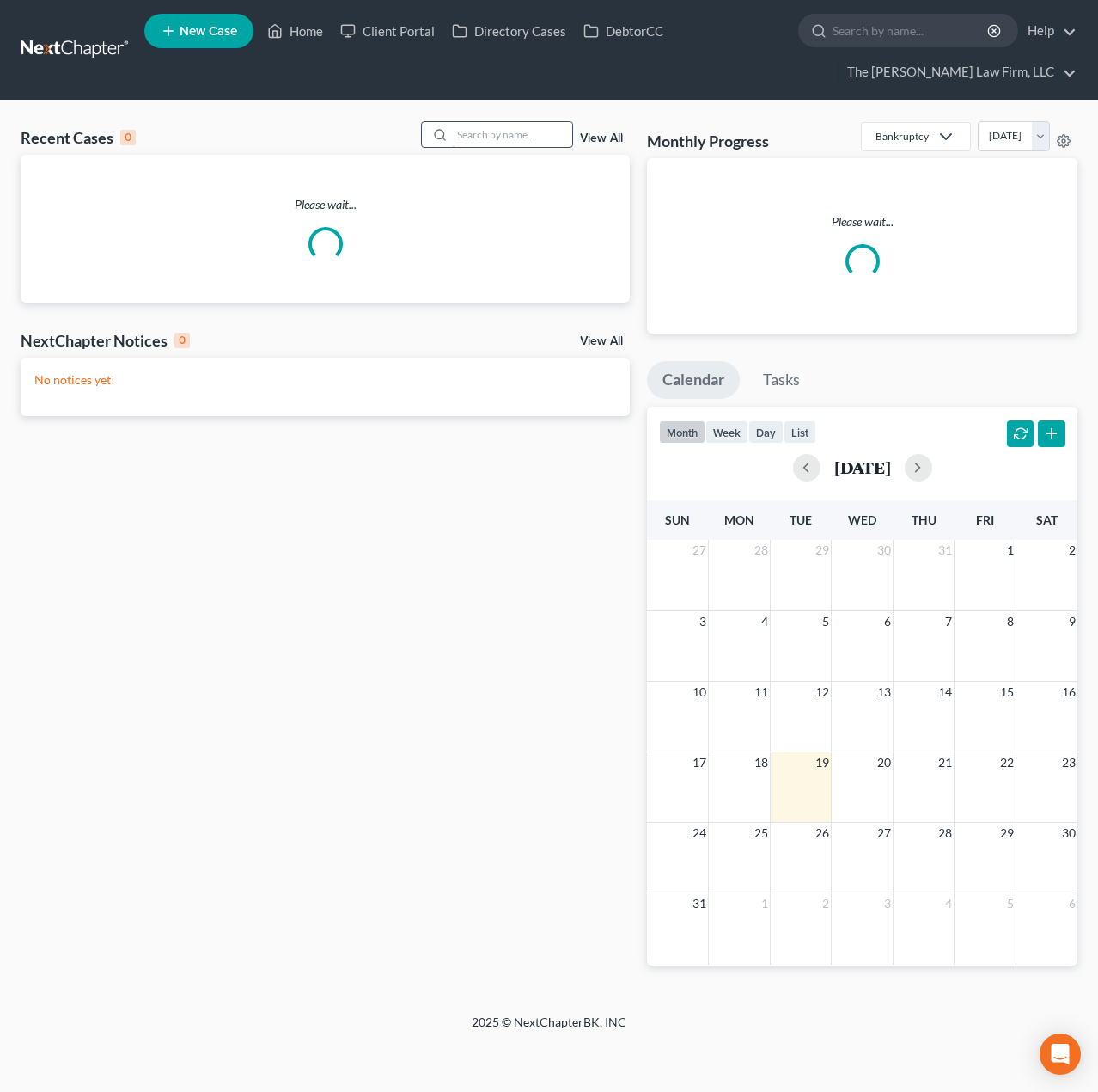
click at [515, 138] on input "search" at bounding box center [512, 133] width 121 height 25
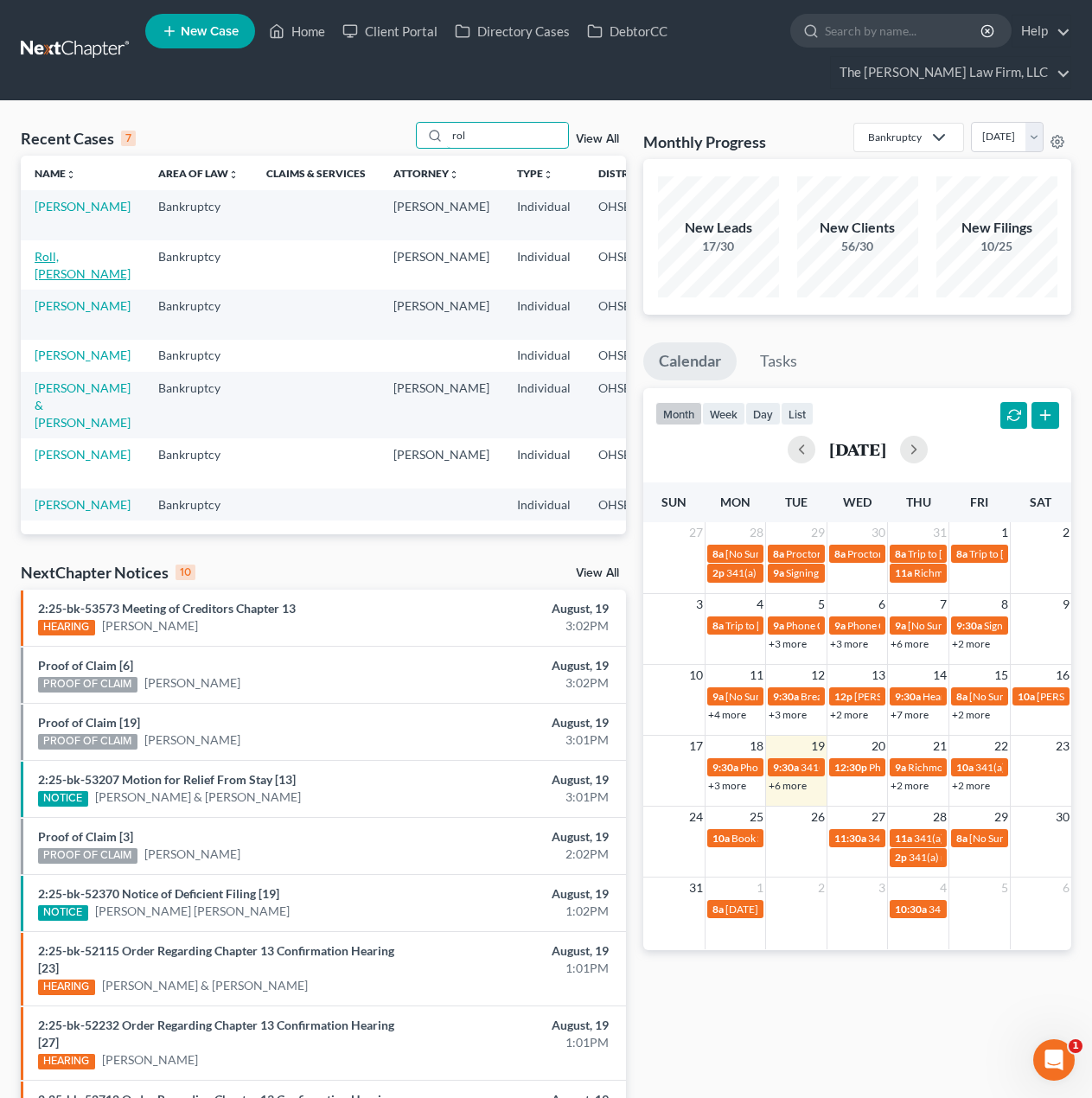
type input "rol"
click at [63, 259] on link "Roll, [PERSON_NAME]" at bounding box center [82, 265] width 96 height 32
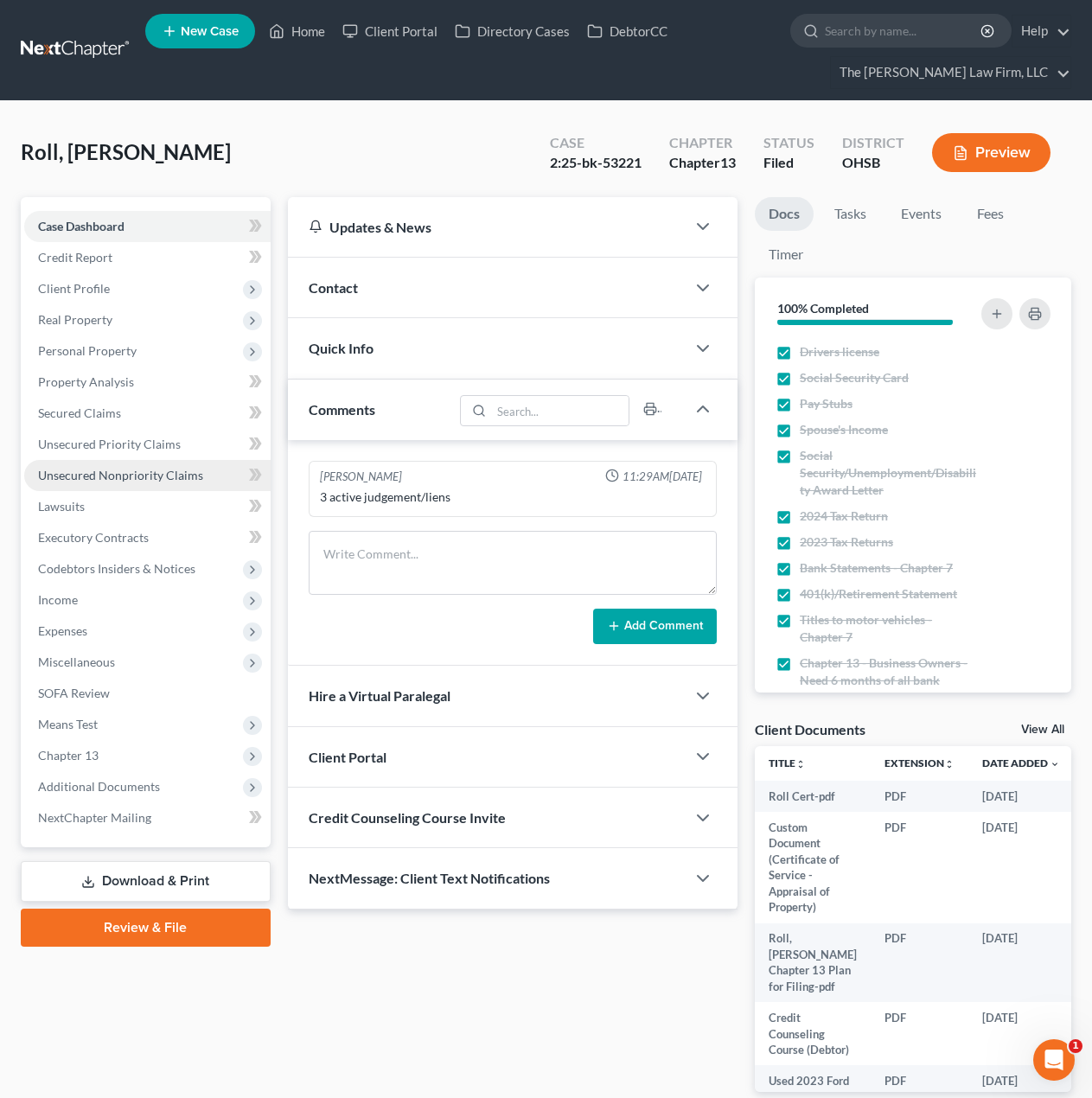
click at [171, 468] on span "Unsecured Nonpriority Claims" at bounding box center [121, 475] width 165 height 15
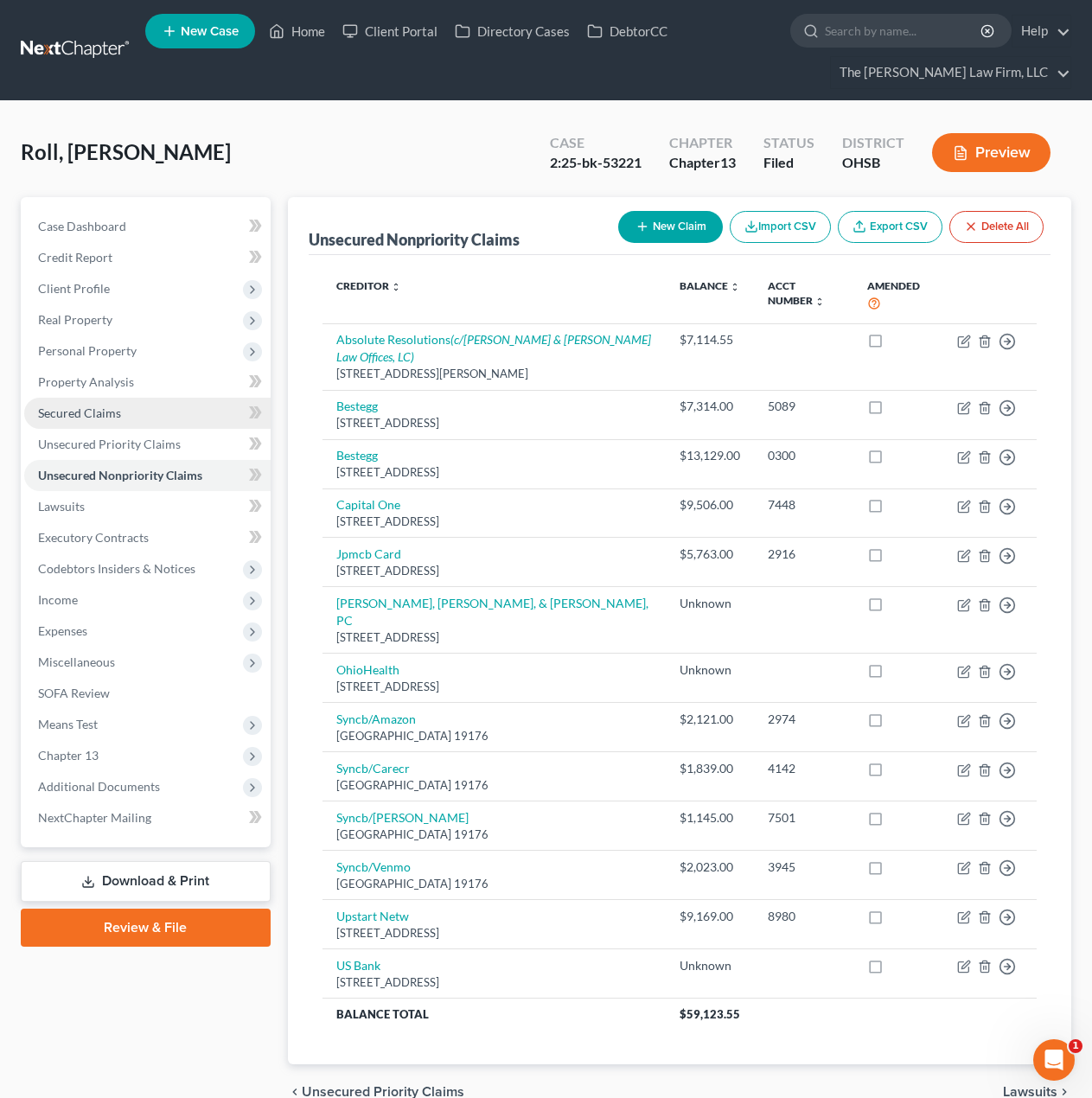
click at [110, 424] on link "Secured Claims" at bounding box center [148, 413] width 247 height 31
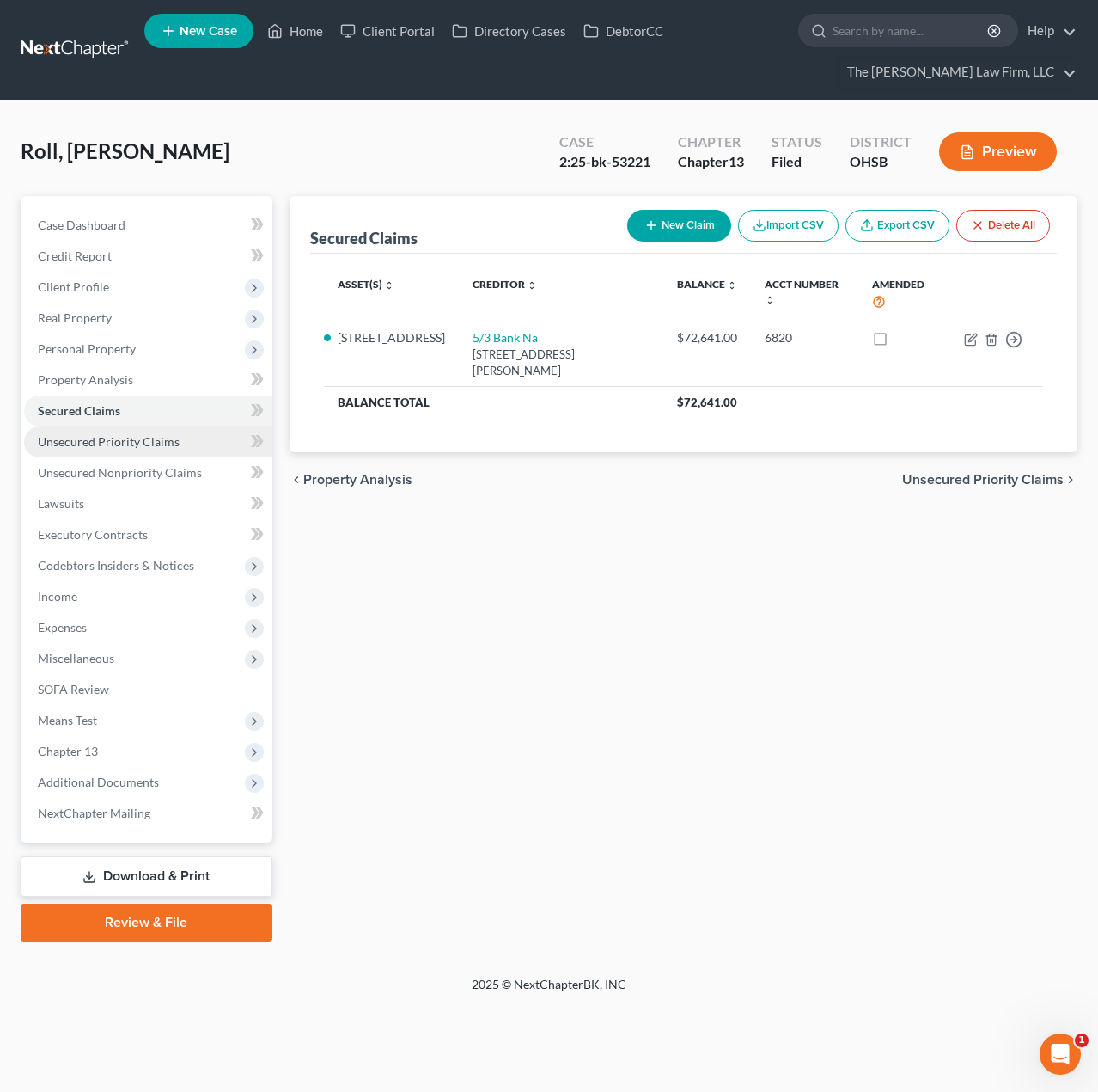
click at [110, 441] on span "Unsecured Priority Claims" at bounding box center [109, 441] width 142 height 15
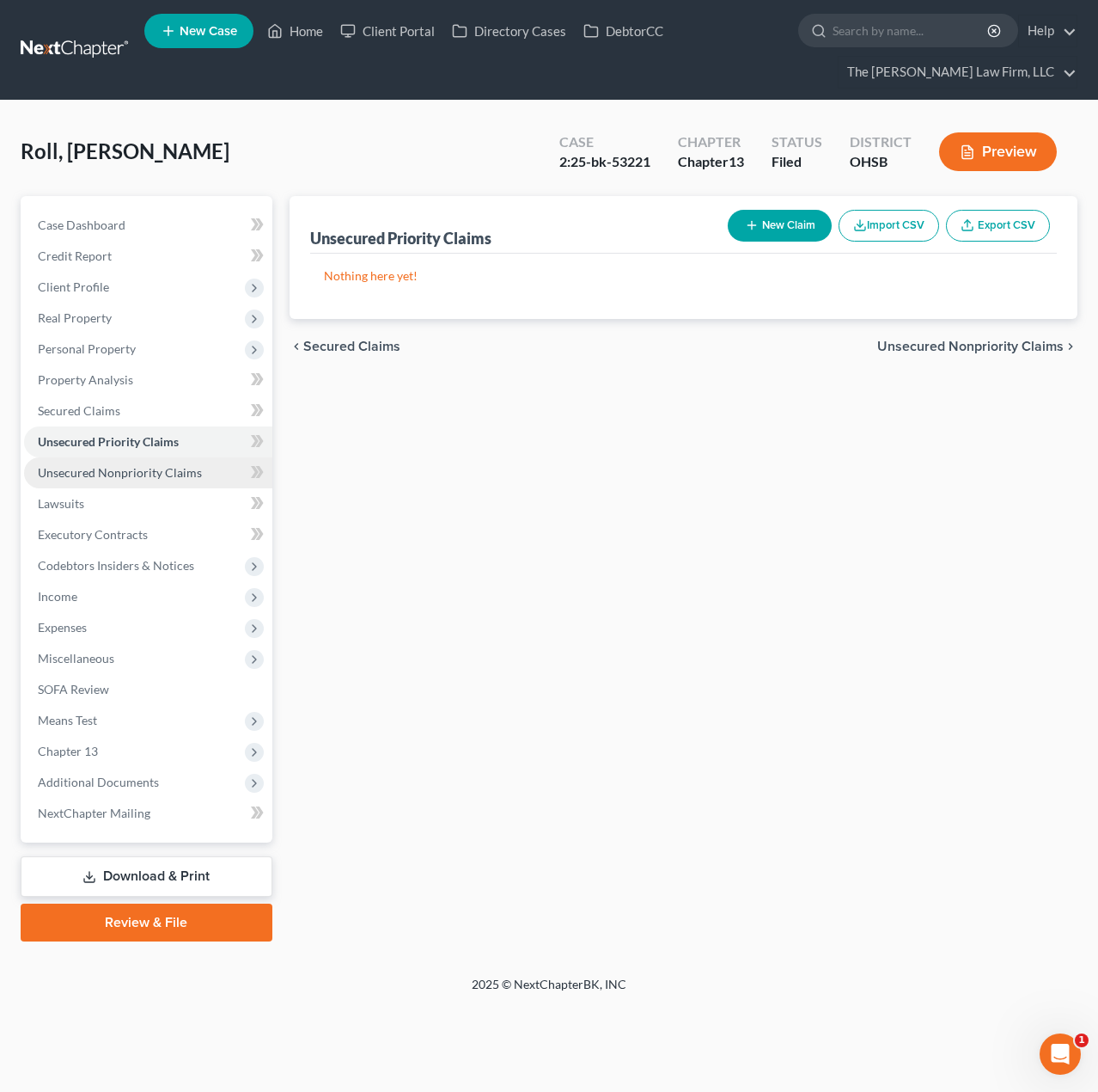
click at [109, 467] on span "Unsecured Nonpriority Claims" at bounding box center [120, 472] width 164 height 15
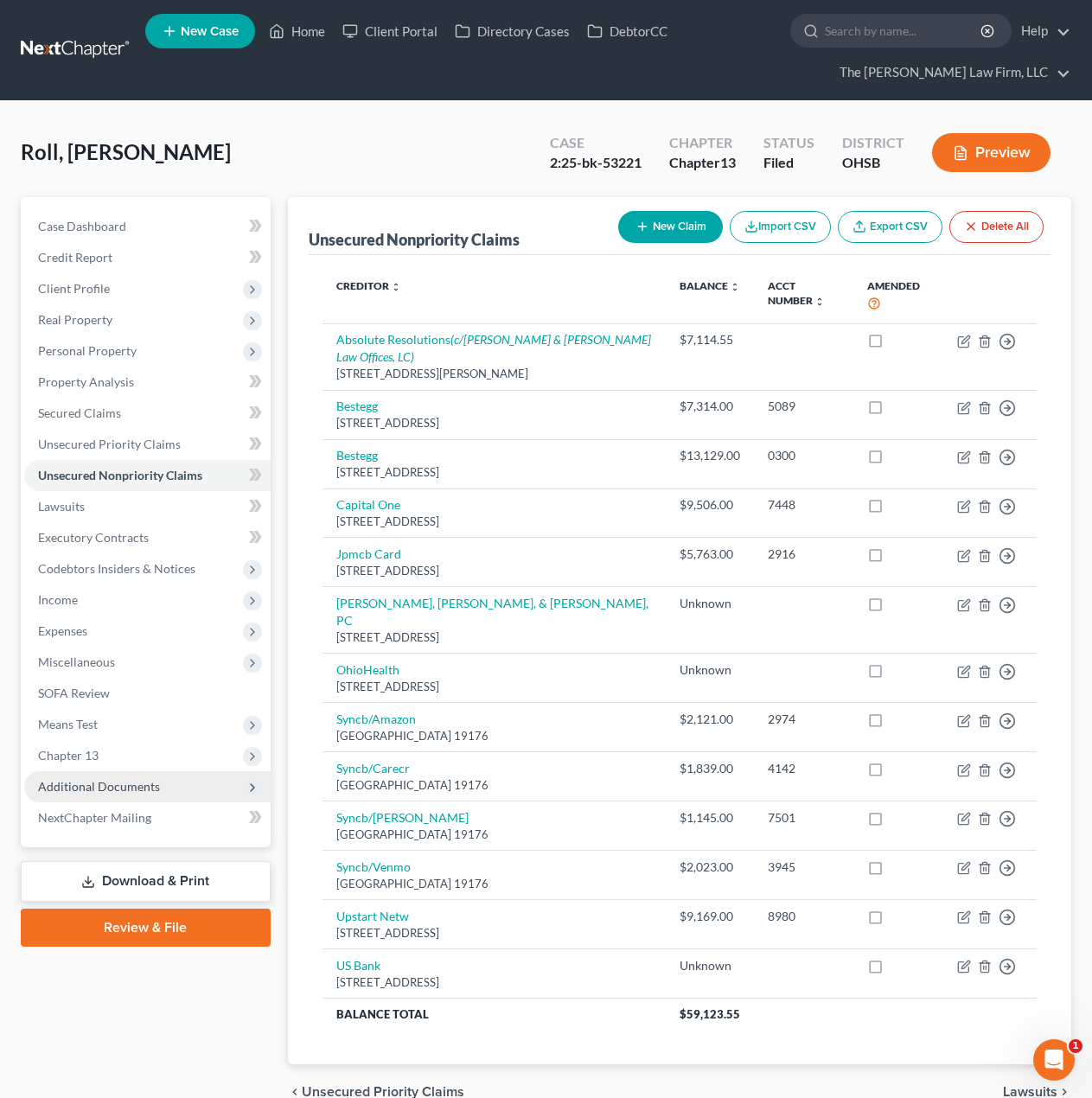
click at [120, 787] on span "Additional Documents" at bounding box center [100, 786] width 122 height 15
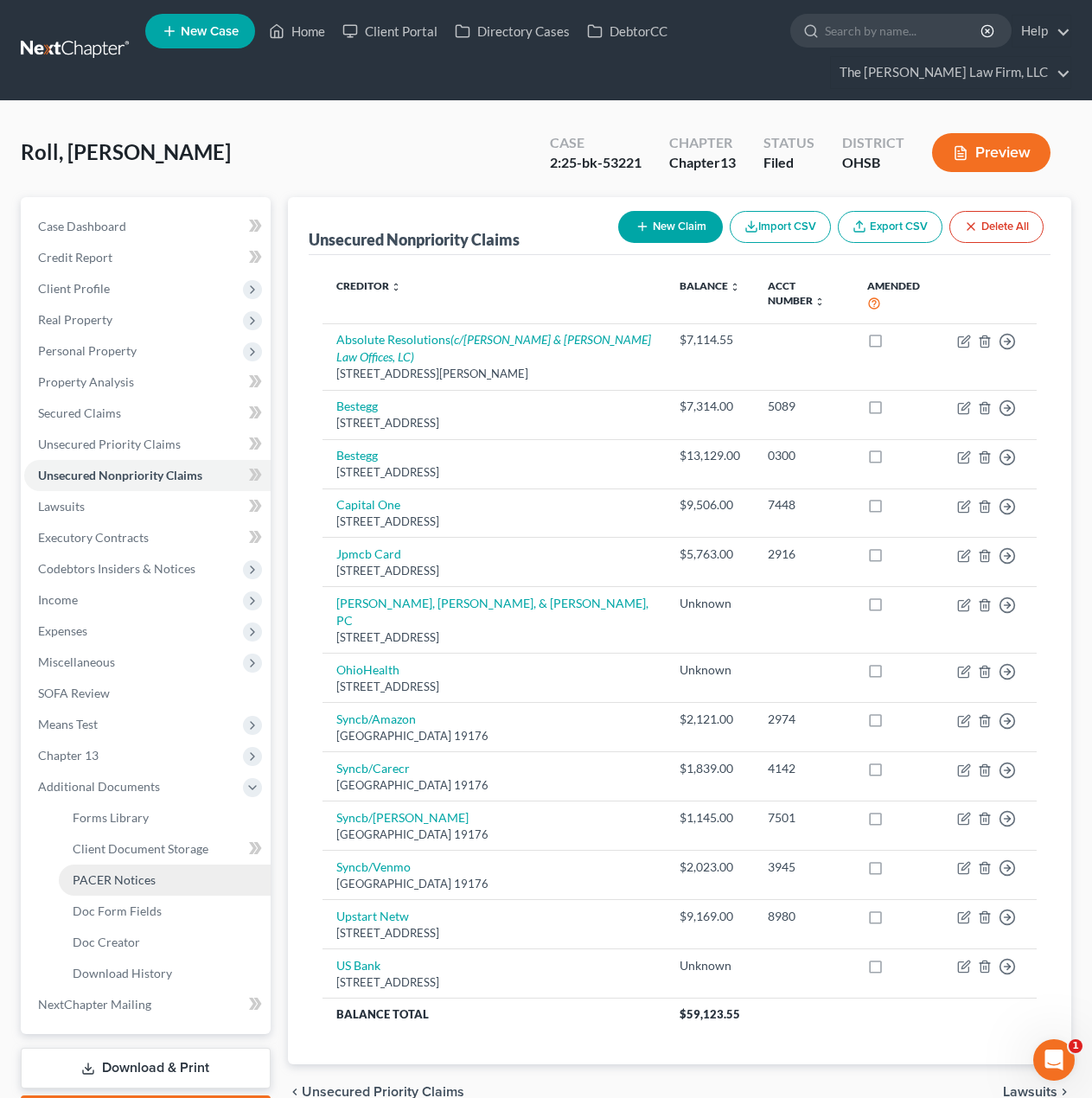
click at [118, 878] on span "PACER Notices" at bounding box center [114, 880] width 83 height 15
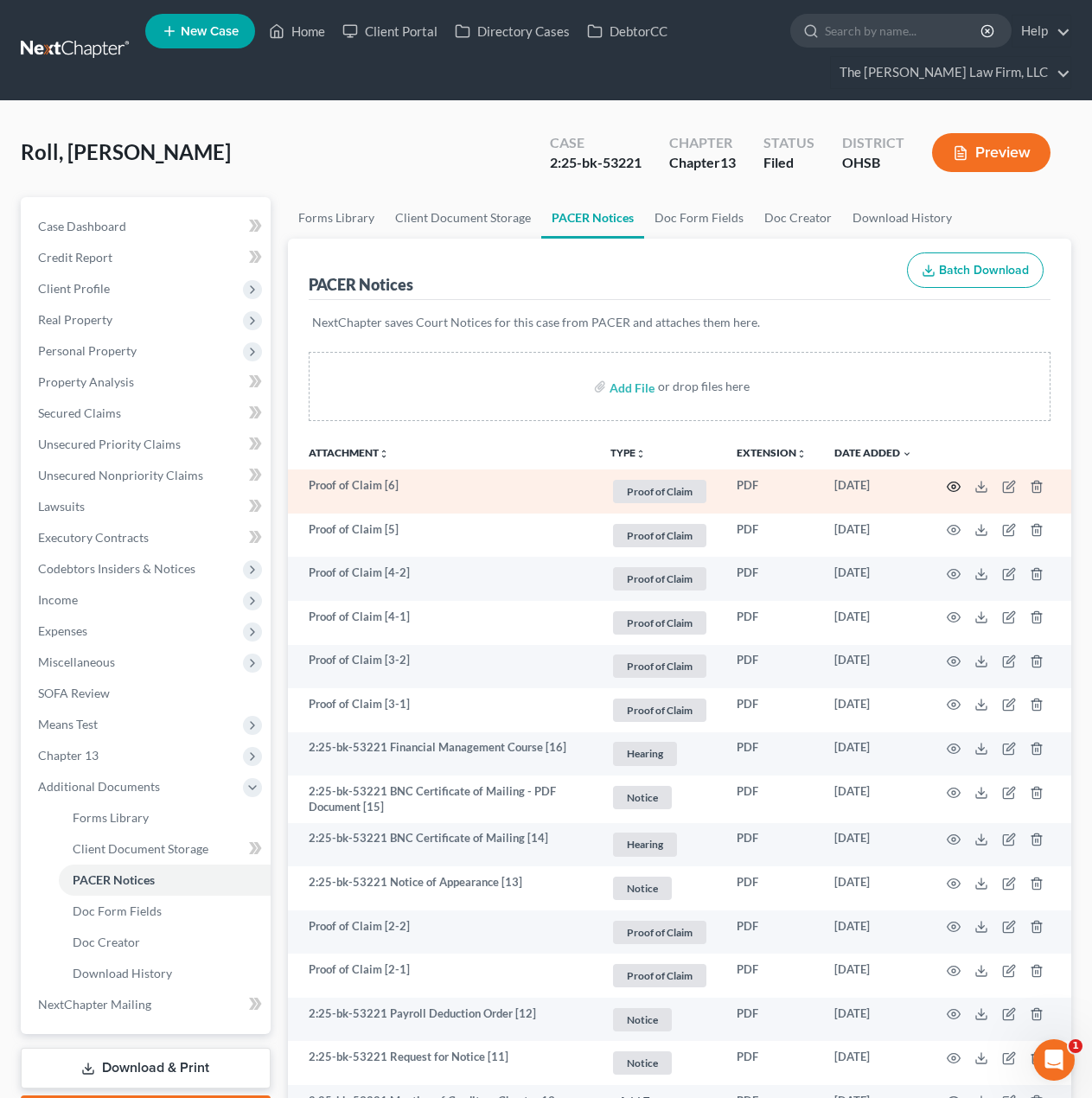
click at [950, 489] on icon "button" at bounding box center [953, 486] width 14 height 14
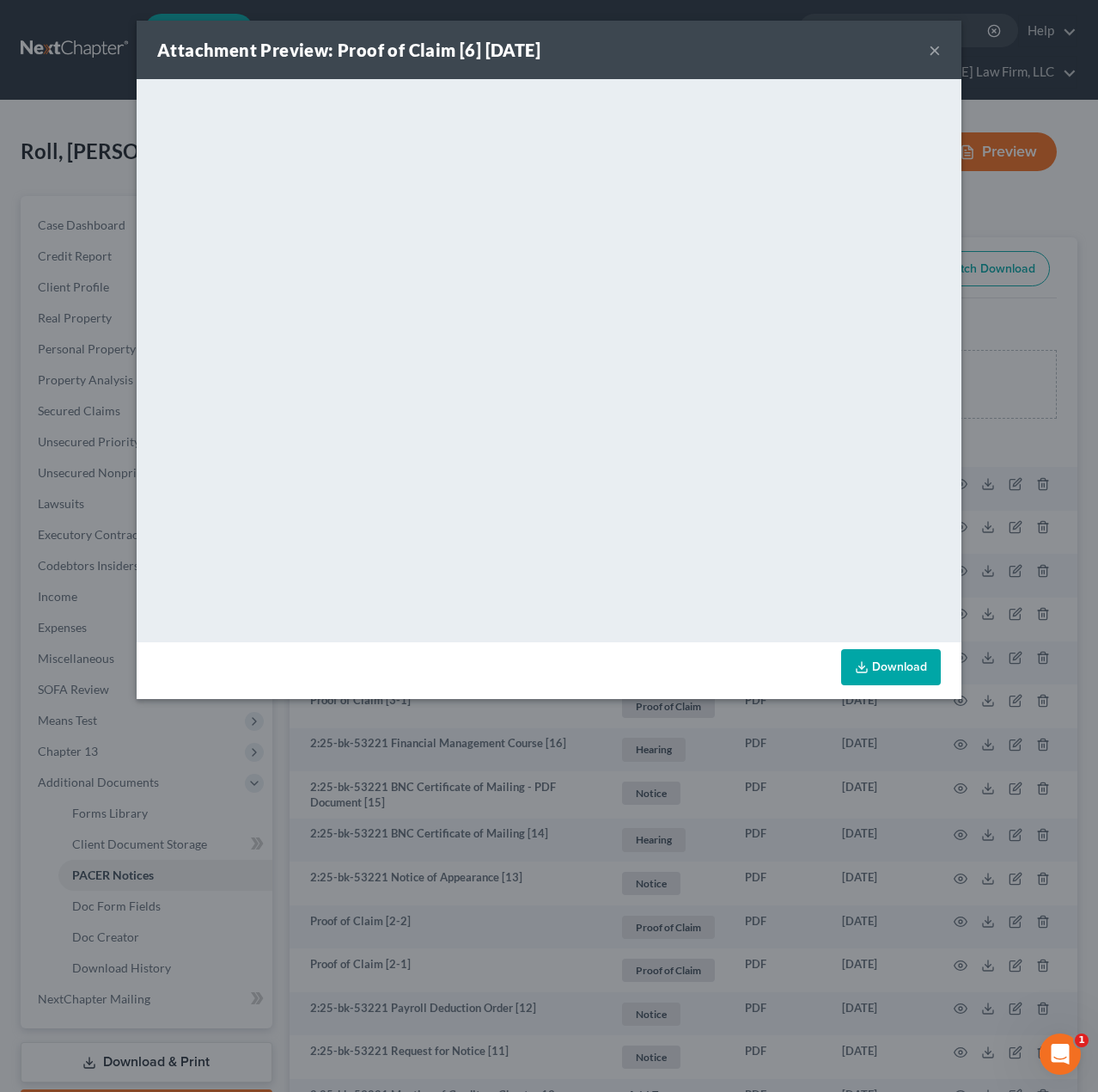
click at [932, 53] on button "×" at bounding box center [935, 50] width 12 height 21
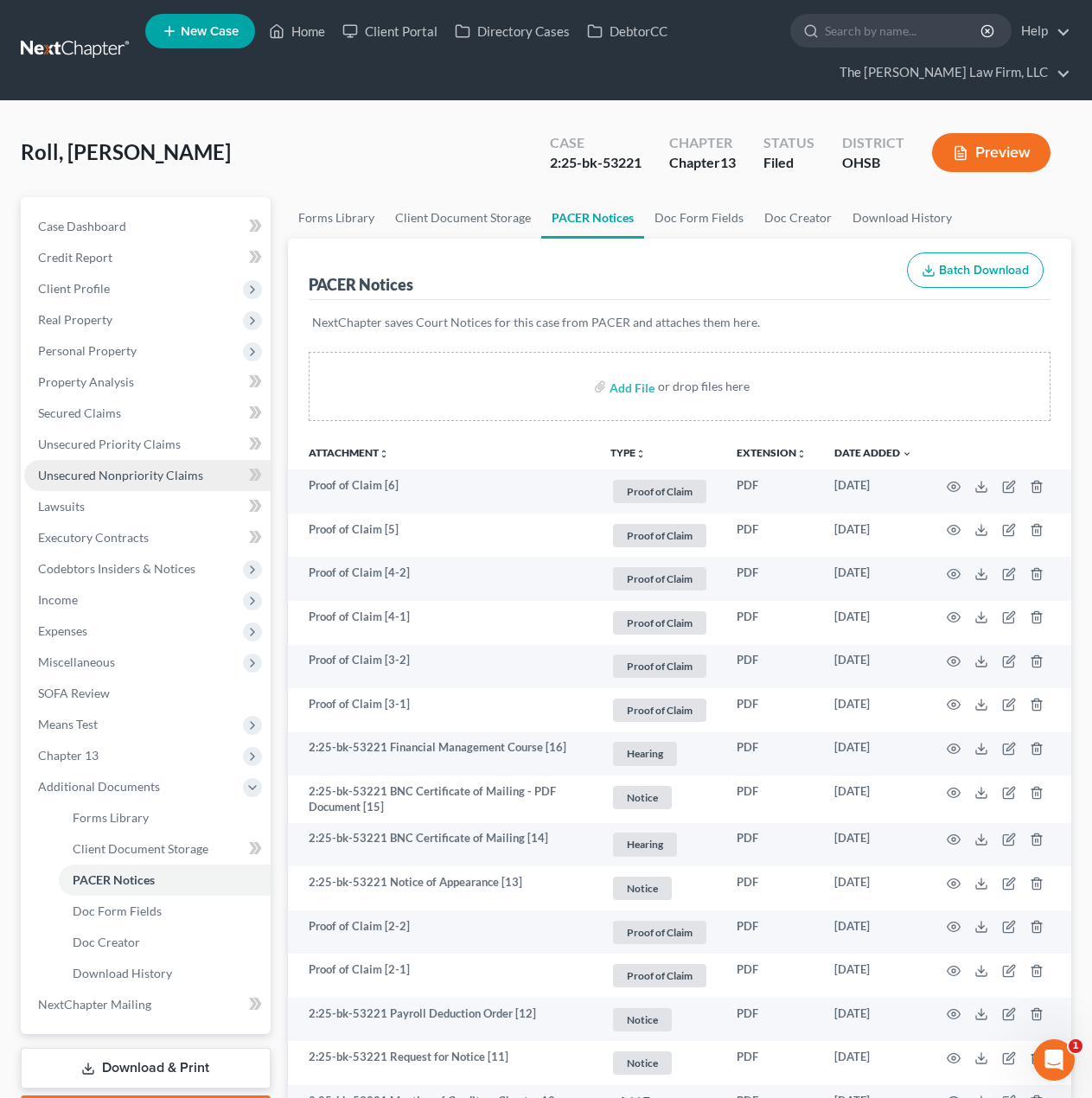
click at [151, 476] on span "Unsecured Nonpriority Claims" at bounding box center [121, 475] width 165 height 15
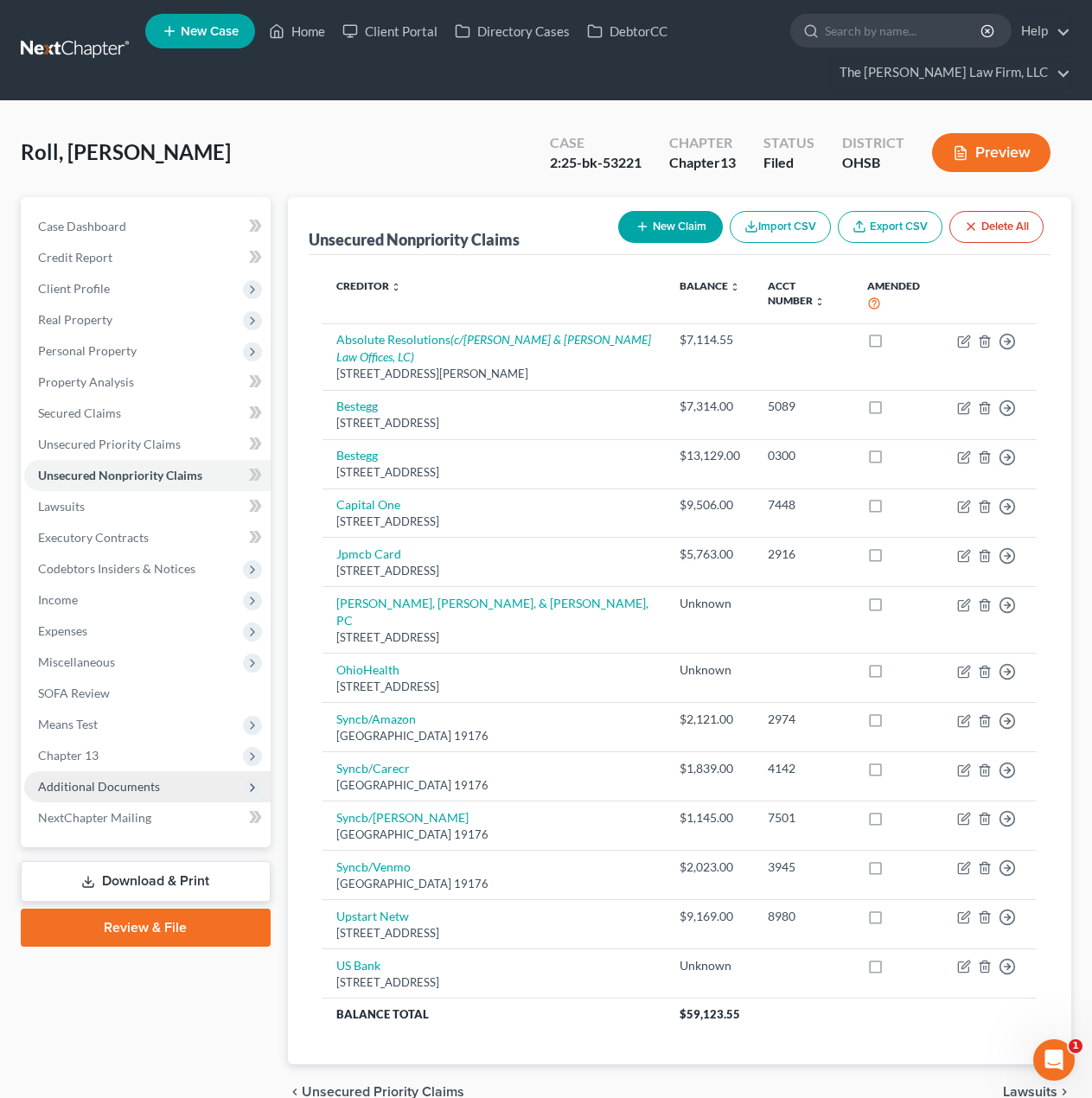
click at [83, 796] on span "Additional Documents" at bounding box center [148, 787] width 247 height 31
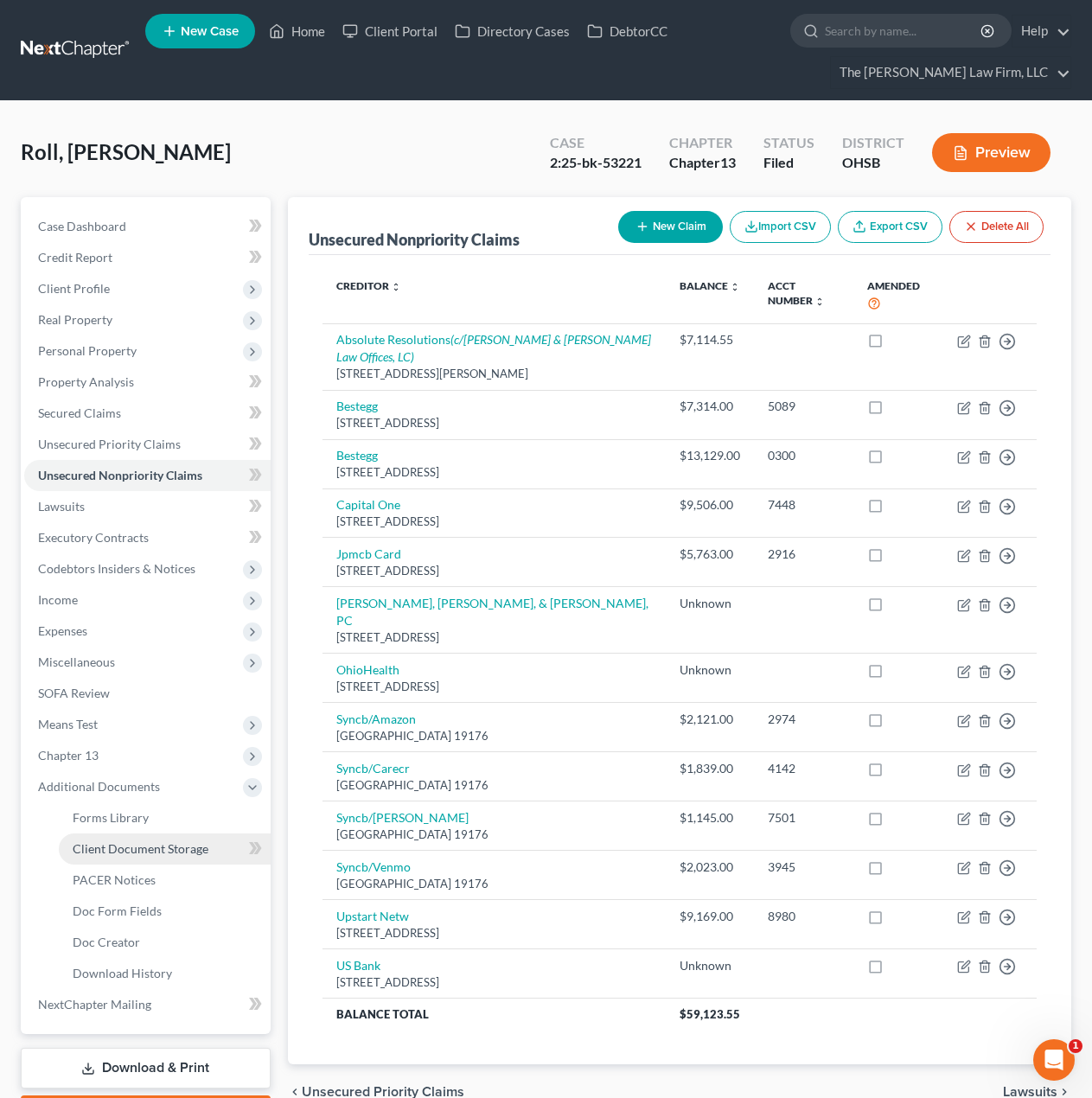
click at [108, 843] on span "Client Document Storage" at bounding box center [141, 848] width 136 height 15
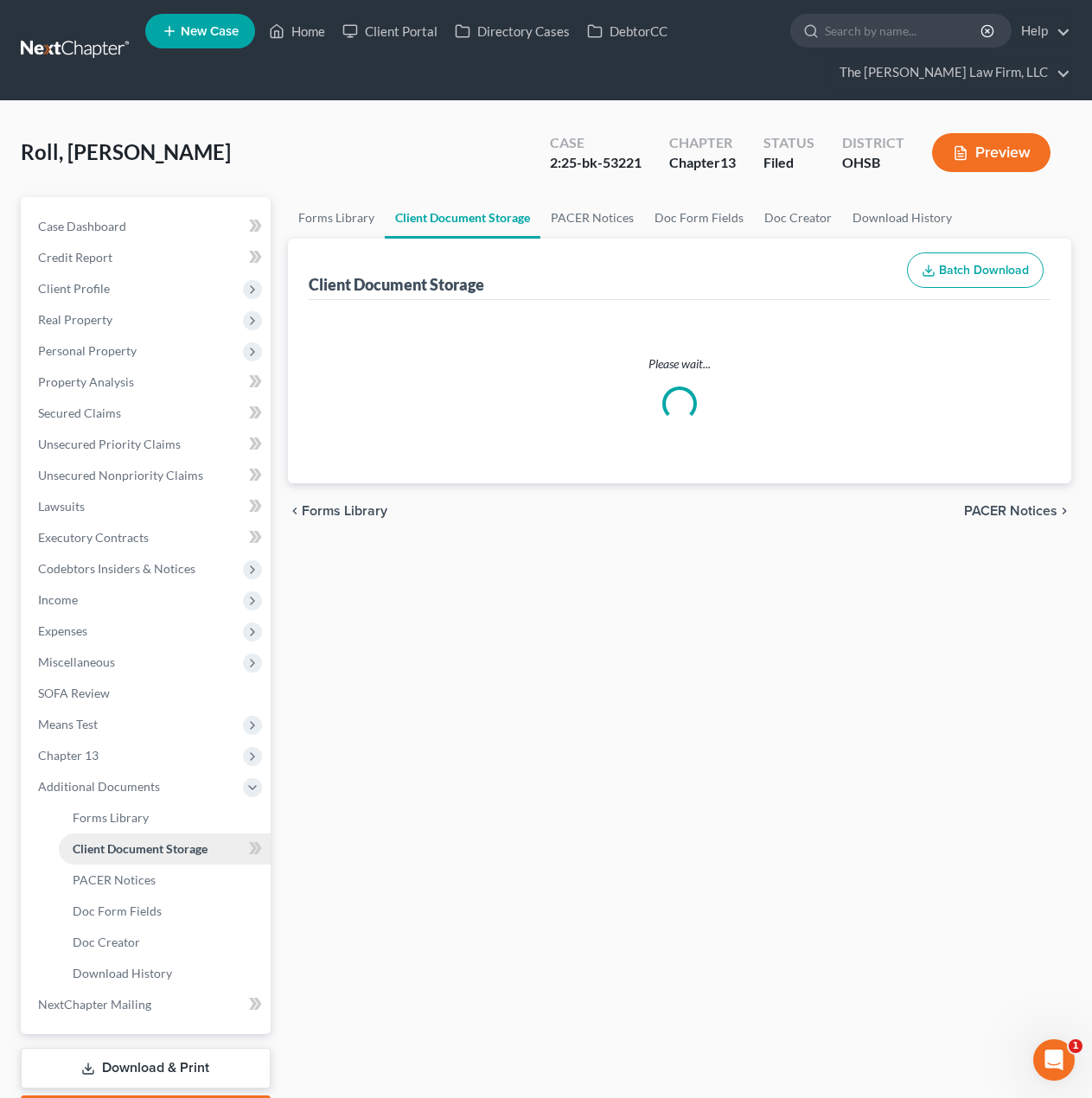
select select "52"
select select "61"
select select "7"
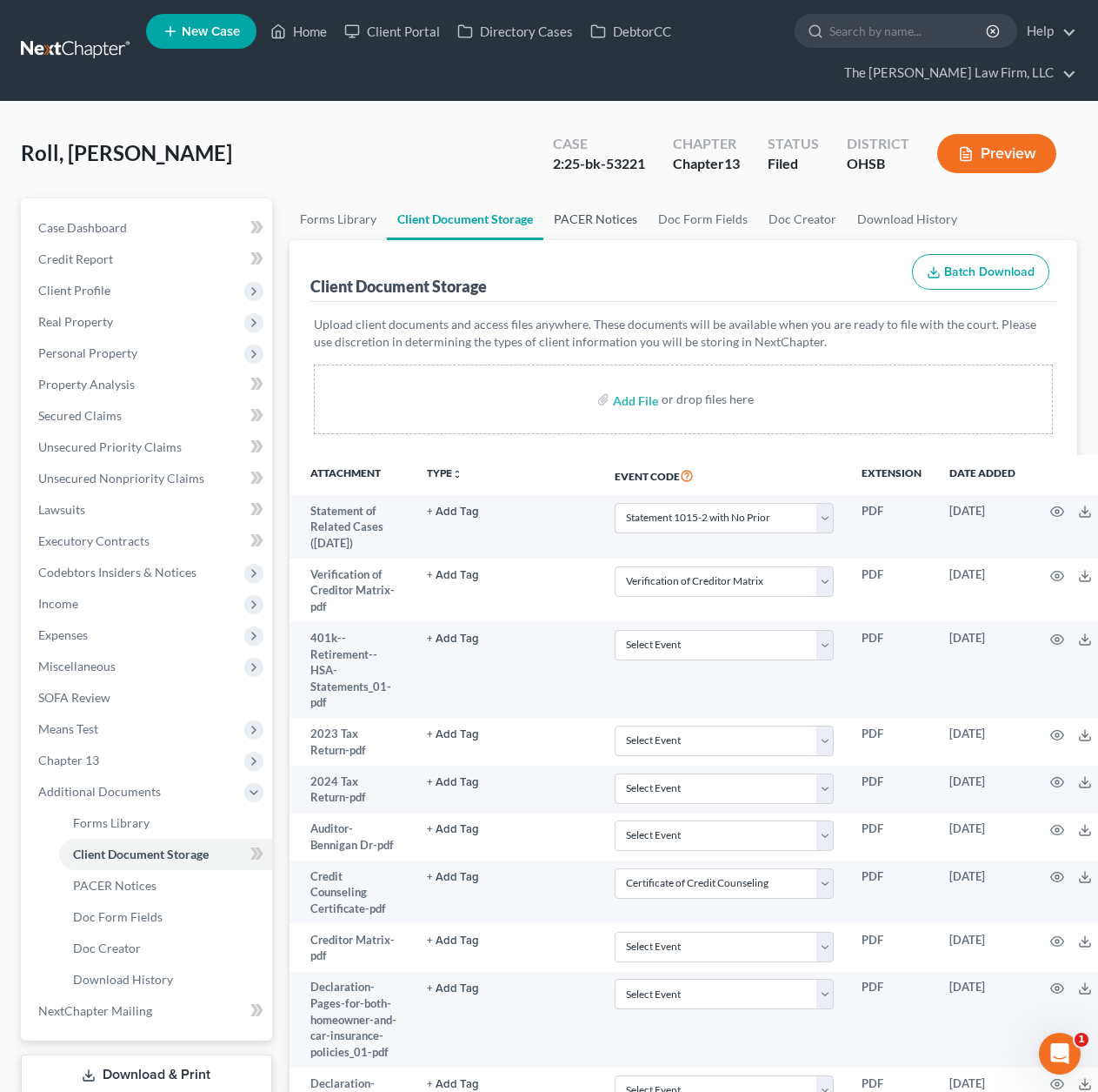
click at [622, 228] on link "PACER Notices" at bounding box center [596, 219] width 105 height 41
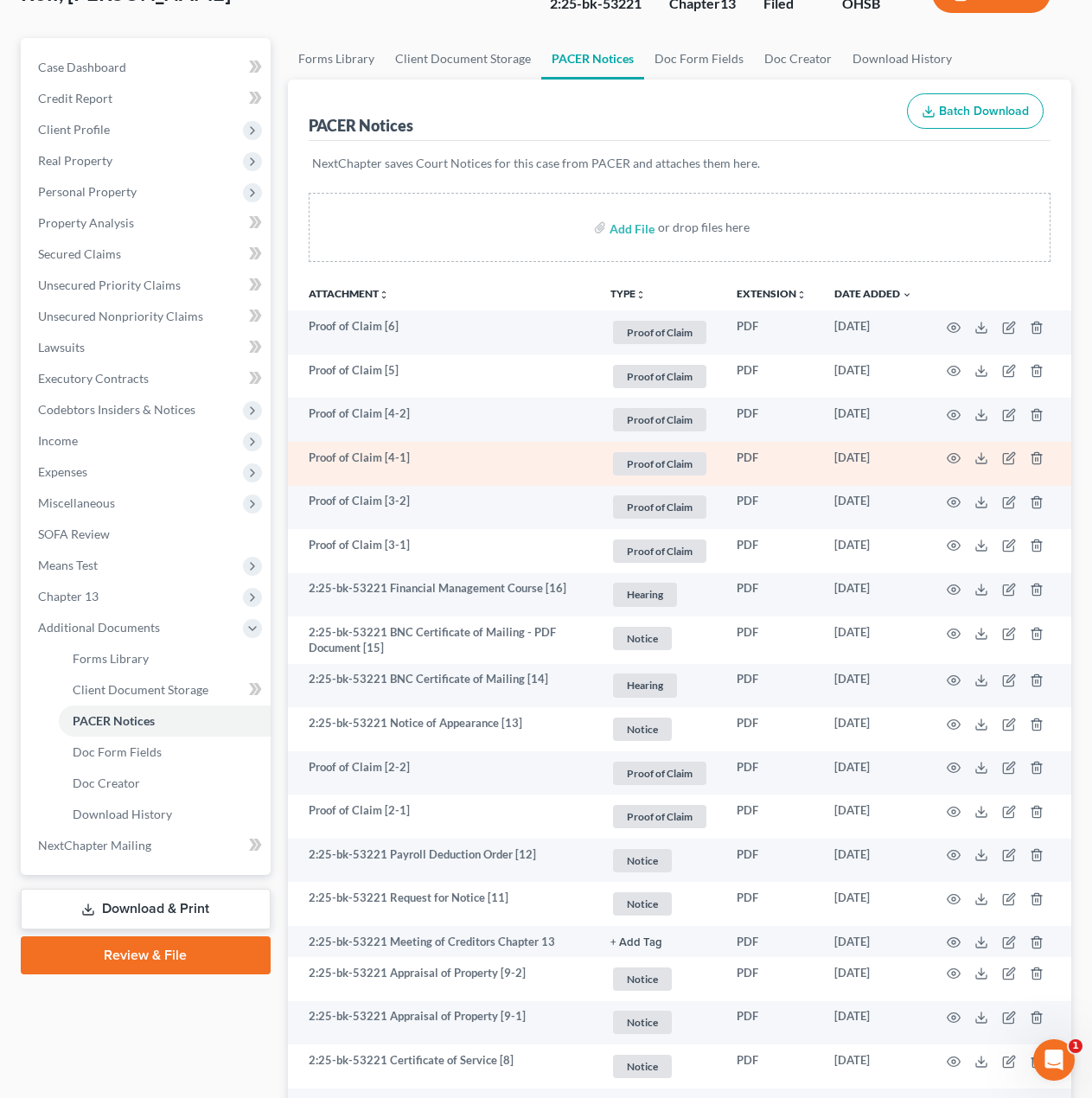
scroll to position [288, 0]
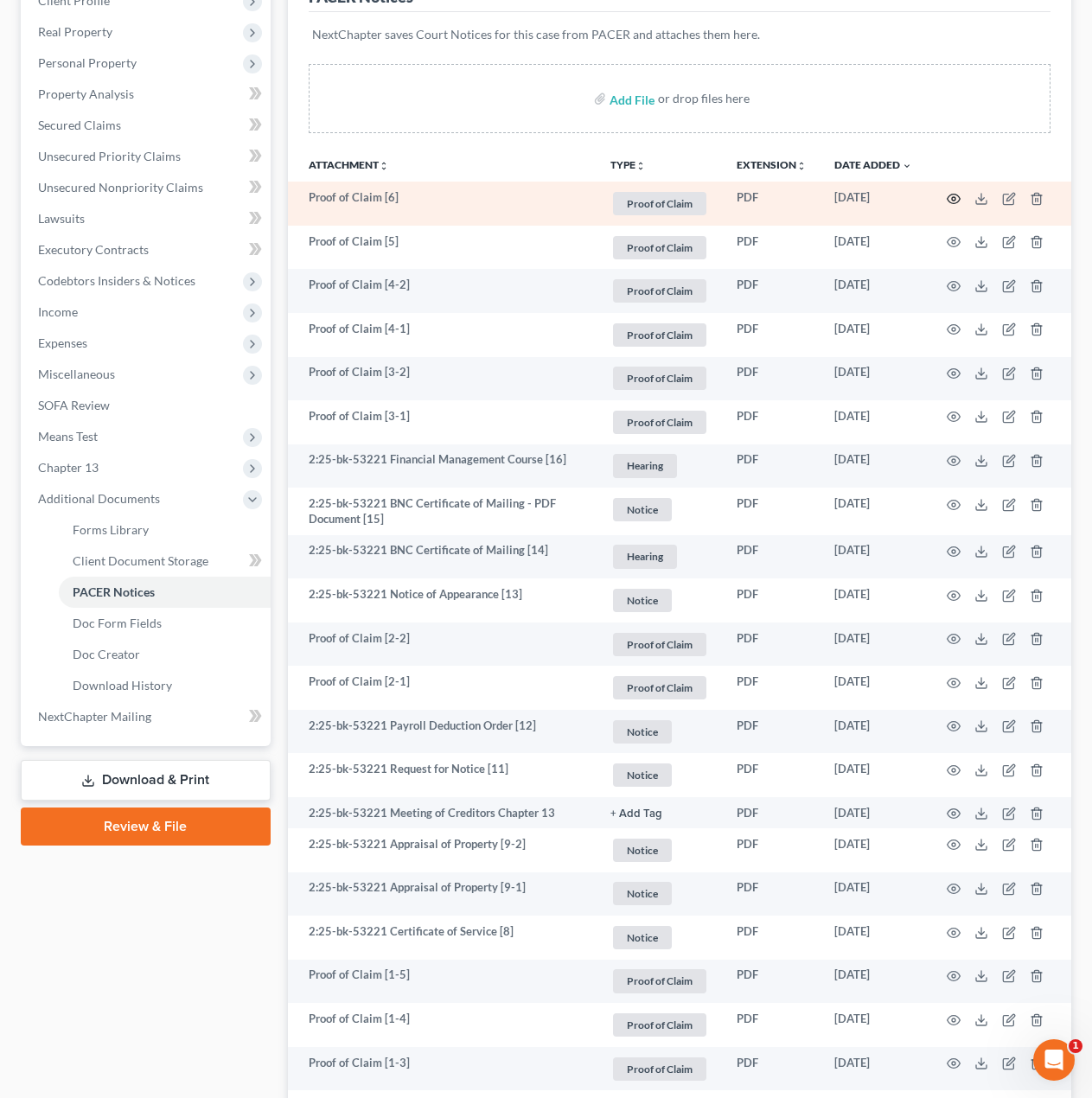
click at [958, 203] on icon "button" at bounding box center [953, 198] width 14 height 14
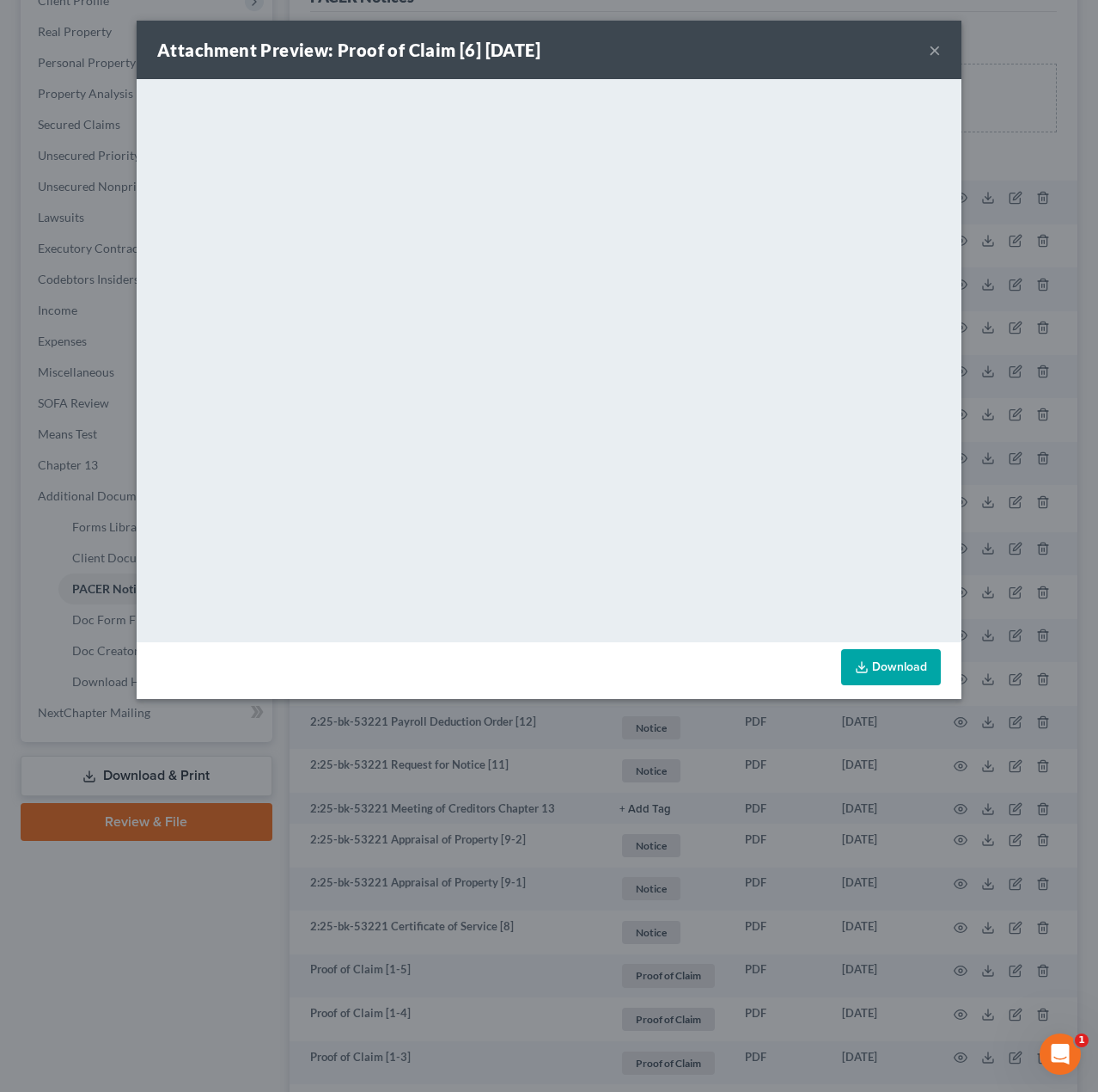
click at [935, 48] on button "×" at bounding box center [935, 50] width 12 height 21
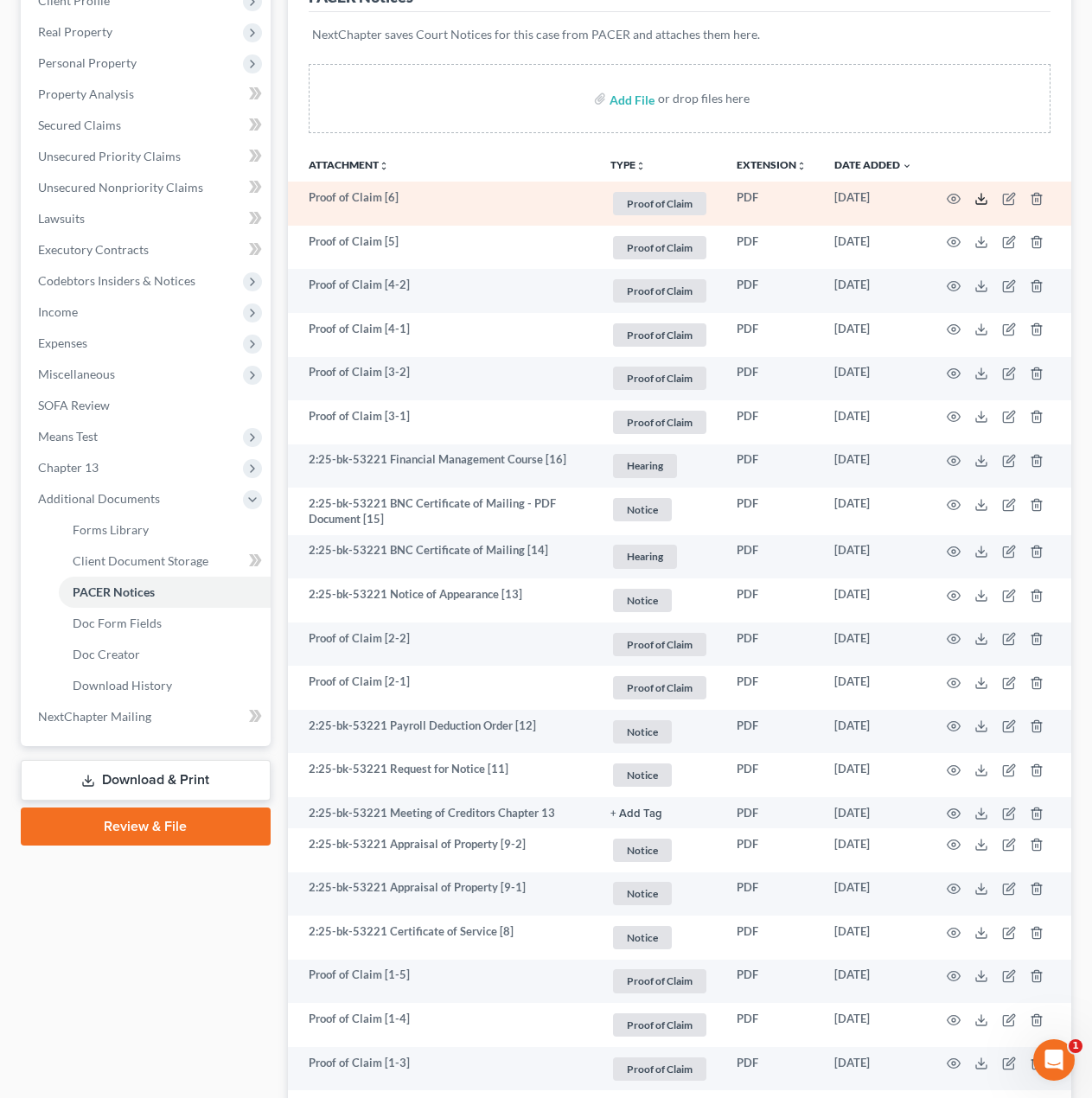
click at [980, 201] on icon at bounding box center [981, 198] width 14 height 14
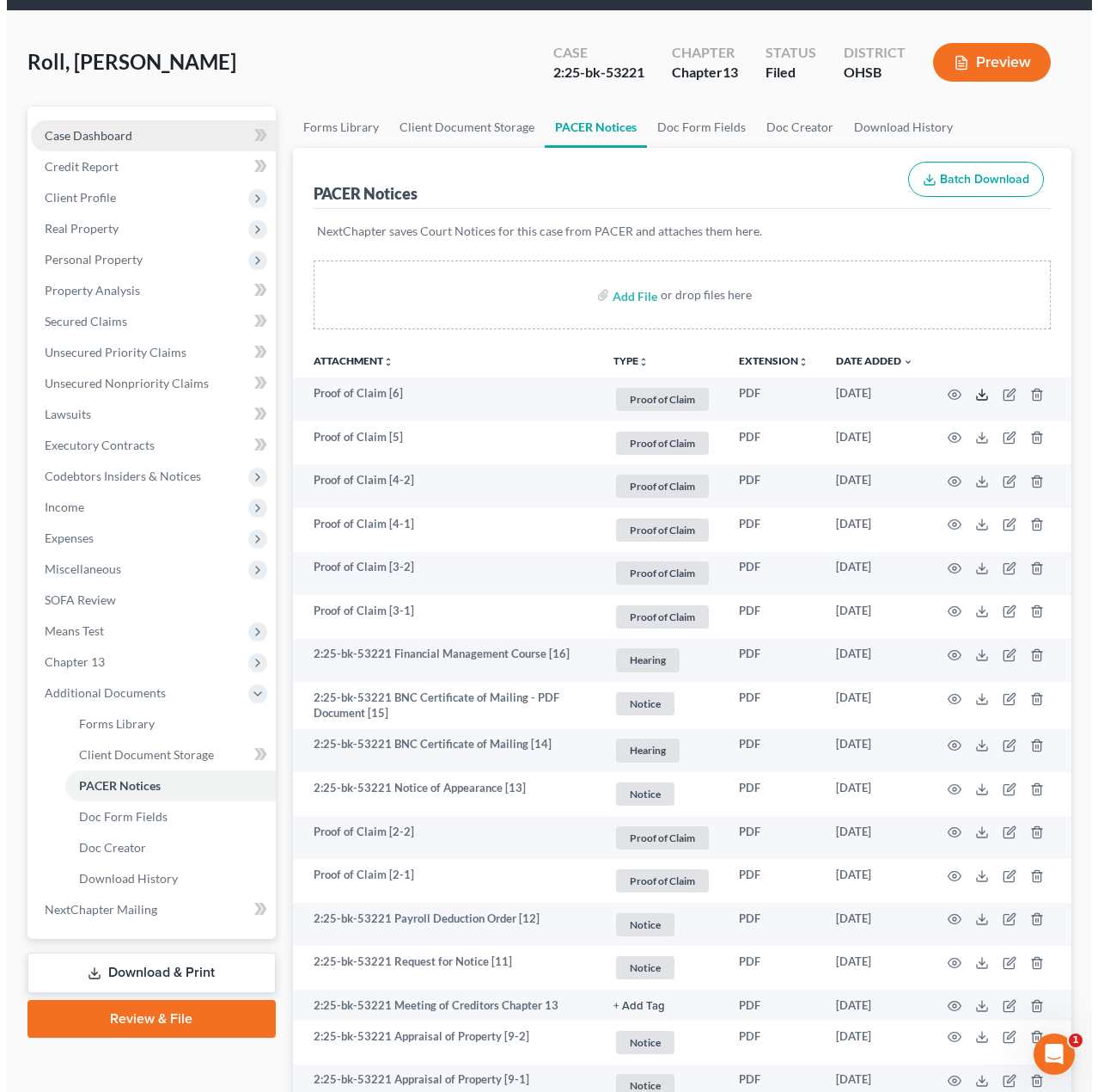
scroll to position [0, 0]
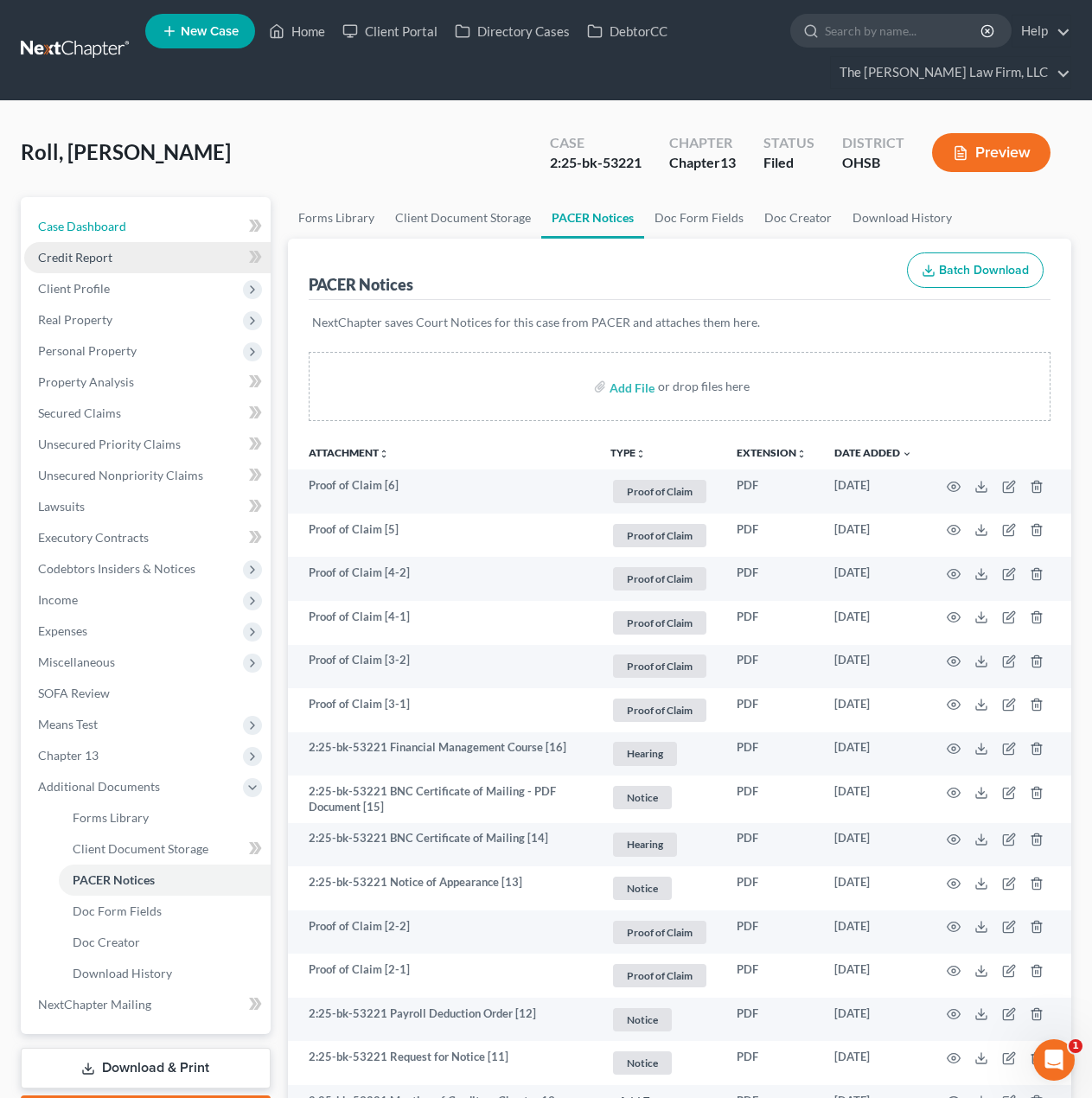
drag, startPoint x: 88, startPoint y: 235, endPoint x: 175, endPoint y: 269, distance: 93.4
click at [88, 235] on link "Case Dashboard" at bounding box center [148, 226] width 247 height 31
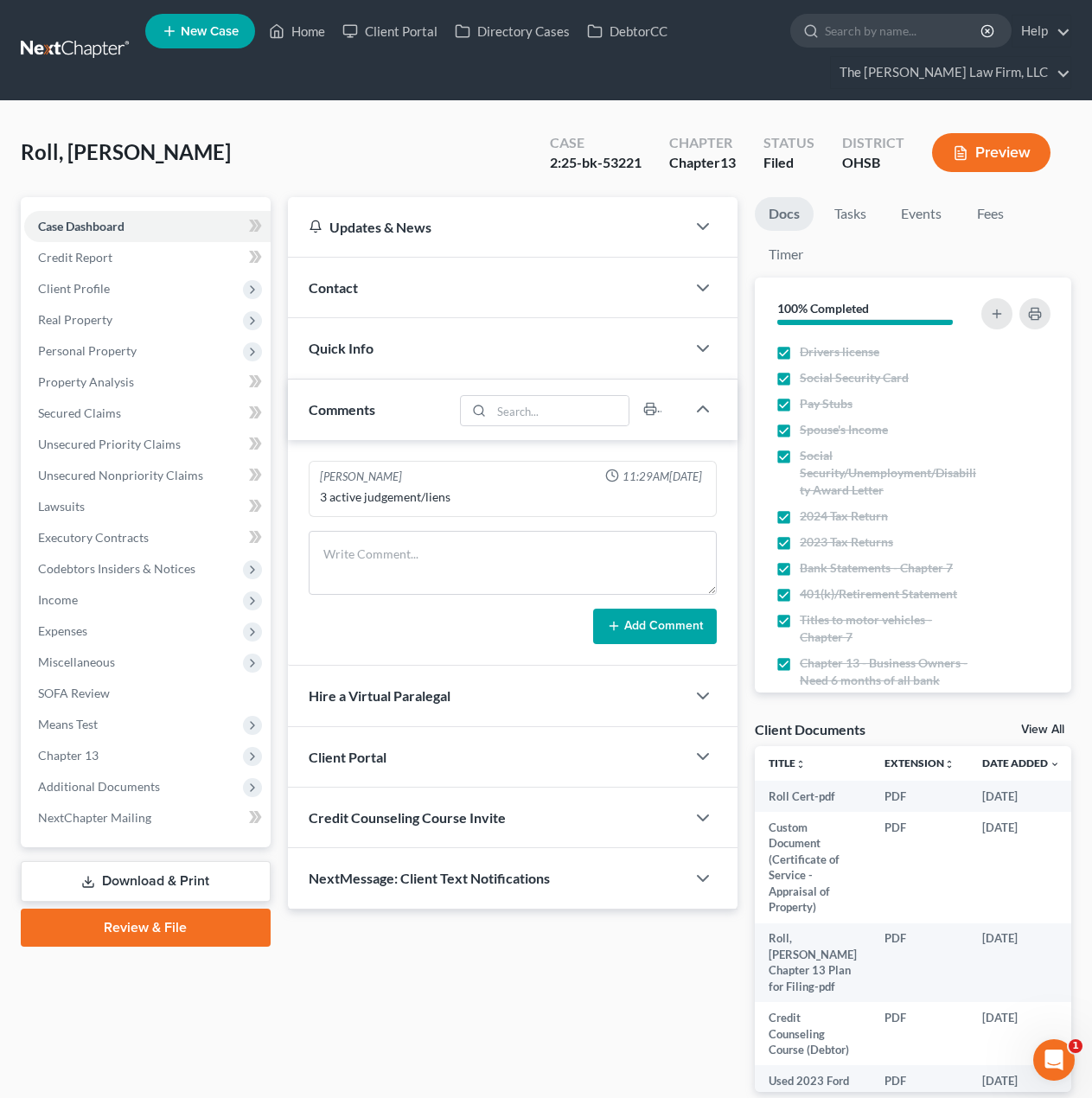
click at [464, 297] on div "Contact" at bounding box center [487, 287] width 398 height 59
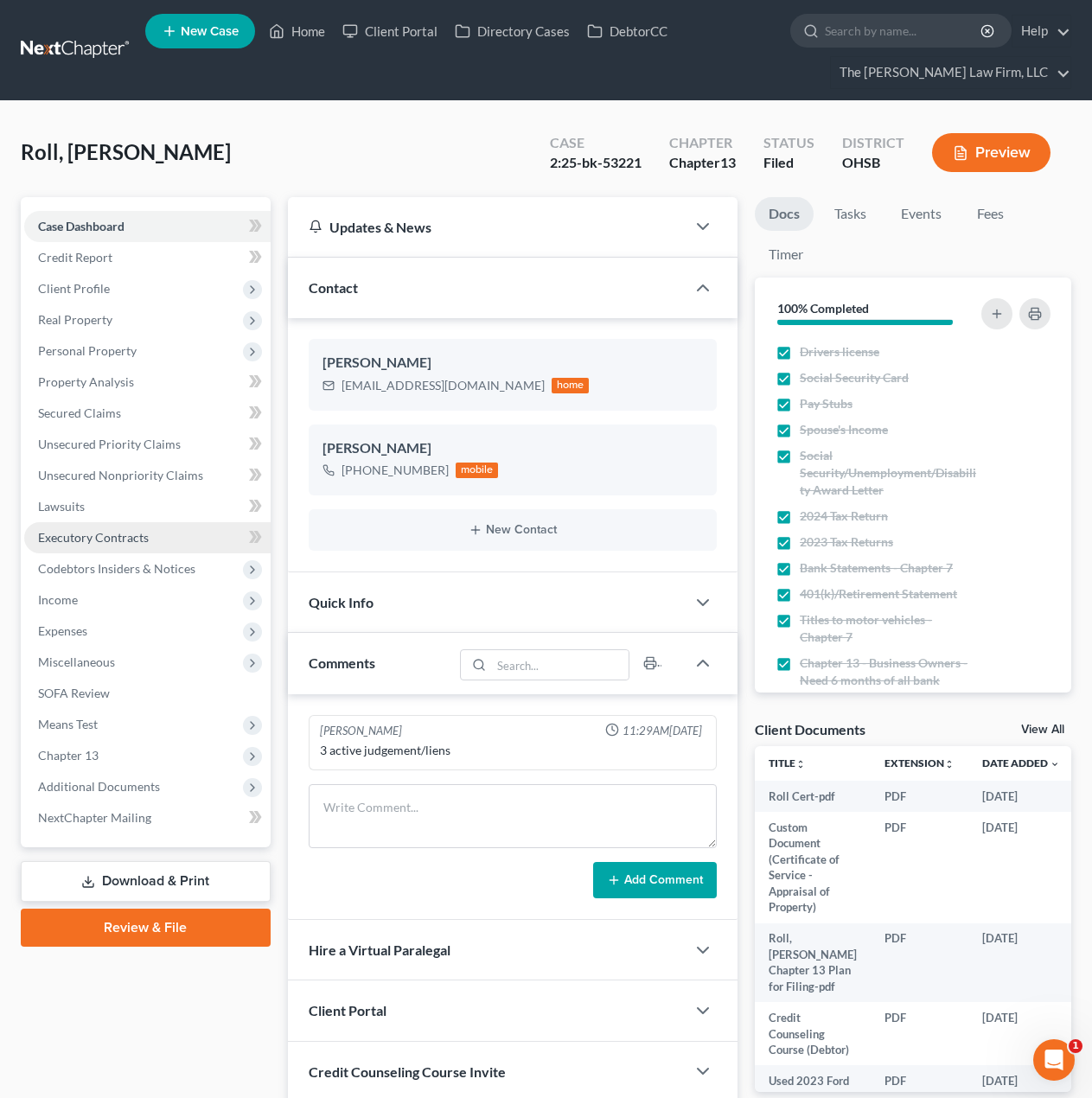
click at [149, 539] on link "Executory Contracts" at bounding box center [148, 538] width 247 height 31
